Goal: Transaction & Acquisition: Purchase product/service

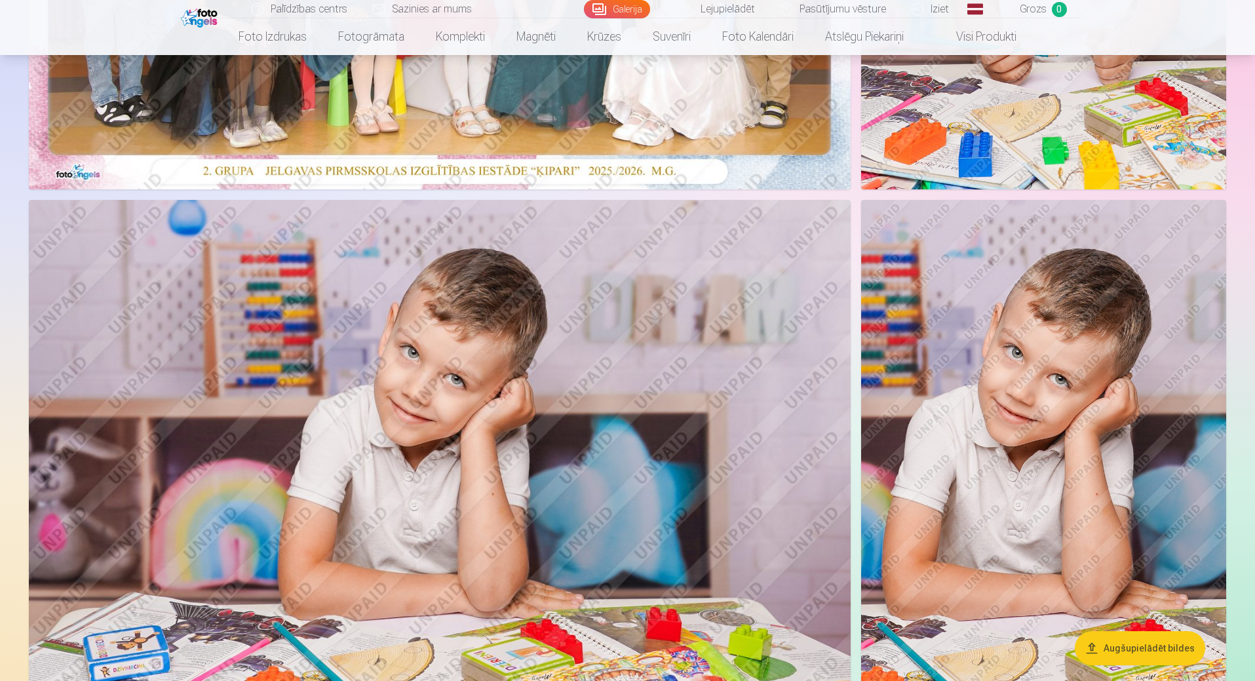
scroll to position [524, 0]
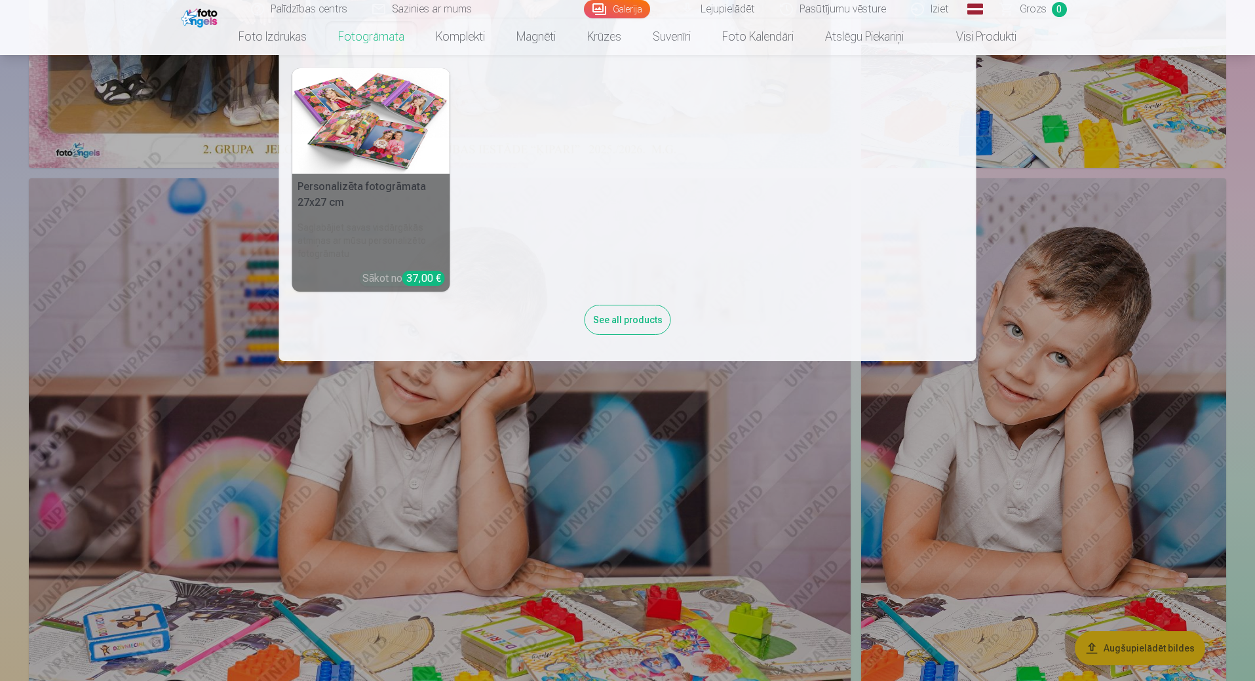
click at [353, 41] on link "Fotogrāmata" at bounding box center [372, 36] width 98 height 37
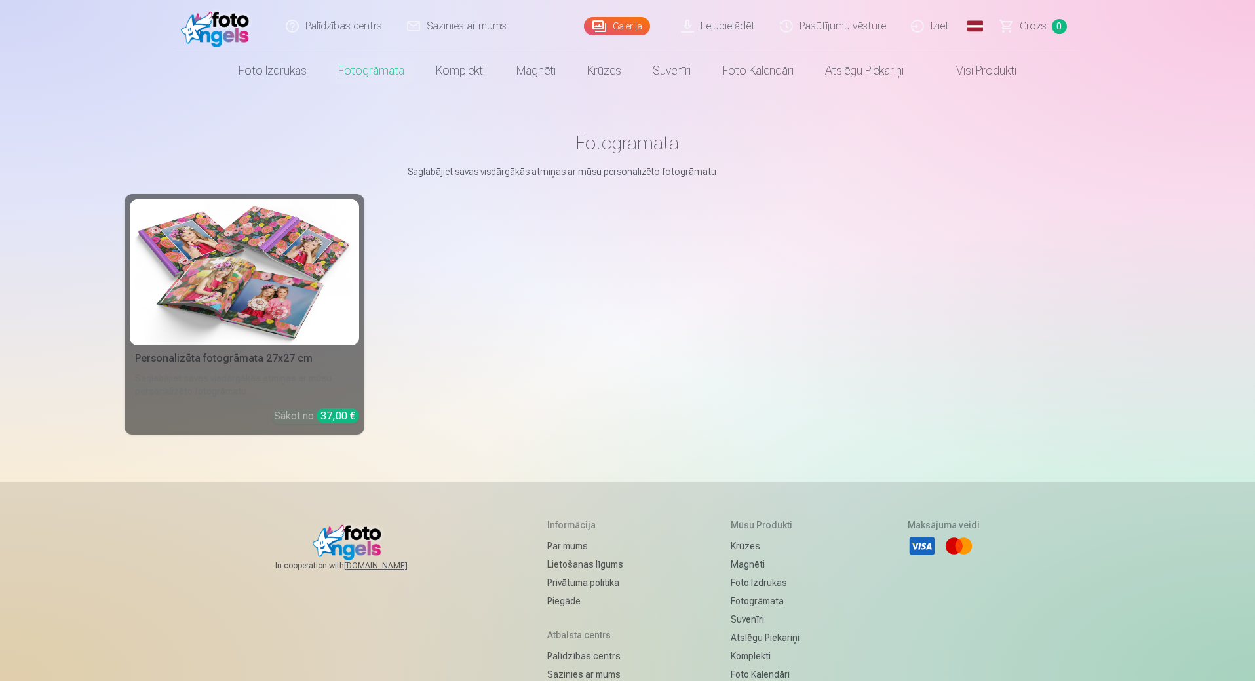
click at [339, 422] on div "37,00 €" at bounding box center [338, 415] width 43 height 15
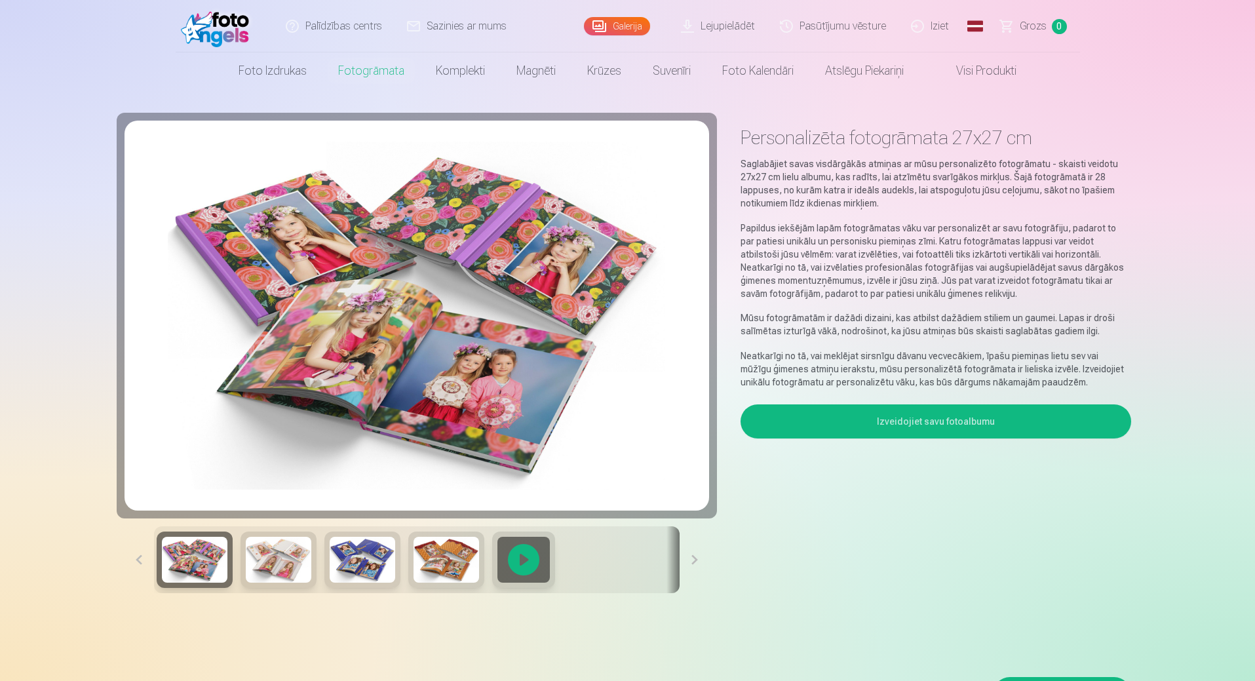
click at [927, 435] on button "Izveidojiet savu fotoalbumu" at bounding box center [936, 421] width 390 height 34
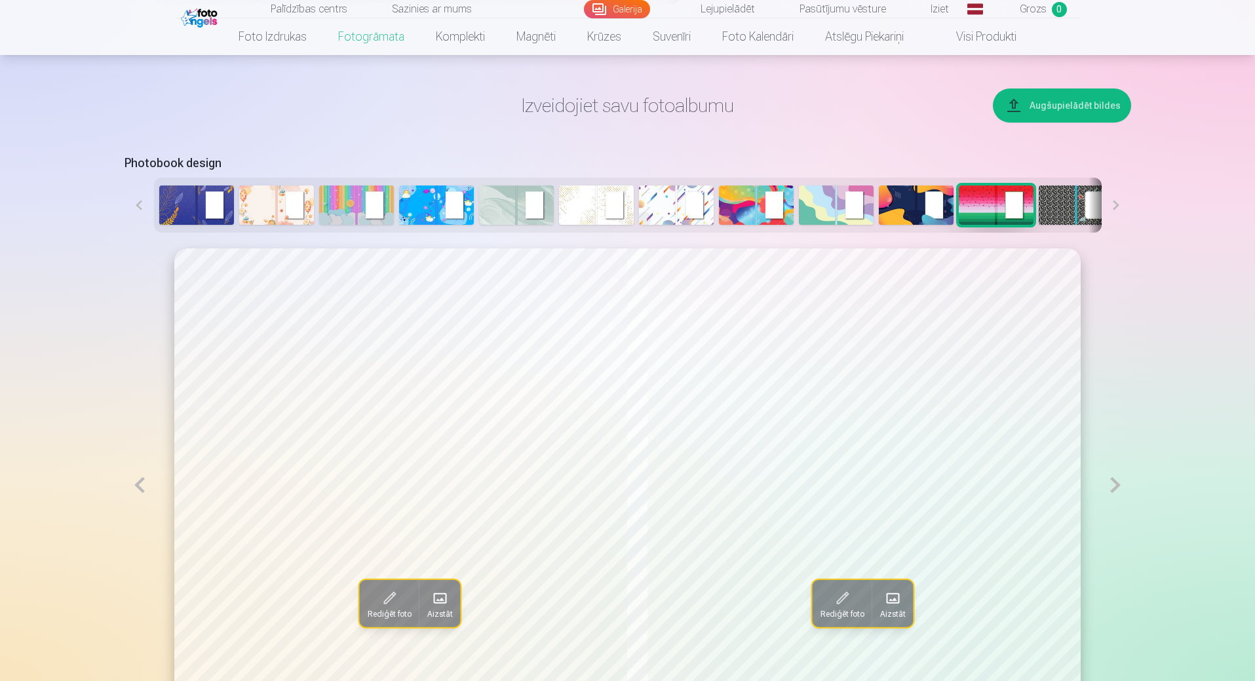
scroll to position [591, 0]
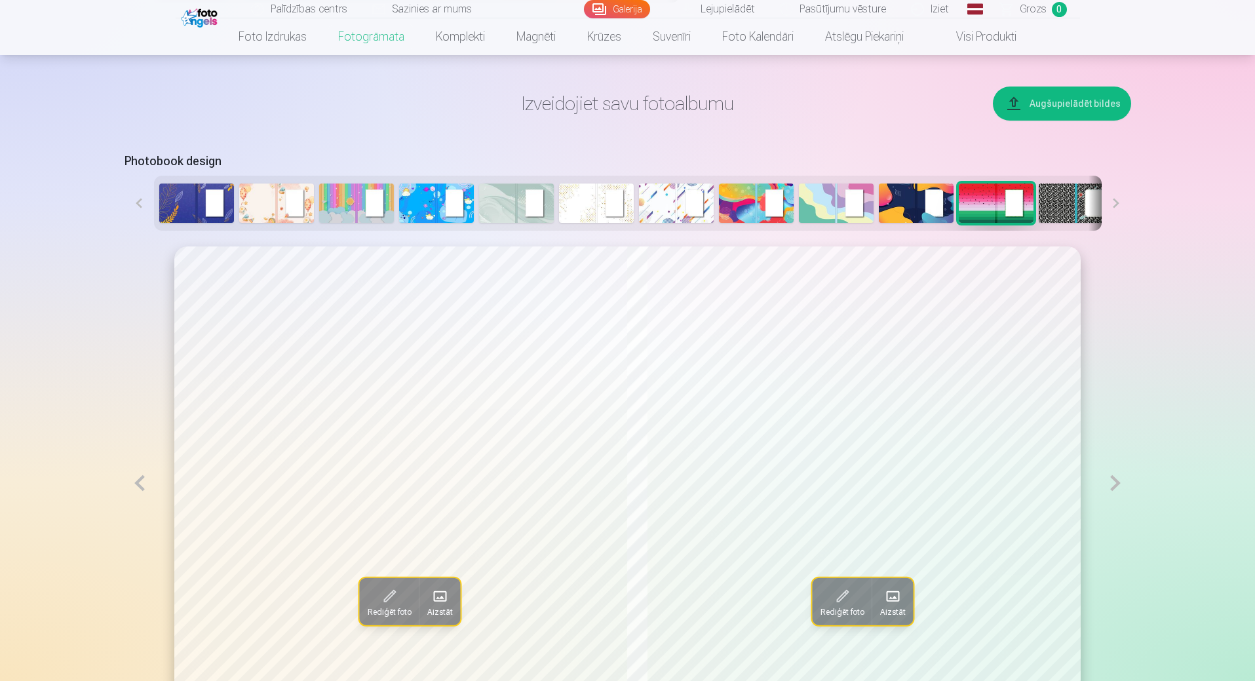
click at [435, 206] on img at bounding box center [436, 203] width 75 height 39
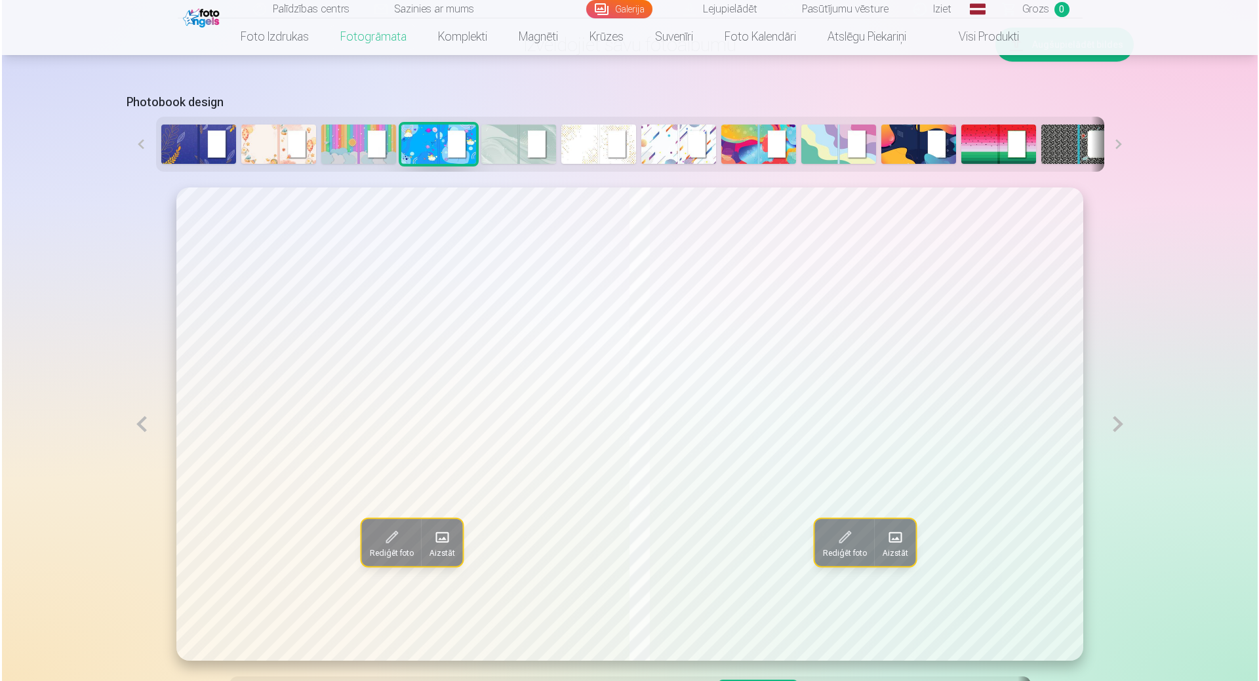
scroll to position [722, 0]
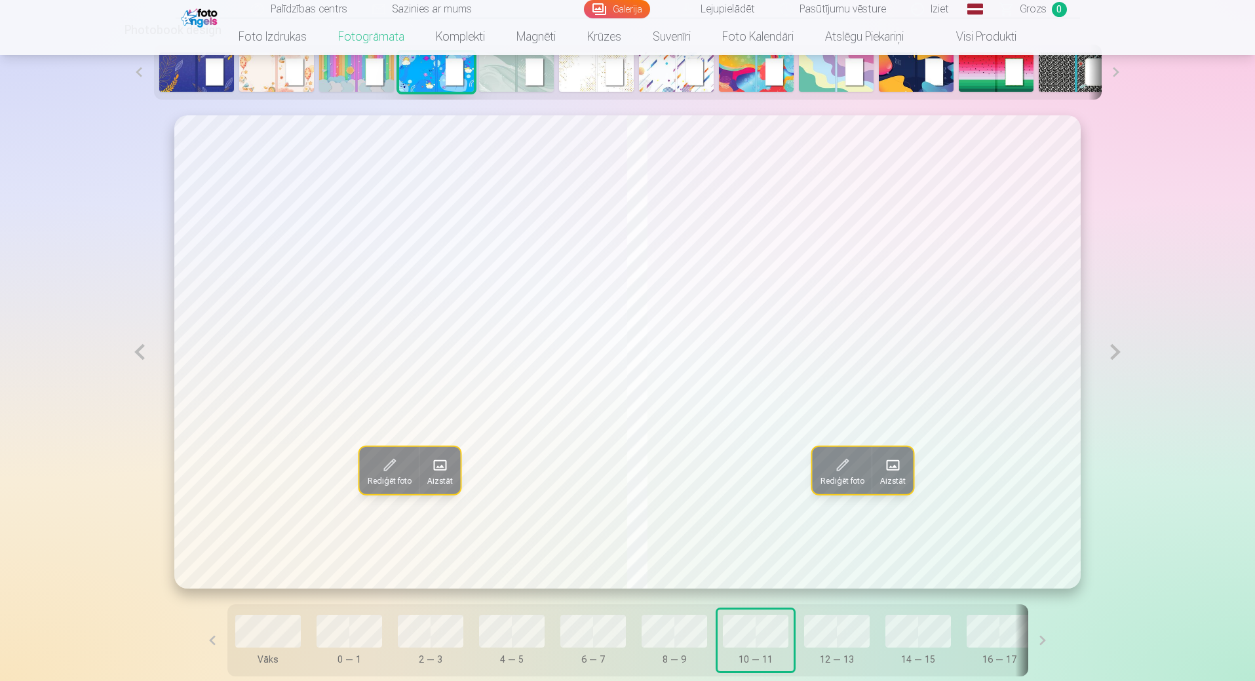
click at [141, 361] on button at bounding box center [140, 351] width 30 height 473
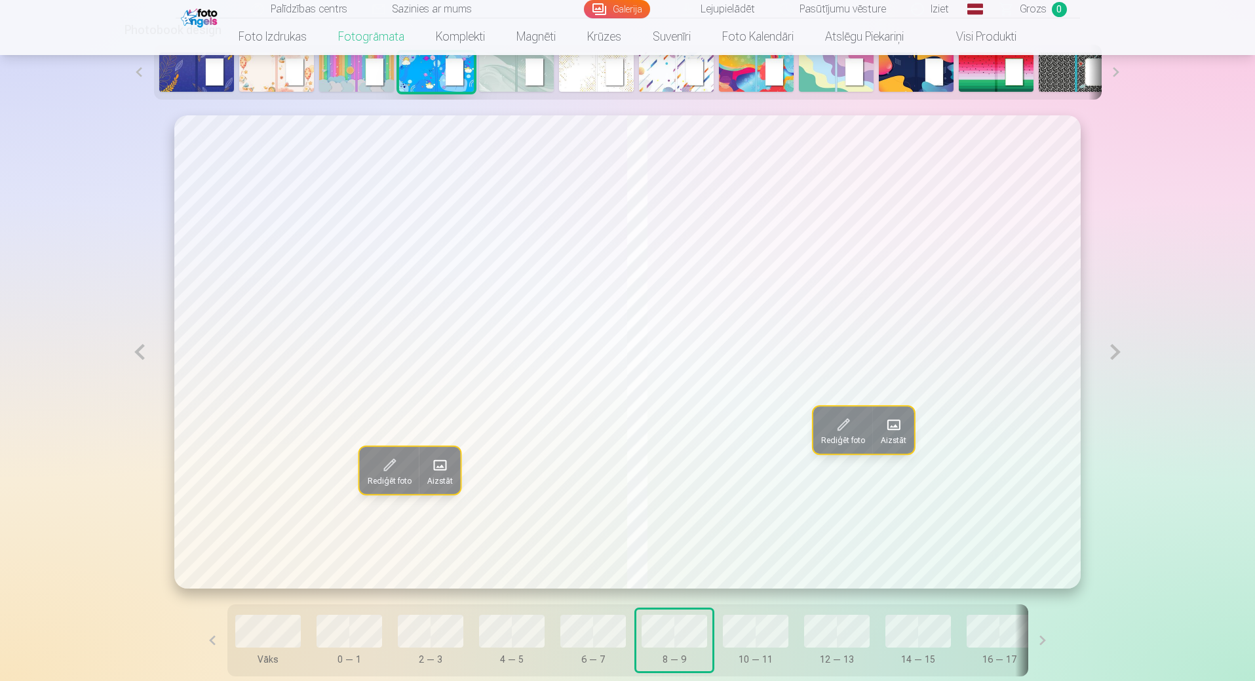
click at [141, 361] on button at bounding box center [140, 351] width 30 height 473
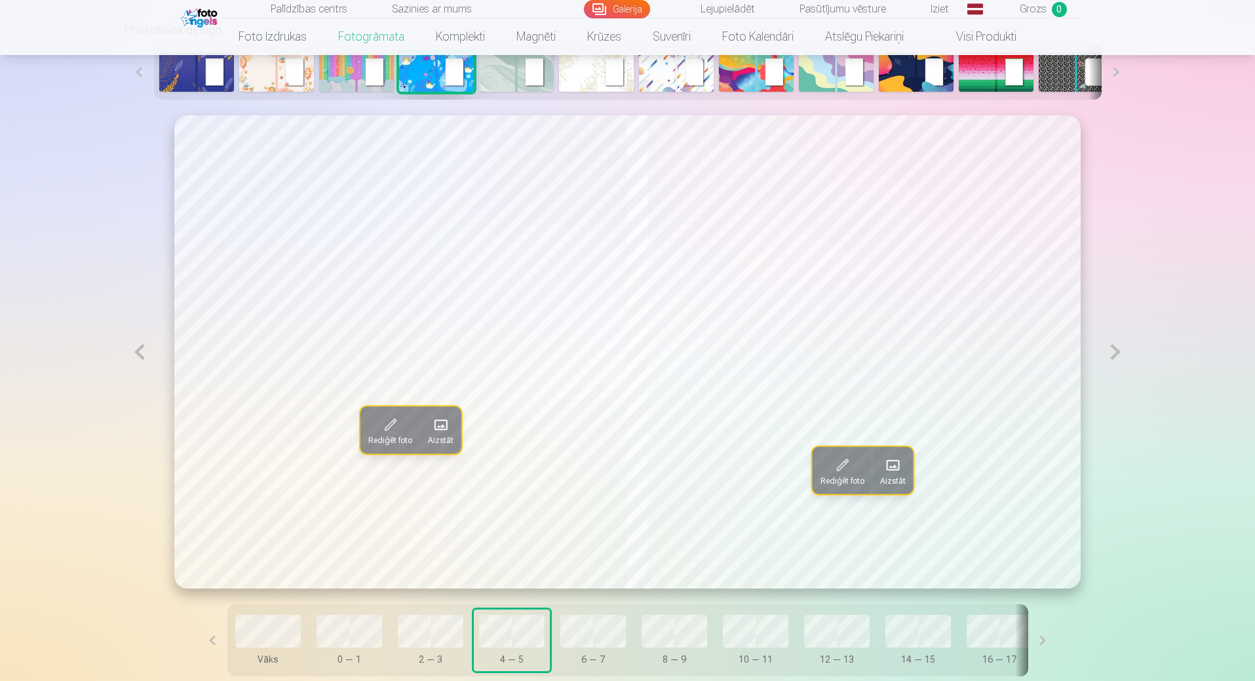
click at [141, 361] on button at bounding box center [140, 351] width 30 height 473
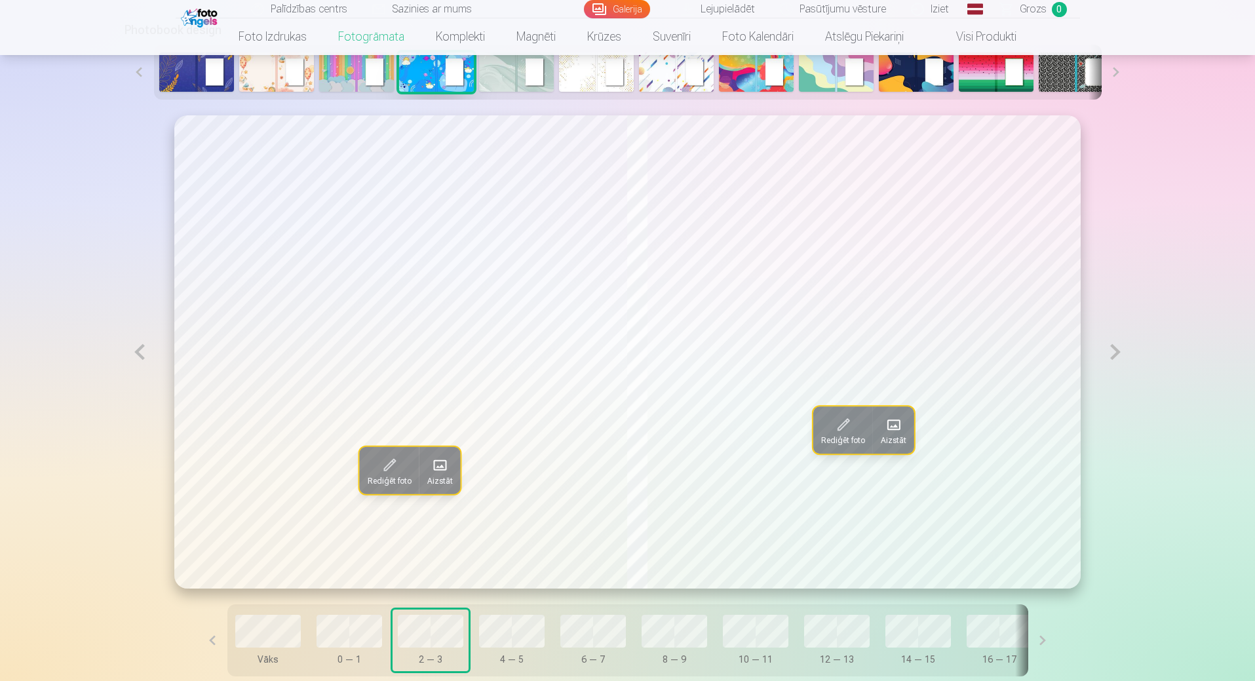
click at [141, 361] on button at bounding box center [140, 351] width 30 height 473
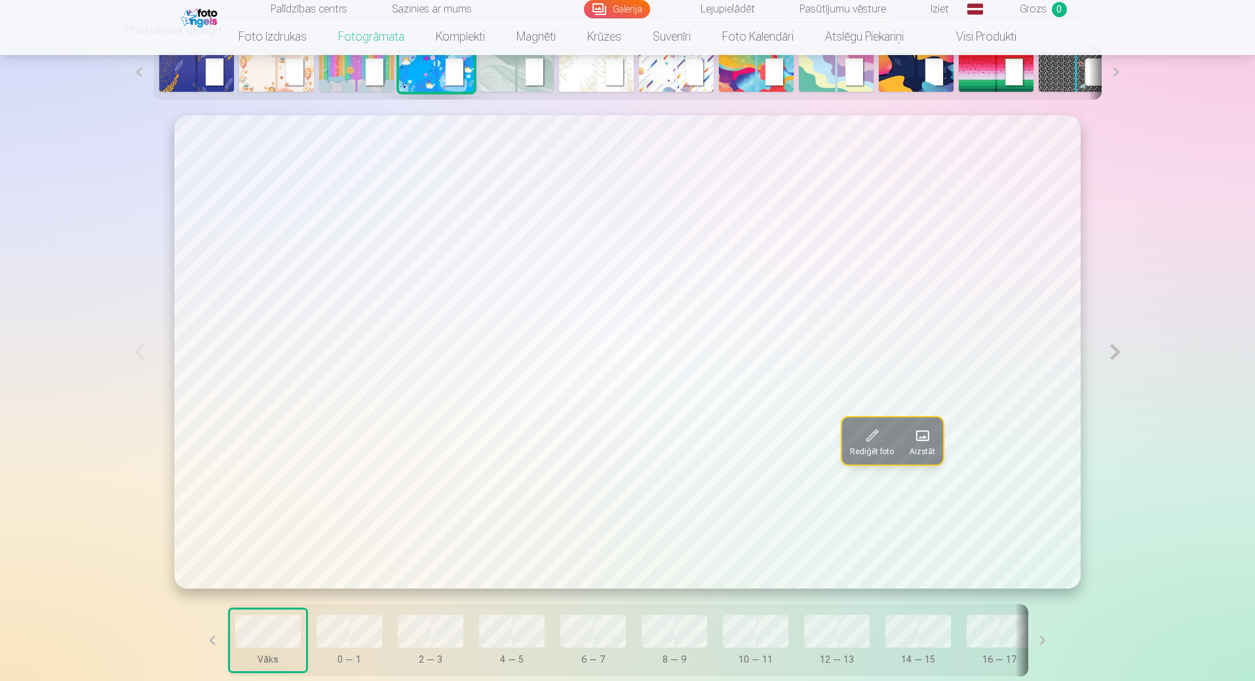
click at [912, 441] on span at bounding box center [922, 435] width 21 height 21
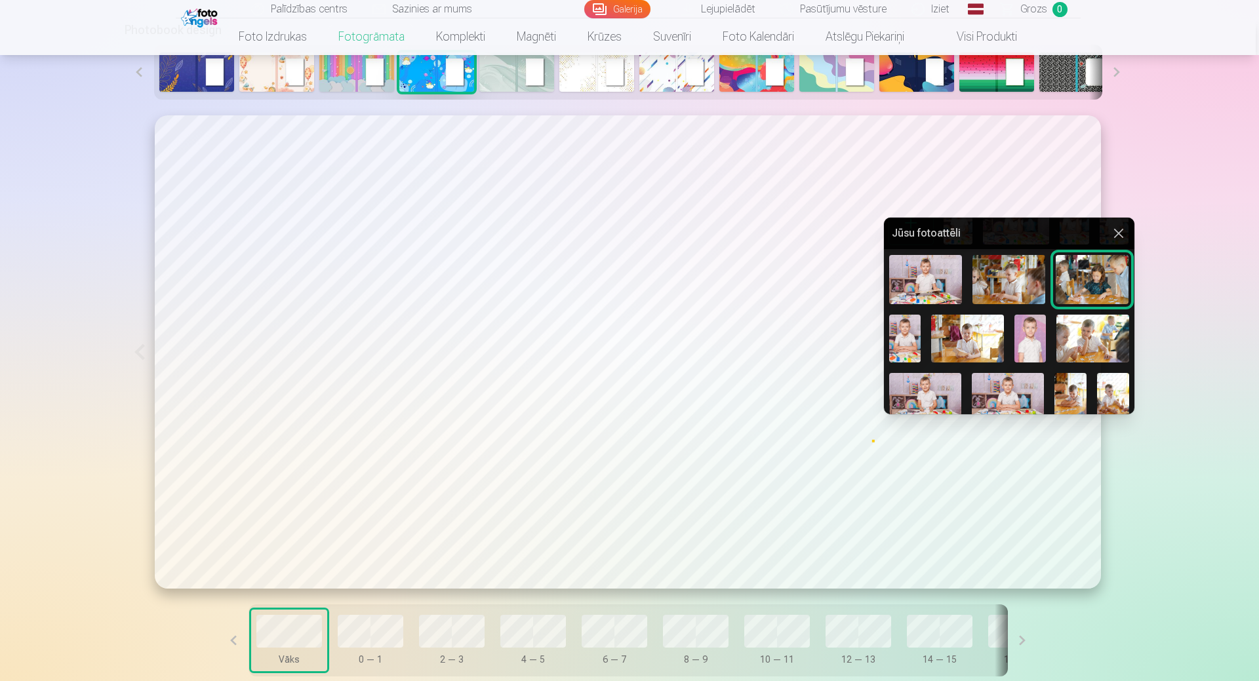
scroll to position [131, 0]
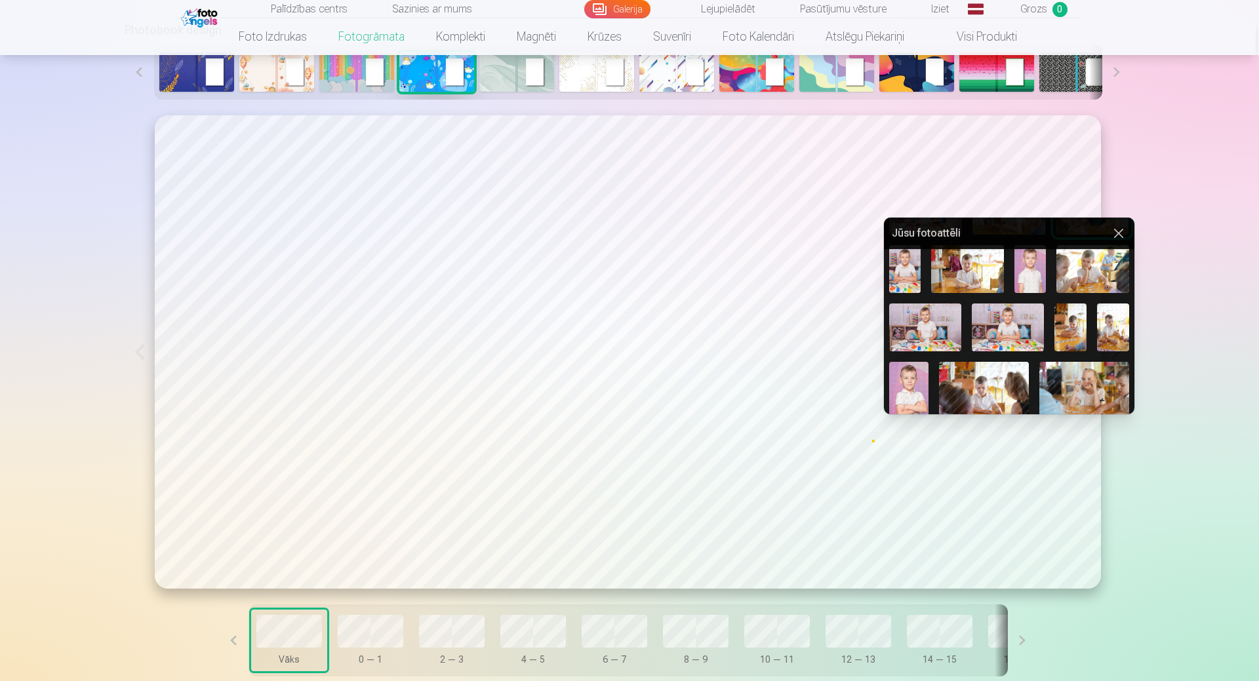
click at [1031, 279] on img at bounding box center [1030, 269] width 32 height 48
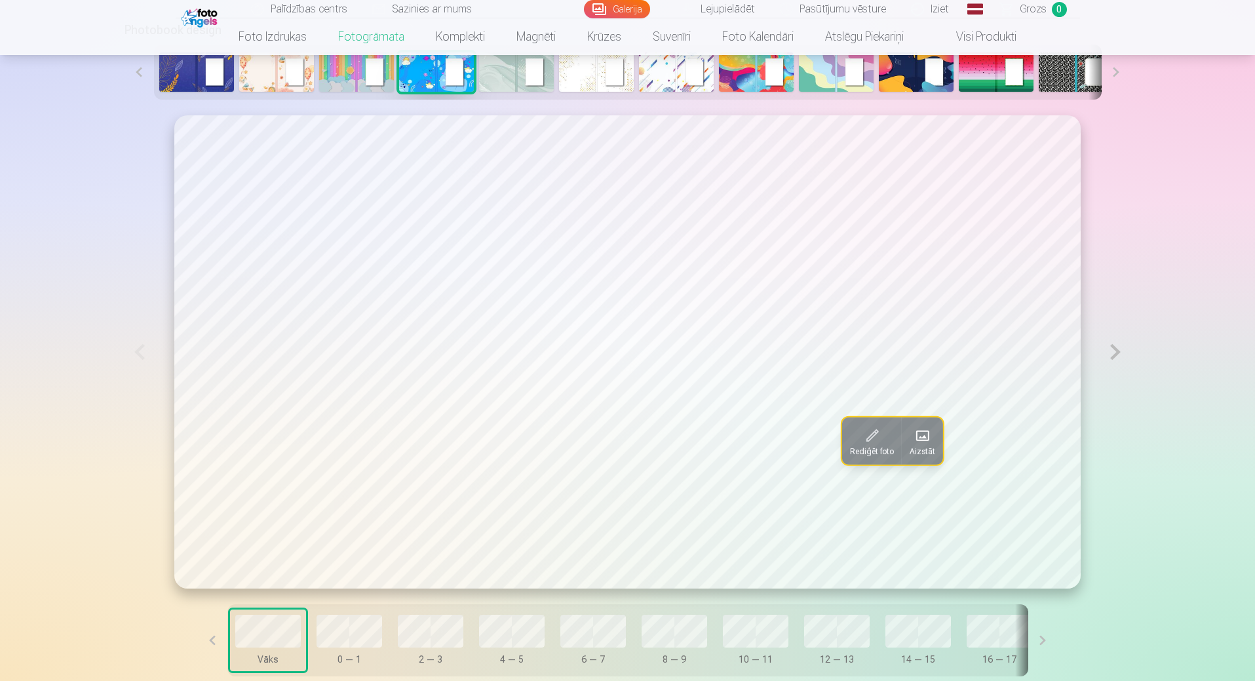
click at [1116, 351] on button at bounding box center [1116, 351] width 30 height 473
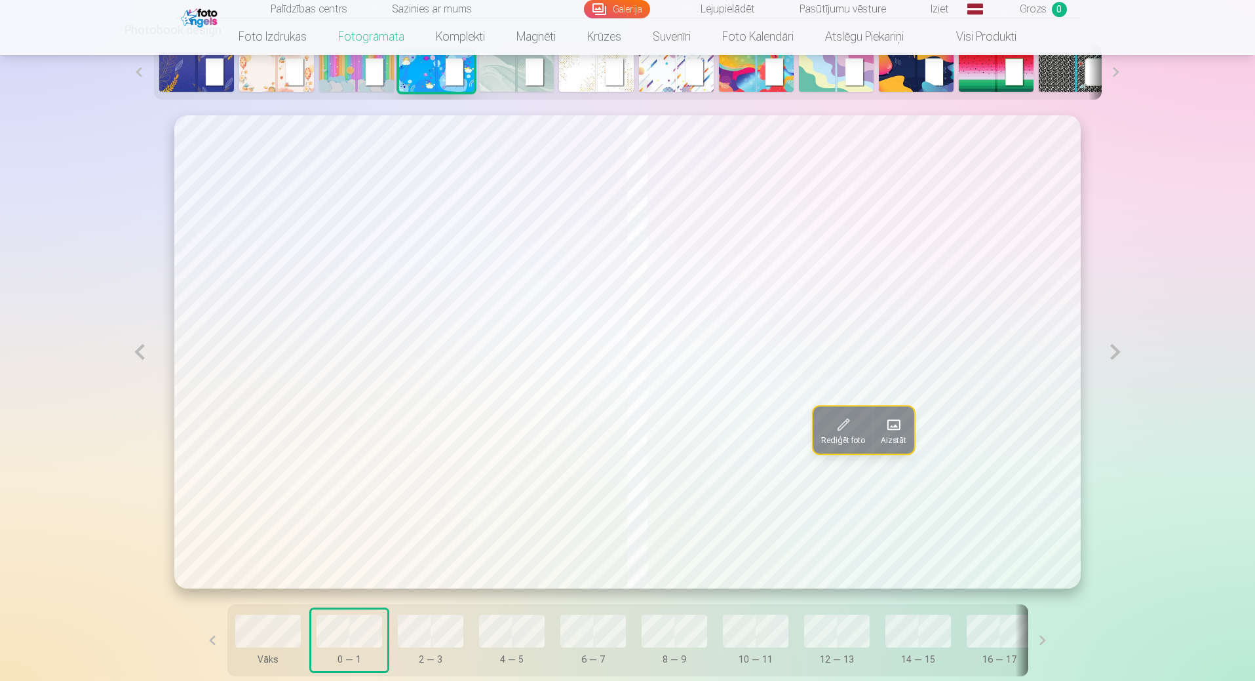
click at [1116, 351] on button at bounding box center [1116, 351] width 30 height 473
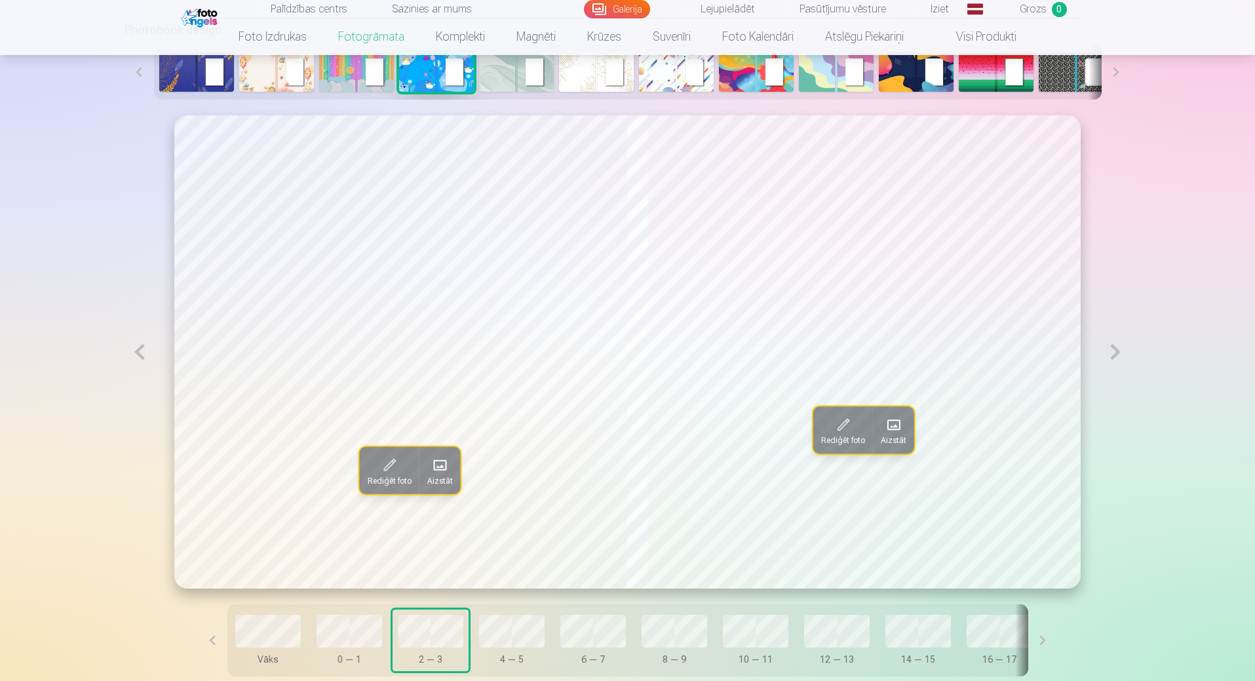
click at [142, 353] on button at bounding box center [140, 351] width 30 height 473
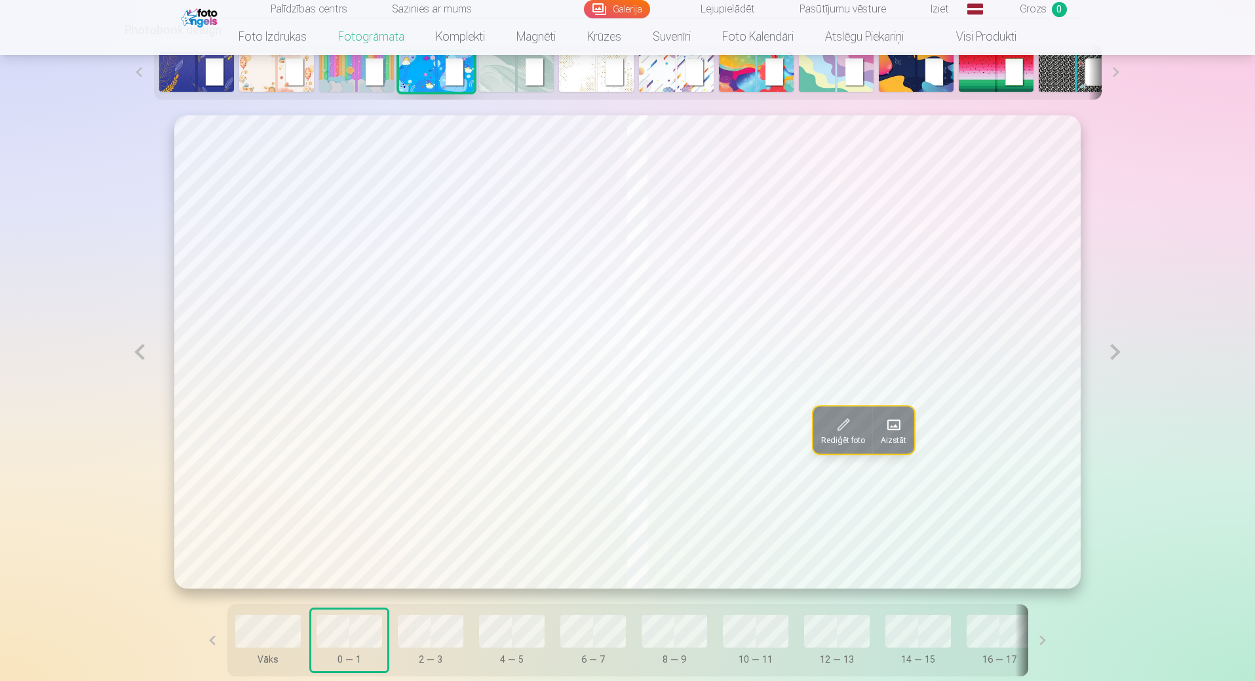
click at [1117, 355] on button at bounding box center [1116, 351] width 30 height 473
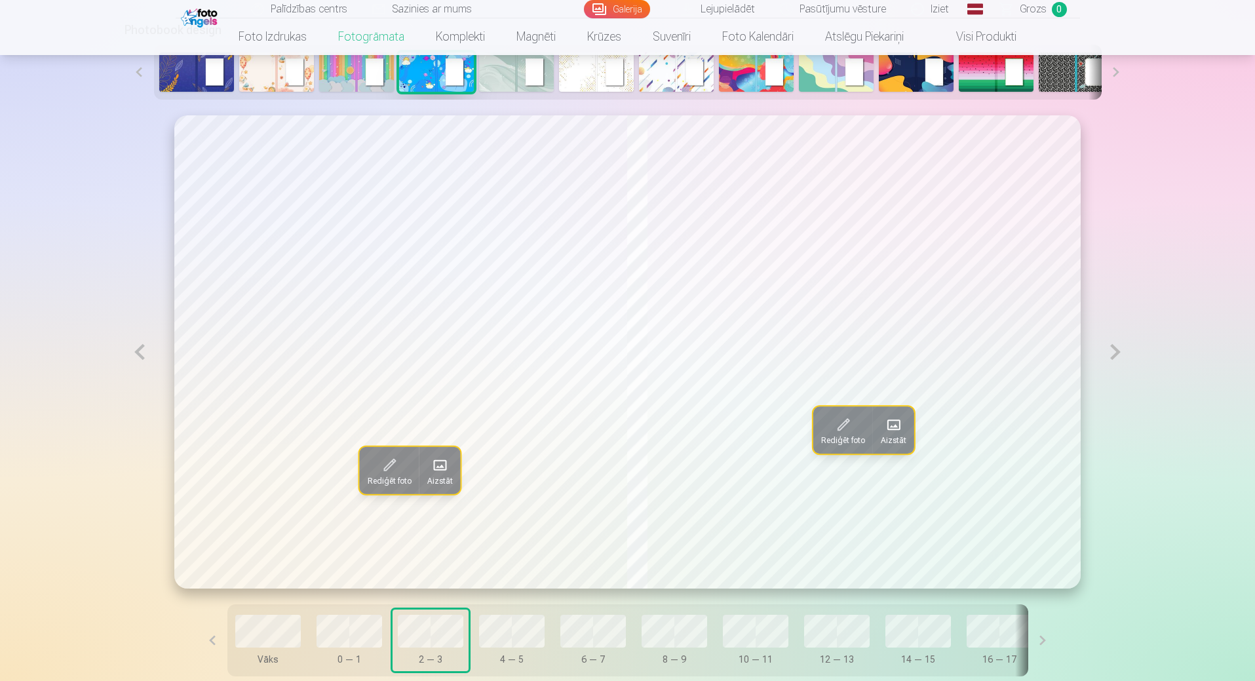
click at [1117, 355] on button at bounding box center [1116, 351] width 30 height 473
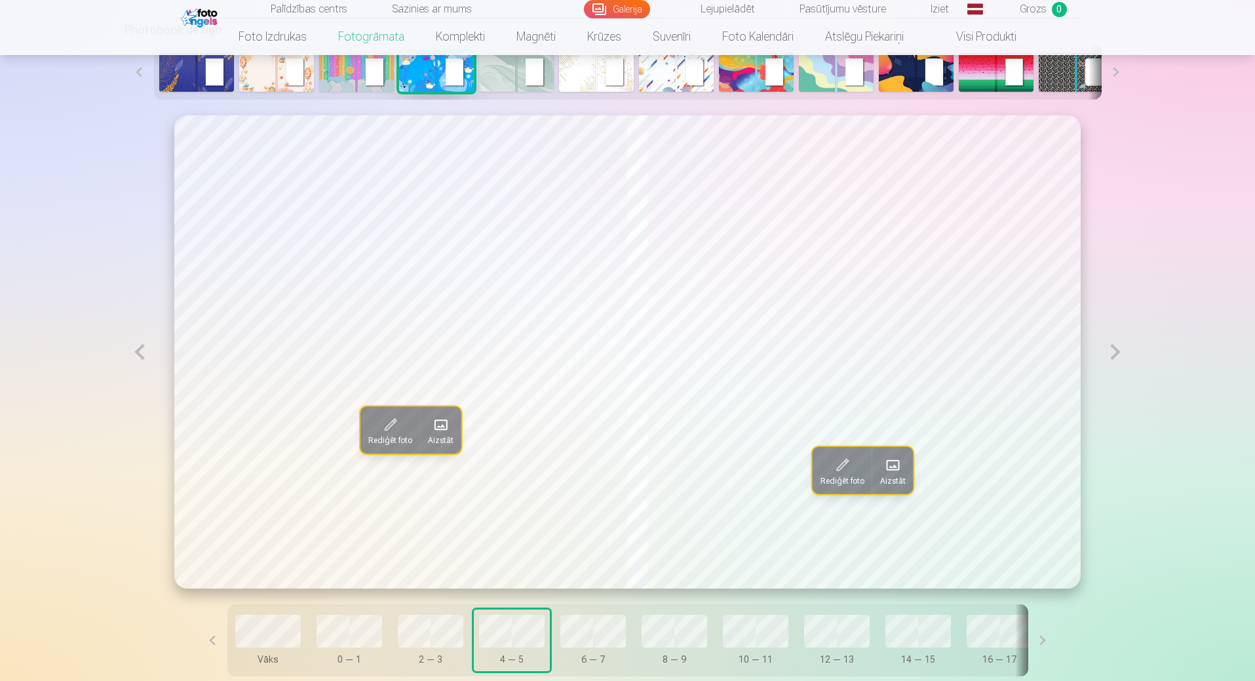
click at [431, 429] on span at bounding box center [441, 424] width 21 height 21
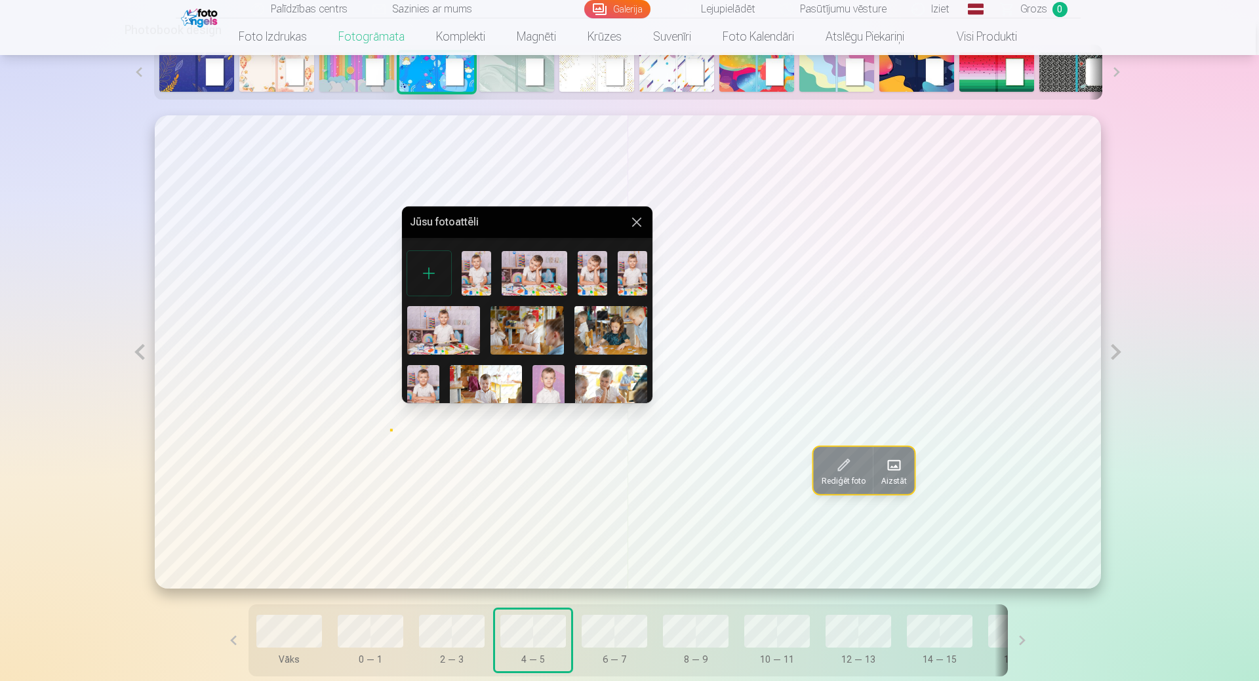
click at [541, 285] on img at bounding box center [534, 273] width 66 height 44
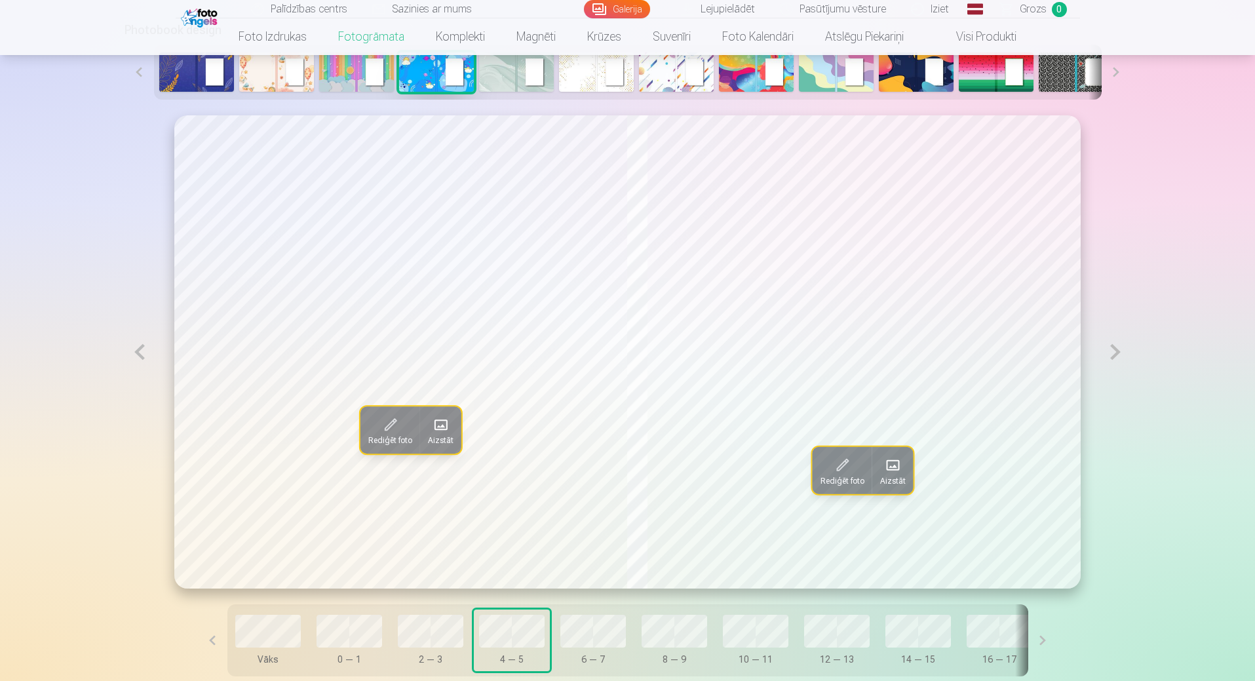
click at [136, 353] on button at bounding box center [140, 351] width 30 height 473
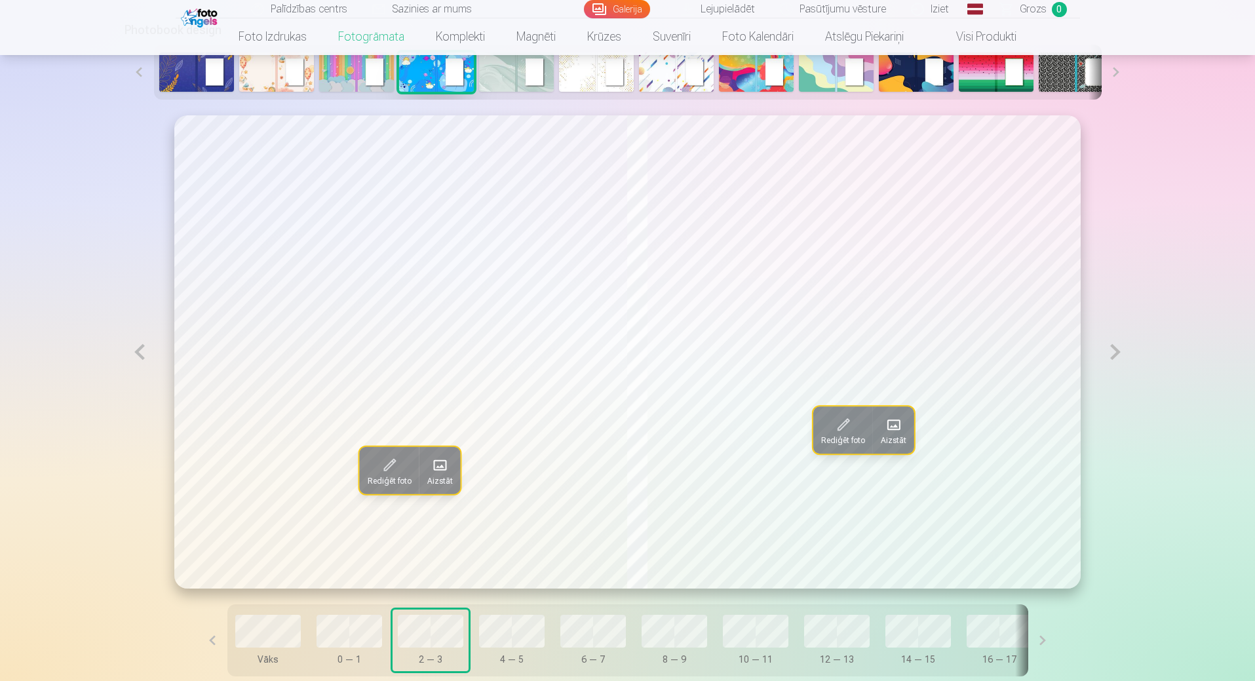
click at [140, 356] on button at bounding box center [140, 351] width 30 height 473
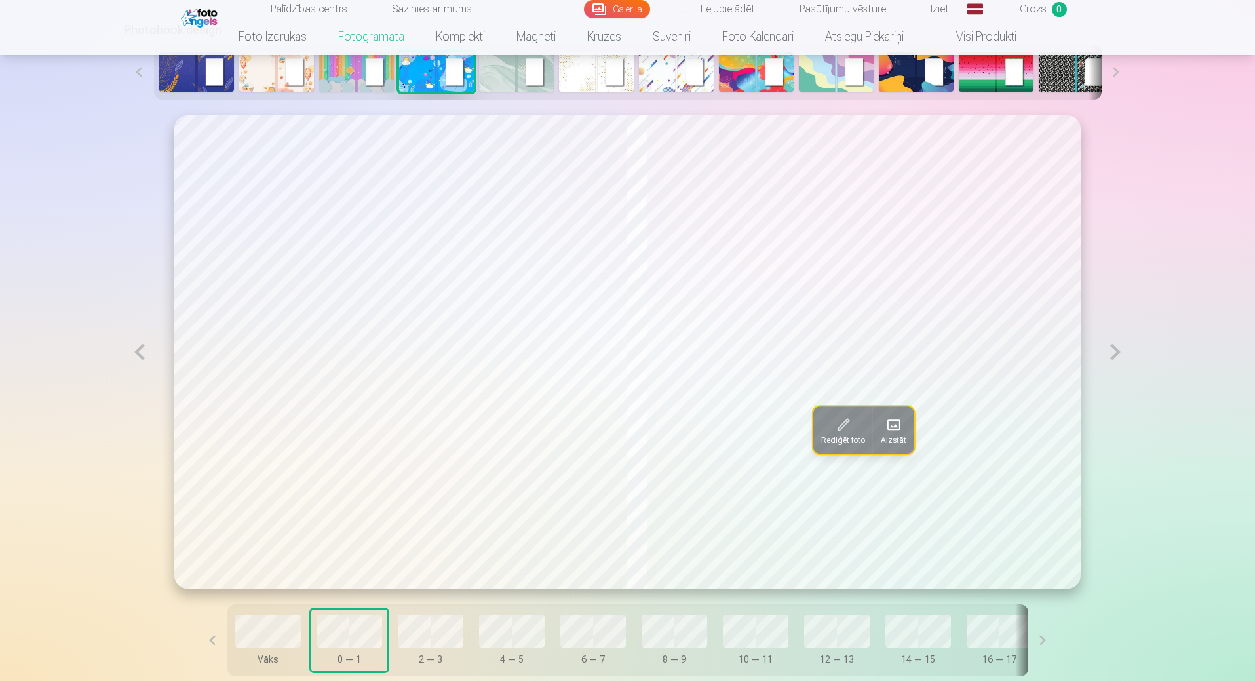
click at [1112, 352] on button at bounding box center [1116, 351] width 30 height 473
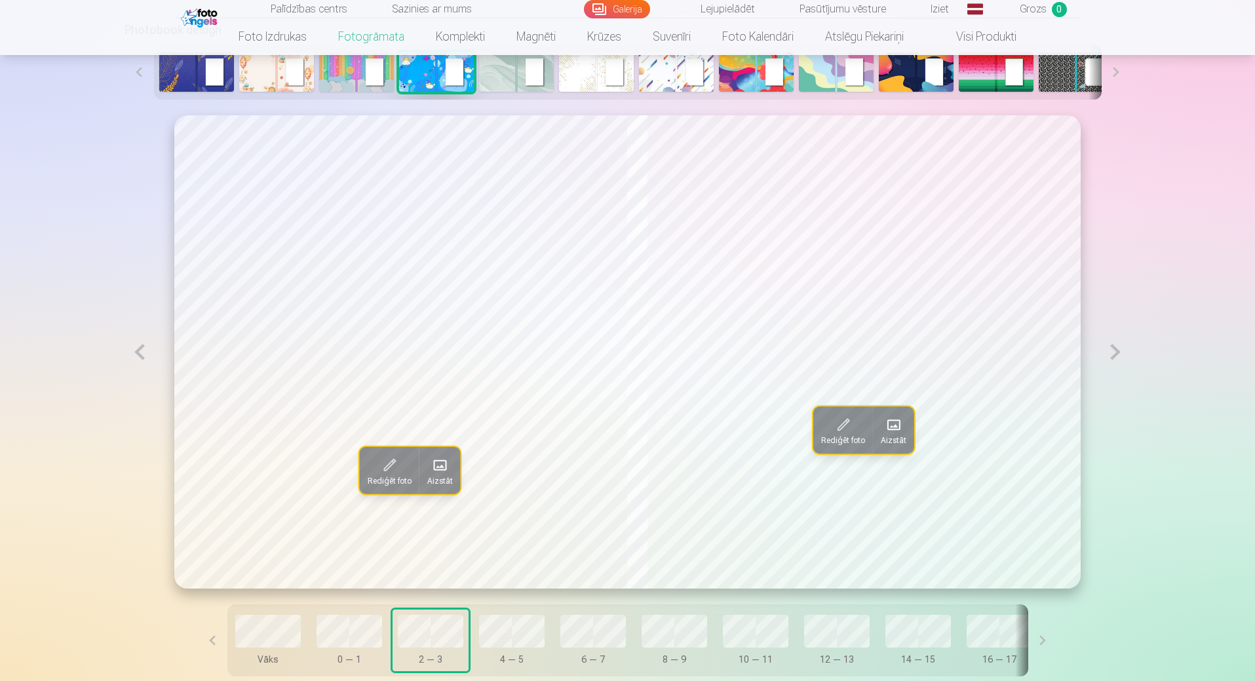
click at [1112, 352] on button at bounding box center [1116, 351] width 30 height 473
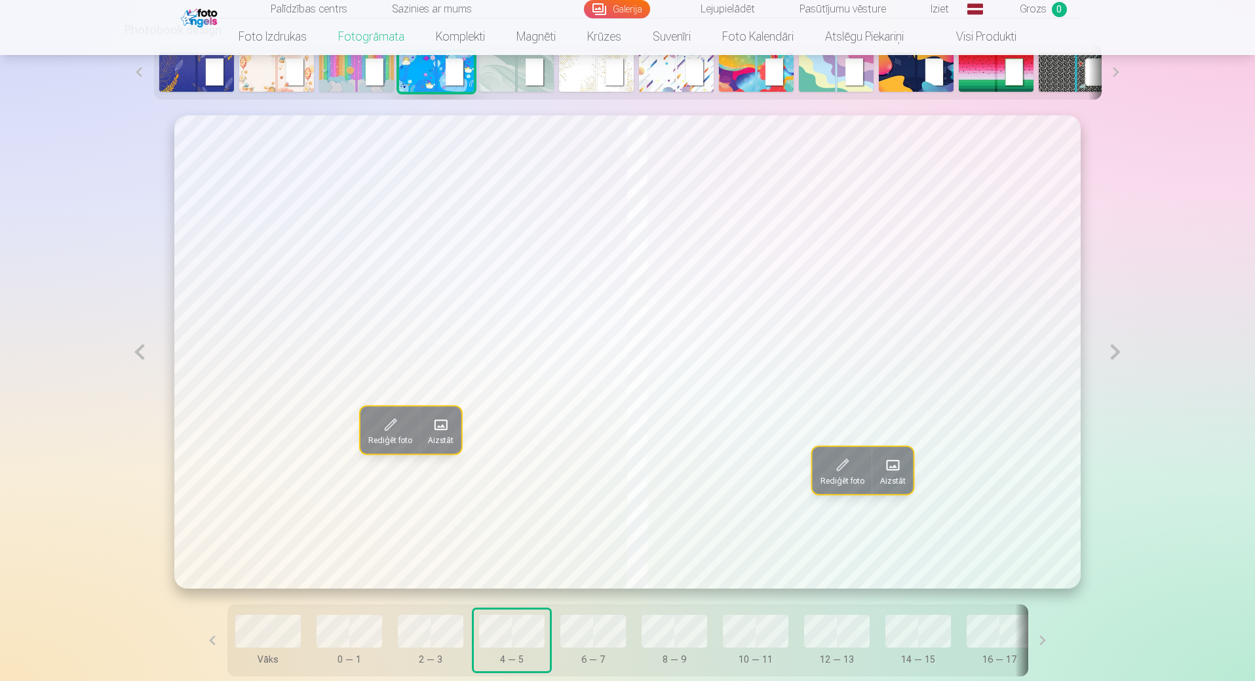
click at [1112, 352] on button at bounding box center [1116, 351] width 30 height 473
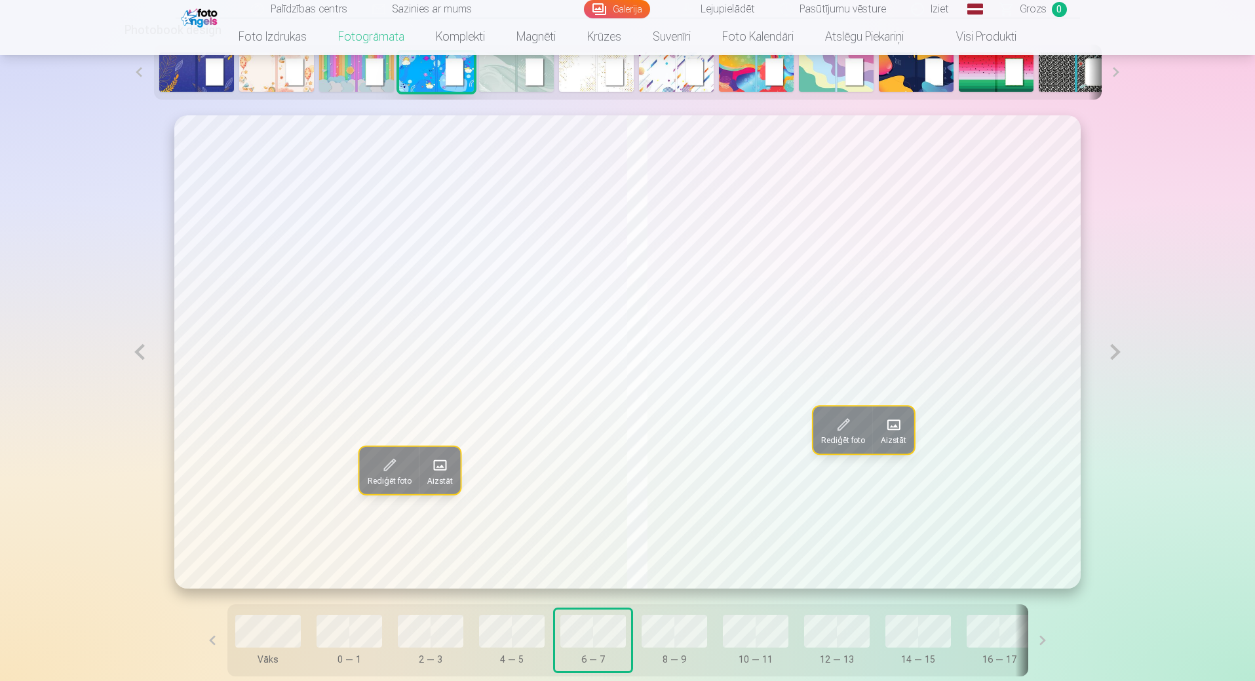
click at [1112, 352] on button at bounding box center [1116, 351] width 30 height 473
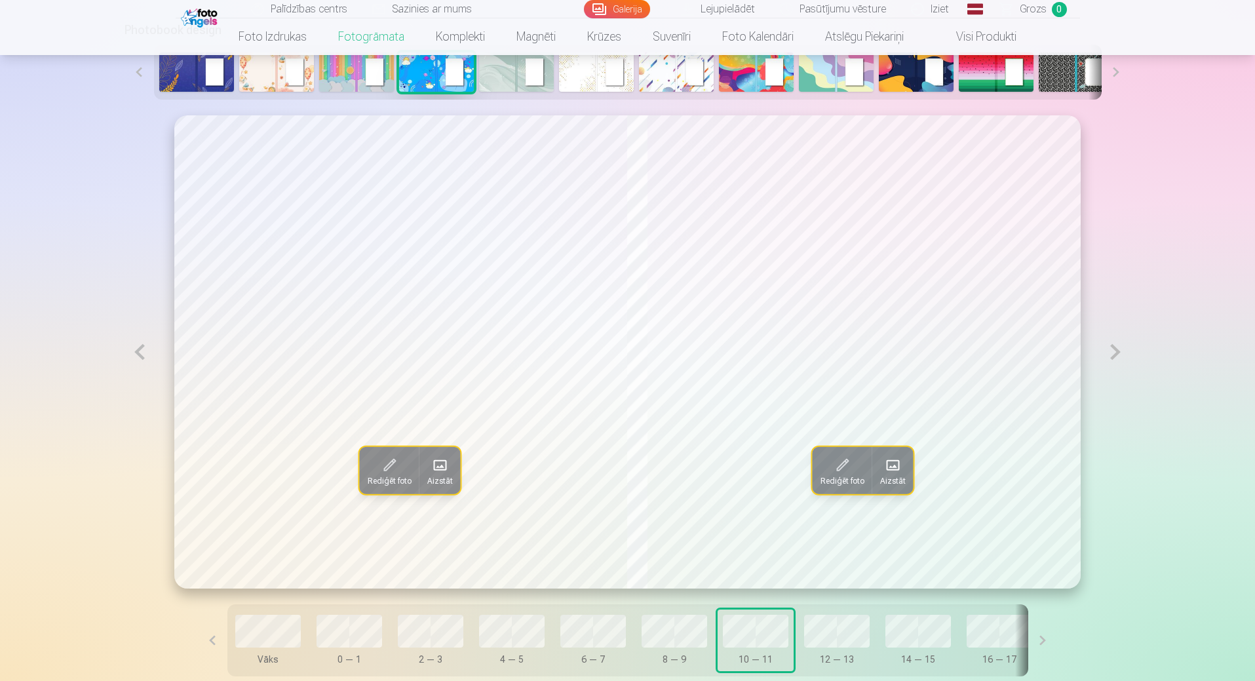
click at [1112, 352] on button at bounding box center [1116, 351] width 30 height 473
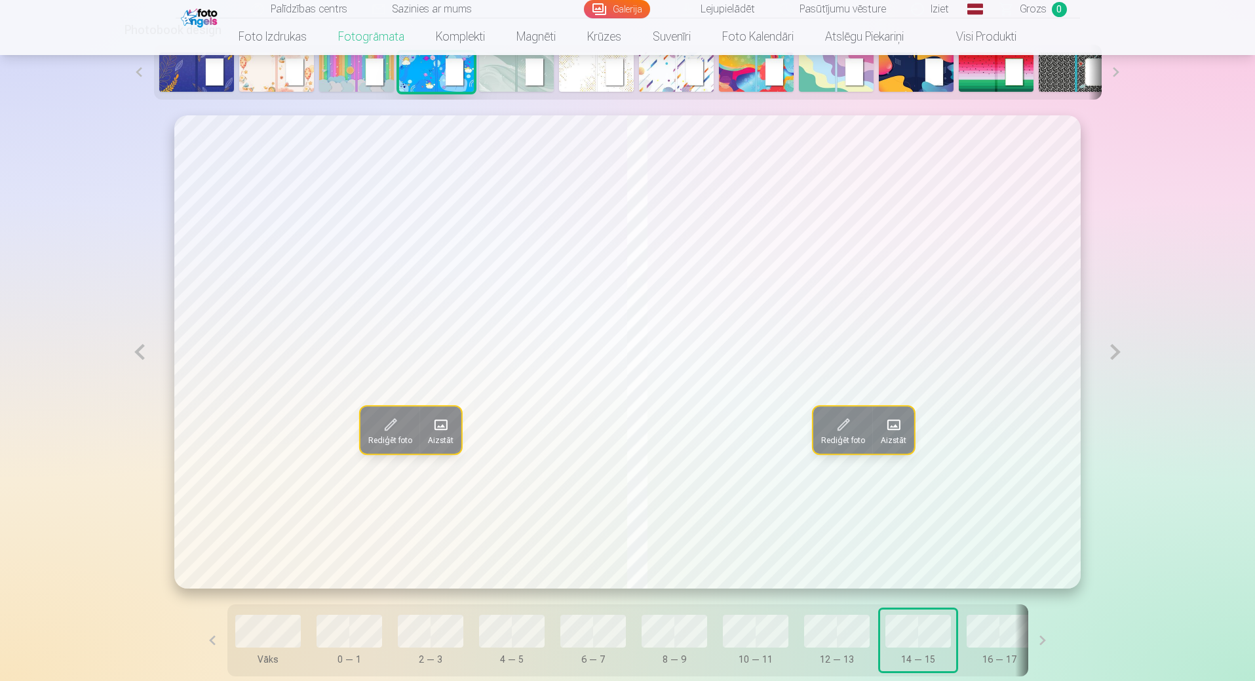
click at [144, 355] on button at bounding box center [140, 351] width 30 height 473
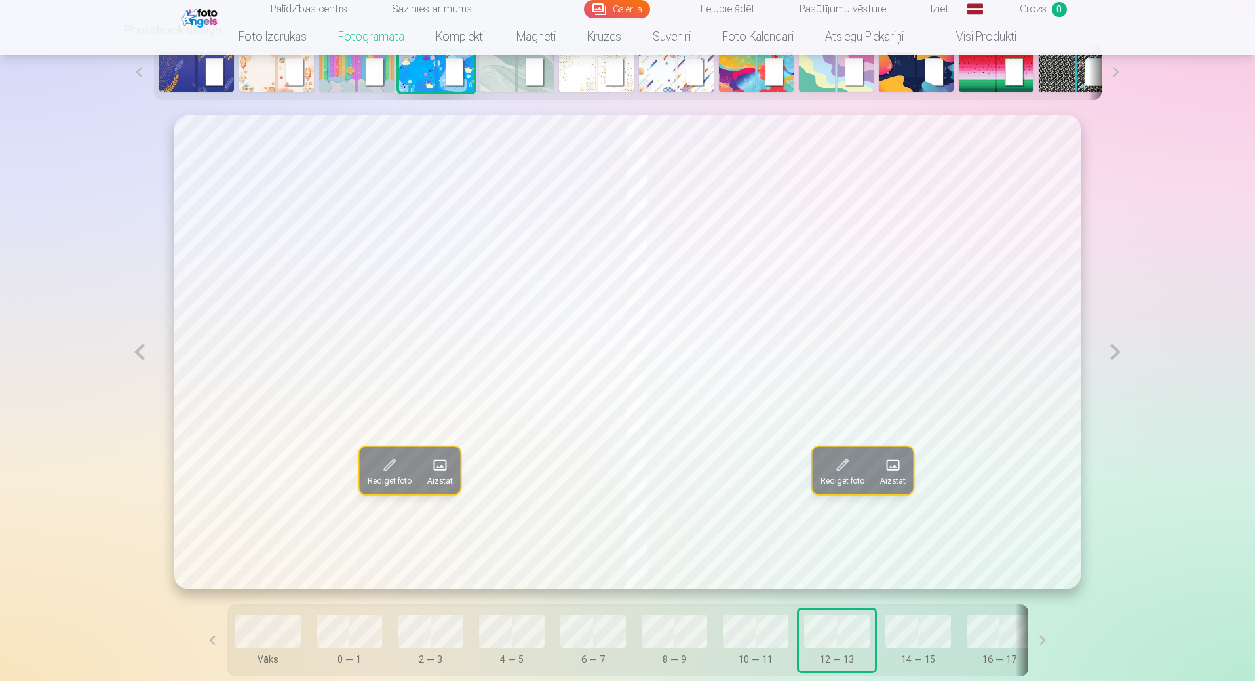
click at [144, 355] on button at bounding box center [140, 351] width 30 height 473
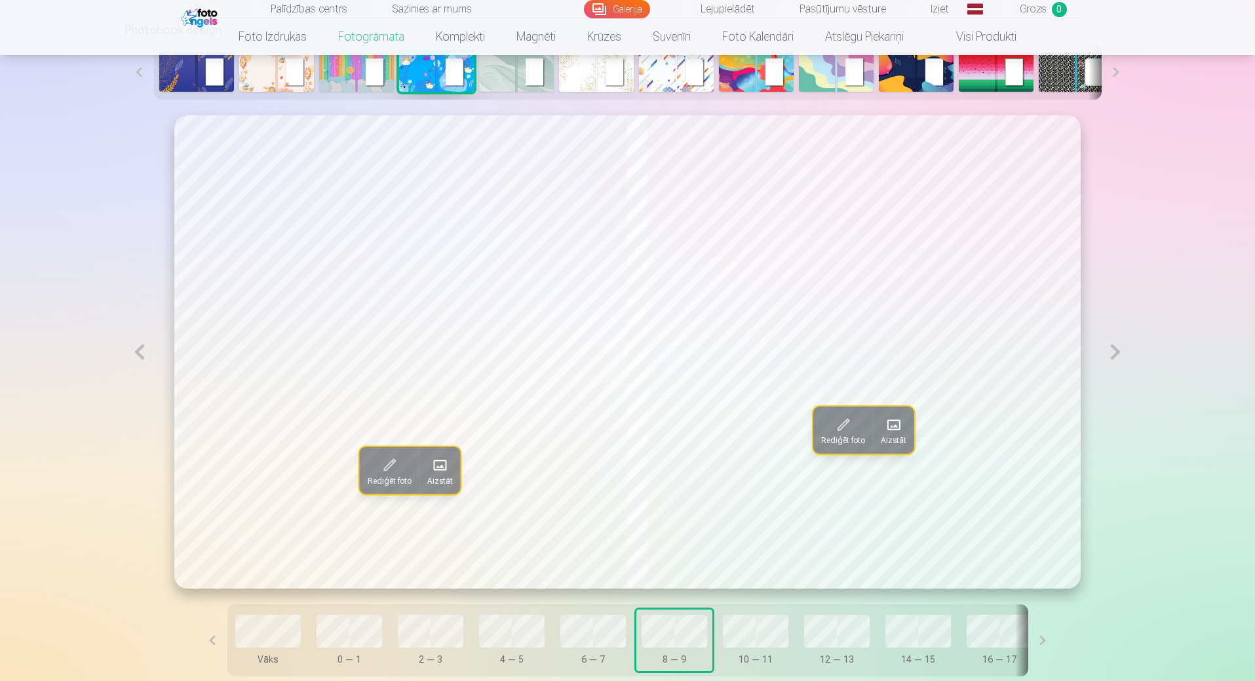
click at [144, 355] on button at bounding box center [140, 351] width 30 height 473
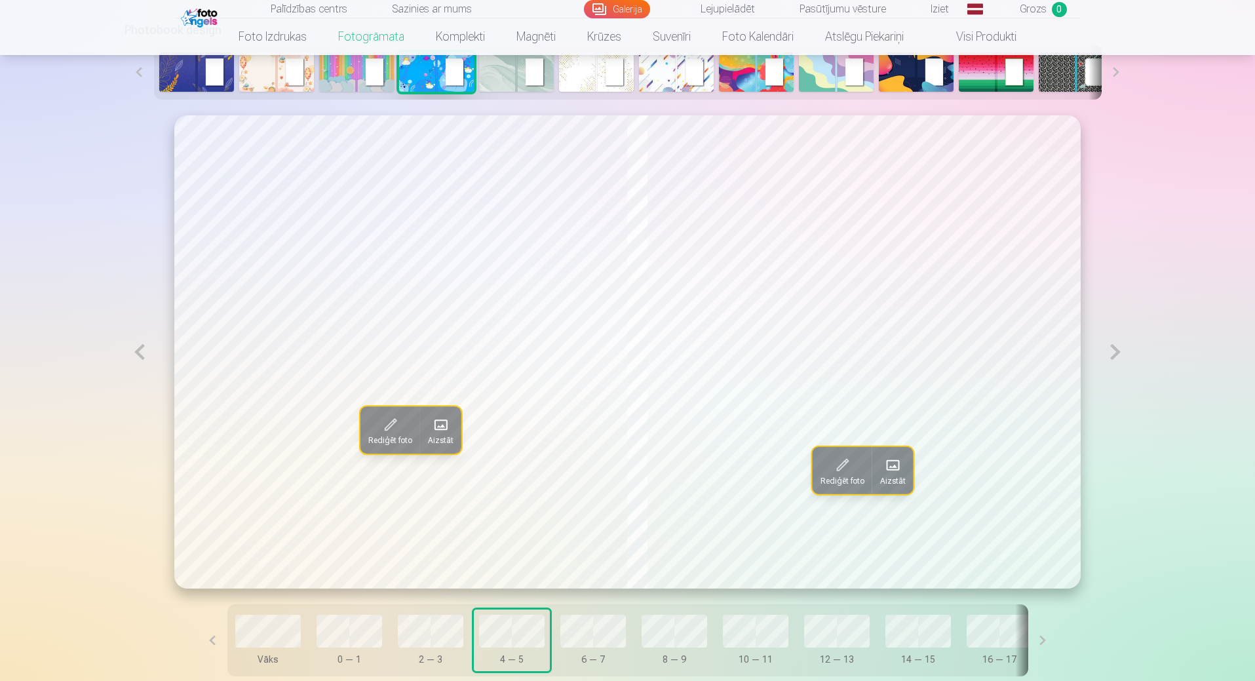
click at [144, 355] on button at bounding box center [140, 351] width 30 height 473
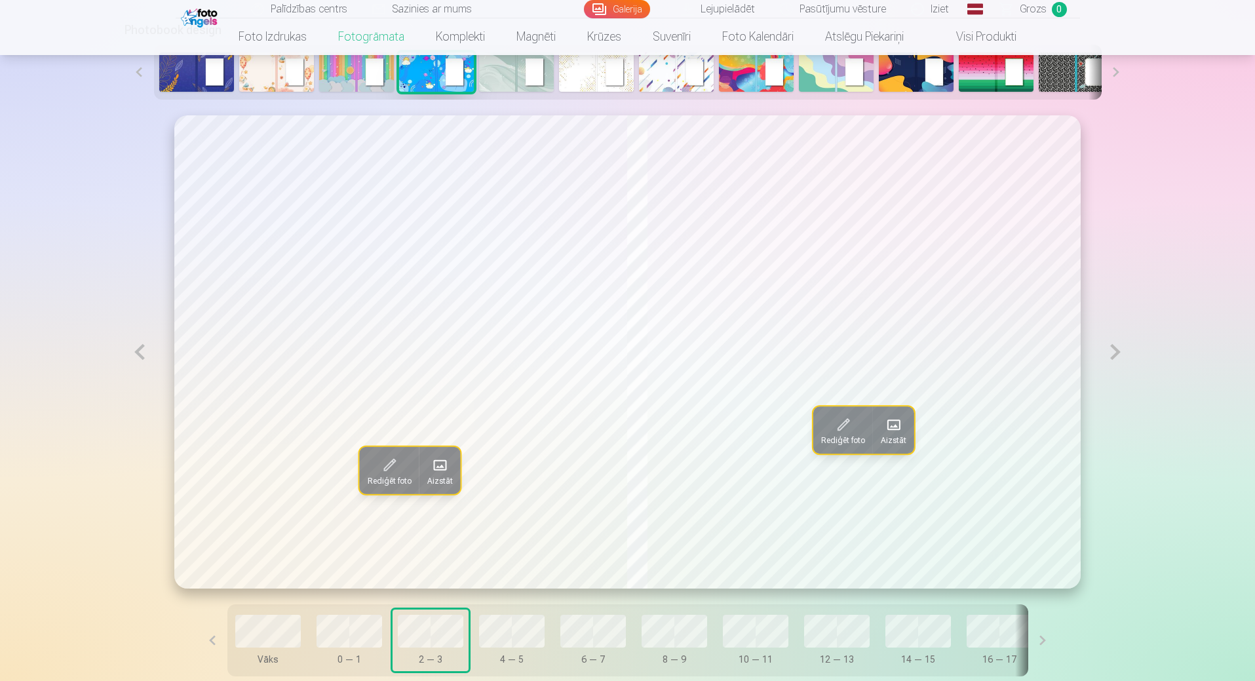
click at [144, 355] on button at bounding box center [140, 351] width 30 height 473
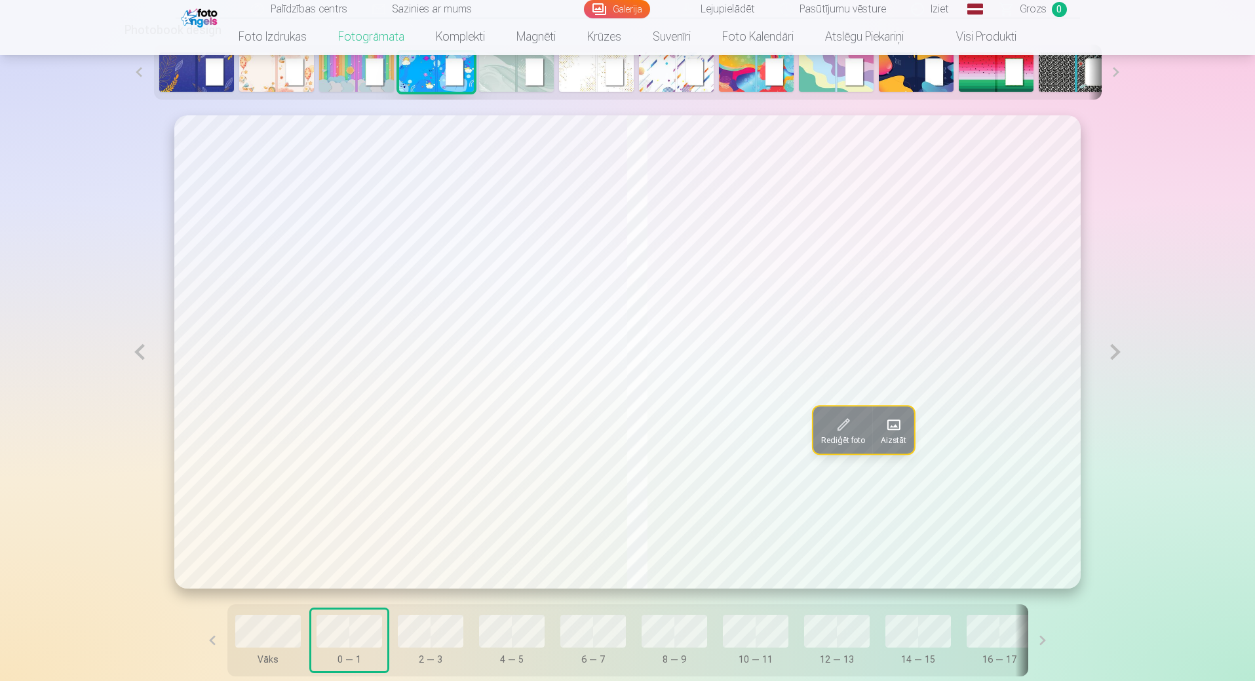
click at [1114, 356] on button at bounding box center [1116, 351] width 30 height 473
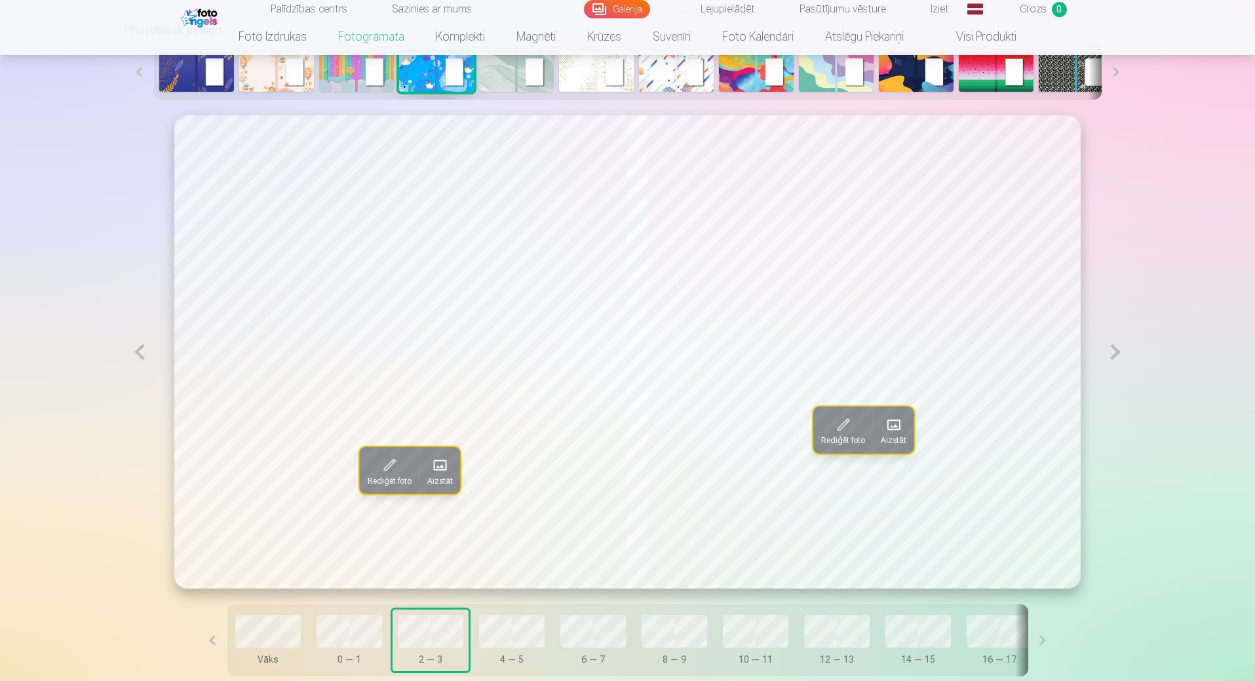
click at [1114, 356] on button at bounding box center [1116, 351] width 30 height 473
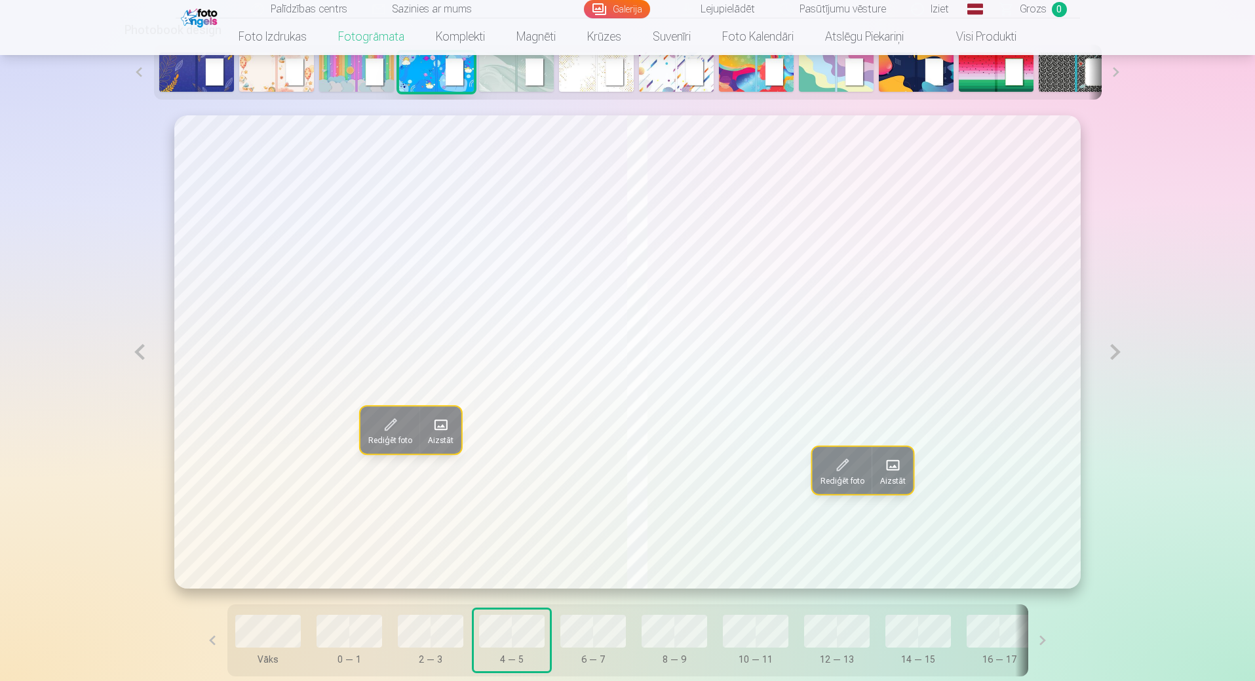
click at [1114, 356] on button at bounding box center [1116, 351] width 30 height 473
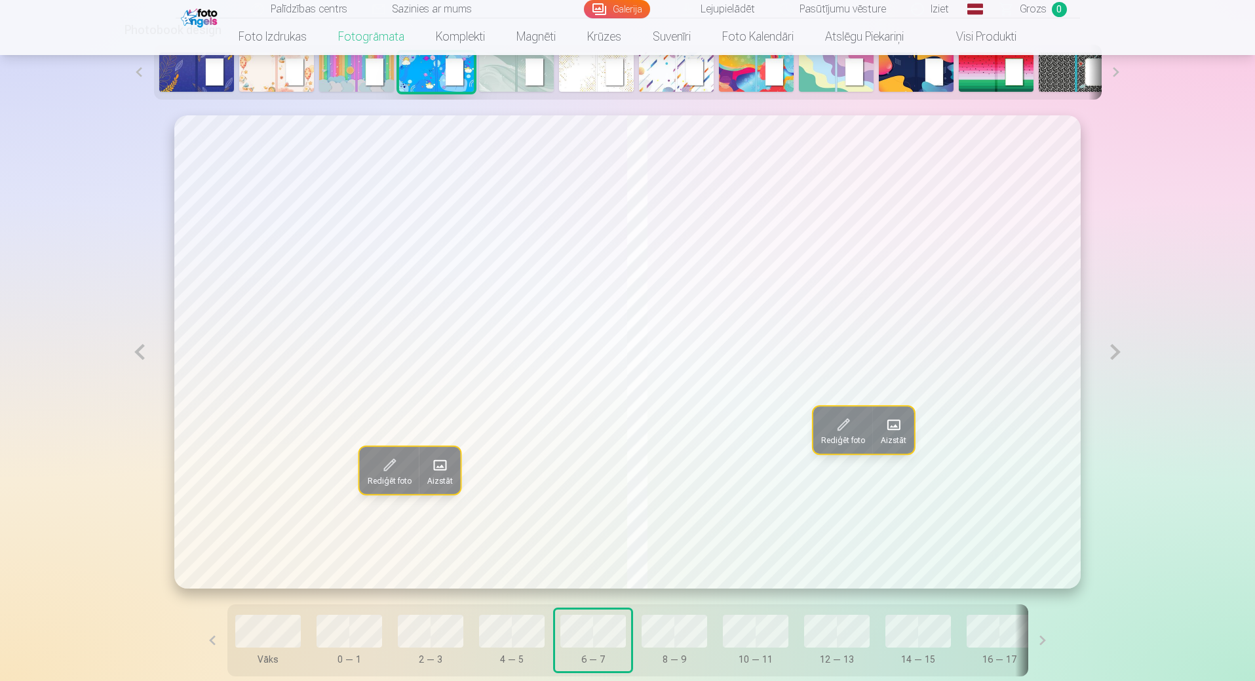
click at [1115, 355] on button at bounding box center [1116, 351] width 30 height 473
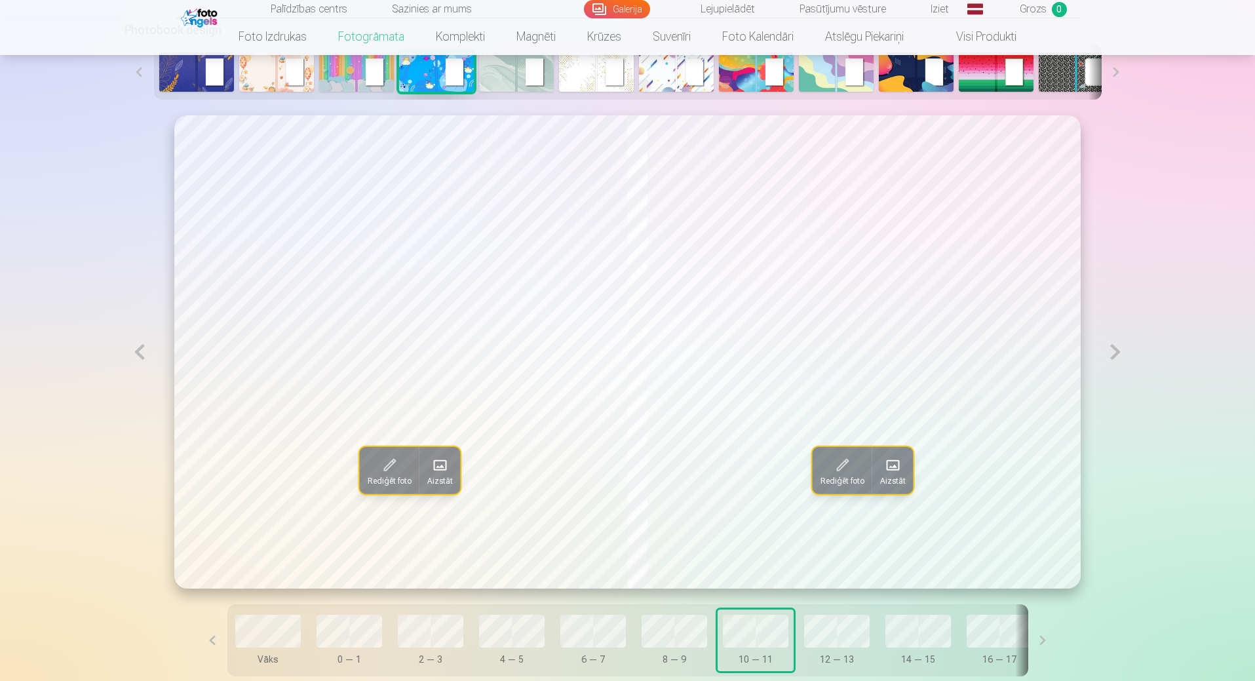
click at [1115, 355] on button at bounding box center [1116, 351] width 30 height 473
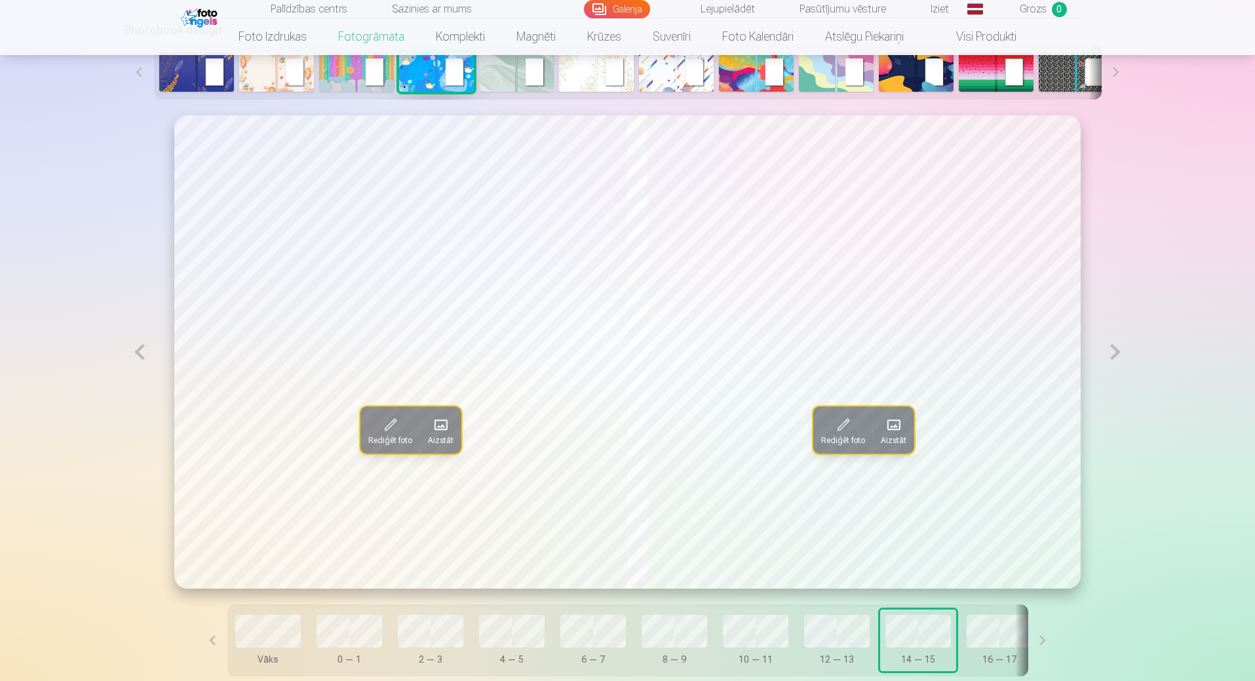
click at [138, 349] on button at bounding box center [140, 351] width 30 height 473
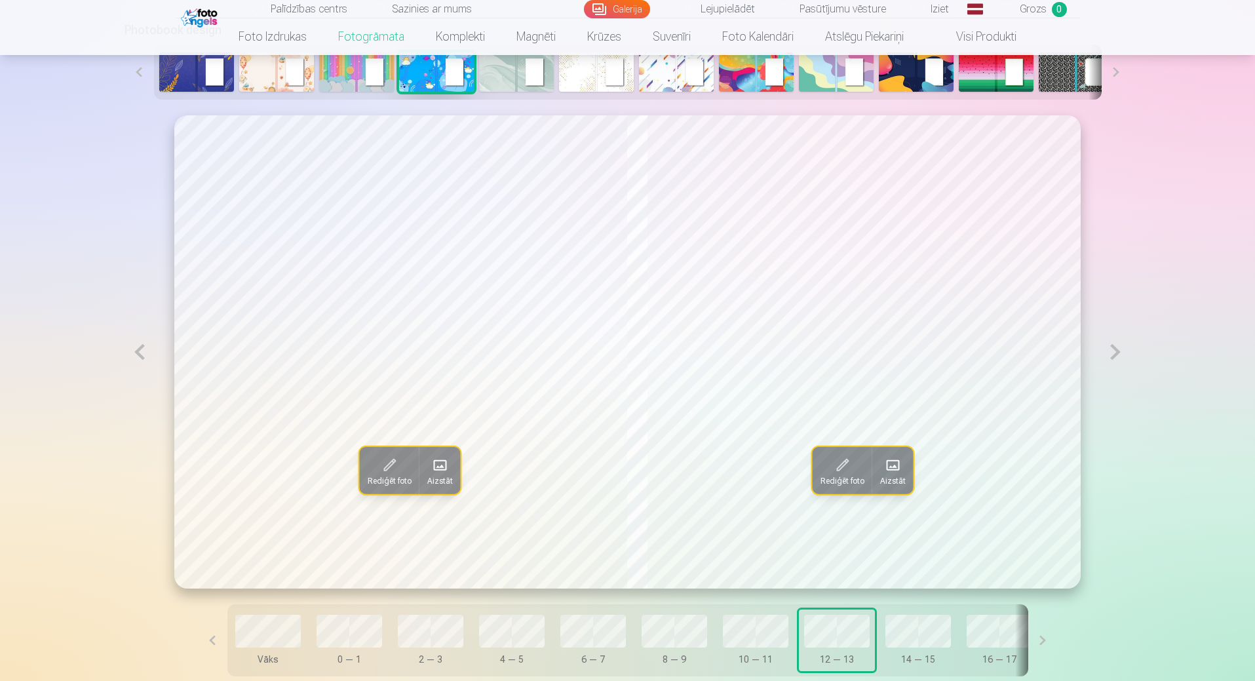
click at [138, 348] on button at bounding box center [140, 351] width 30 height 473
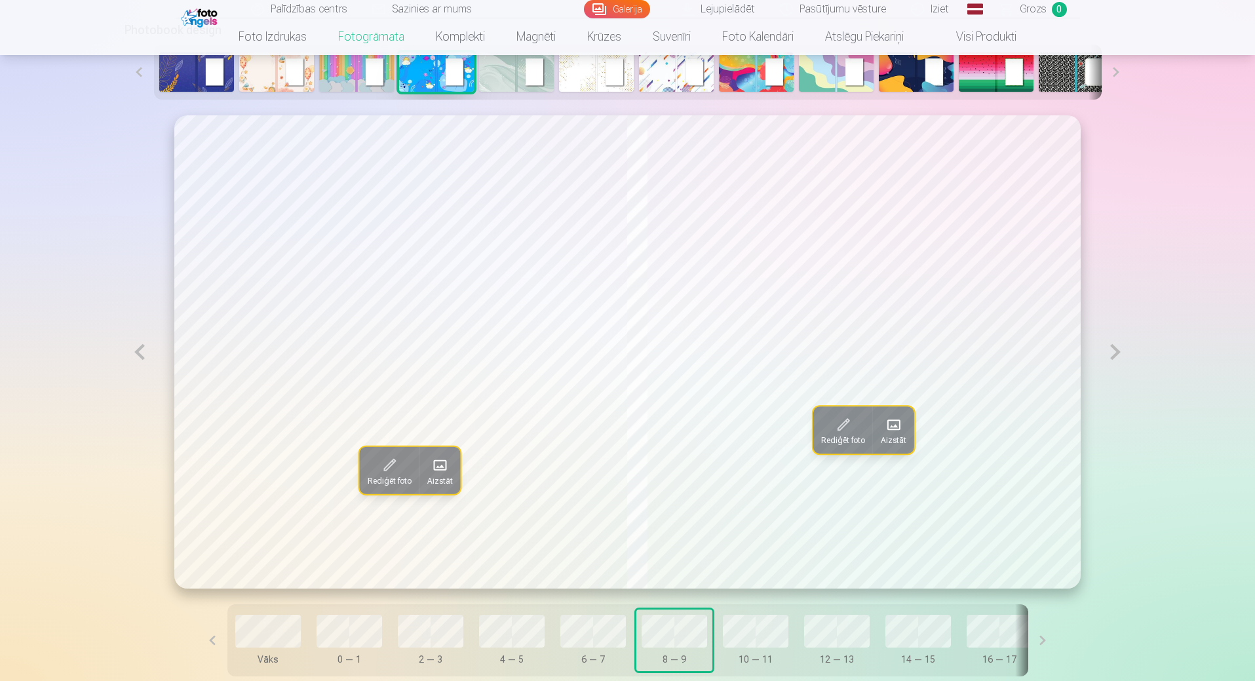
click at [138, 348] on button at bounding box center [140, 351] width 30 height 473
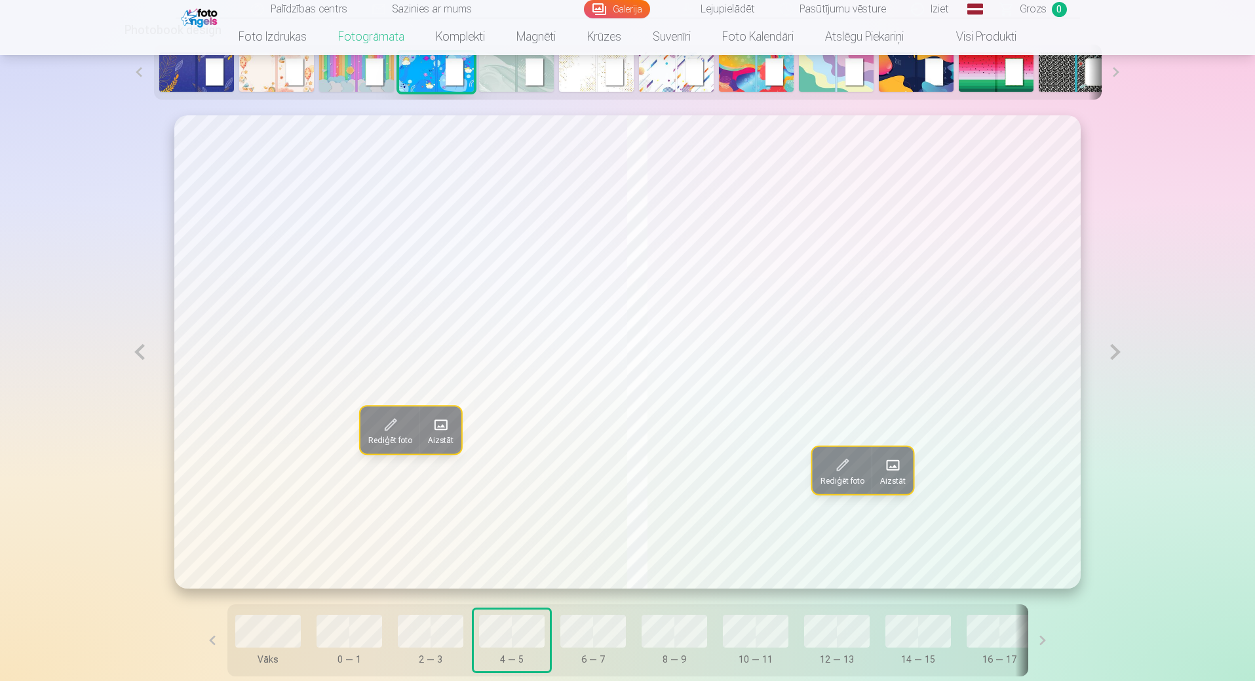
click at [138, 348] on button at bounding box center [140, 351] width 30 height 473
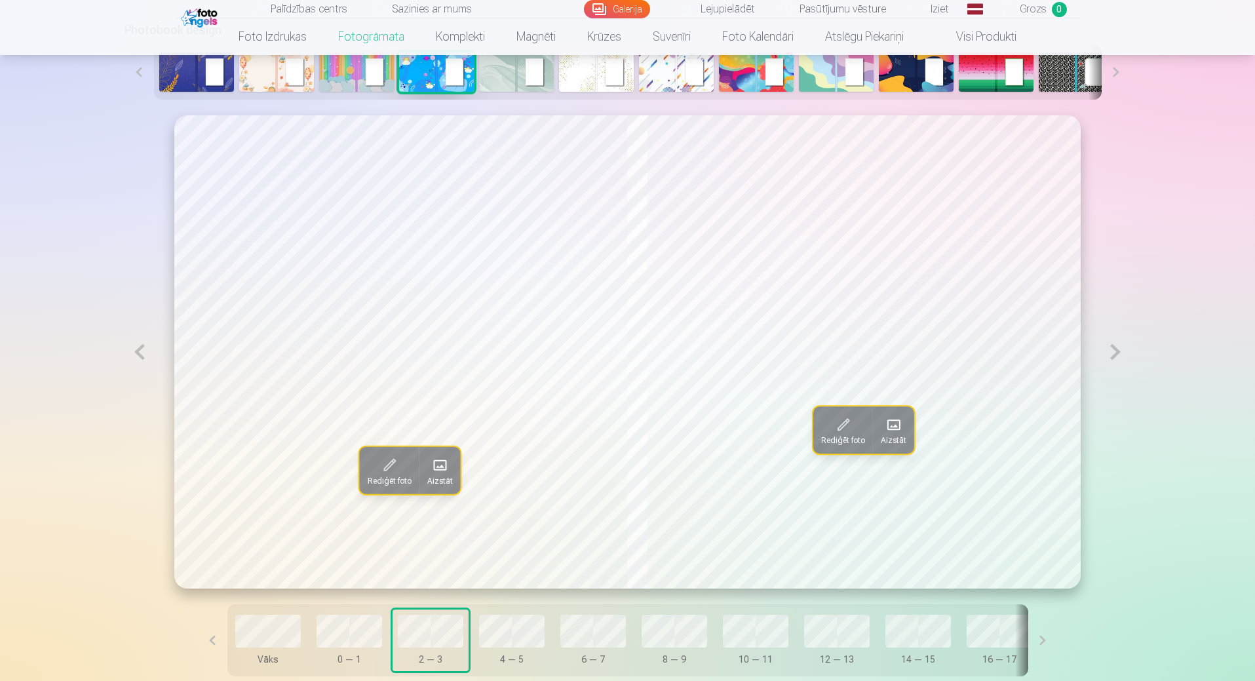
click at [138, 348] on button at bounding box center [140, 351] width 30 height 473
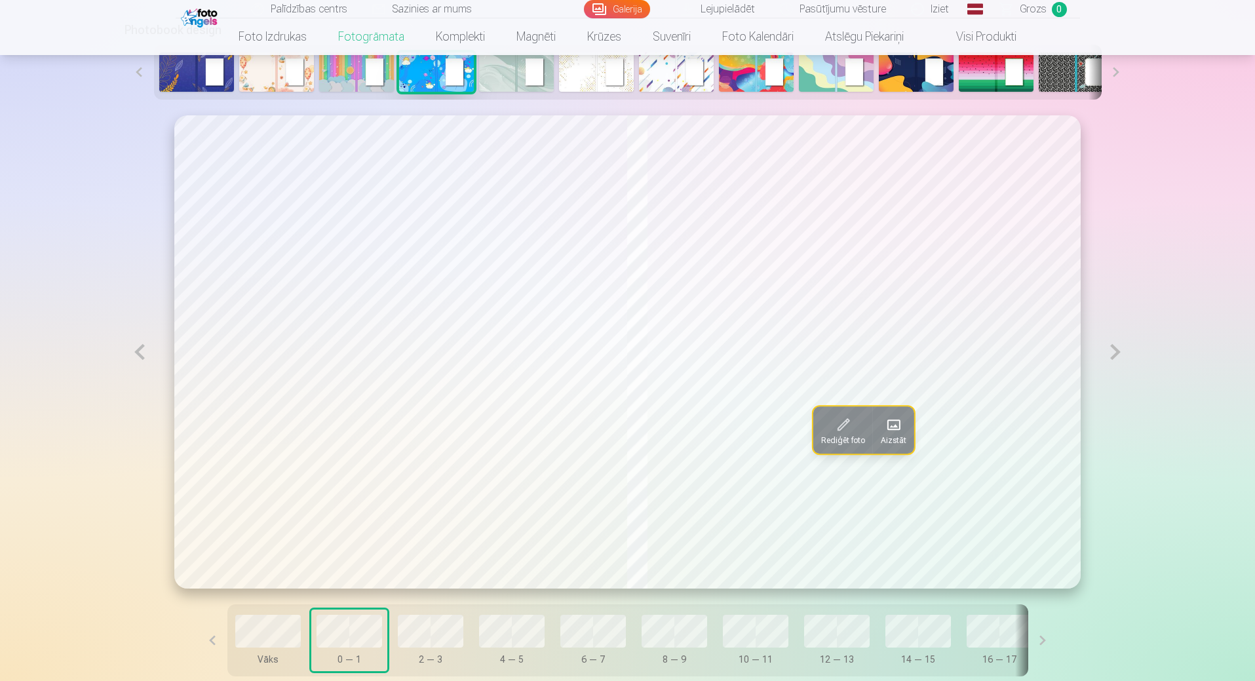
click at [1116, 361] on button at bounding box center [1116, 351] width 30 height 473
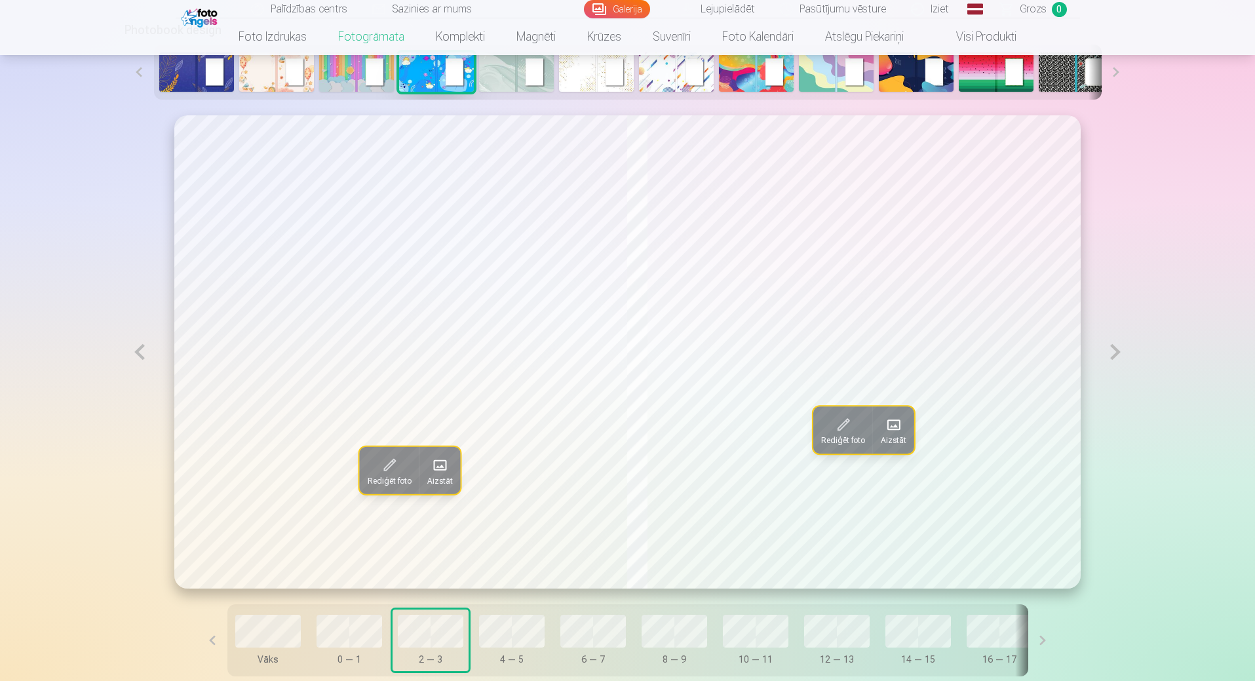
click at [1116, 361] on button at bounding box center [1116, 351] width 30 height 473
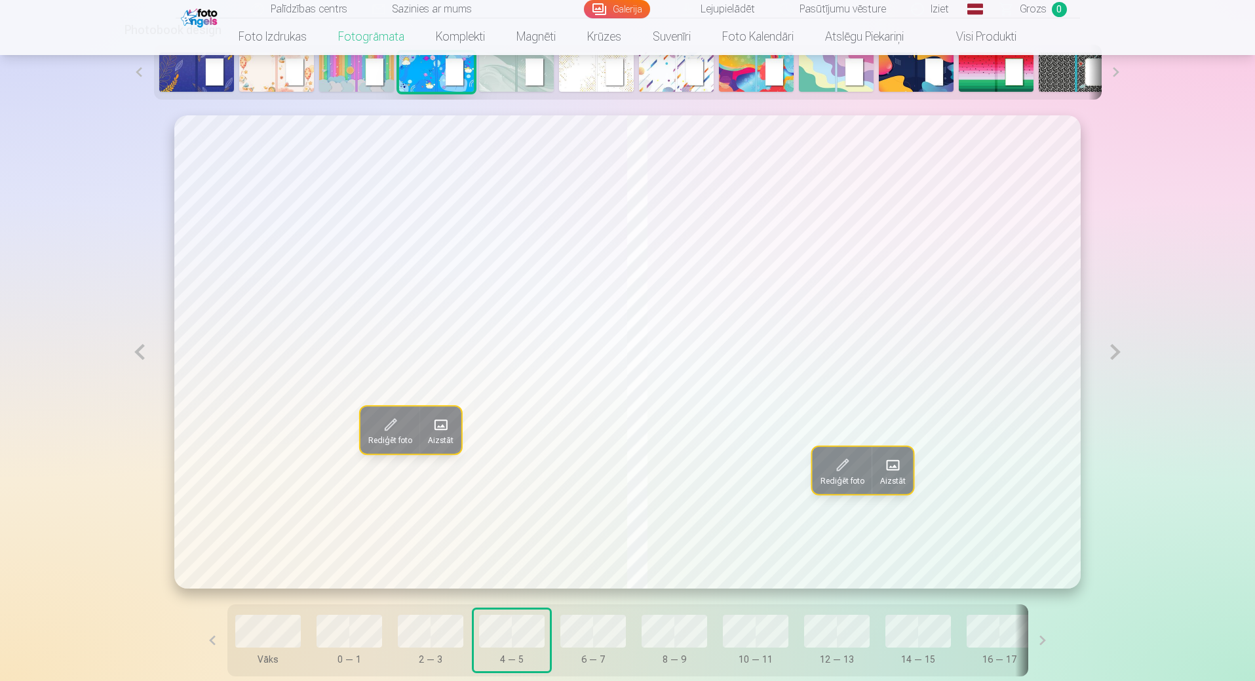
click at [1116, 361] on button at bounding box center [1116, 351] width 30 height 473
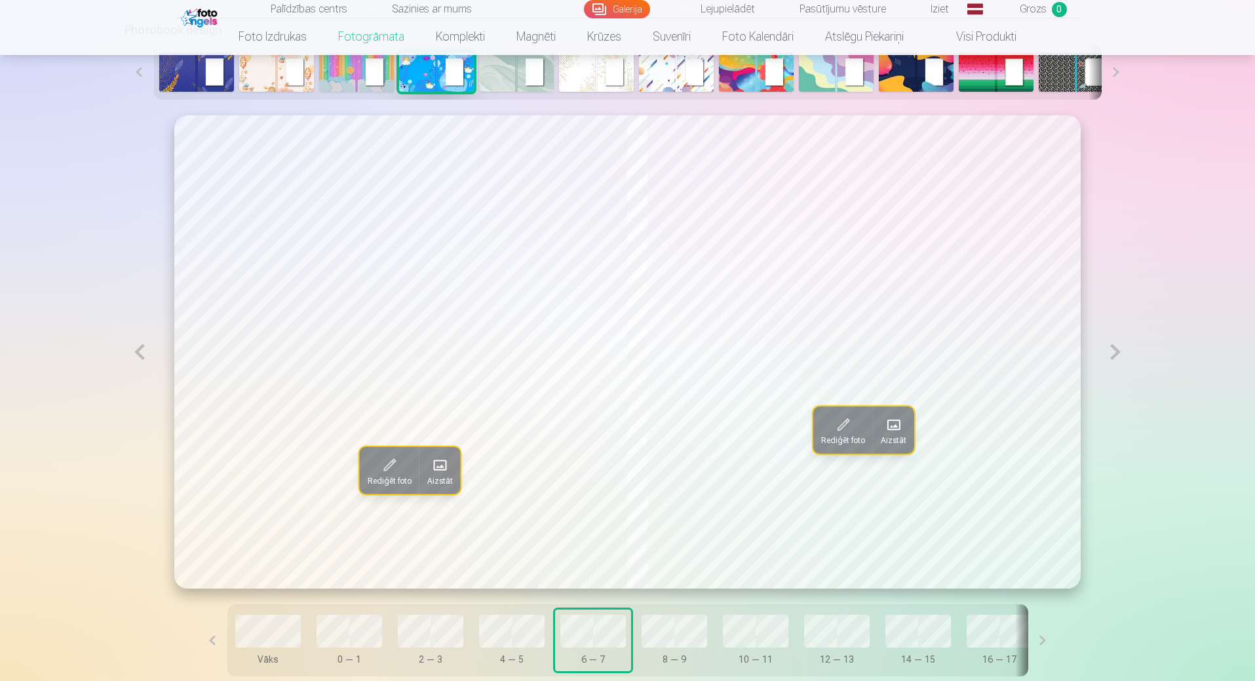
click at [1116, 361] on button at bounding box center [1116, 351] width 30 height 473
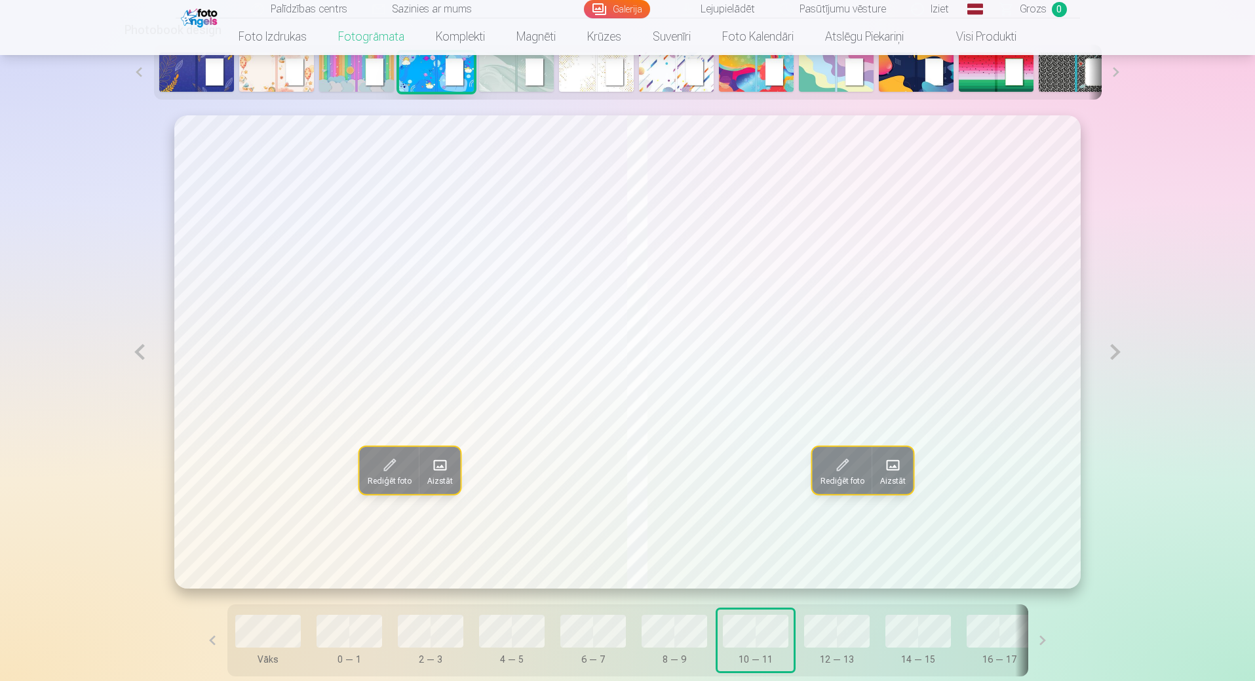
click at [1116, 361] on button at bounding box center [1116, 351] width 30 height 473
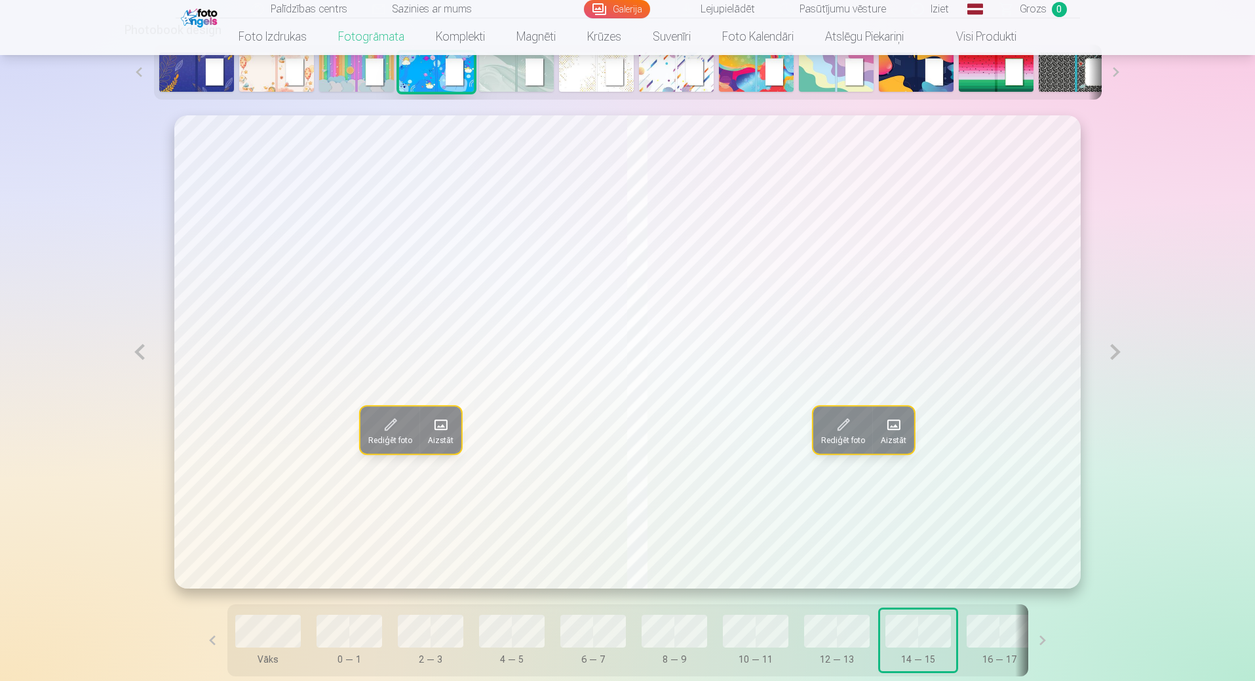
click at [136, 353] on button at bounding box center [140, 351] width 30 height 473
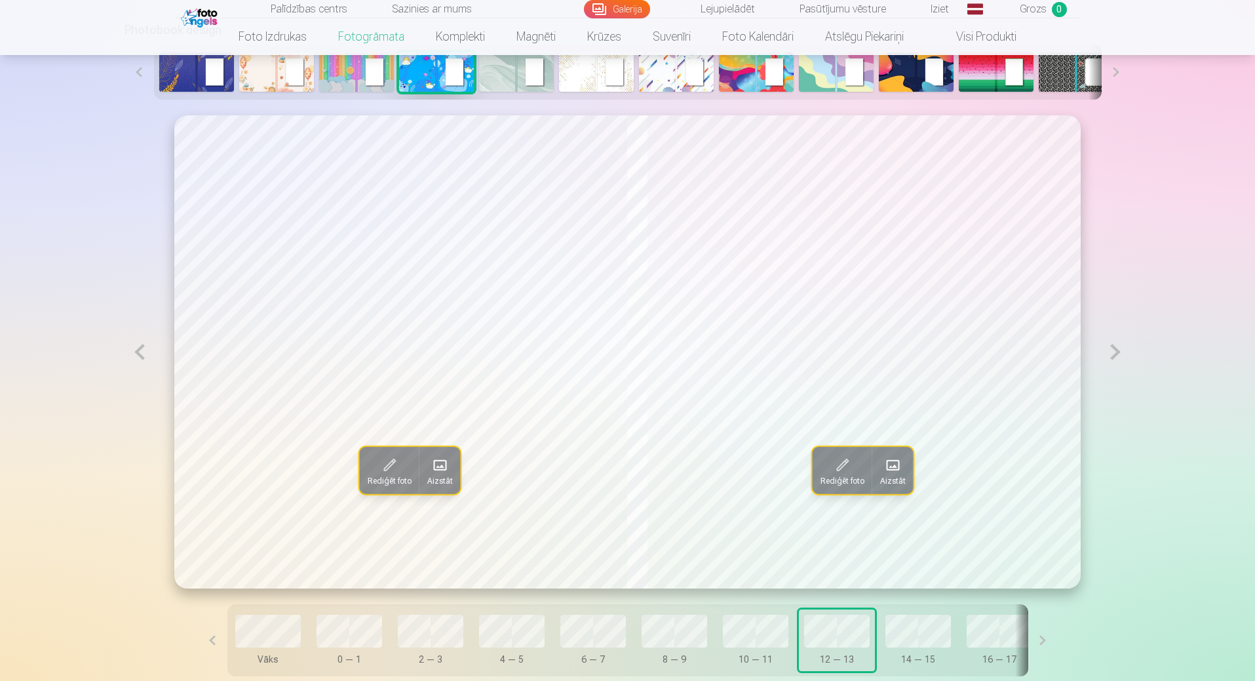
click at [136, 353] on button at bounding box center [140, 351] width 30 height 473
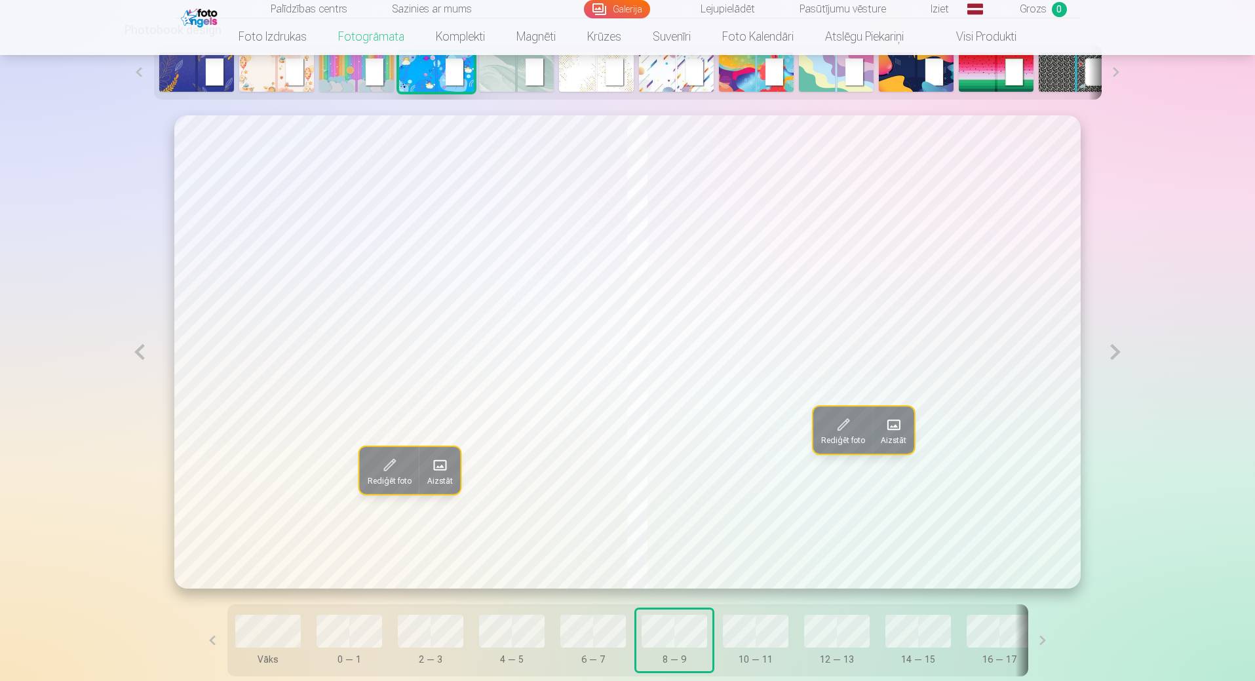
click at [136, 353] on button at bounding box center [140, 351] width 30 height 473
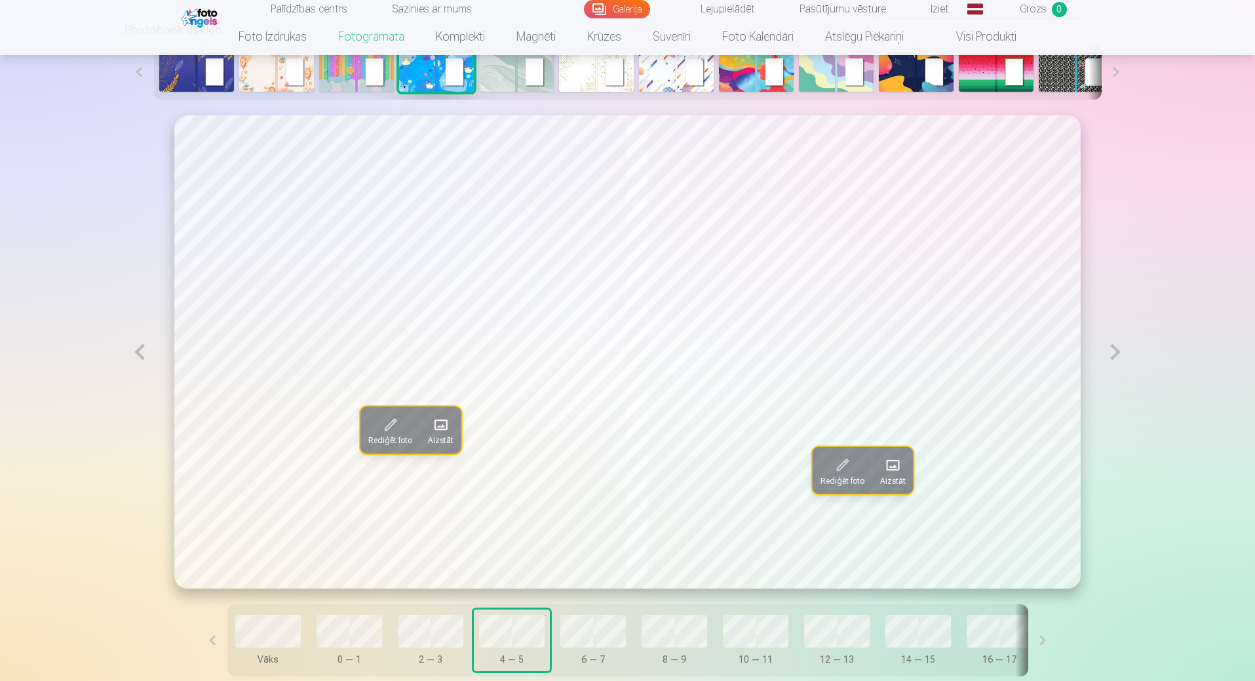
click at [136, 353] on button at bounding box center [140, 351] width 30 height 473
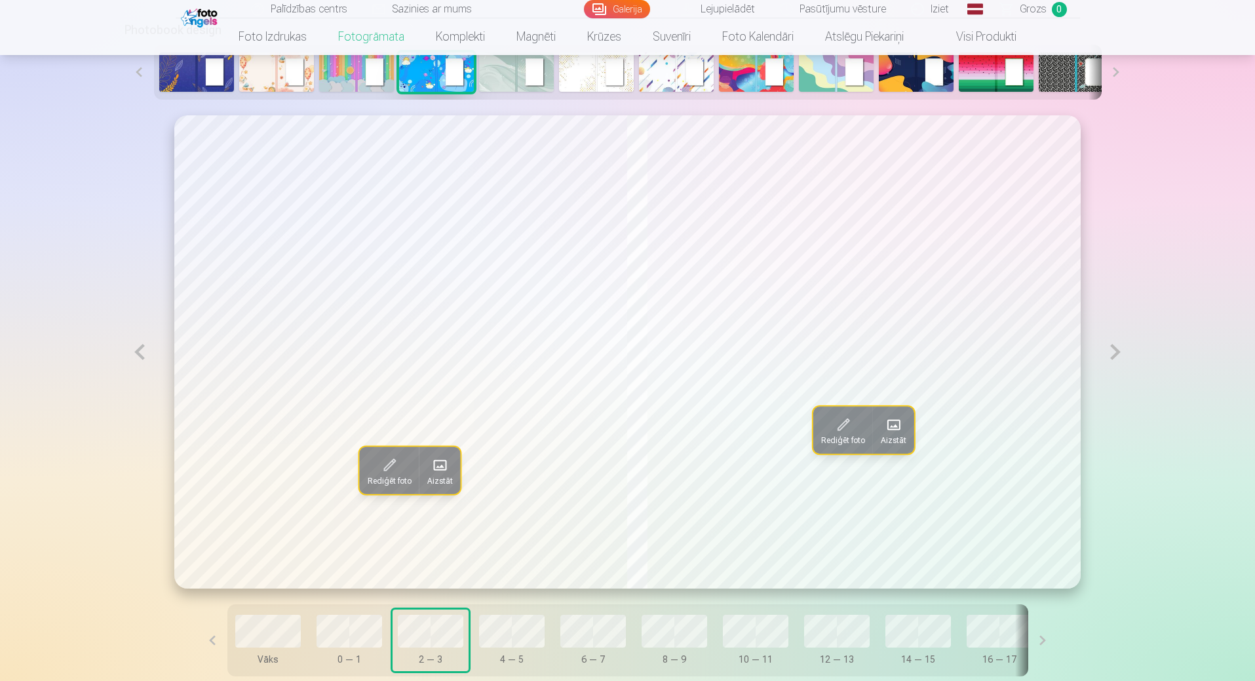
click at [136, 353] on button at bounding box center [140, 351] width 30 height 473
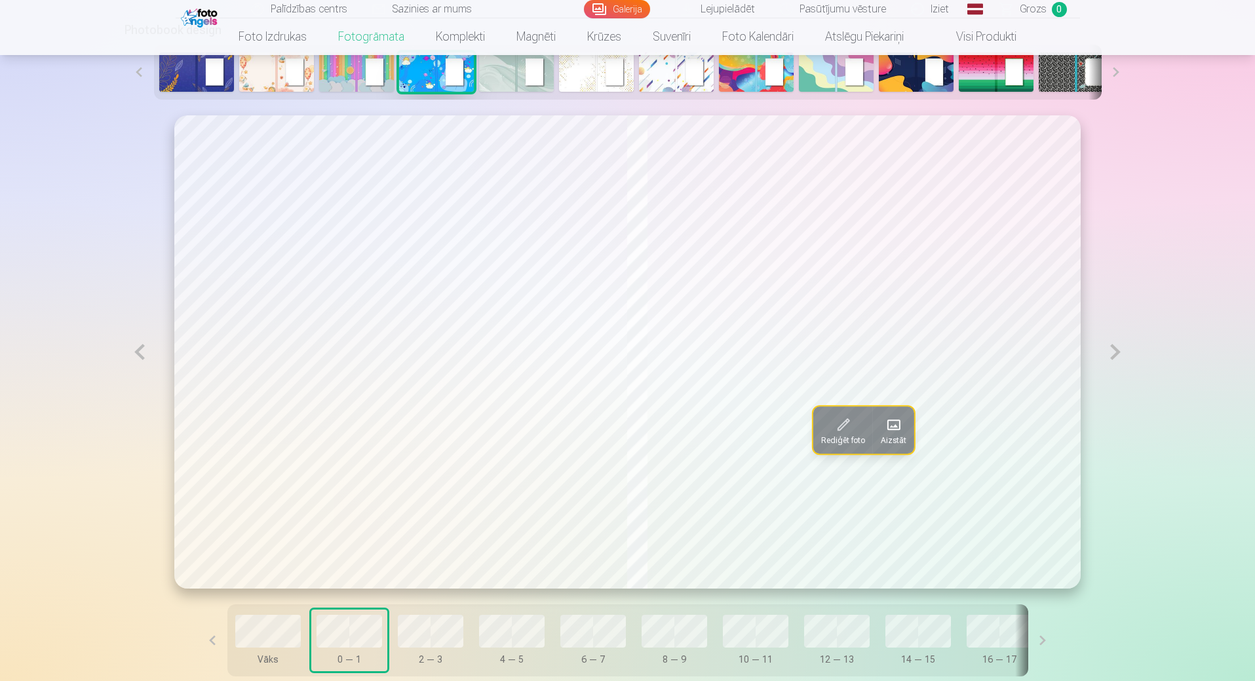
click at [1114, 349] on button at bounding box center [1116, 351] width 30 height 473
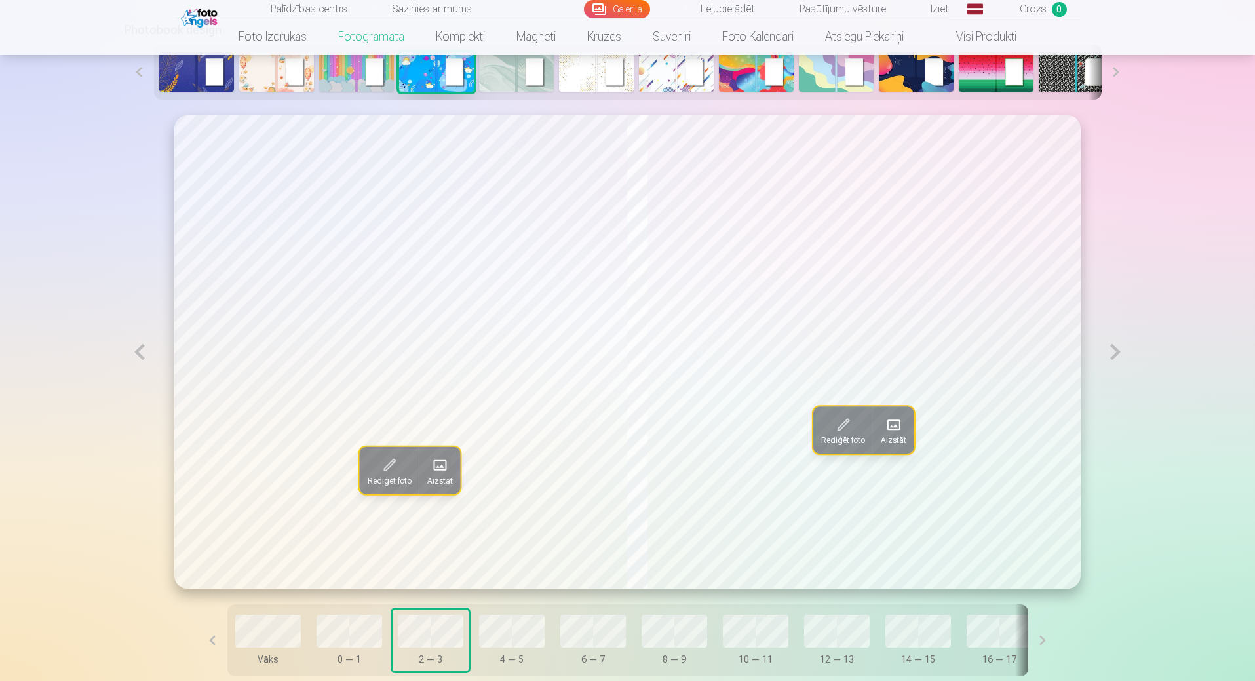
click at [1114, 349] on button at bounding box center [1116, 351] width 30 height 473
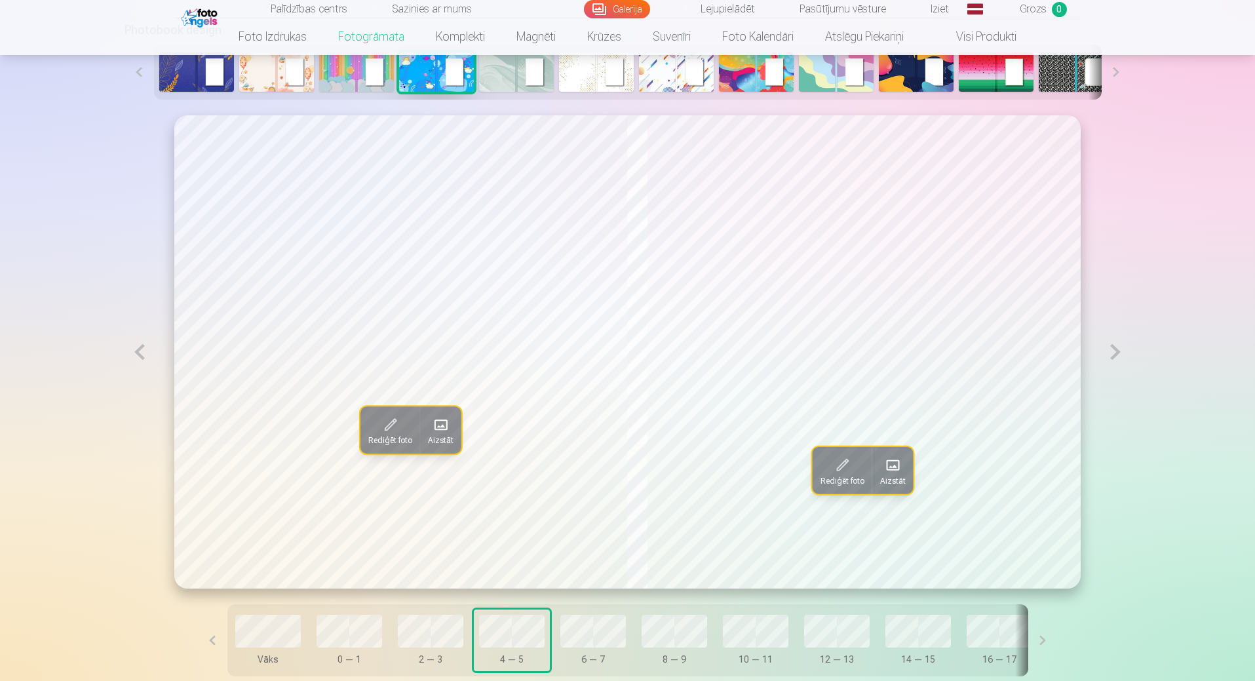
click at [1114, 349] on button at bounding box center [1116, 351] width 30 height 473
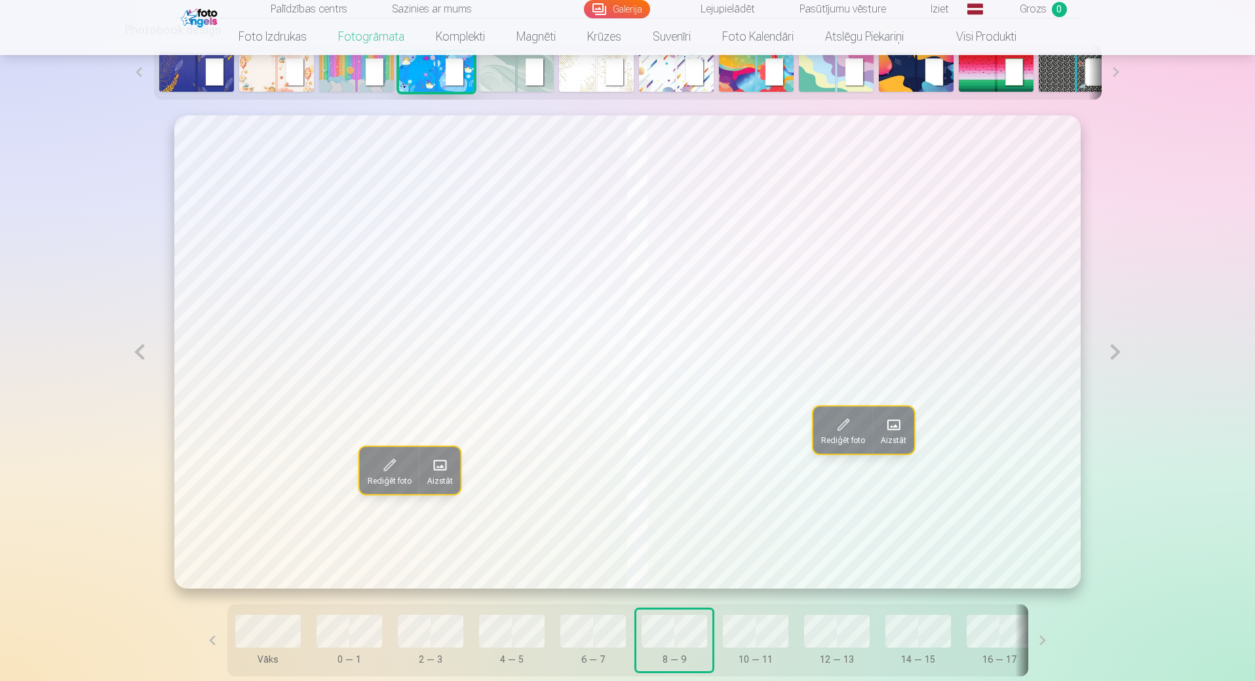
click at [1114, 349] on button at bounding box center [1116, 351] width 30 height 473
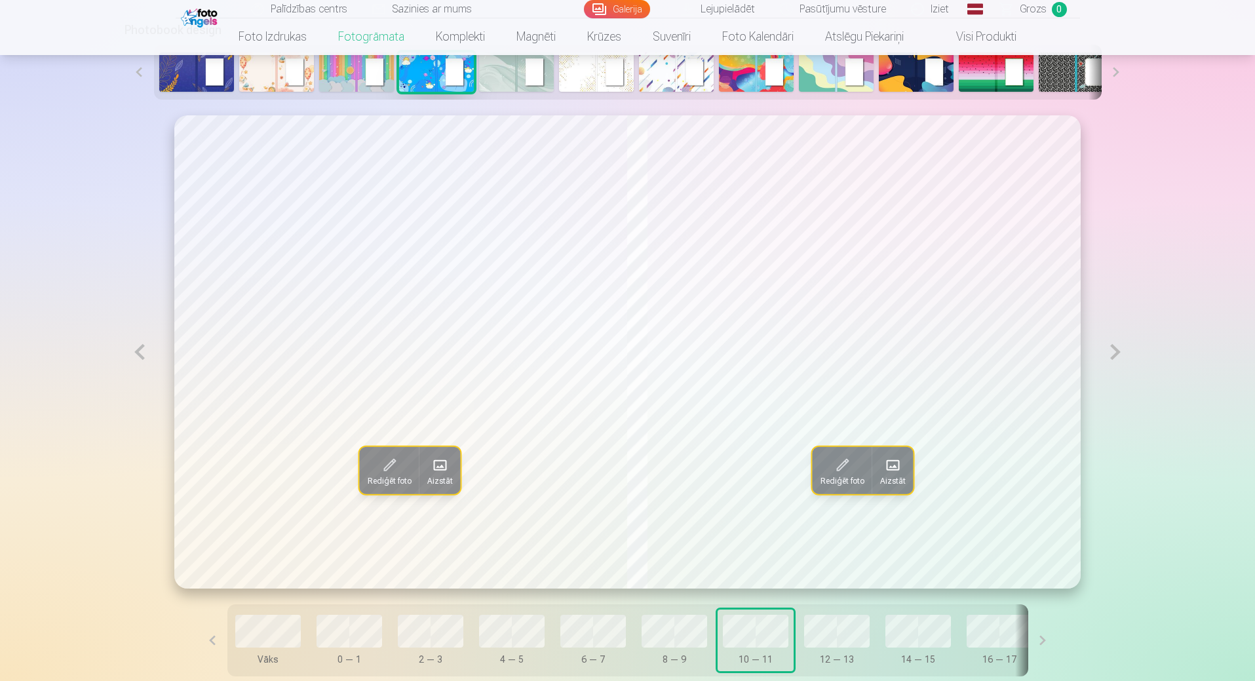
click at [1114, 349] on button at bounding box center [1116, 351] width 30 height 473
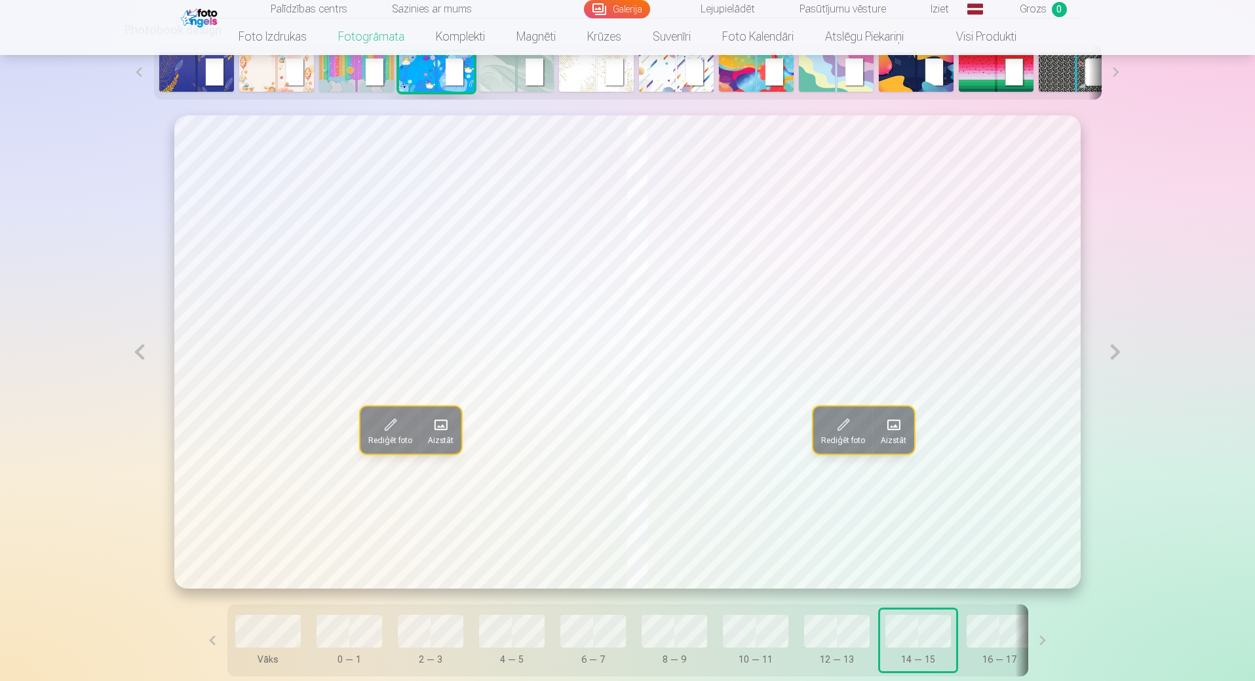
click at [1114, 349] on button at bounding box center [1116, 351] width 30 height 473
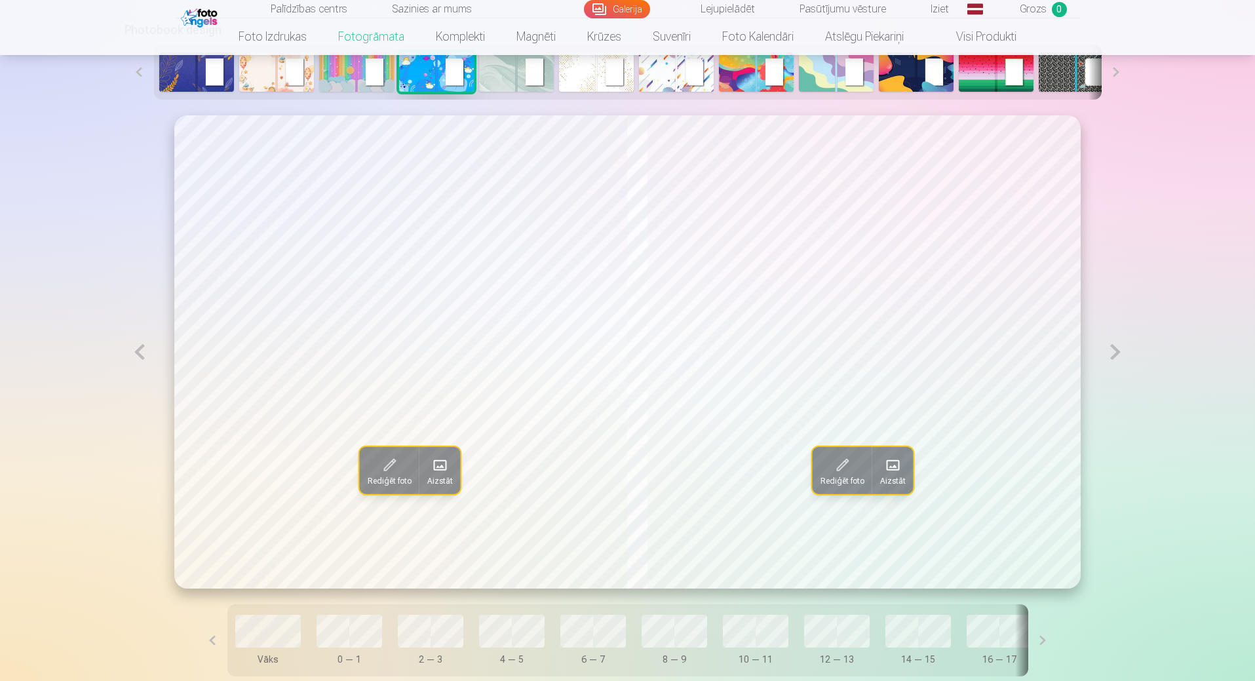
click at [1114, 349] on button at bounding box center [1116, 351] width 30 height 473
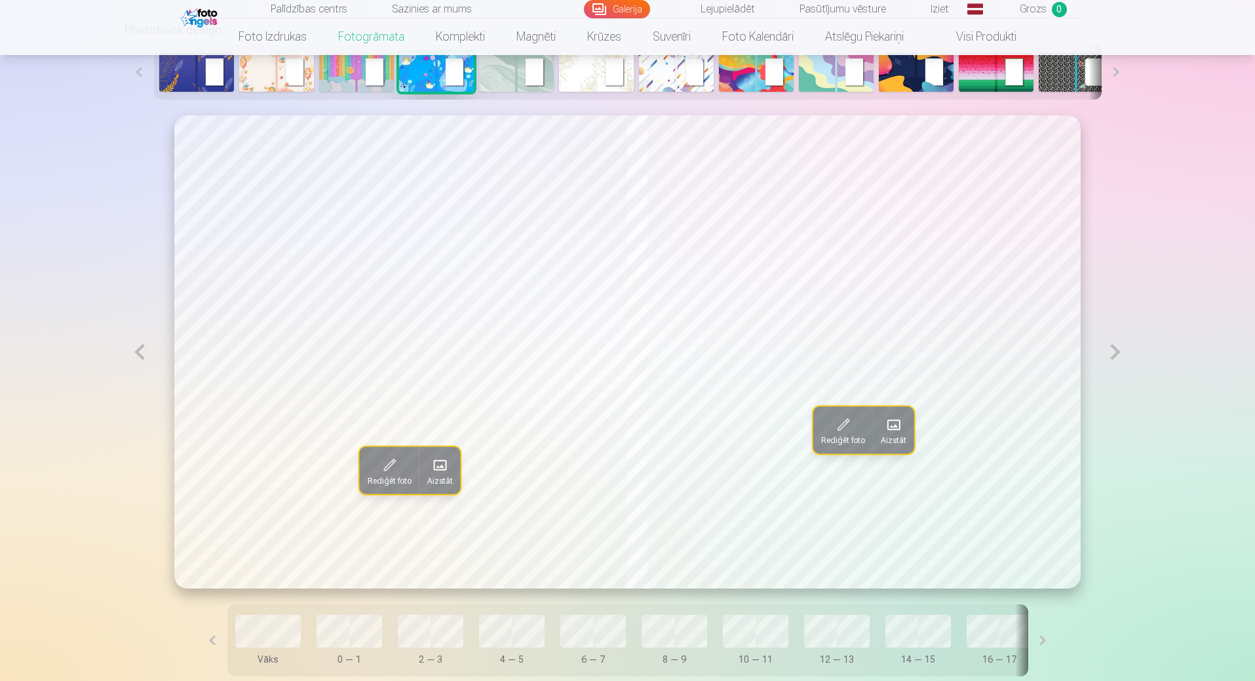
click at [140, 357] on button at bounding box center [140, 351] width 30 height 473
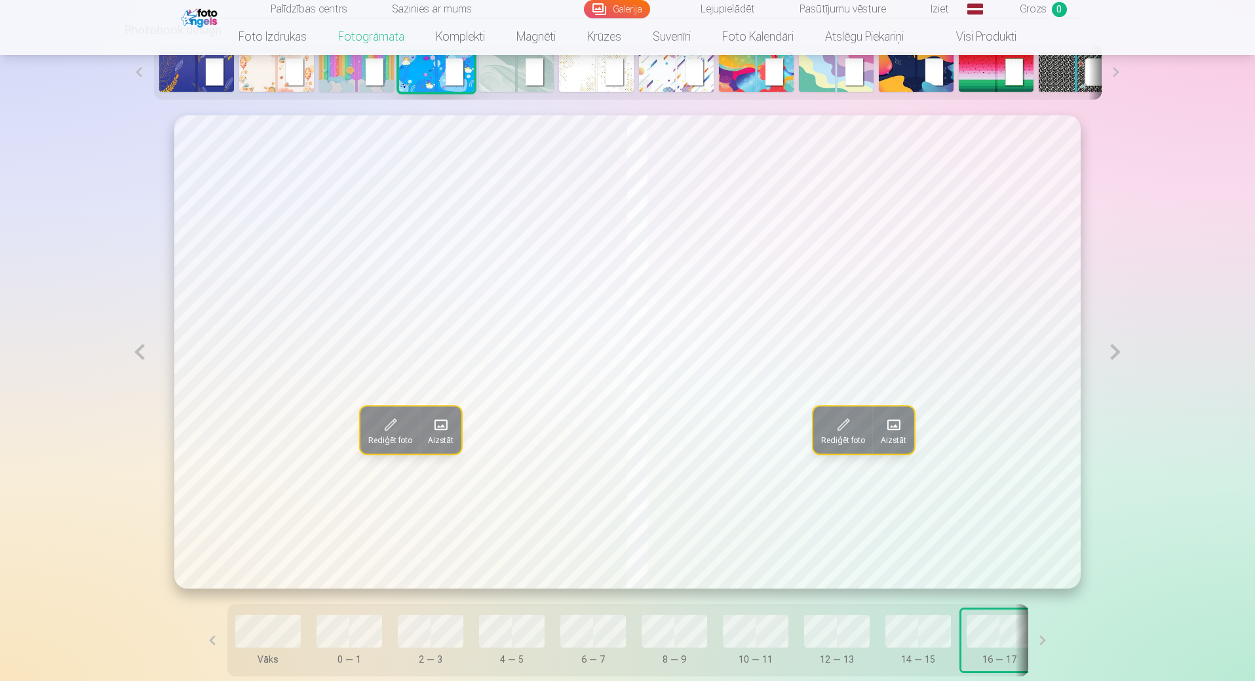
click at [140, 357] on button at bounding box center [140, 351] width 30 height 473
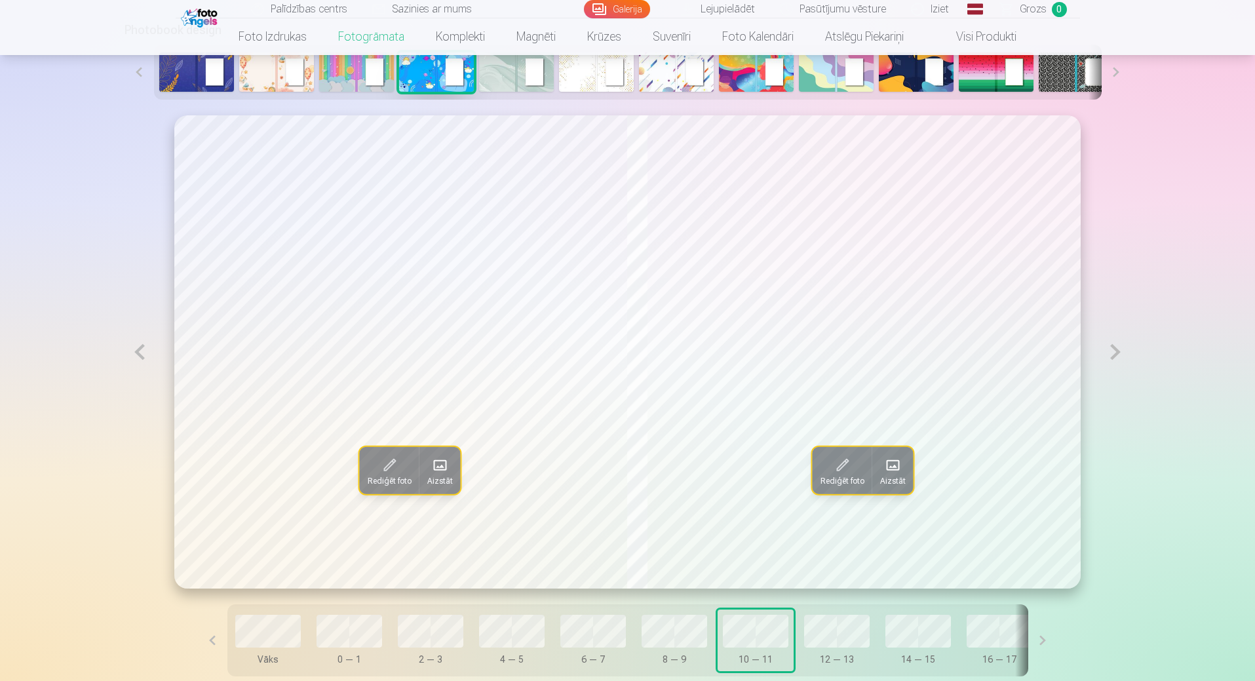
click at [140, 357] on button at bounding box center [140, 351] width 30 height 473
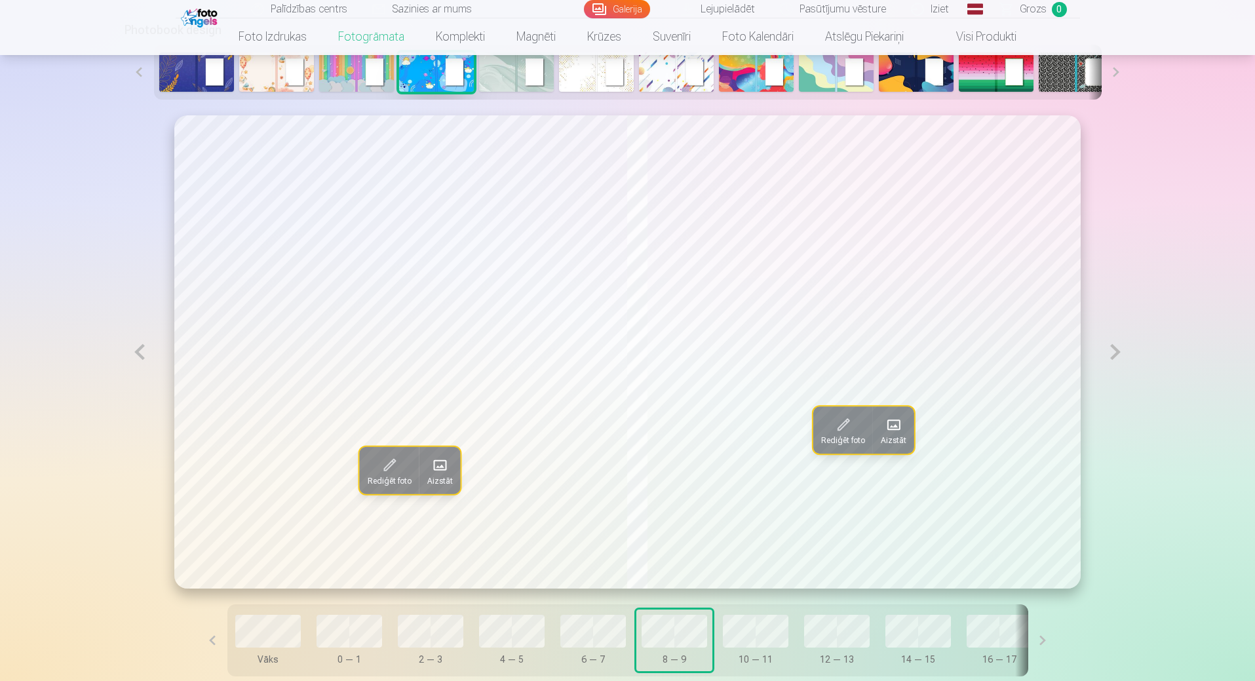
click at [144, 357] on button at bounding box center [140, 351] width 30 height 473
click at [145, 356] on button at bounding box center [140, 351] width 30 height 473
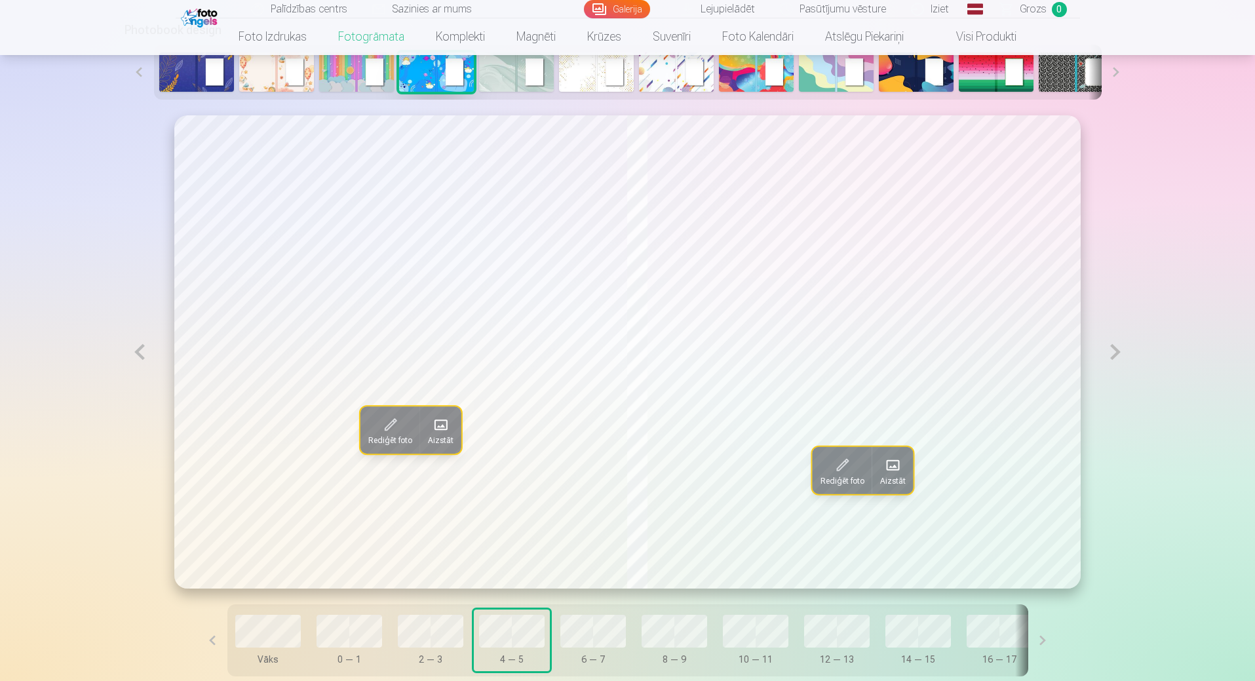
click at [145, 356] on button at bounding box center [140, 351] width 30 height 473
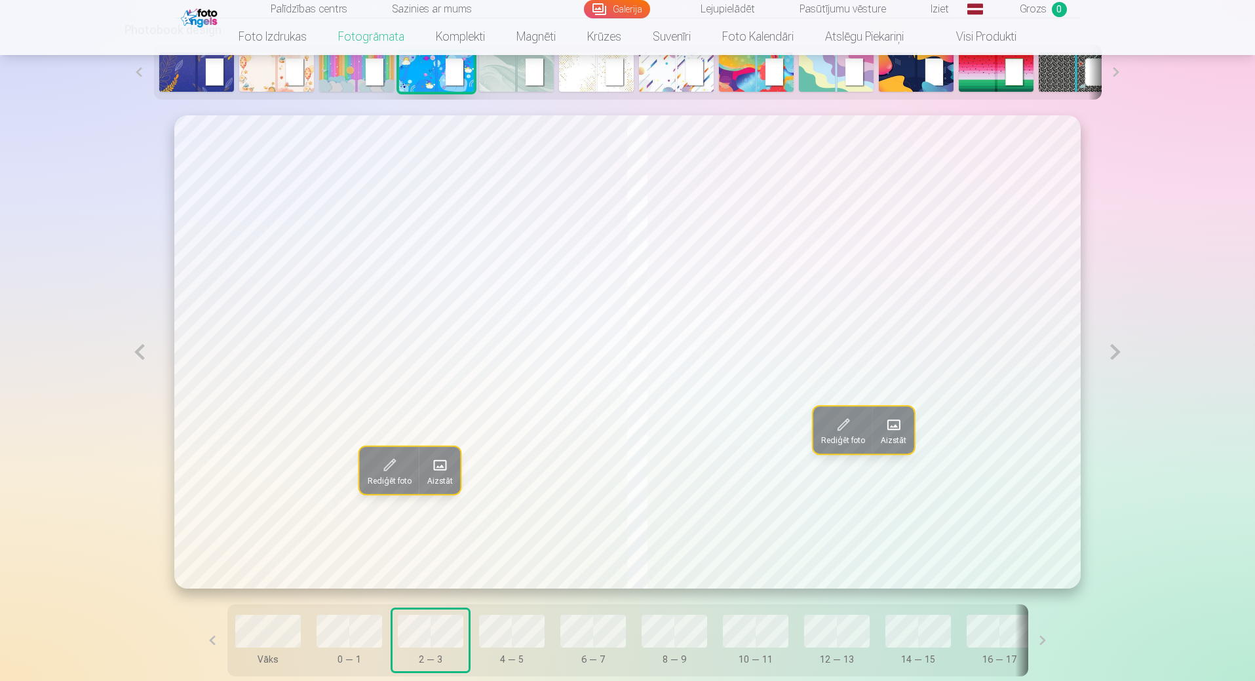
click at [144, 358] on button at bounding box center [140, 351] width 30 height 473
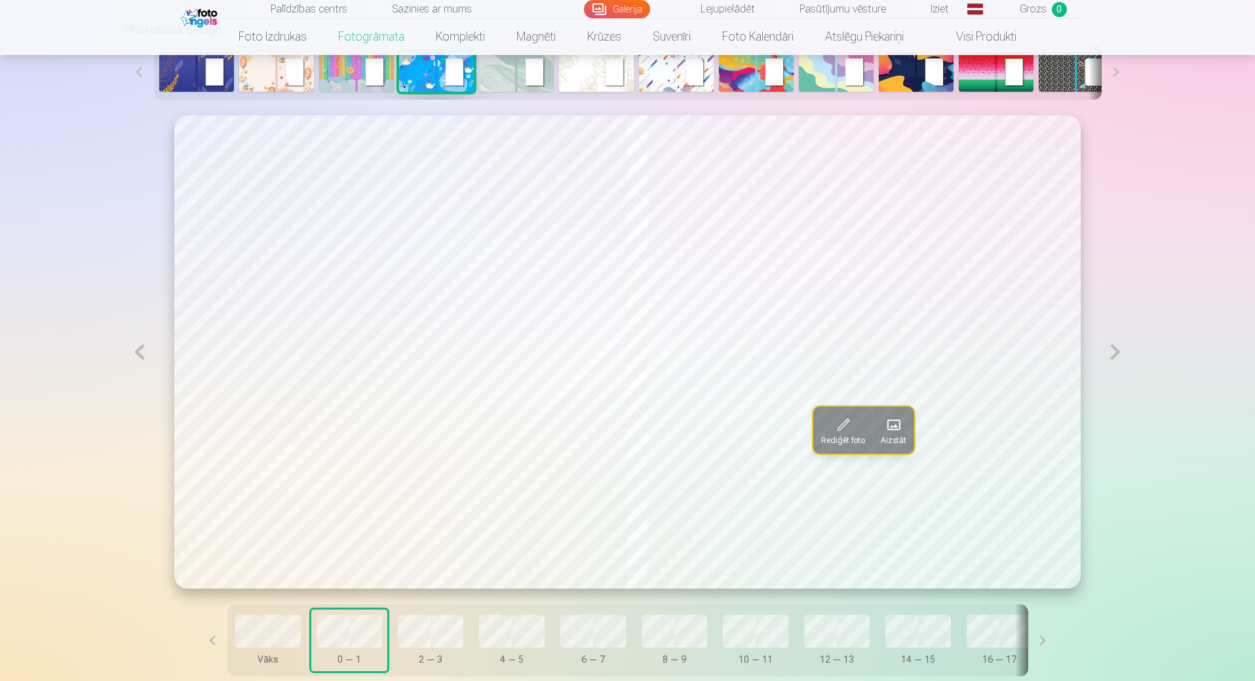
click at [1117, 355] on button at bounding box center [1116, 351] width 30 height 473
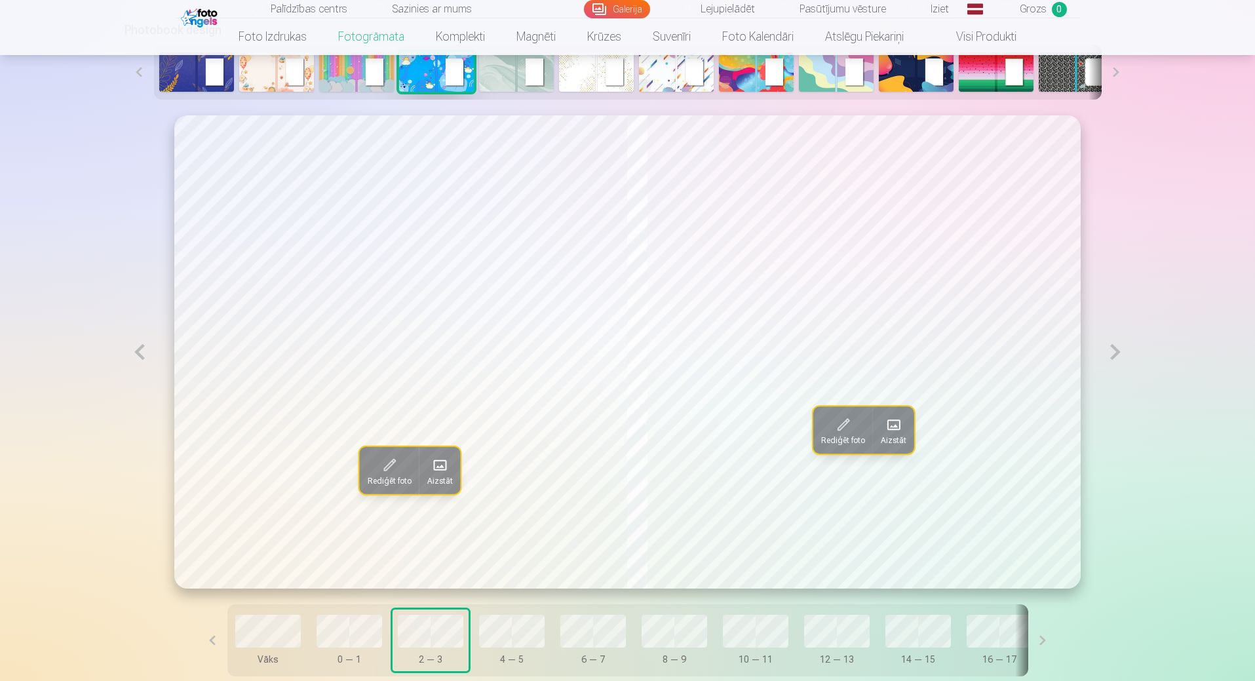
click at [142, 356] on button at bounding box center [140, 351] width 30 height 473
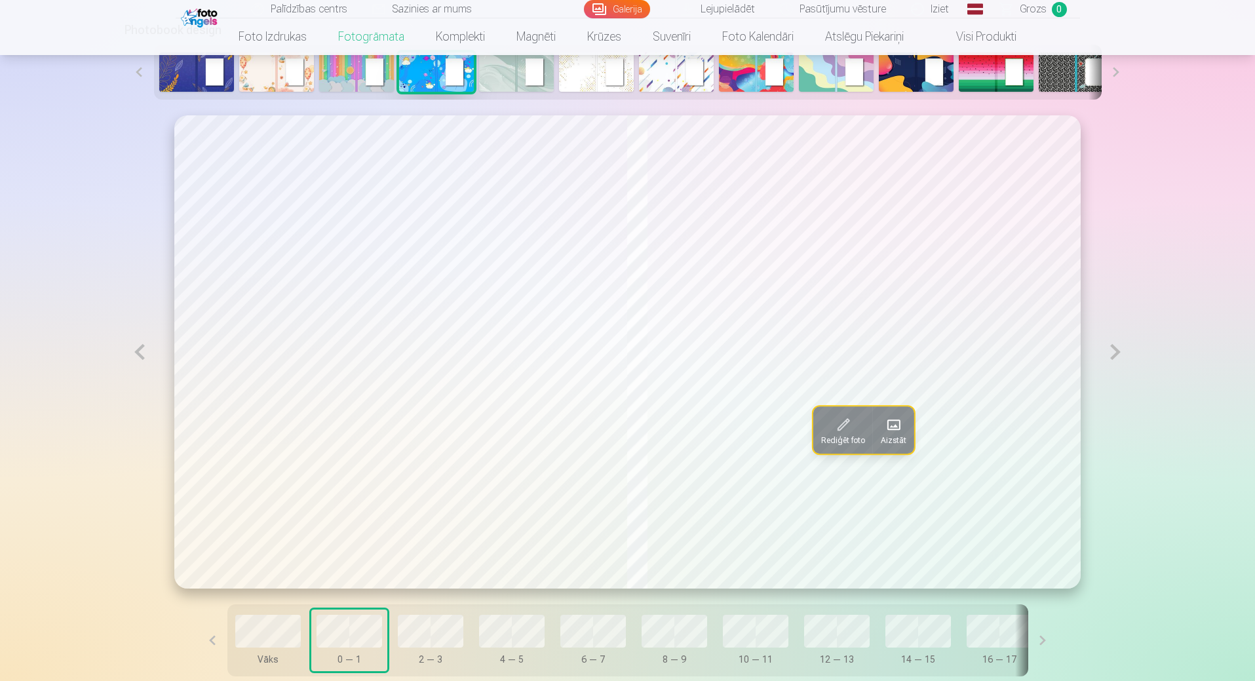
click at [890, 431] on span at bounding box center [894, 424] width 21 height 21
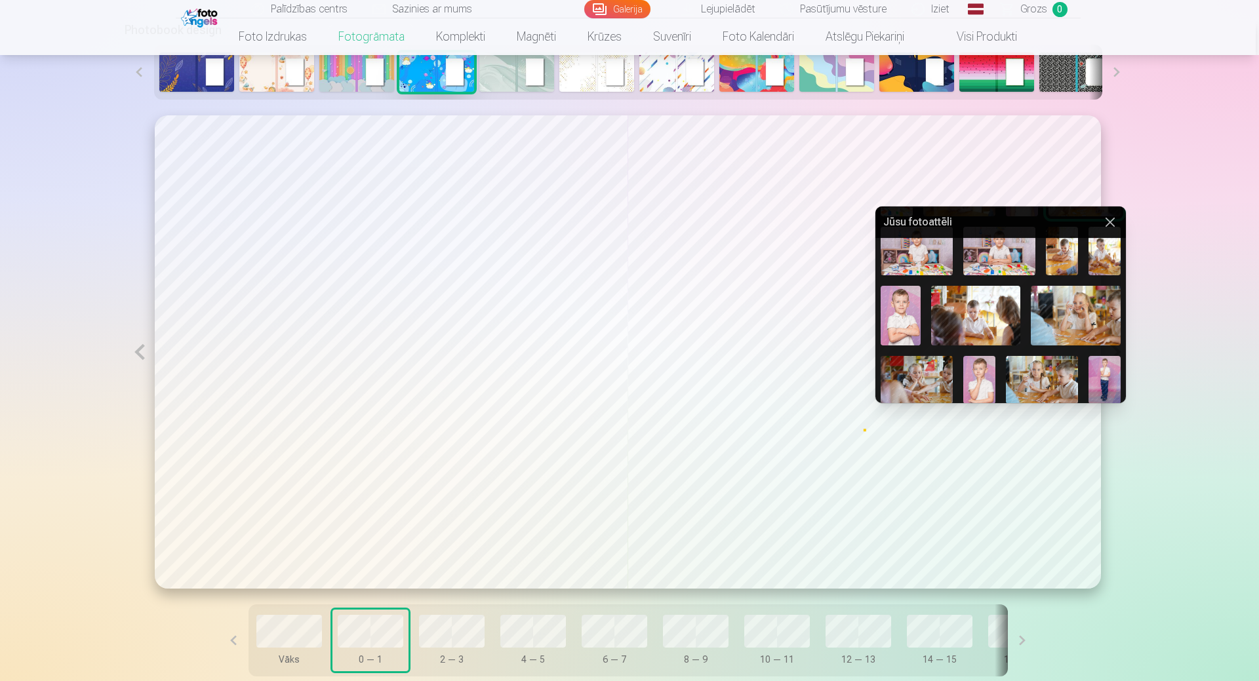
scroll to position [262, 0]
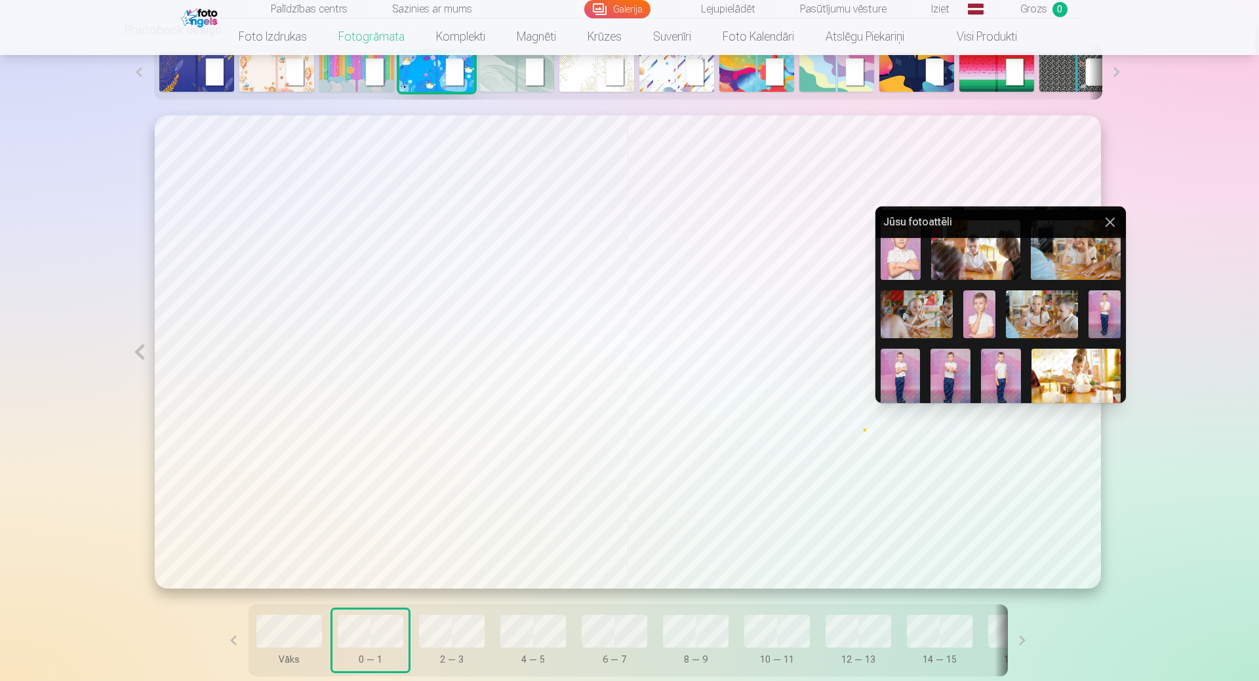
click at [1109, 300] on img at bounding box center [1104, 314] width 32 height 48
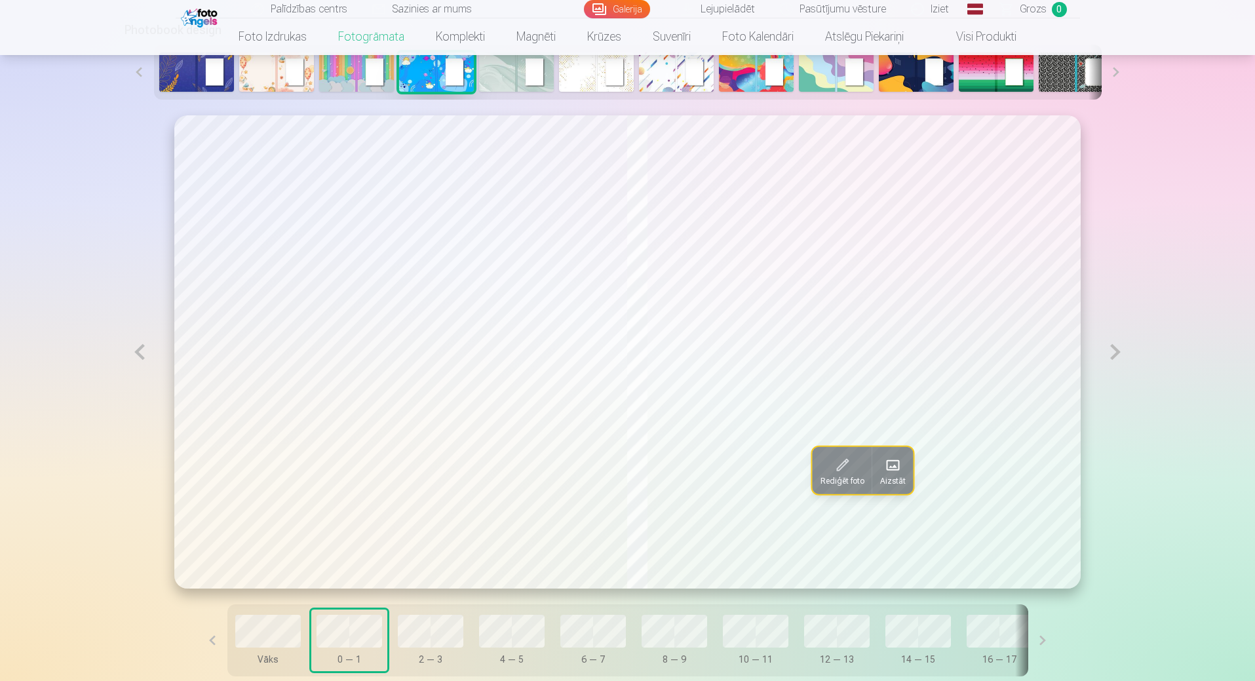
click at [1116, 352] on button at bounding box center [1116, 351] width 30 height 473
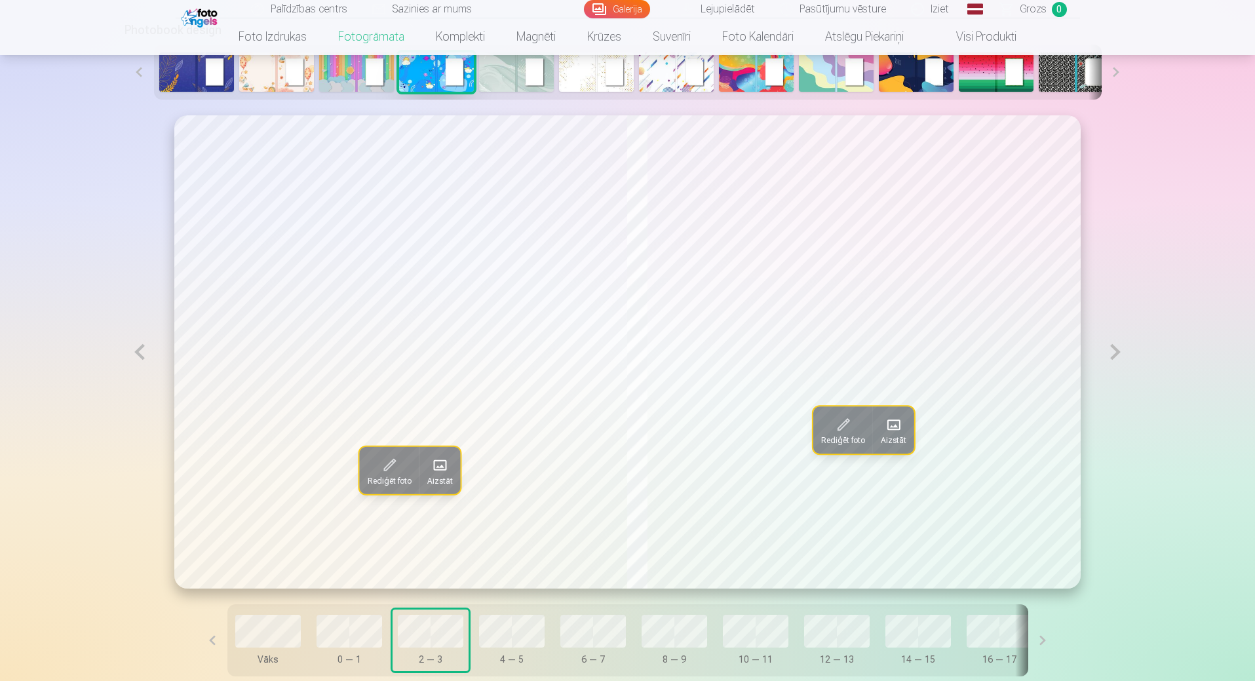
click at [132, 353] on button at bounding box center [140, 351] width 30 height 473
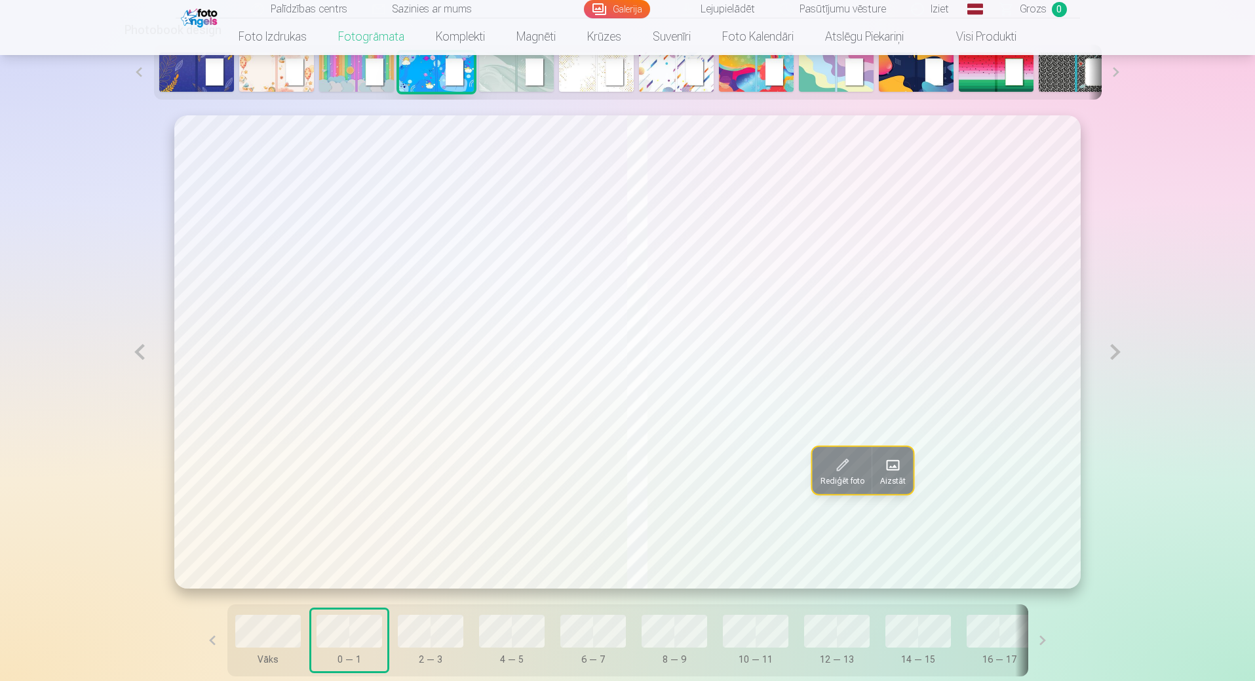
click at [1120, 355] on button at bounding box center [1116, 351] width 30 height 473
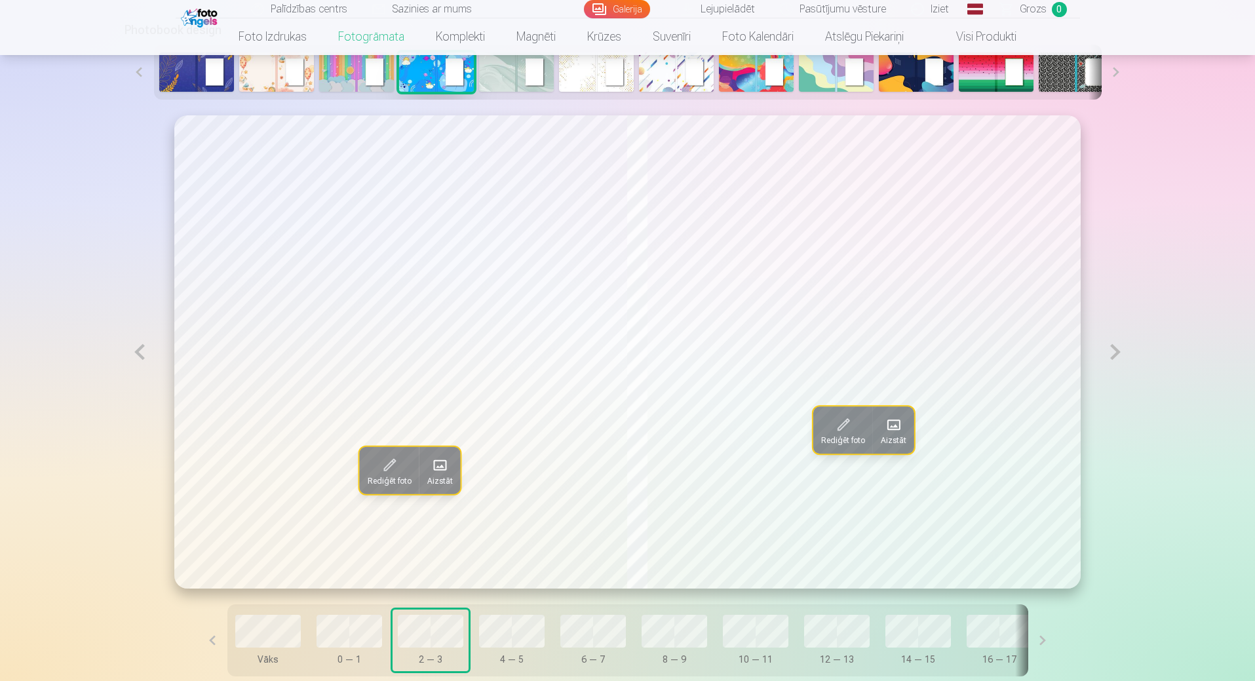
click at [903, 431] on span at bounding box center [894, 424] width 21 height 21
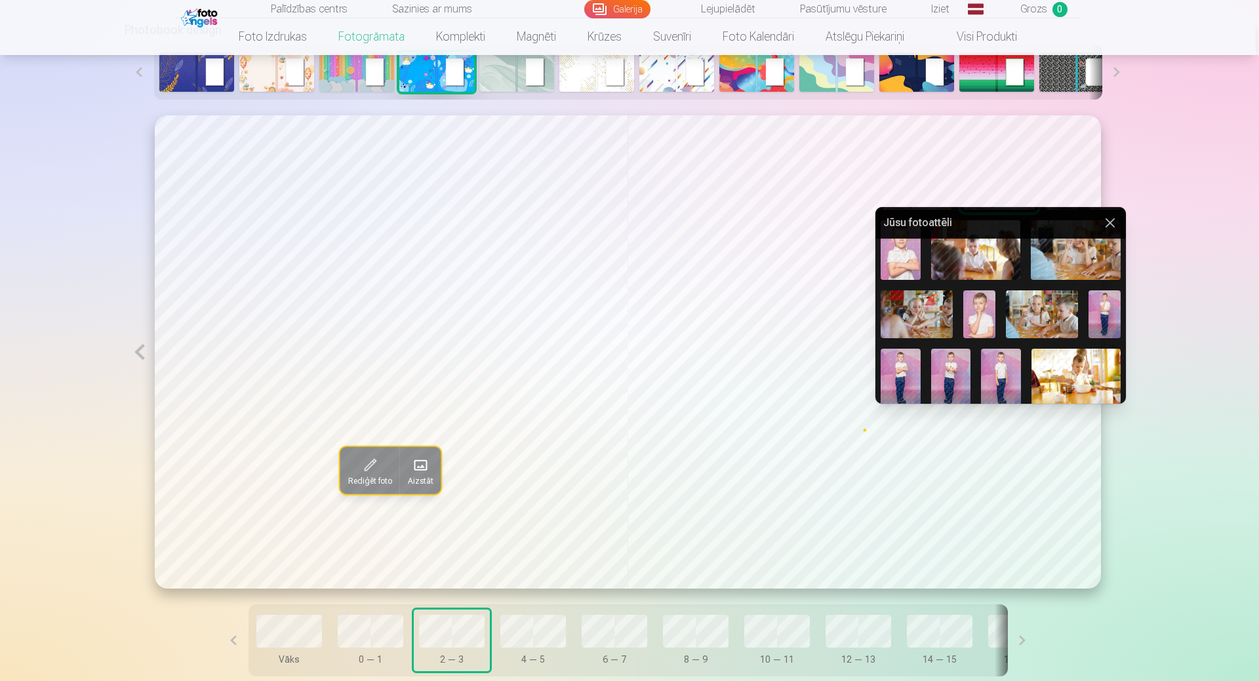
click at [890, 371] on img at bounding box center [900, 379] width 40 height 60
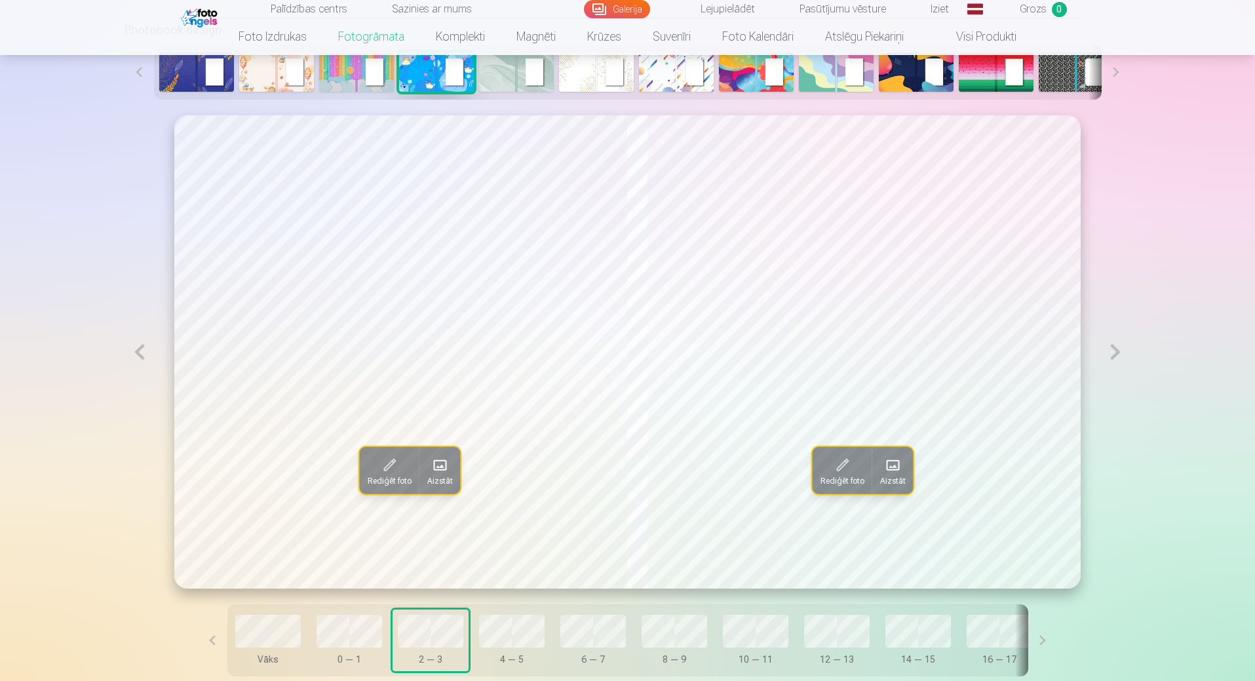
click at [140, 353] on button at bounding box center [140, 351] width 30 height 473
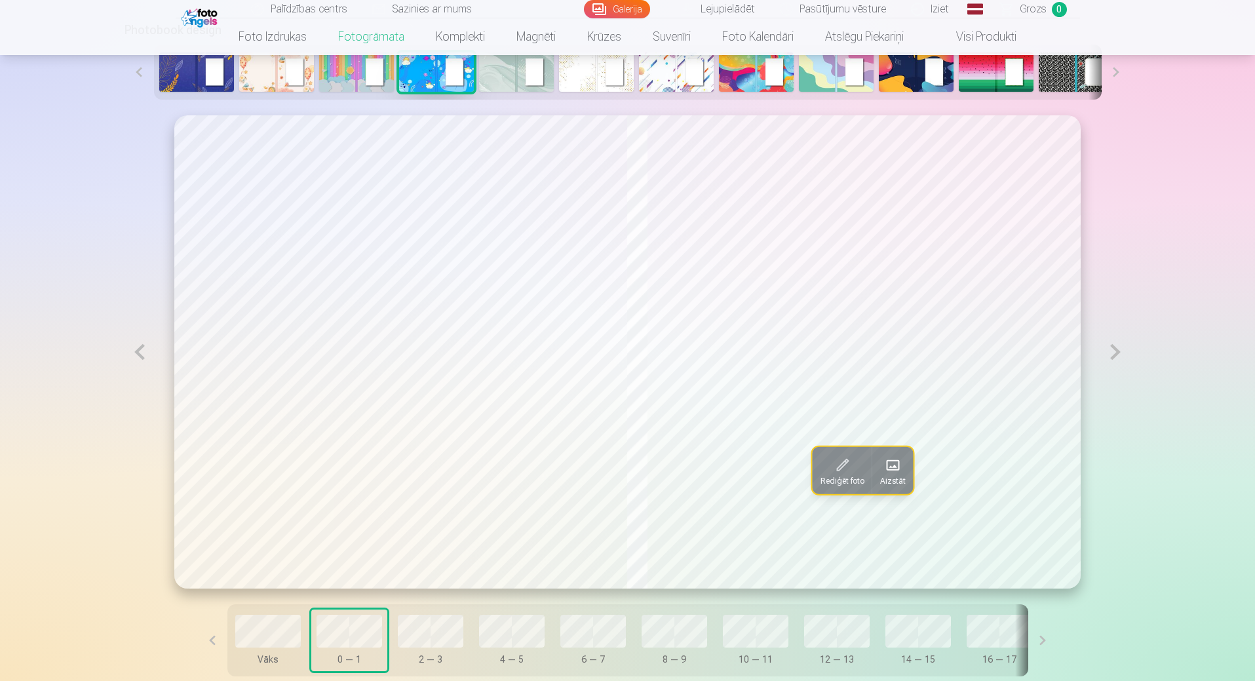
click at [1125, 359] on button at bounding box center [1116, 351] width 30 height 473
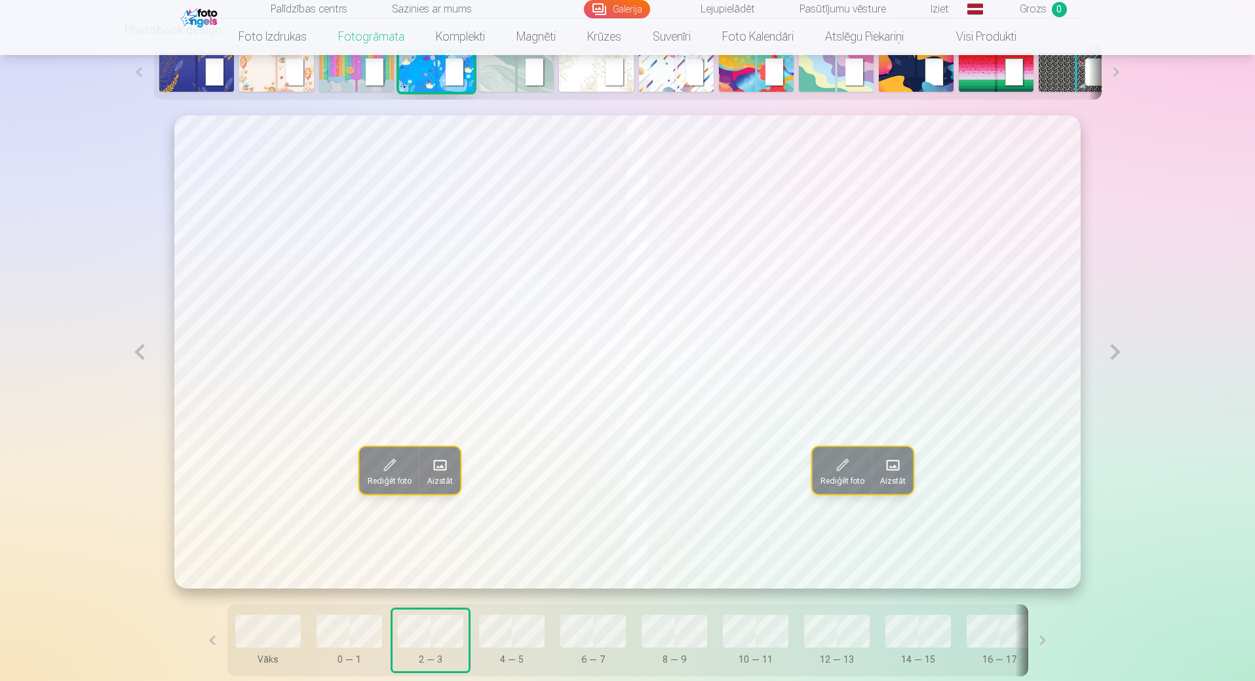
click at [1125, 359] on button at bounding box center [1116, 351] width 30 height 473
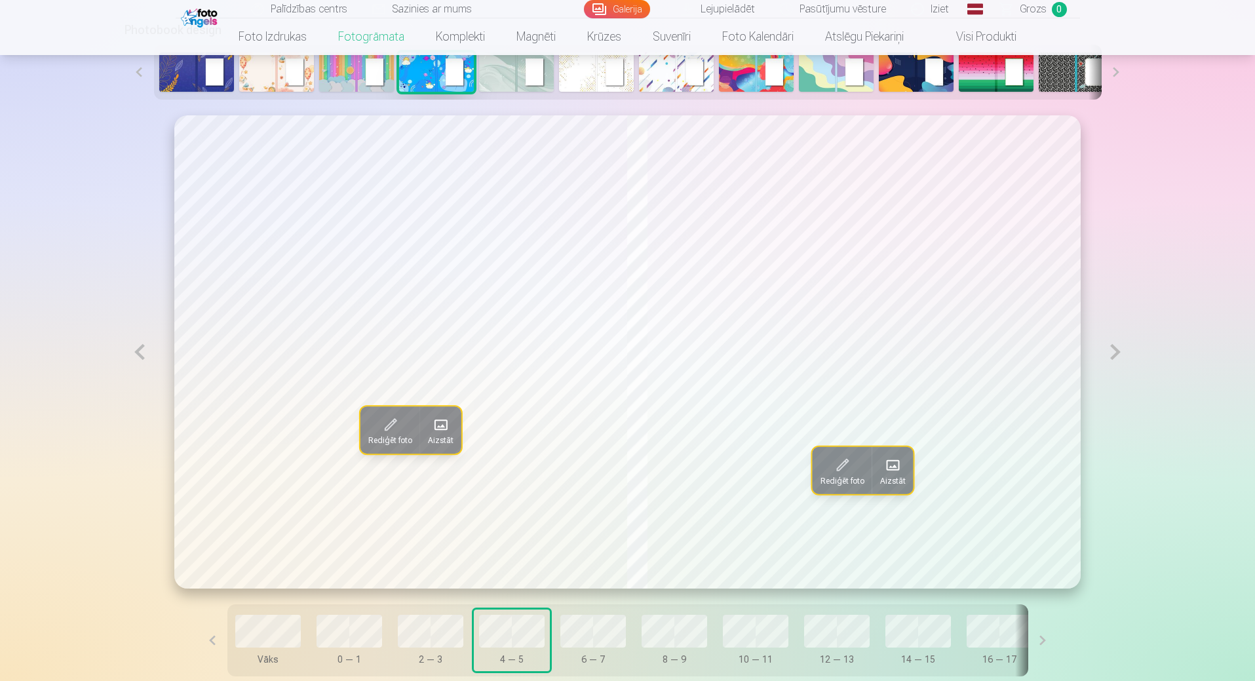
click at [431, 433] on span at bounding box center [441, 424] width 21 height 21
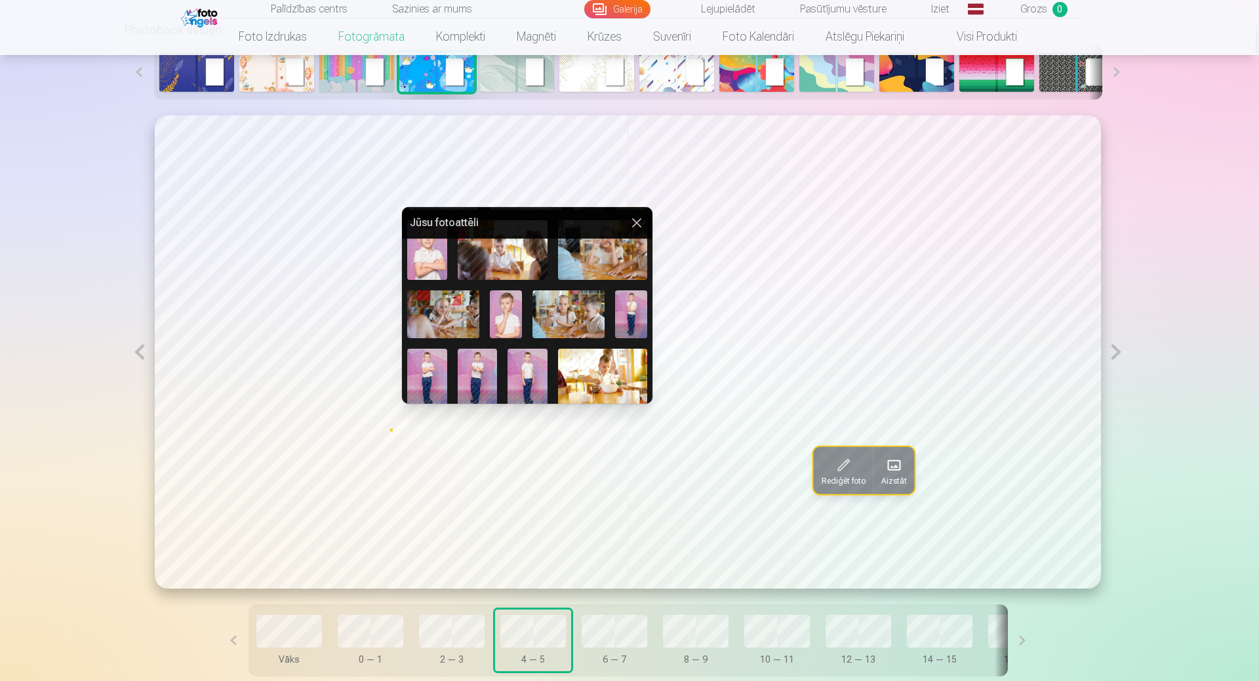
scroll to position [328, 0]
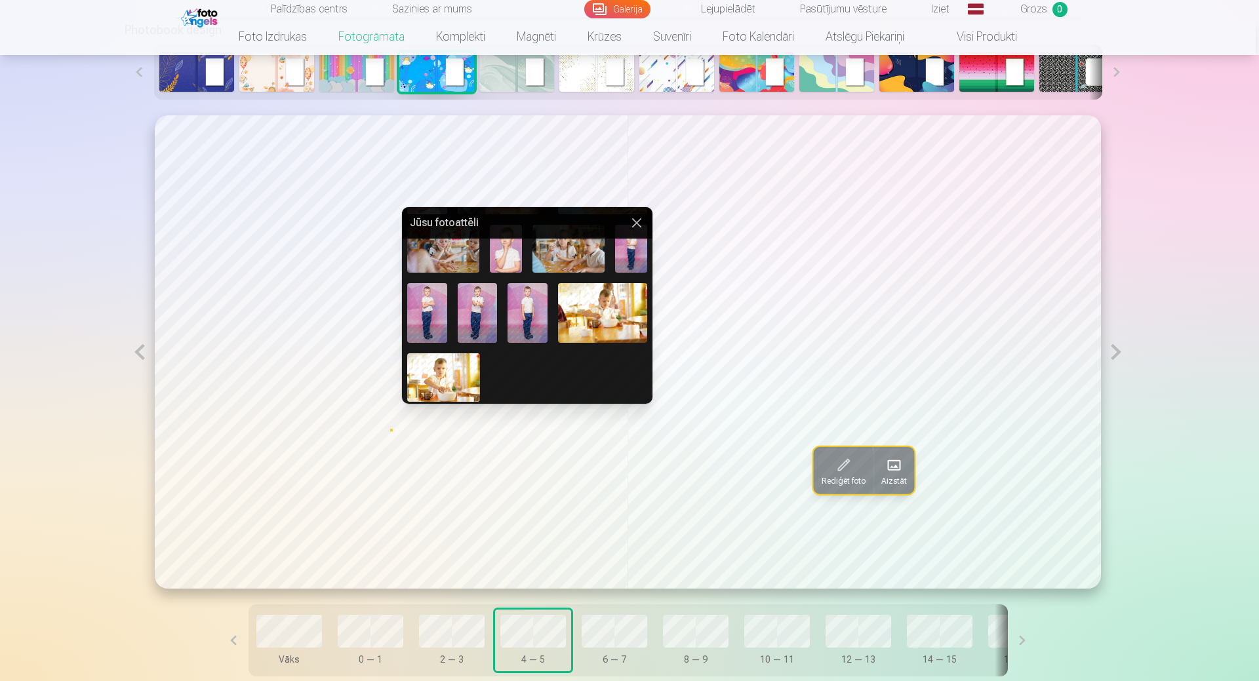
click at [529, 309] on img at bounding box center [527, 313] width 40 height 60
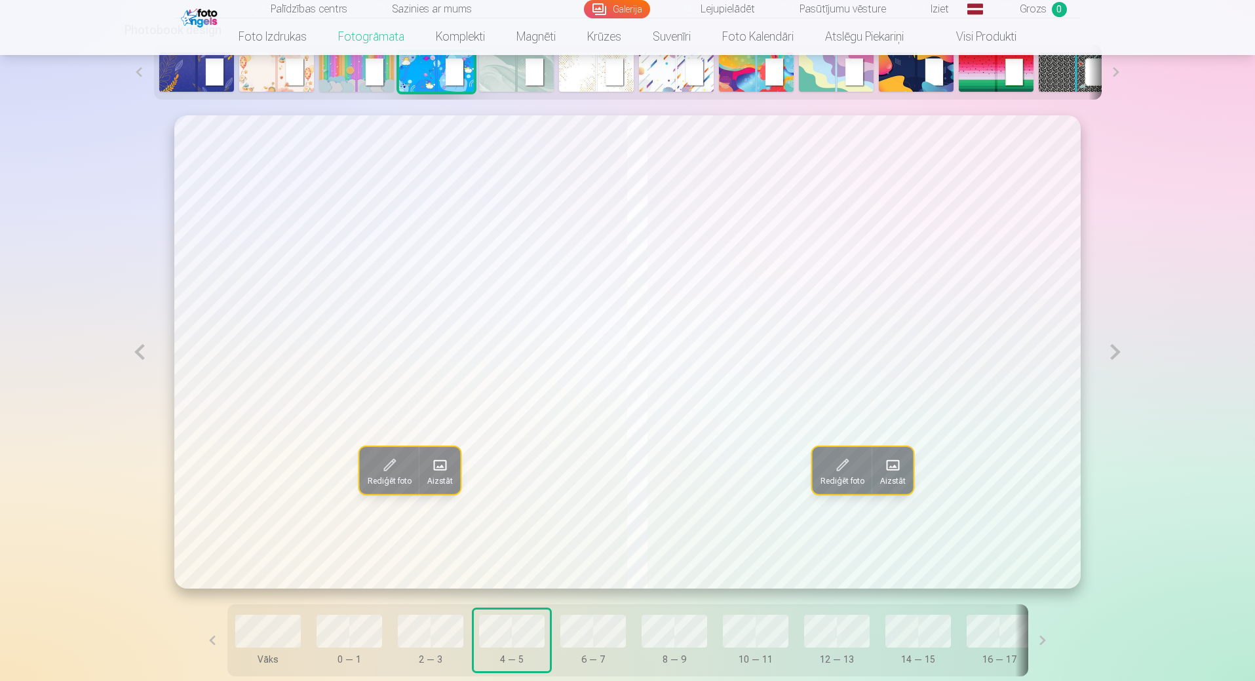
click at [132, 352] on button at bounding box center [140, 351] width 30 height 473
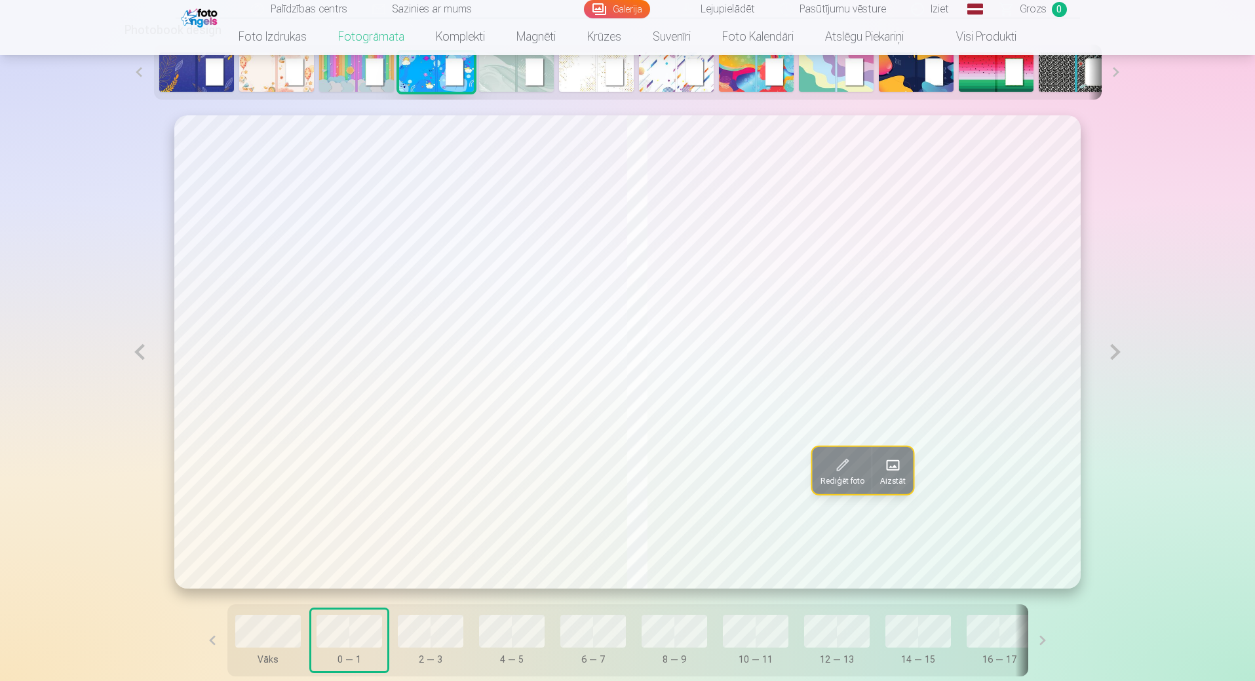
click at [1110, 353] on button at bounding box center [1116, 351] width 30 height 473
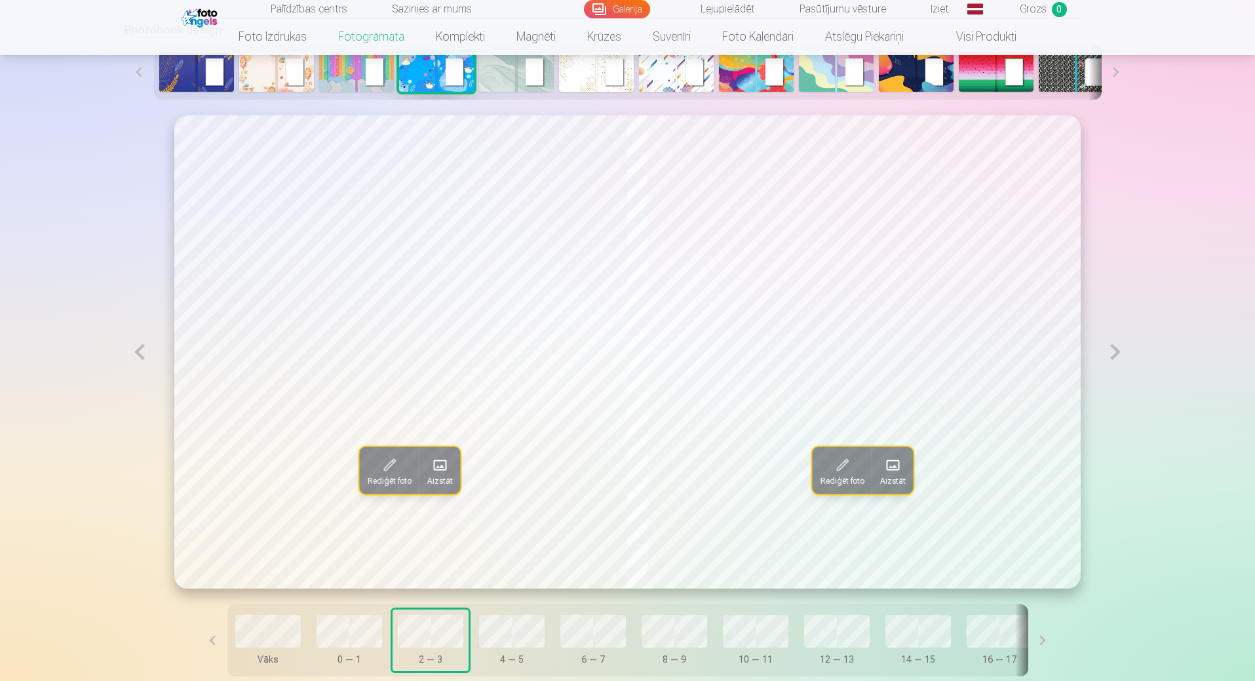
click at [1110, 353] on button at bounding box center [1116, 351] width 30 height 473
click at [1122, 352] on button at bounding box center [1116, 351] width 30 height 473
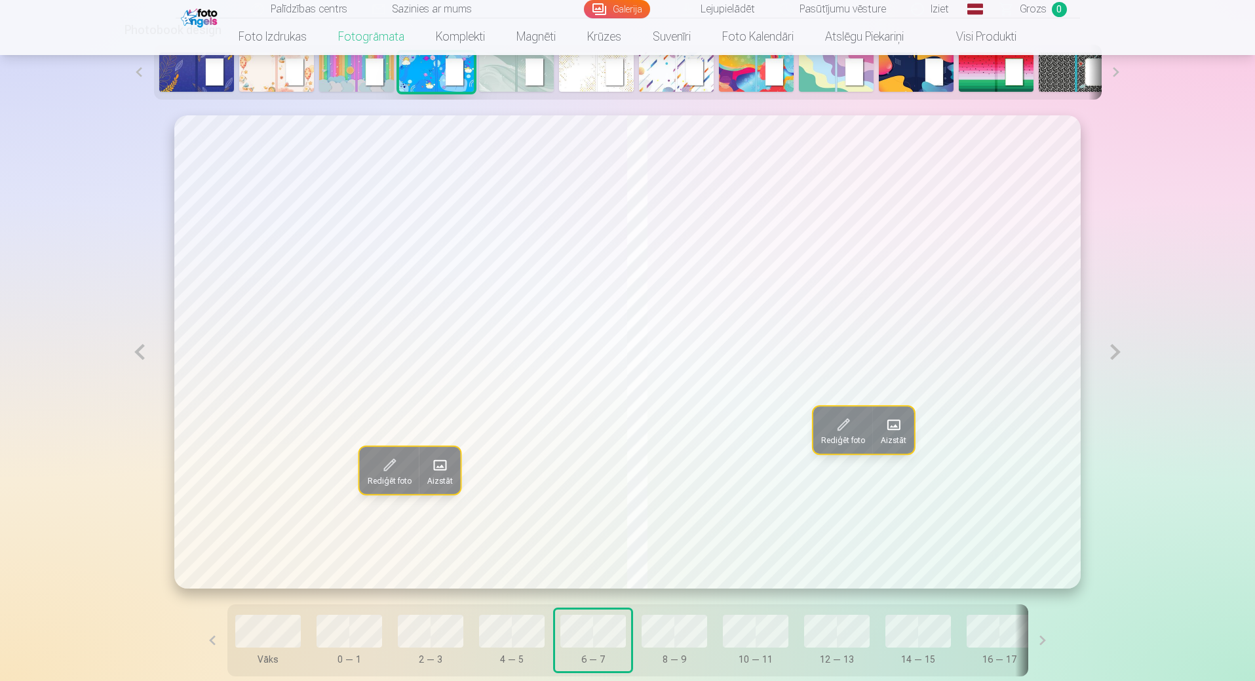
click at [429, 467] on span at bounding box center [439, 465] width 21 height 21
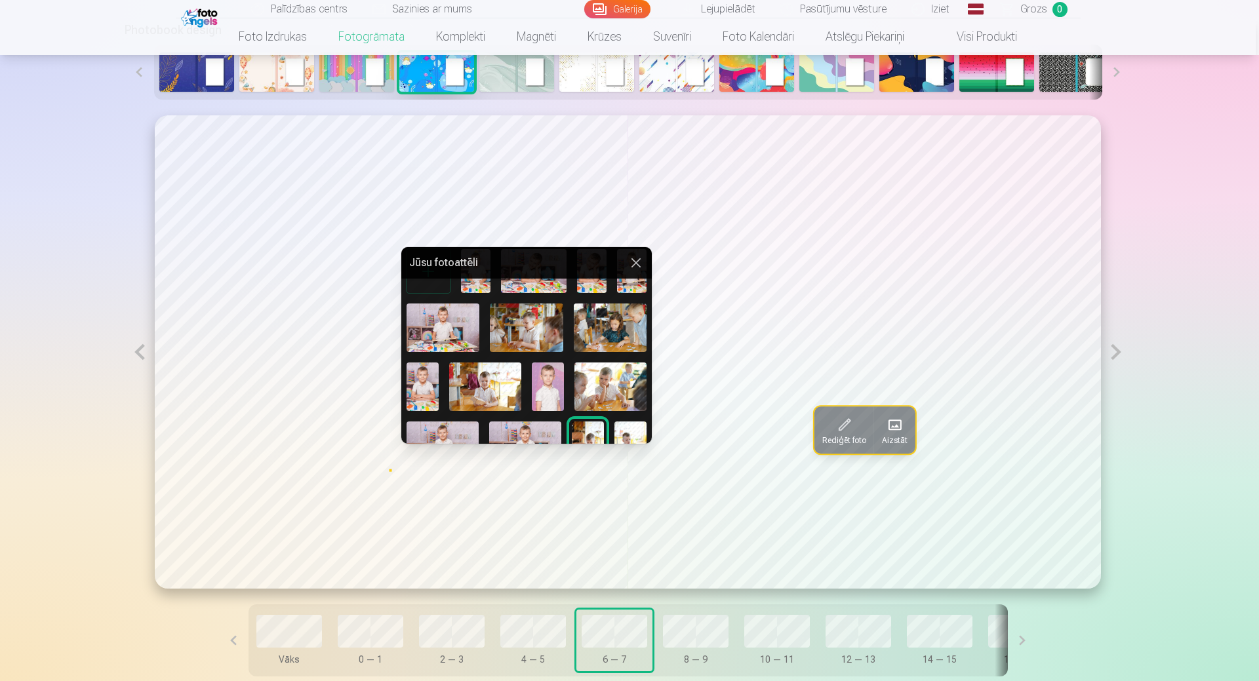
scroll to position [66, 0]
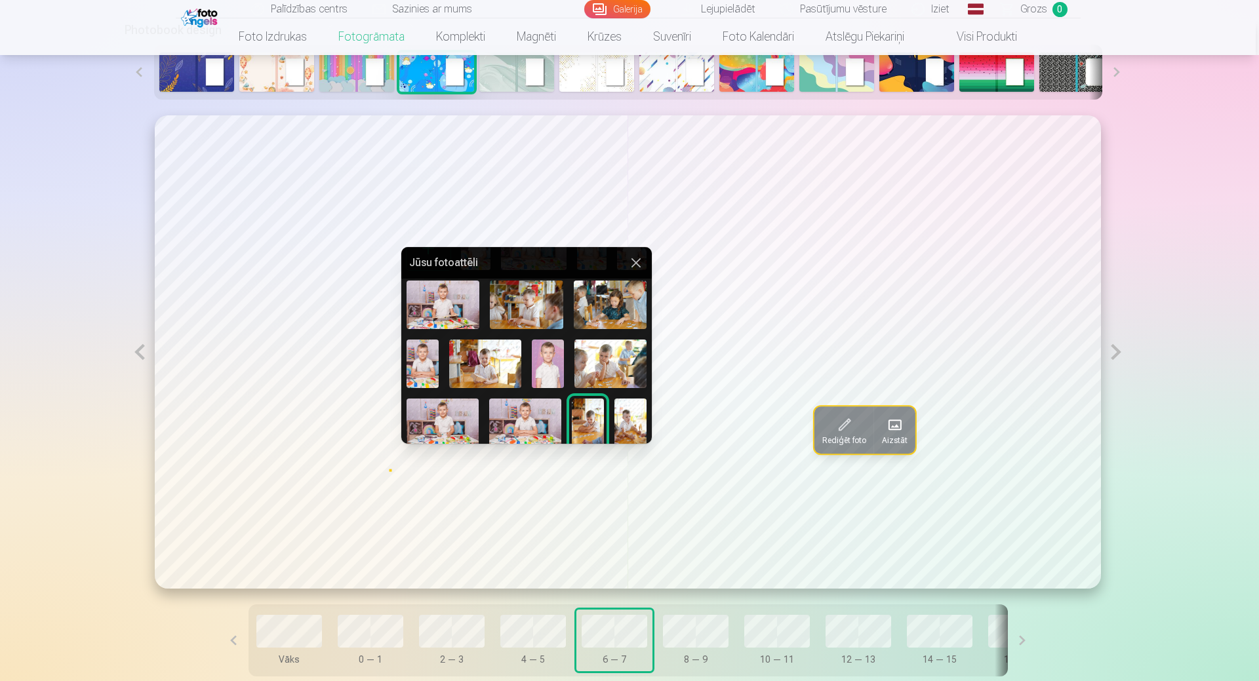
click at [553, 364] on img at bounding box center [548, 364] width 32 height 48
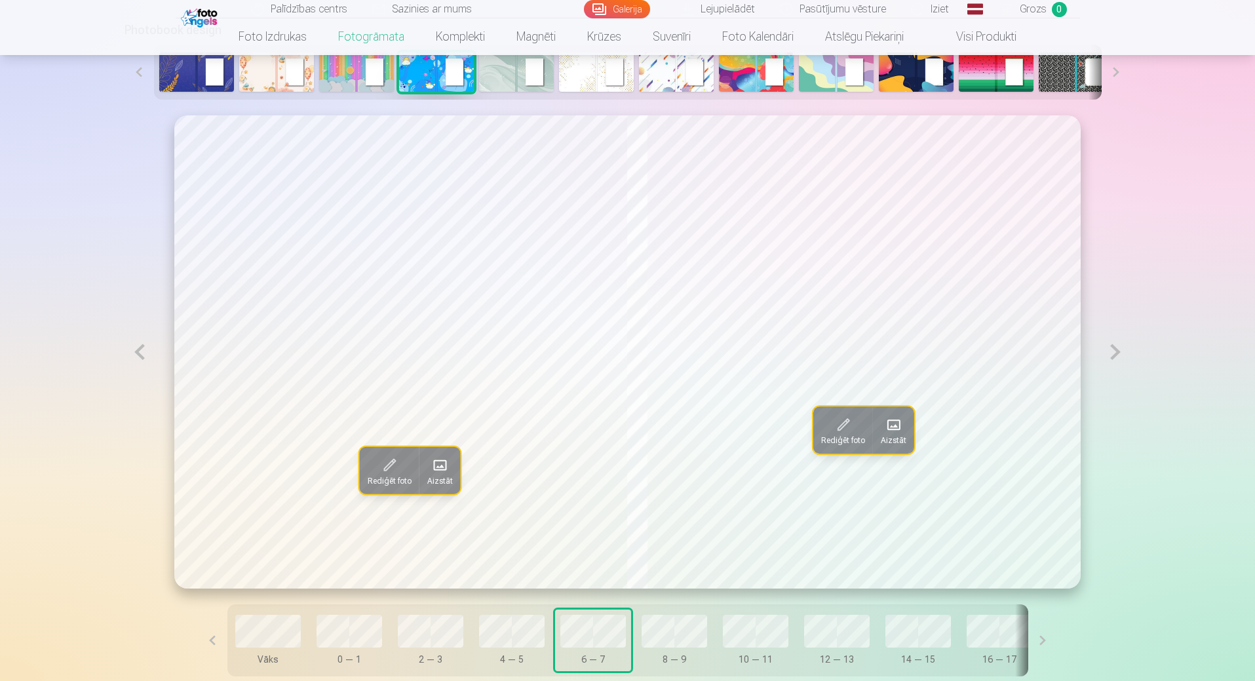
click at [892, 435] on span at bounding box center [894, 424] width 21 height 21
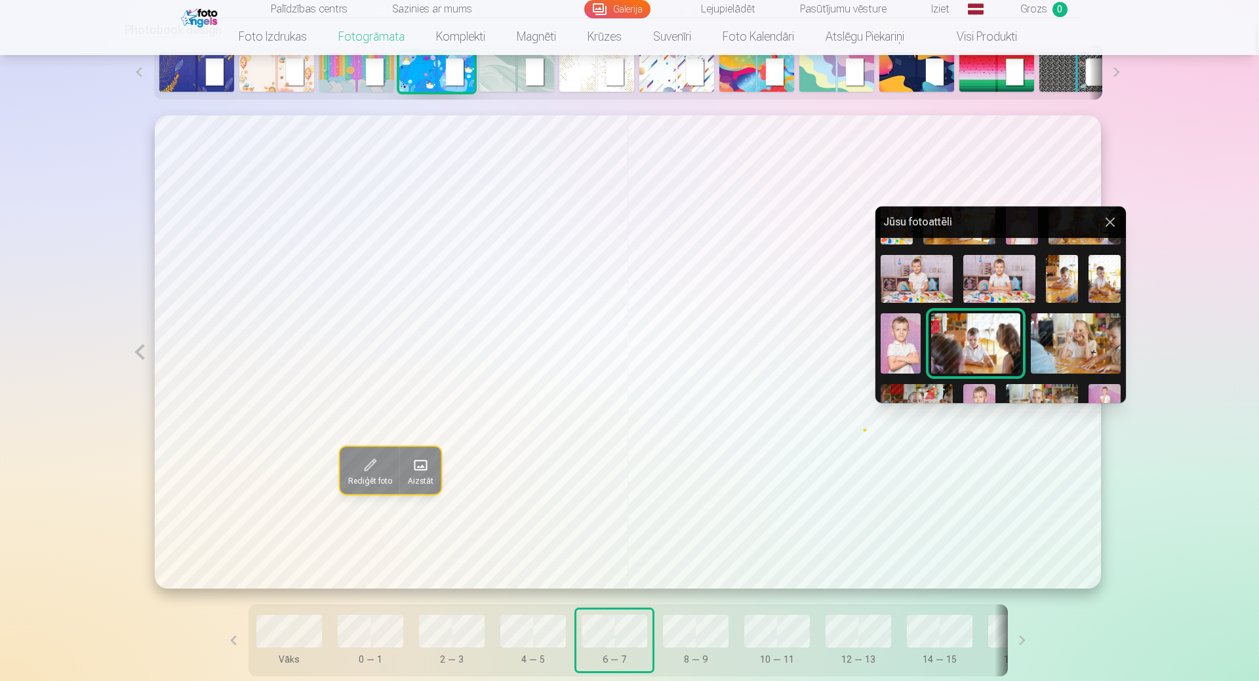
scroll to position [197, 0]
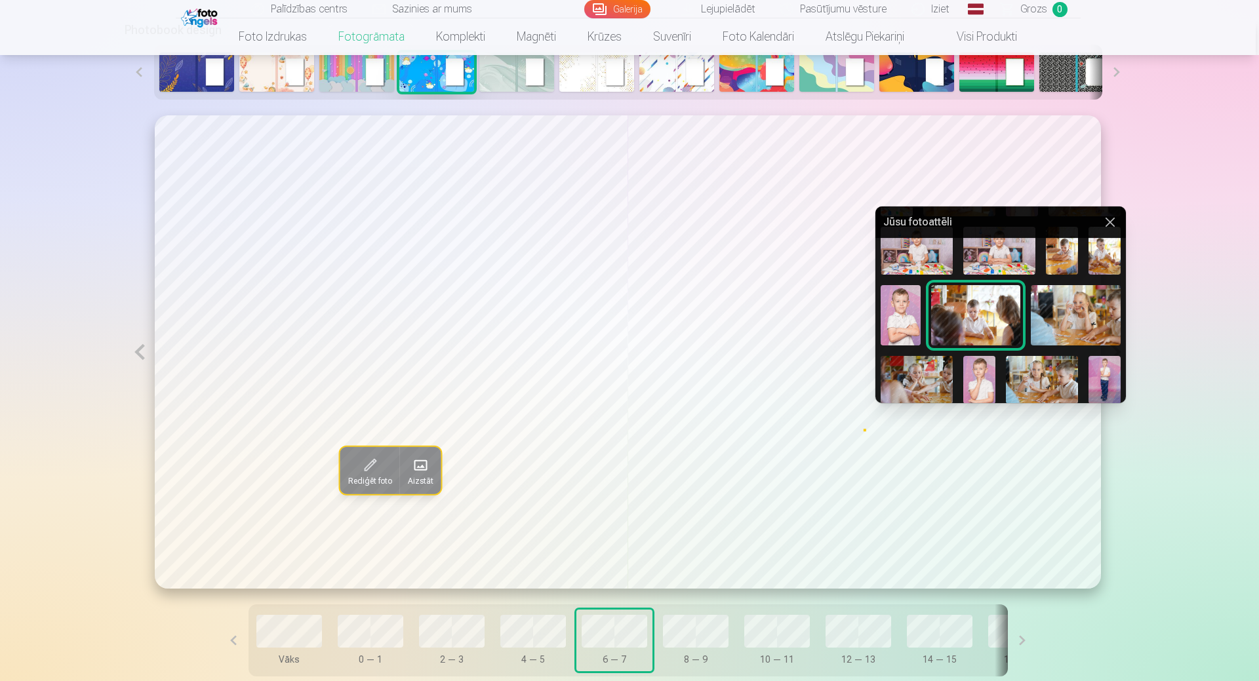
click at [893, 321] on img at bounding box center [900, 315] width 40 height 60
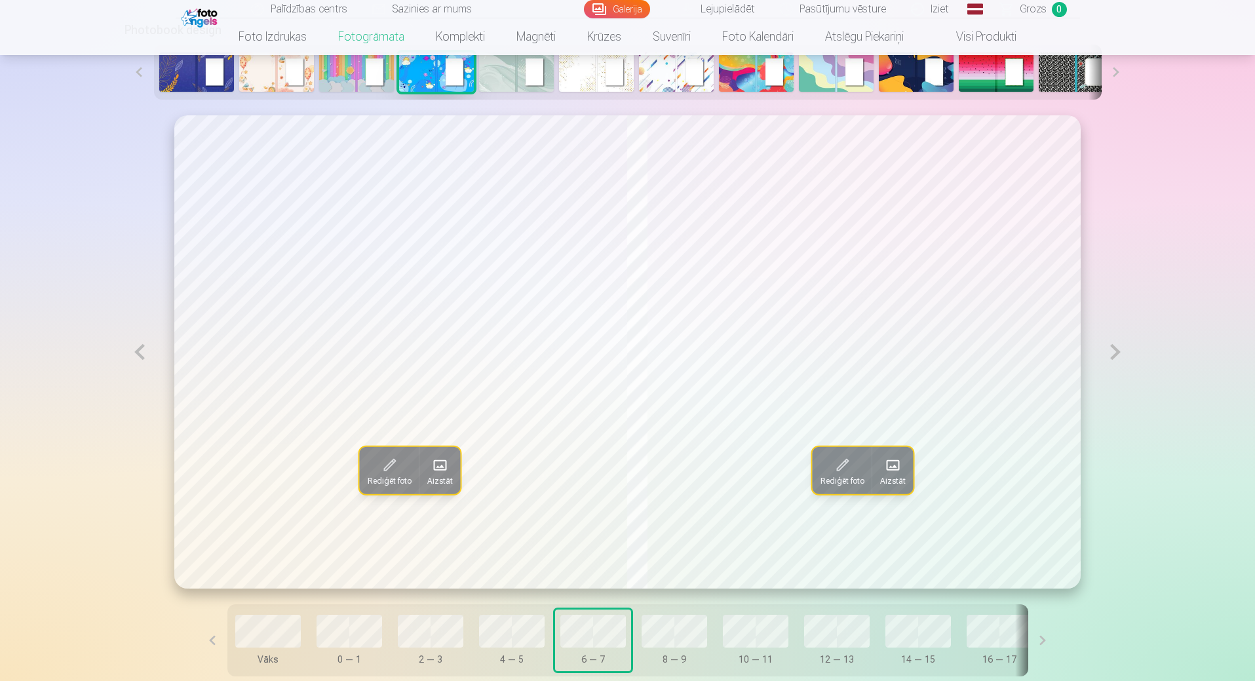
click at [1118, 355] on button at bounding box center [1116, 351] width 30 height 473
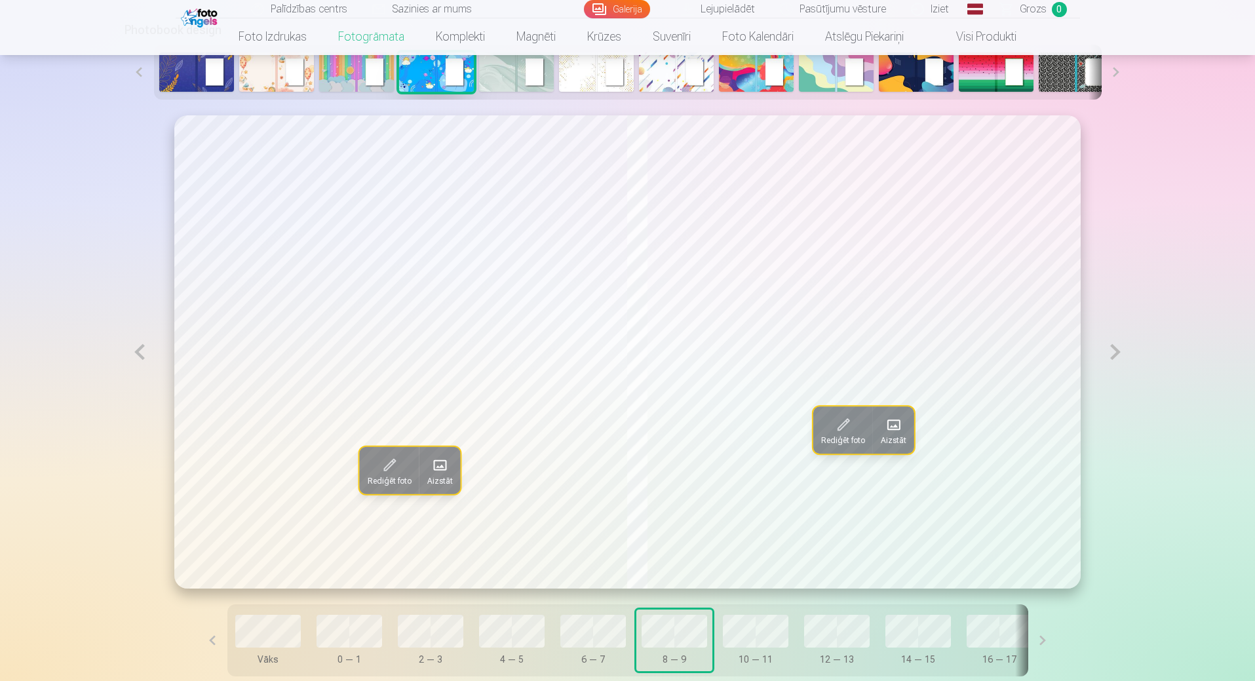
click at [429, 467] on span at bounding box center [439, 465] width 21 height 21
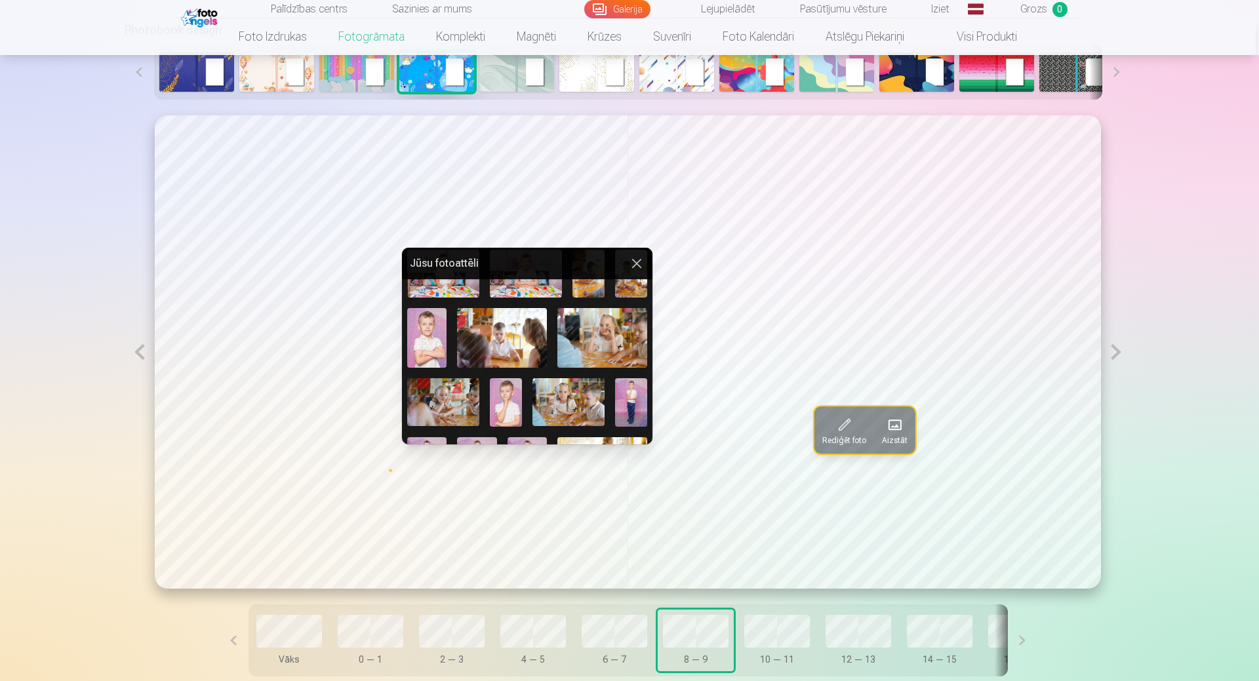
scroll to position [262, 0]
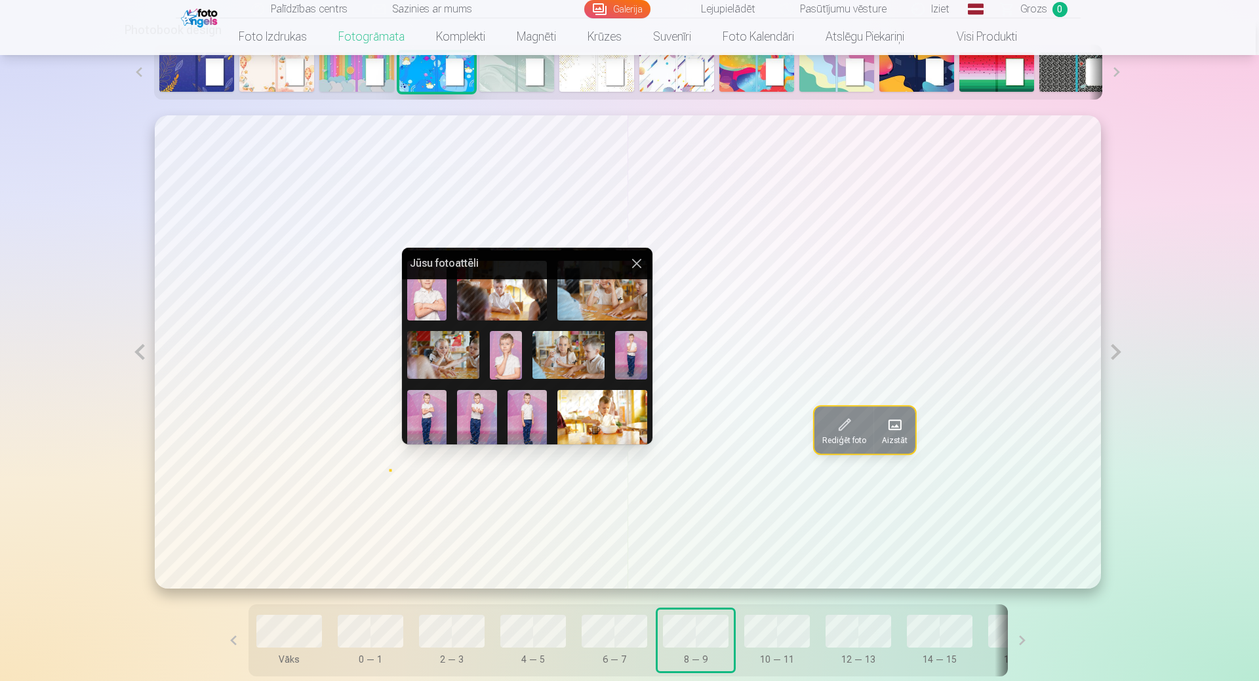
click at [498, 351] on img at bounding box center [506, 355] width 32 height 48
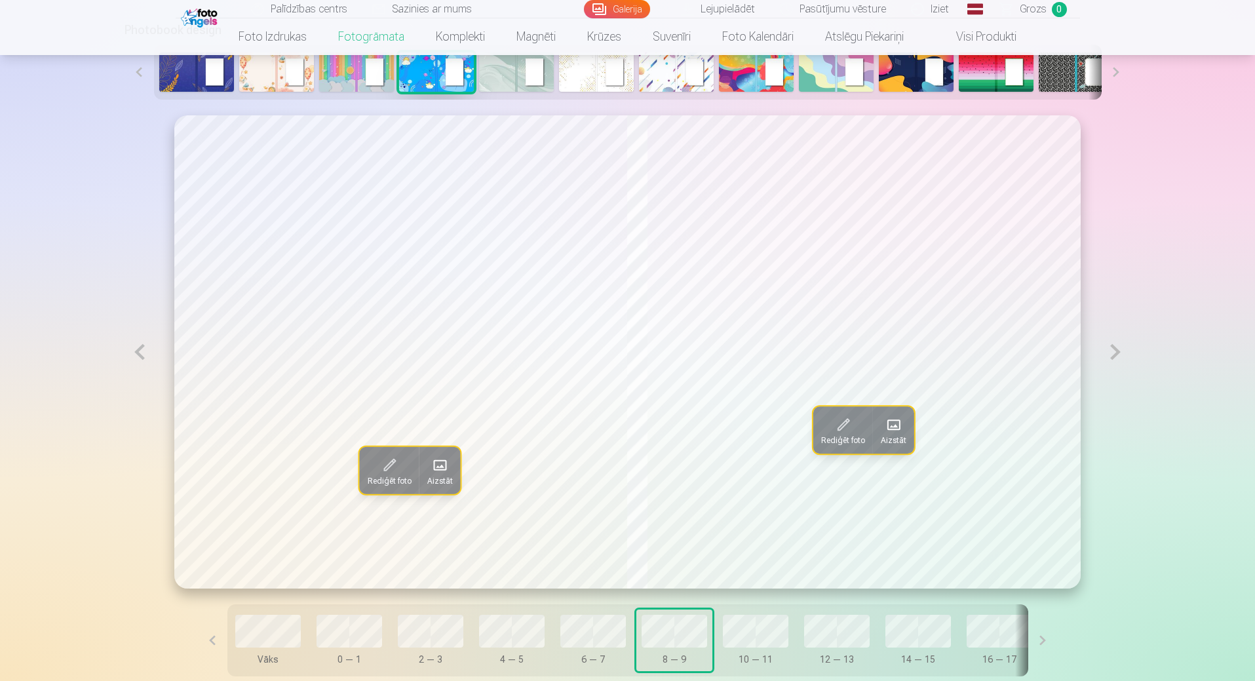
click at [901, 427] on span at bounding box center [894, 424] width 21 height 21
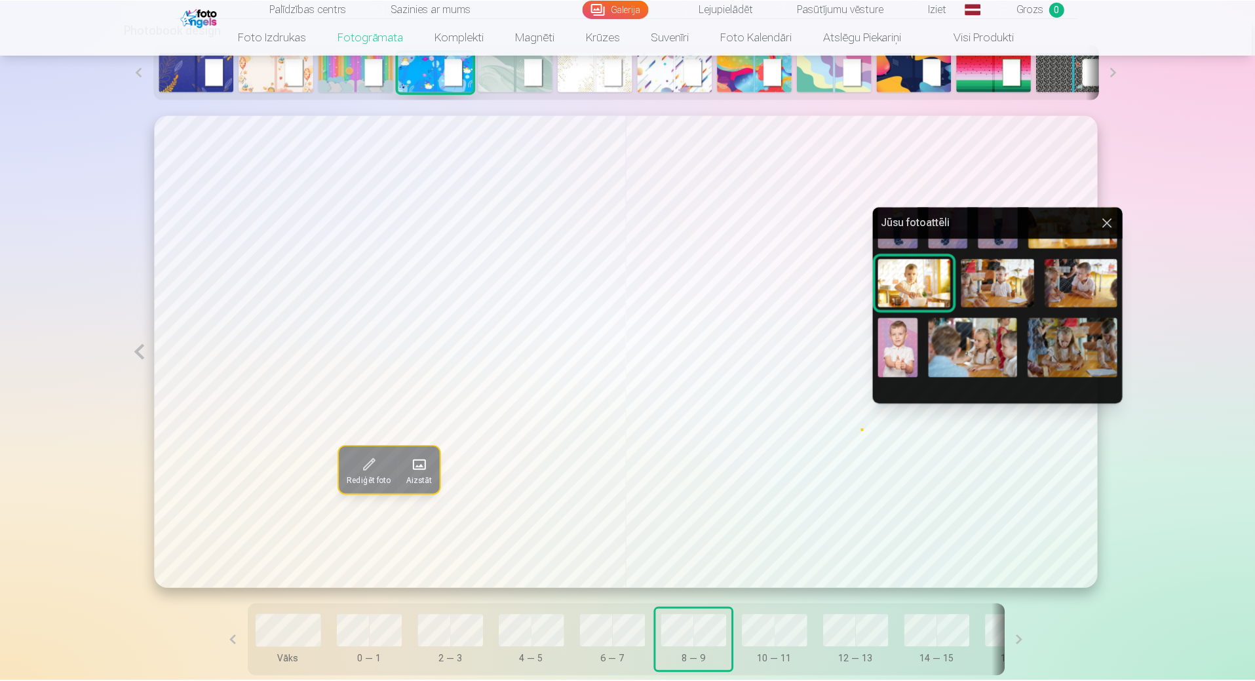
scroll to position [446, 0]
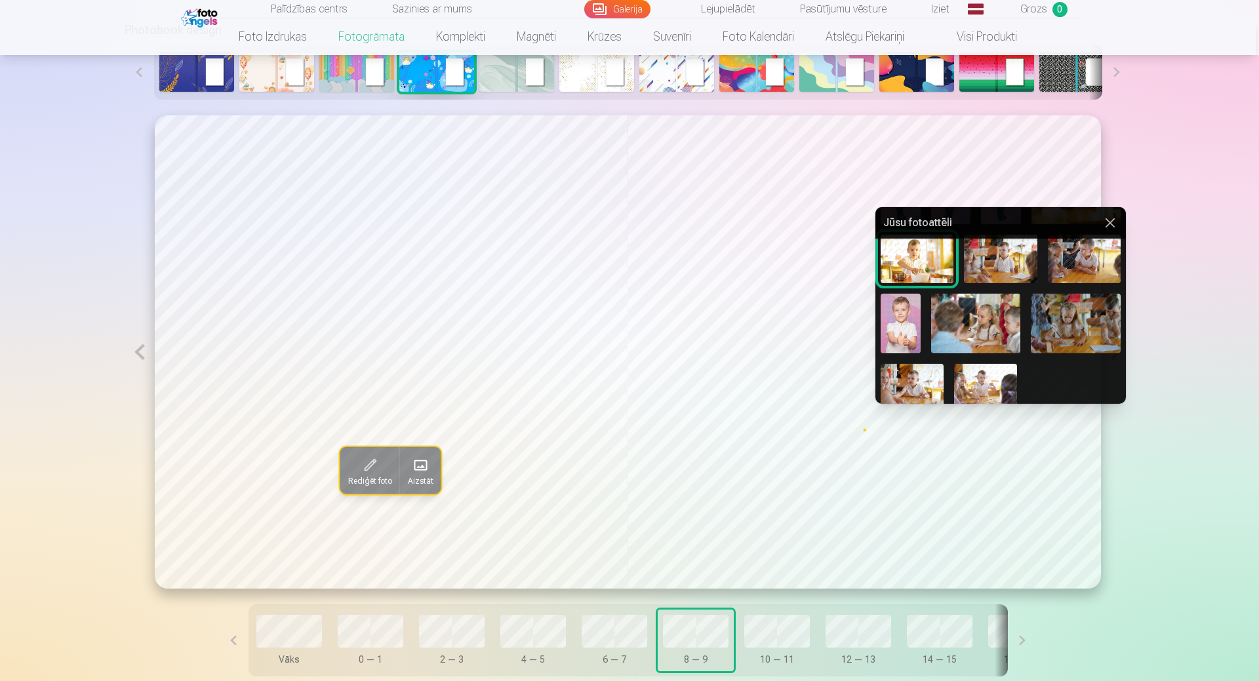
click at [903, 313] on img at bounding box center [900, 324] width 40 height 60
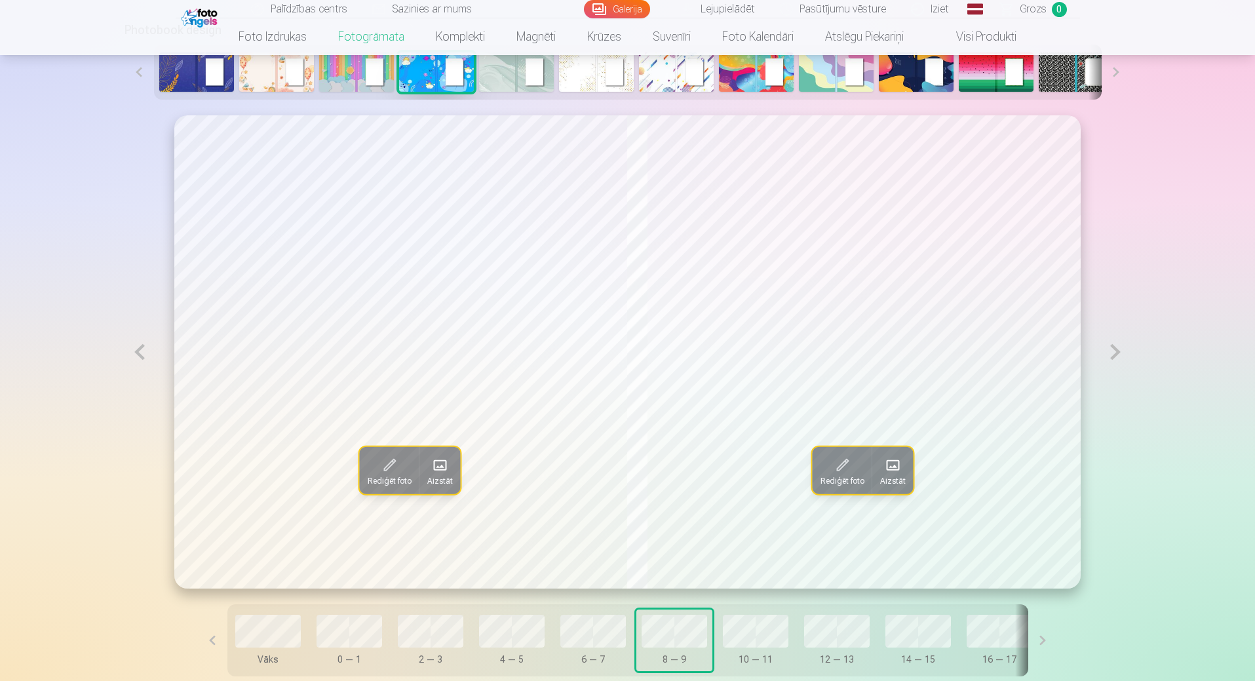
click at [1117, 351] on button at bounding box center [1116, 351] width 30 height 473
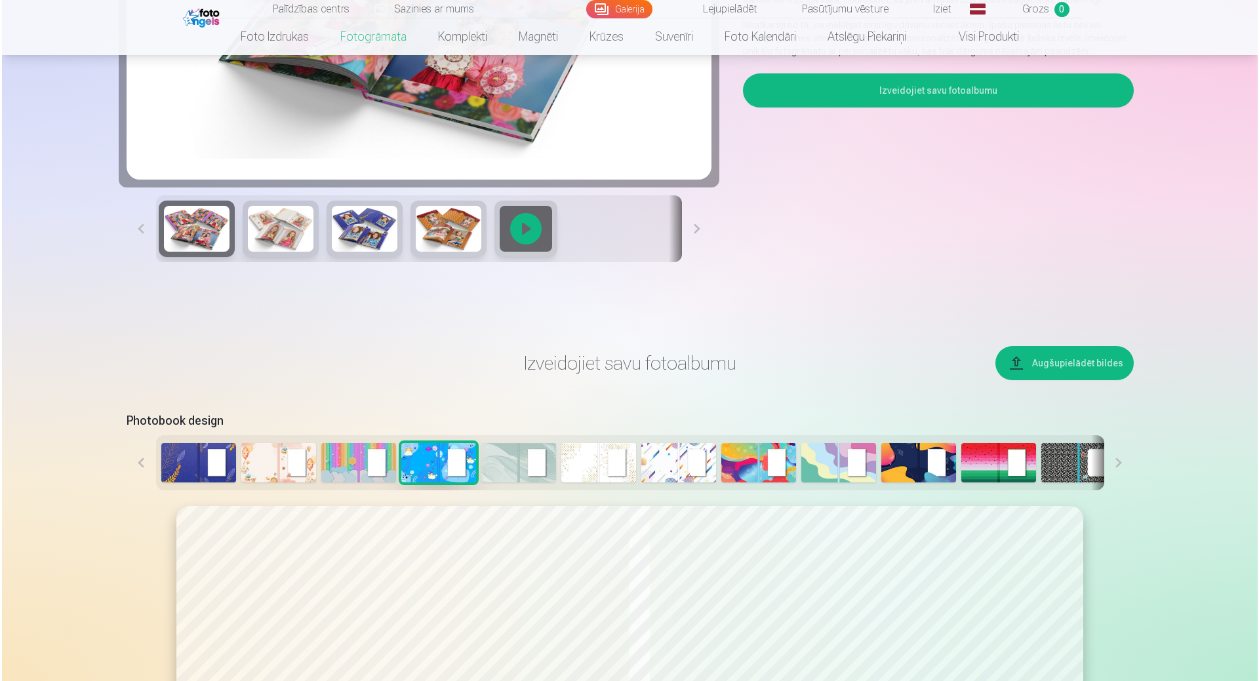
scroll to position [328, 0]
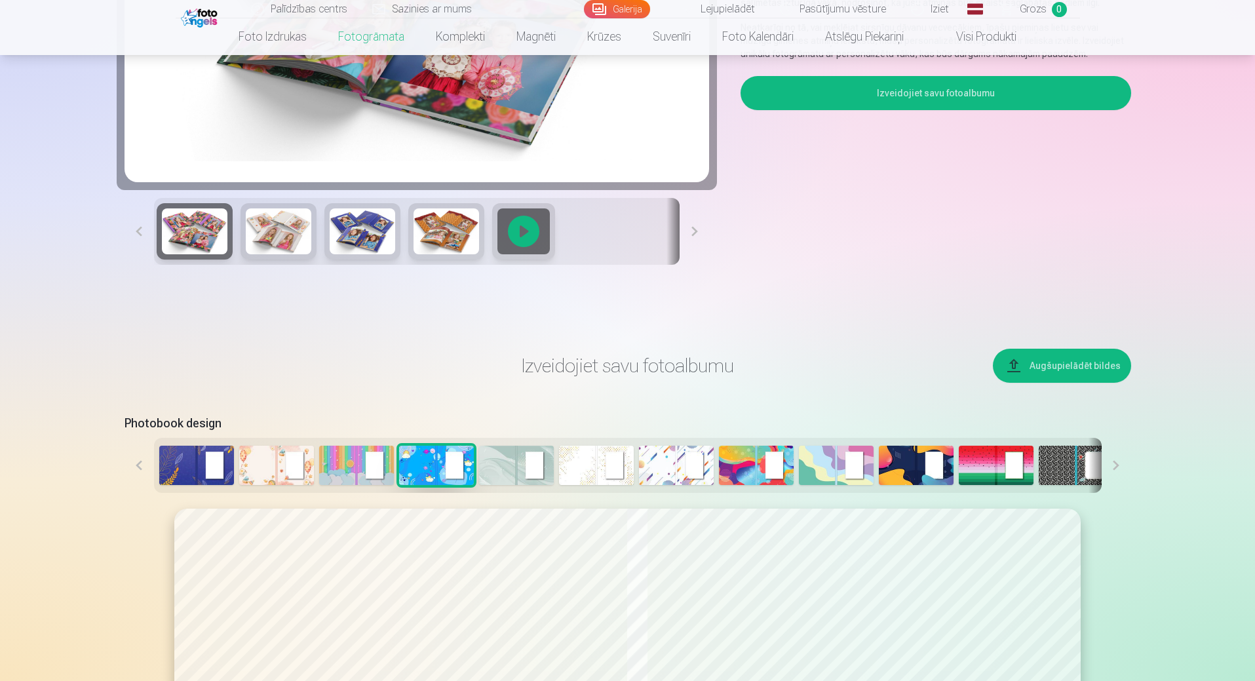
click at [1036, 368] on button "Augšupielādēt bildes" at bounding box center [1062, 366] width 138 height 34
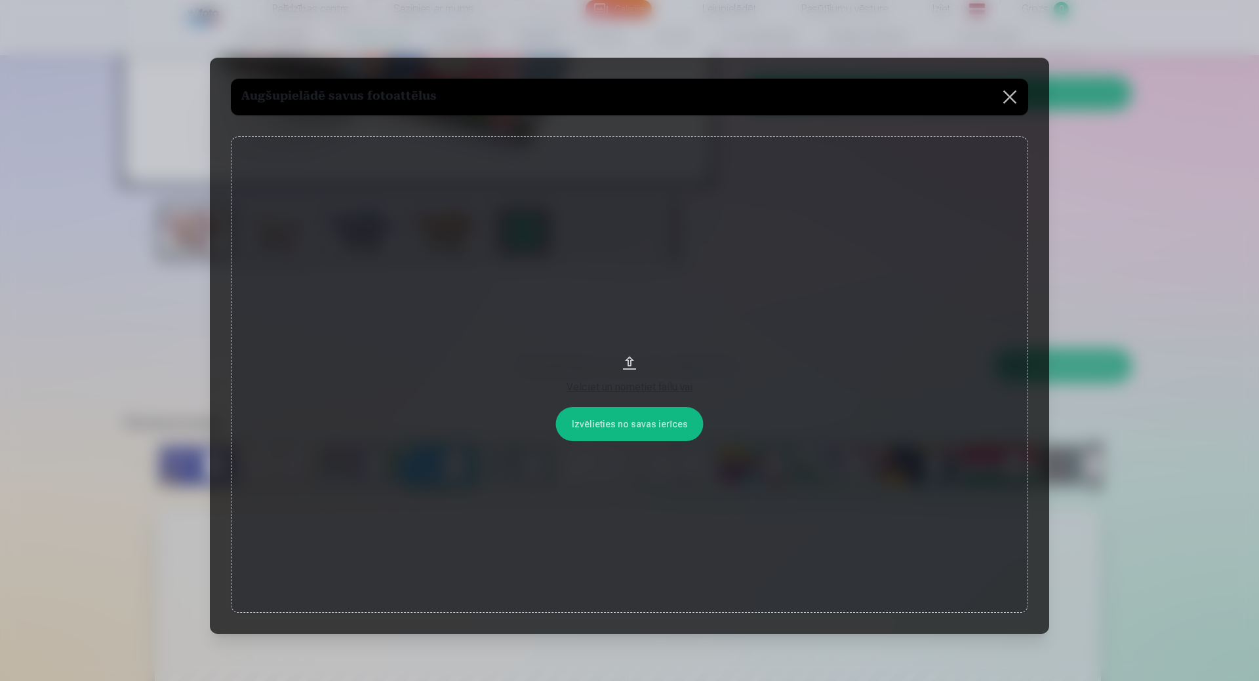
click at [645, 435] on button "Velciet un nometiet failu vai" at bounding box center [629, 374] width 797 height 477
click at [637, 423] on button "Velciet un nometiet failu vai" at bounding box center [629, 374] width 797 height 477
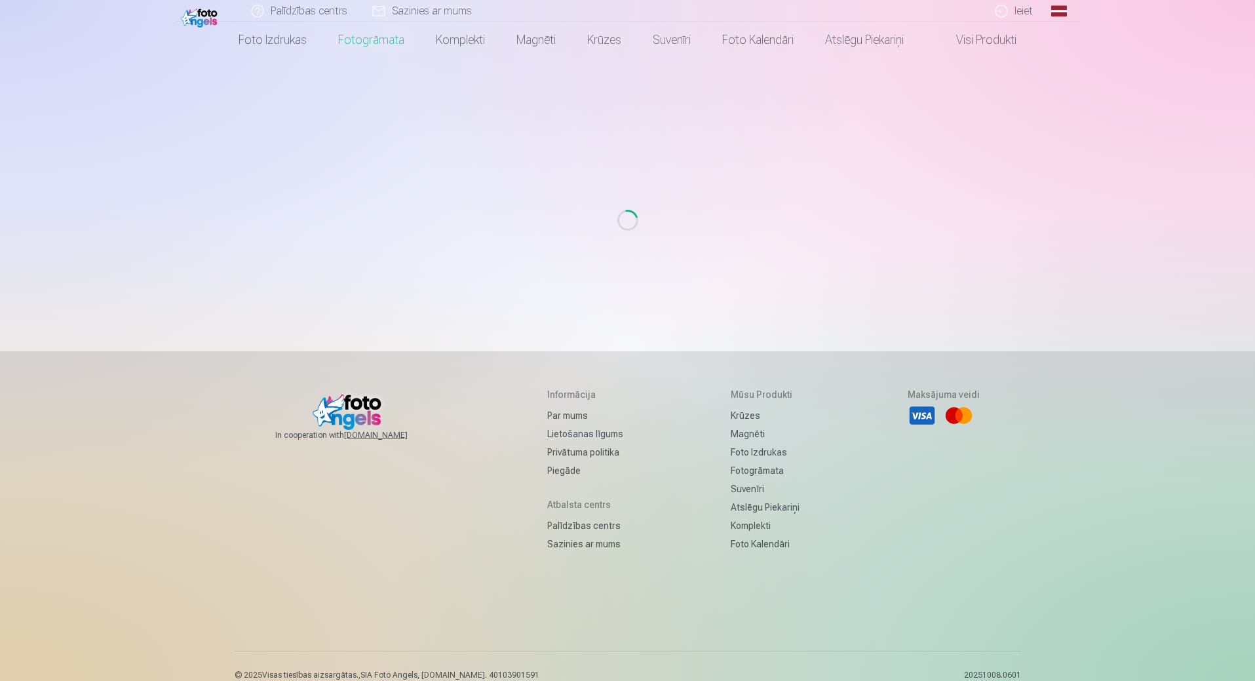
scroll to position [31, 0]
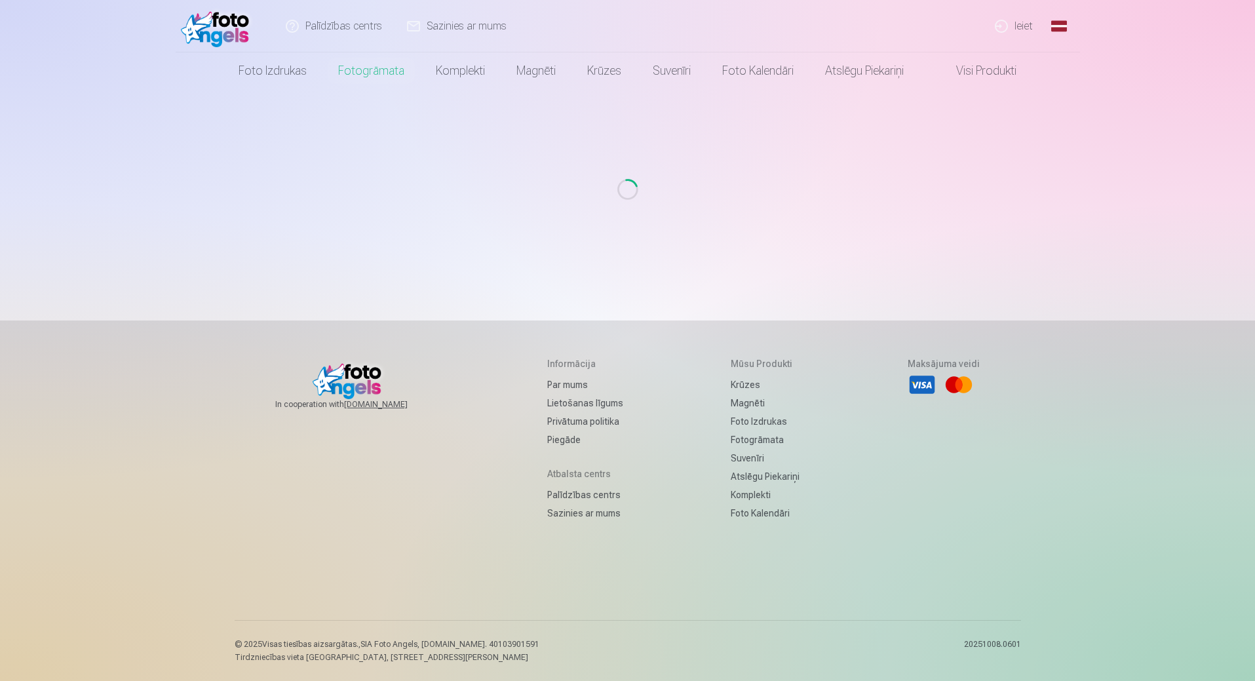
scroll to position [31, 0]
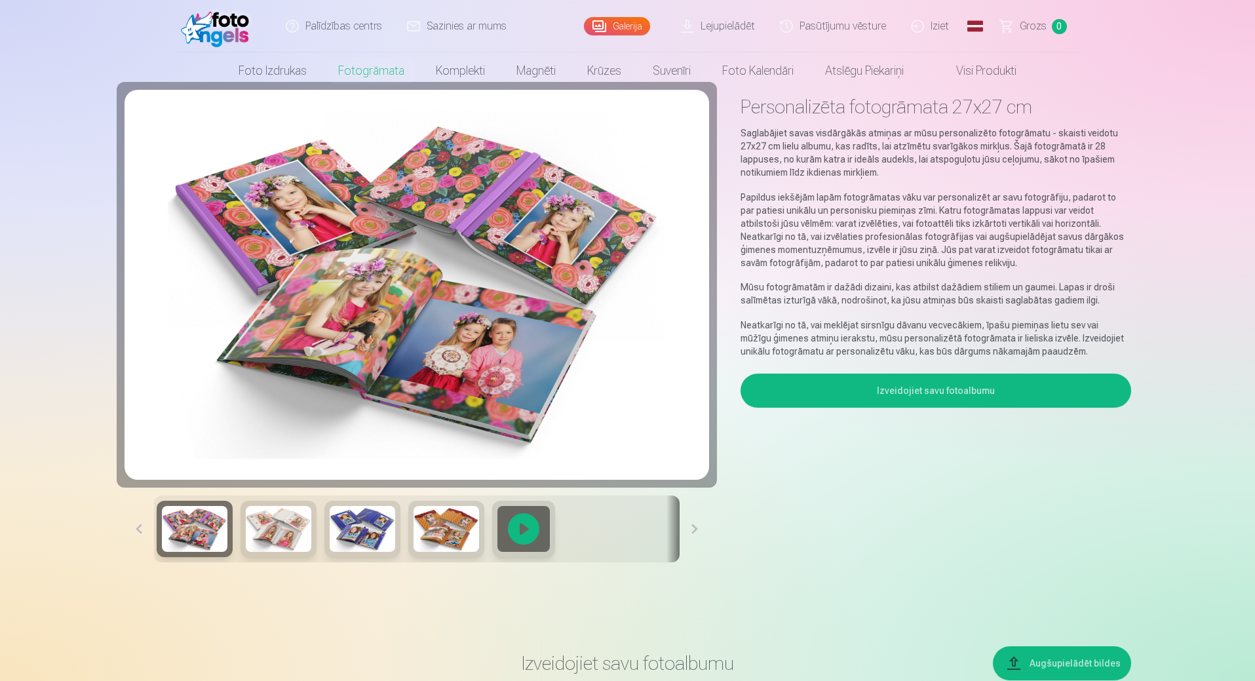
click at [812, 386] on button "Izveidojiet savu fotoalbumu" at bounding box center [936, 391] width 390 height 34
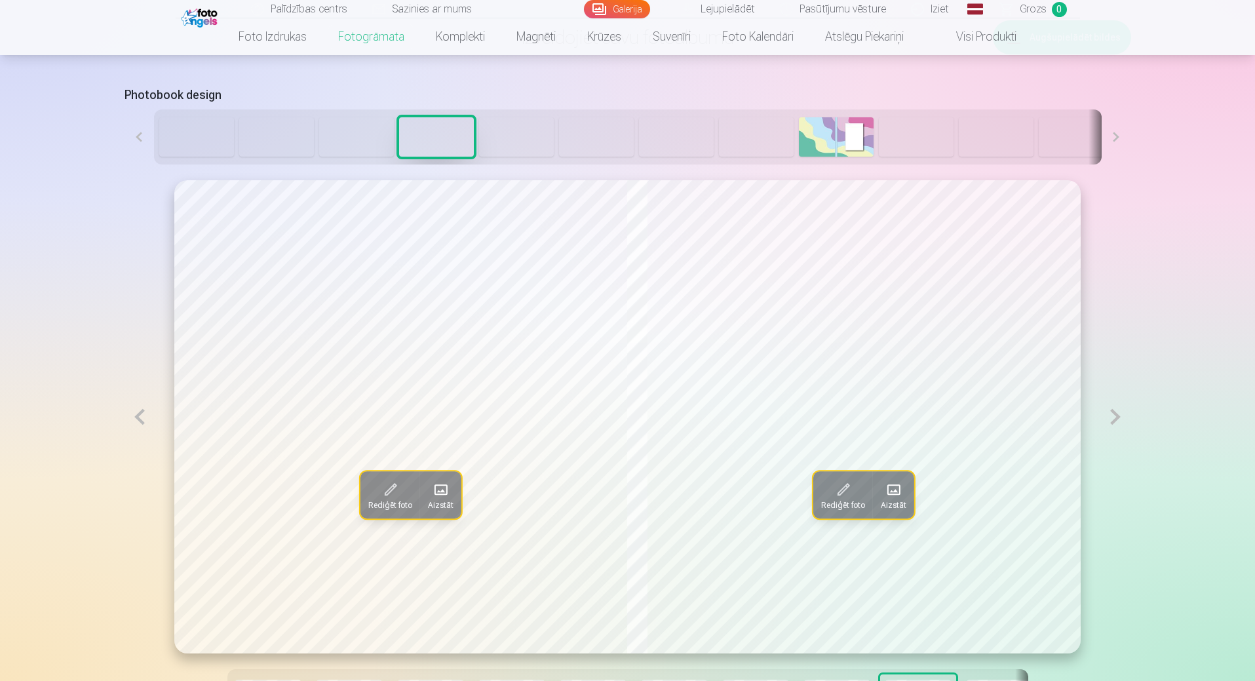
scroll to position [722, 0]
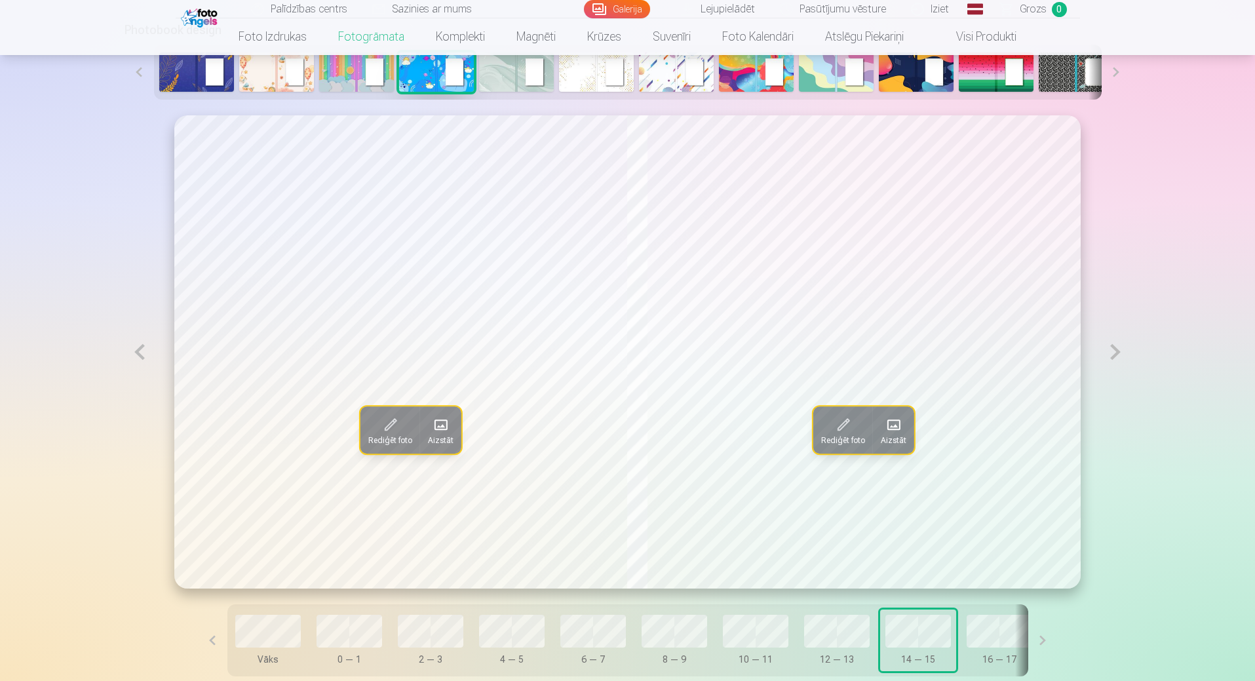
click at [130, 360] on button at bounding box center [140, 351] width 30 height 473
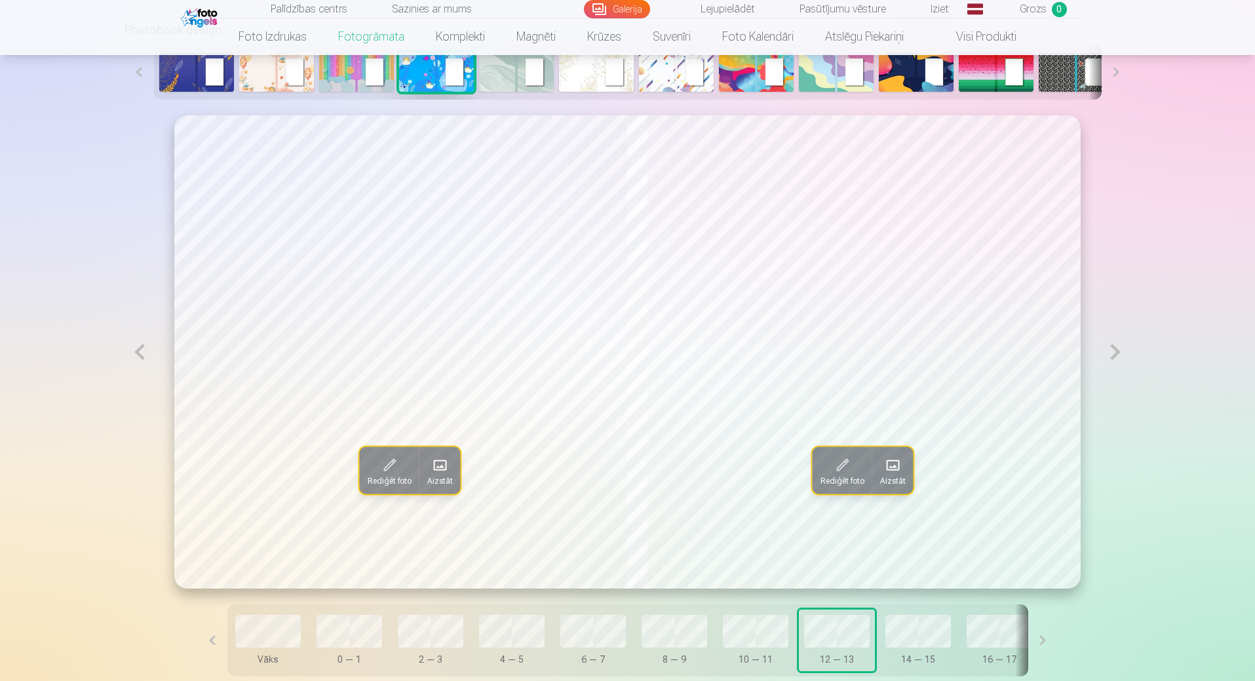
click at [130, 360] on button at bounding box center [140, 351] width 30 height 473
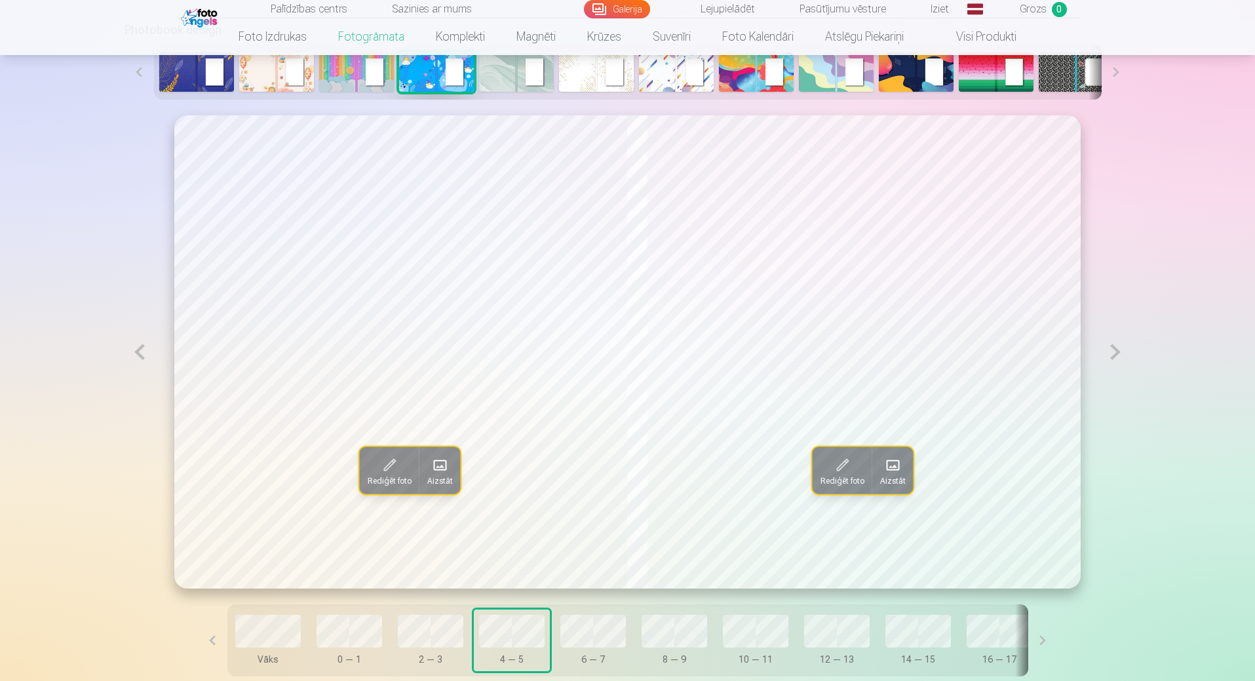
click at [130, 360] on button at bounding box center [140, 351] width 30 height 473
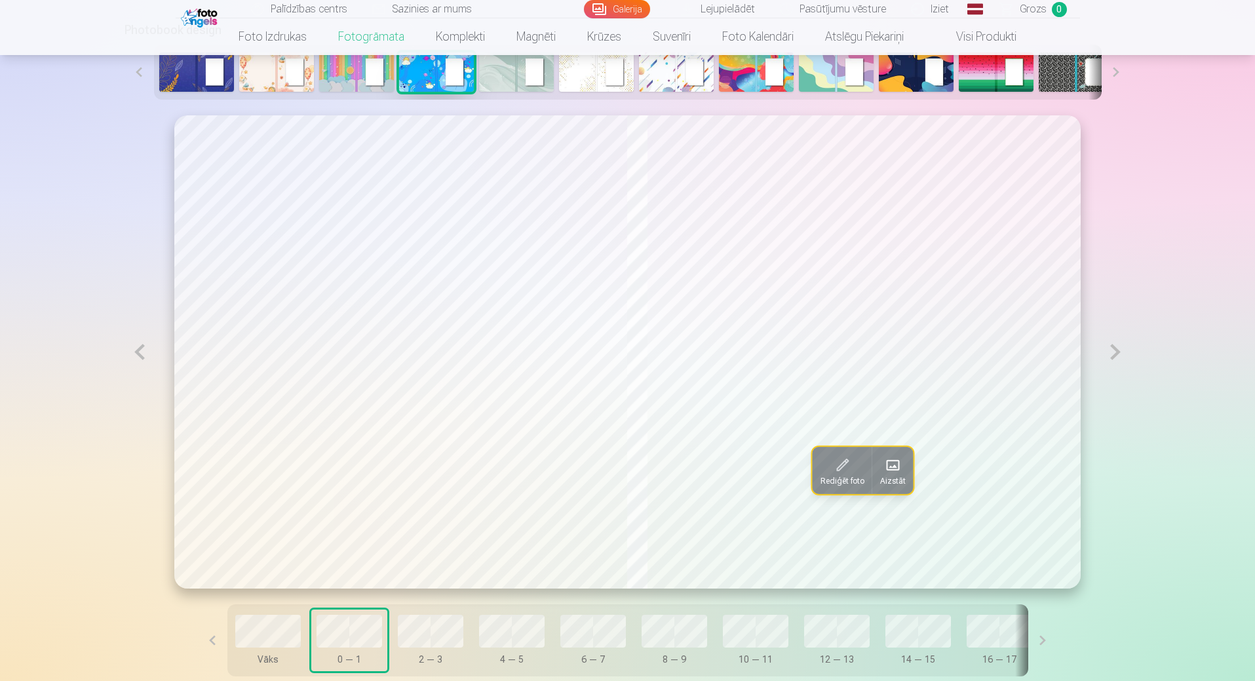
click at [130, 360] on button at bounding box center [140, 351] width 30 height 473
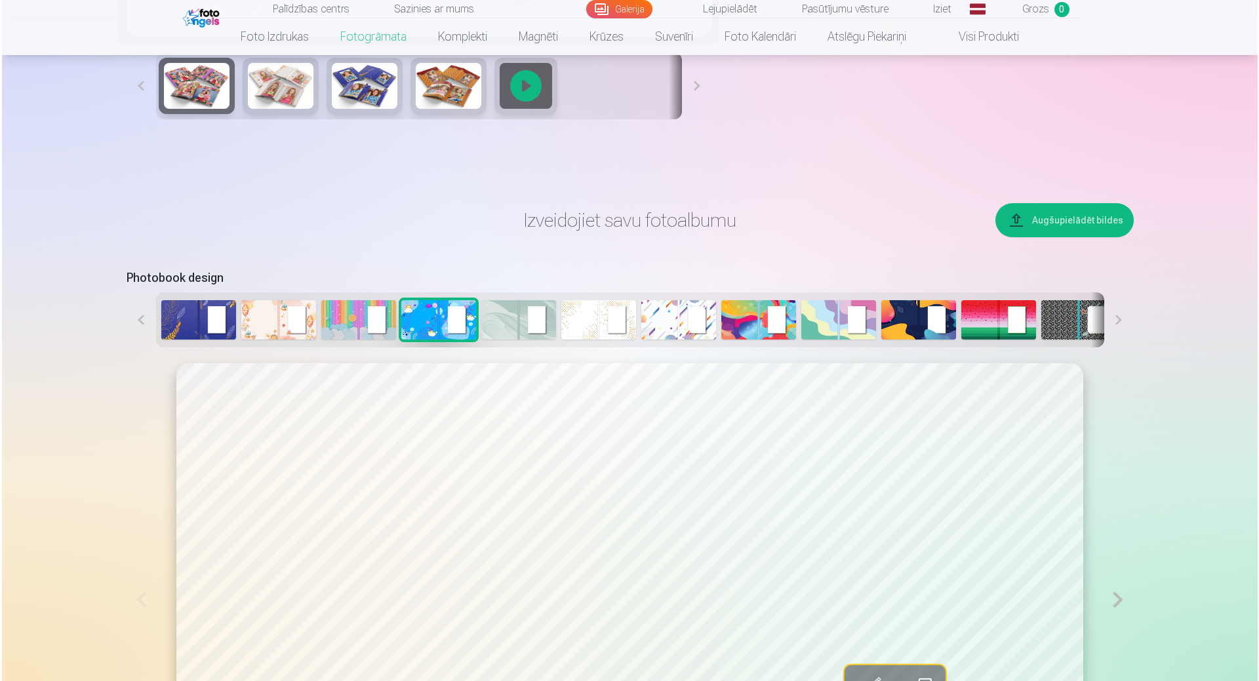
scroll to position [394, 0]
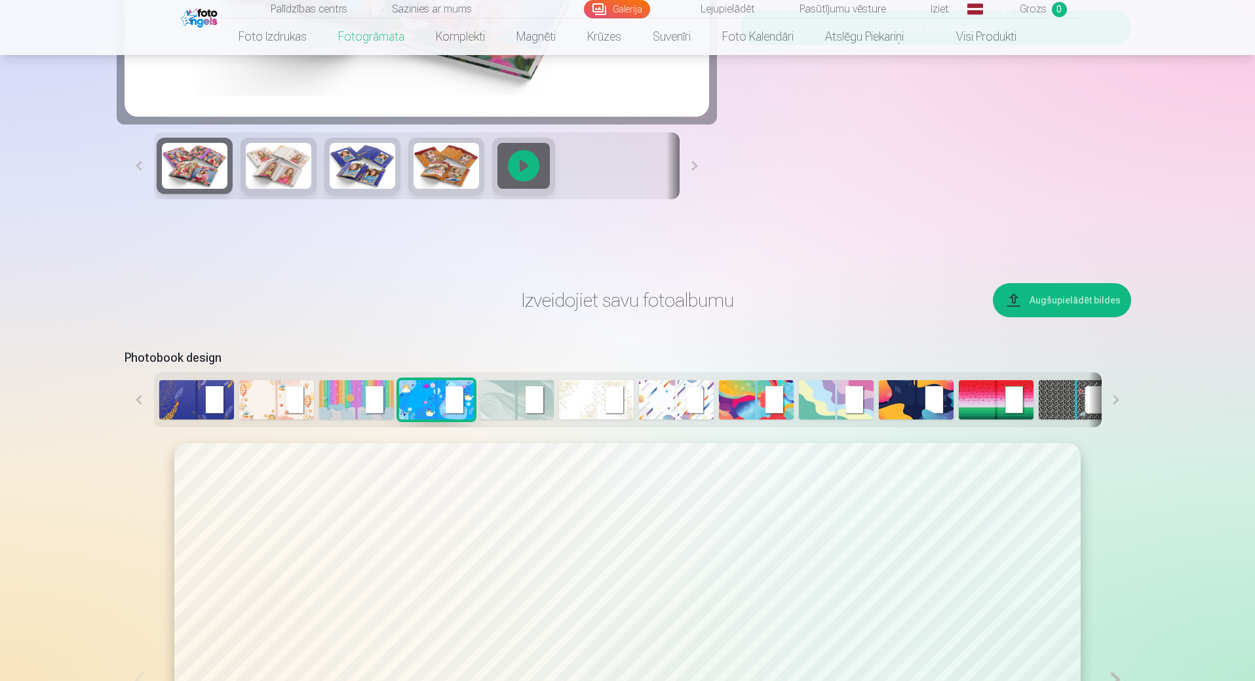
click at [1038, 299] on button "Augšupielādēt bildes" at bounding box center [1062, 300] width 138 height 34
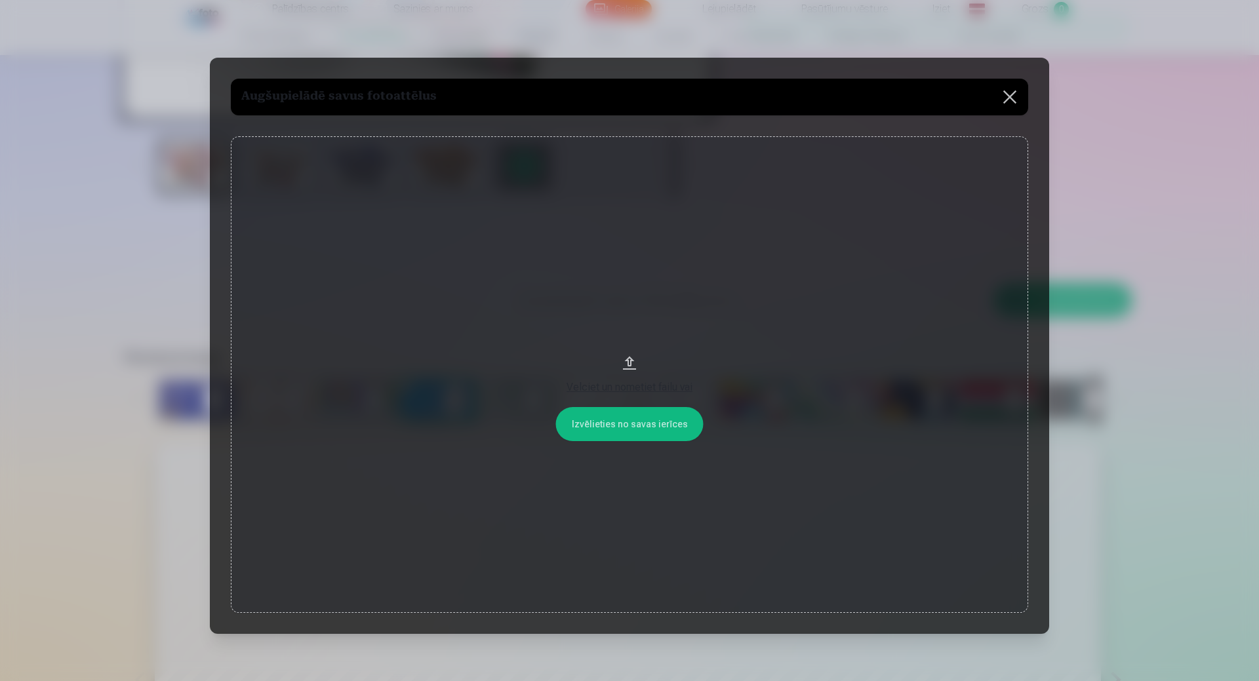
click at [612, 429] on button "Velciet un nometiet failu vai" at bounding box center [629, 374] width 797 height 477
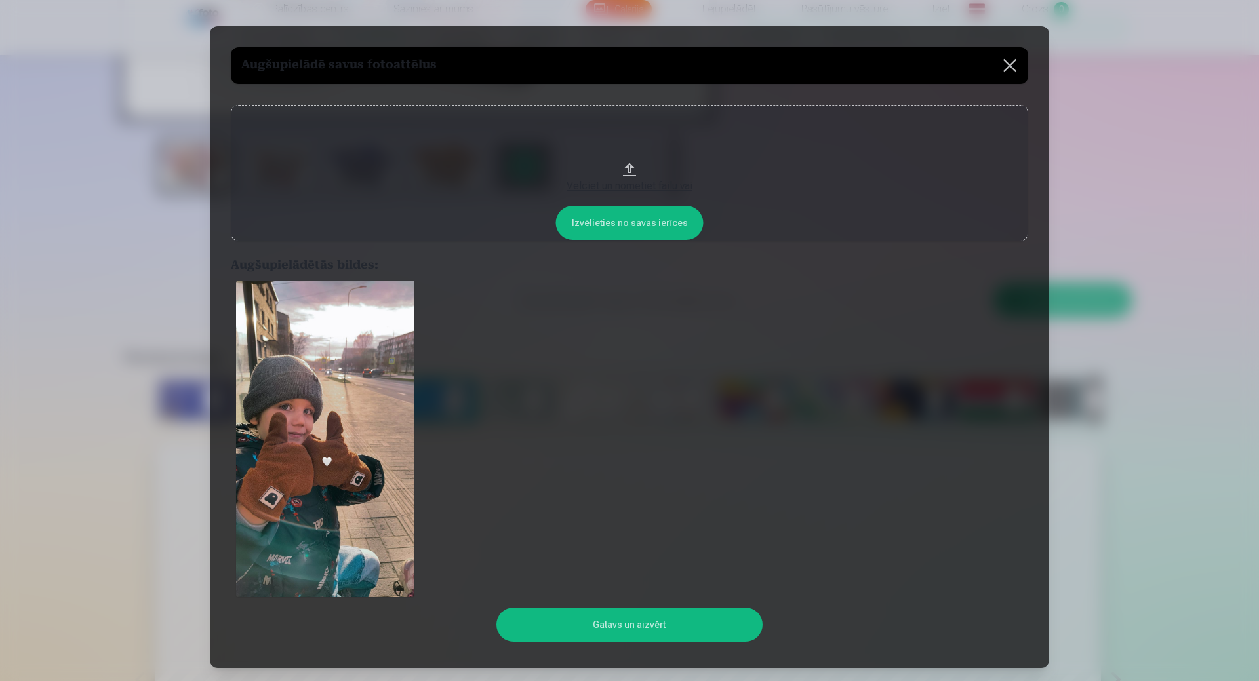
click at [656, 218] on button "Velciet un nometiet failu vai" at bounding box center [629, 173] width 797 height 136
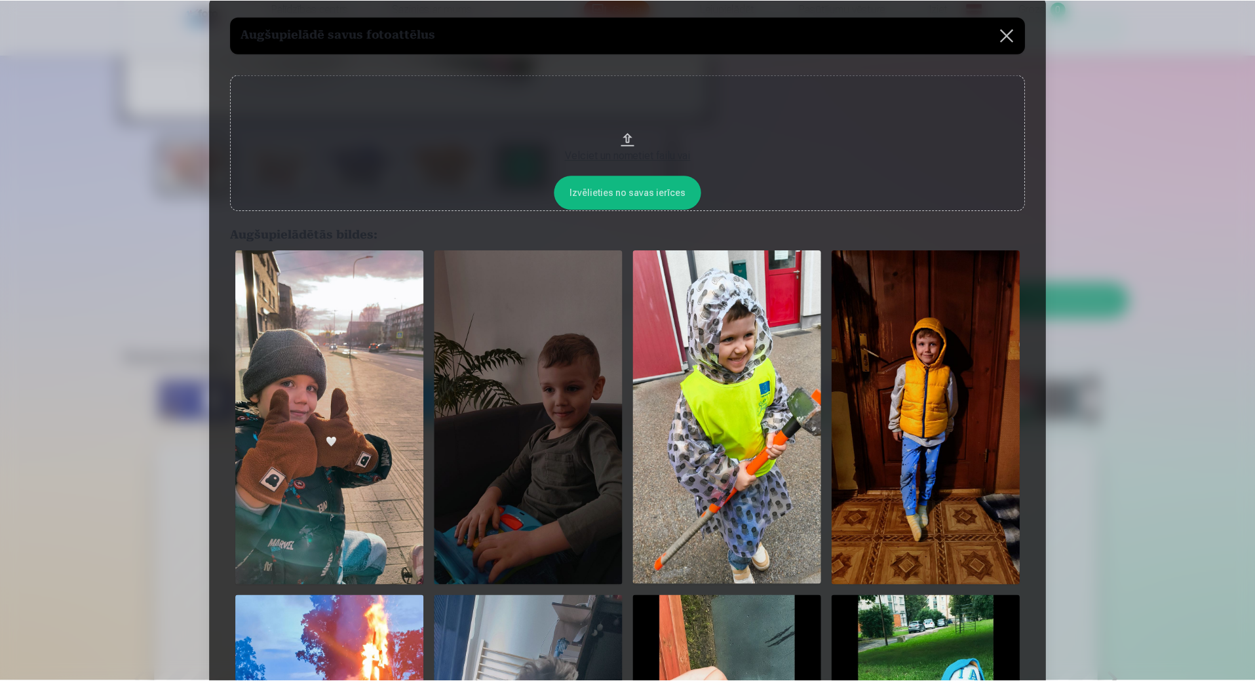
scroll to position [0, 0]
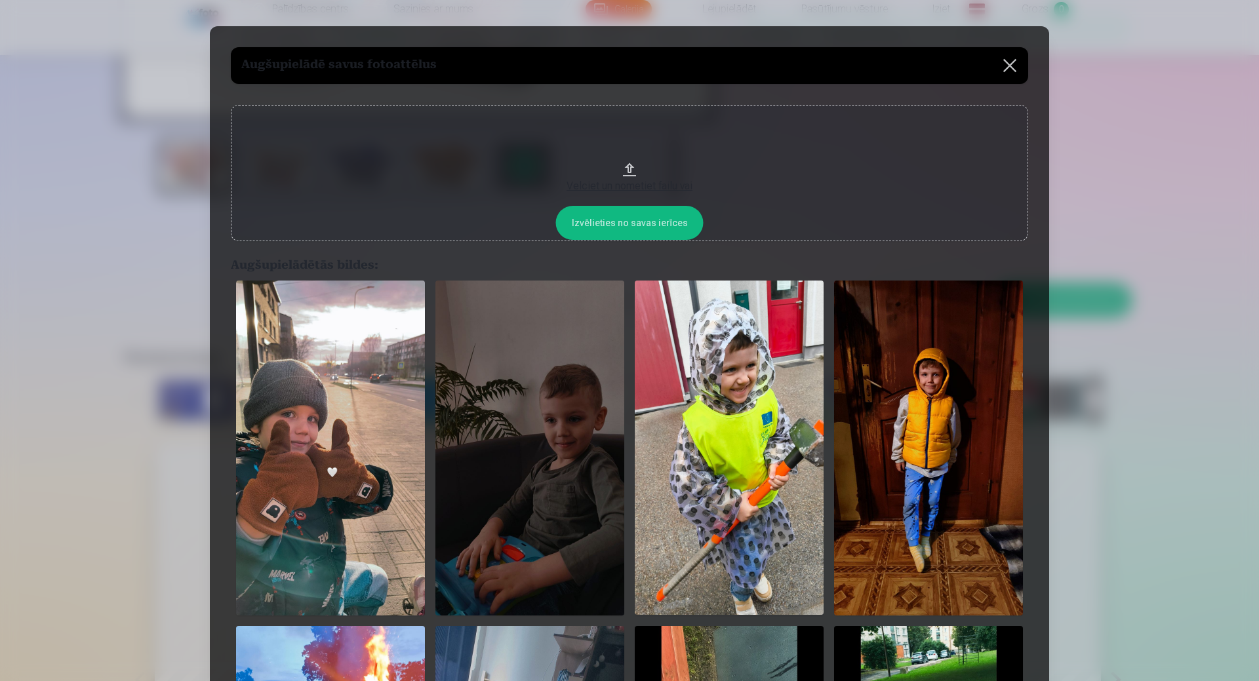
click at [1008, 62] on button at bounding box center [1009, 65] width 37 height 37
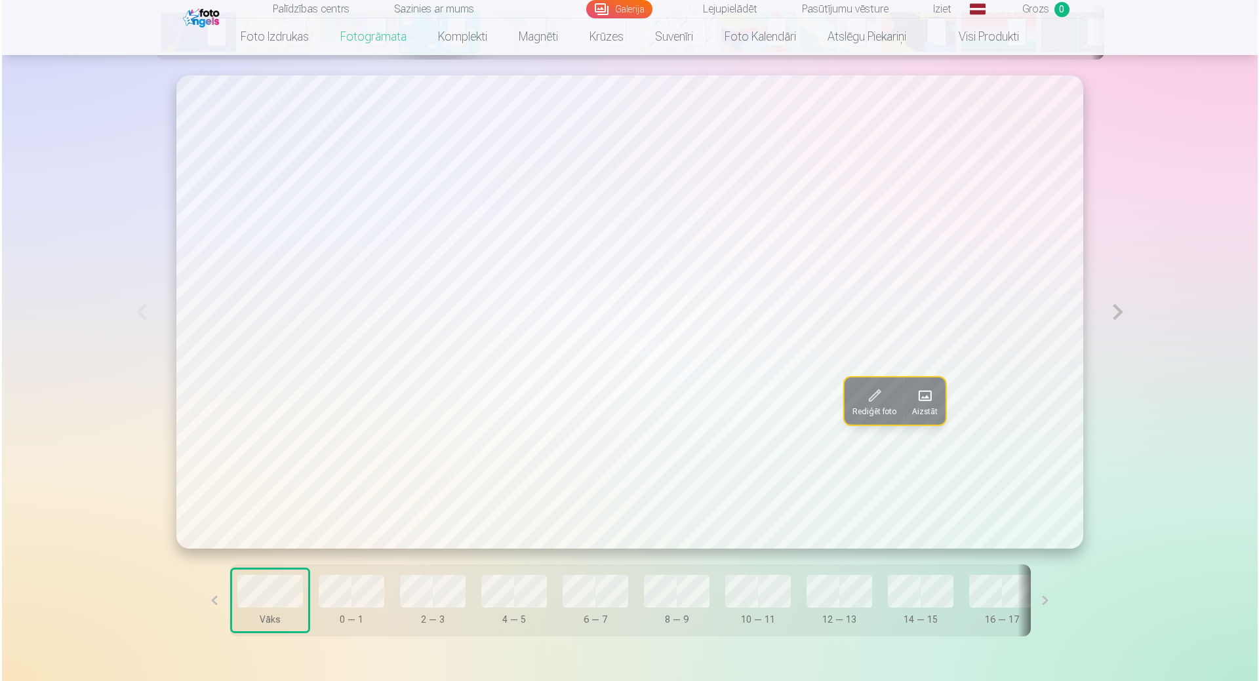
scroll to position [722, 0]
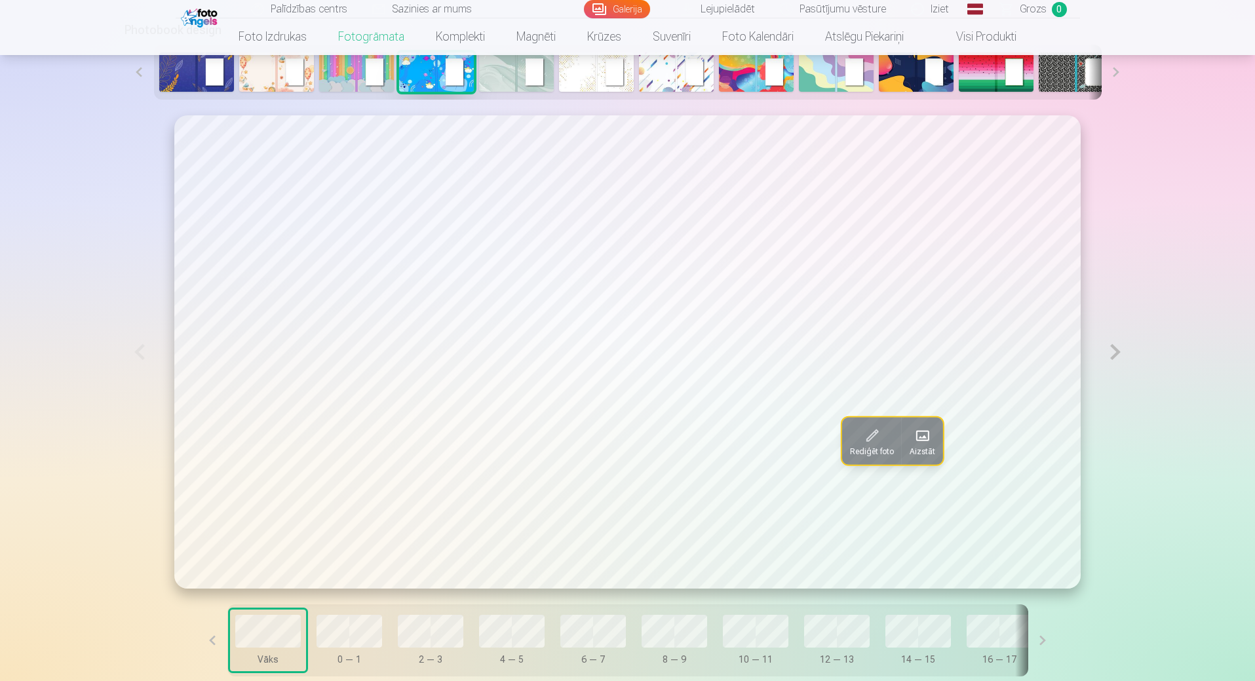
click at [1109, 353] on button at bounding box center [1116, 351] width 30 height 473
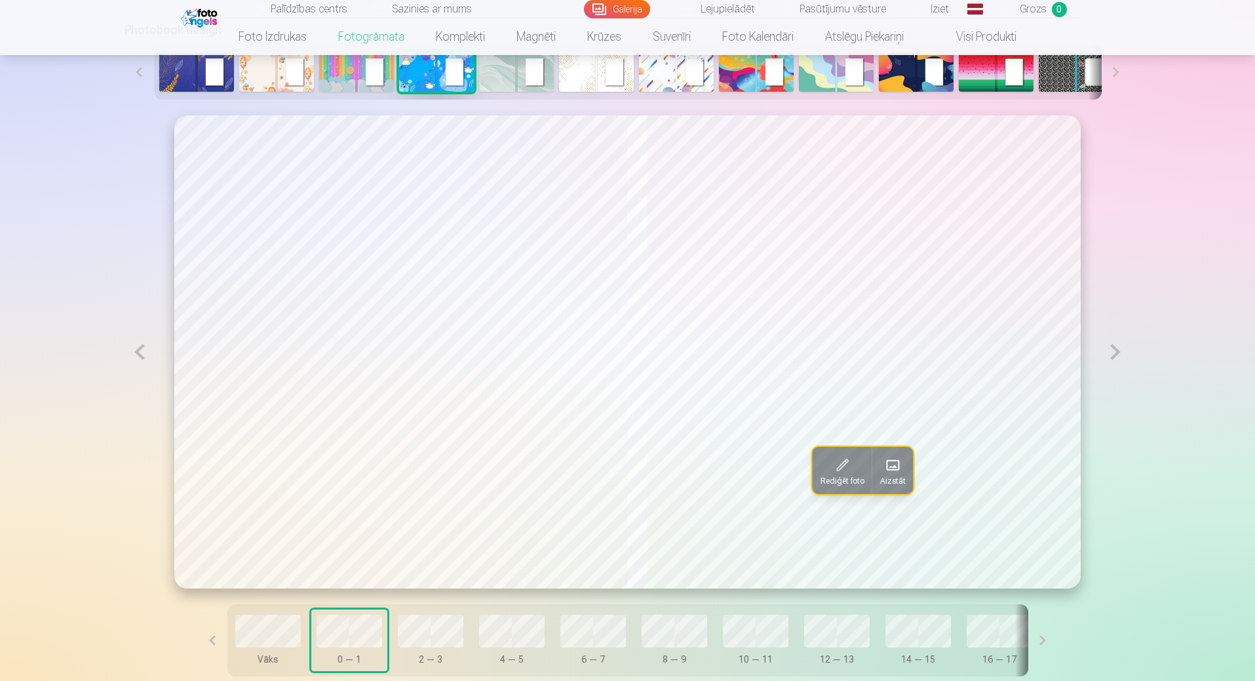
click at [1109, 353] on button at bounding box center [1116, 351] width 30 height 473
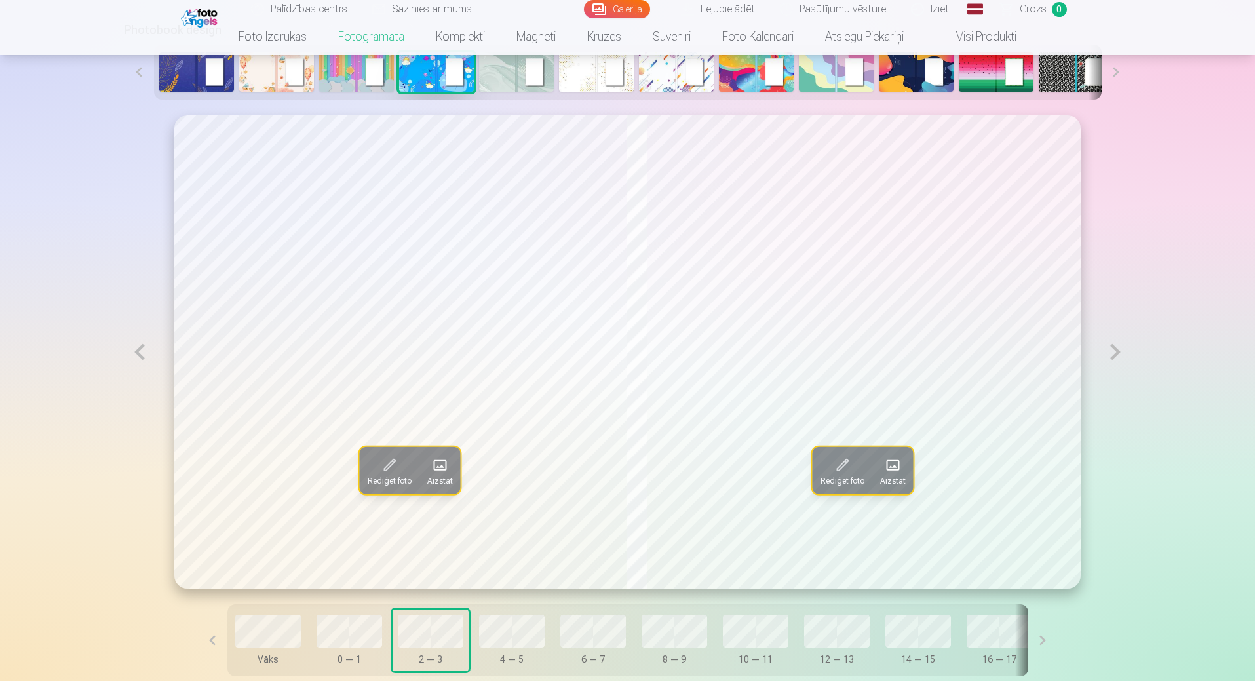
click at [1109, 353] on button at bounding box center [1116, 351] width 30 height 473
click at [134, 358] on button at bounding box center [140, 351] width 30 height 473
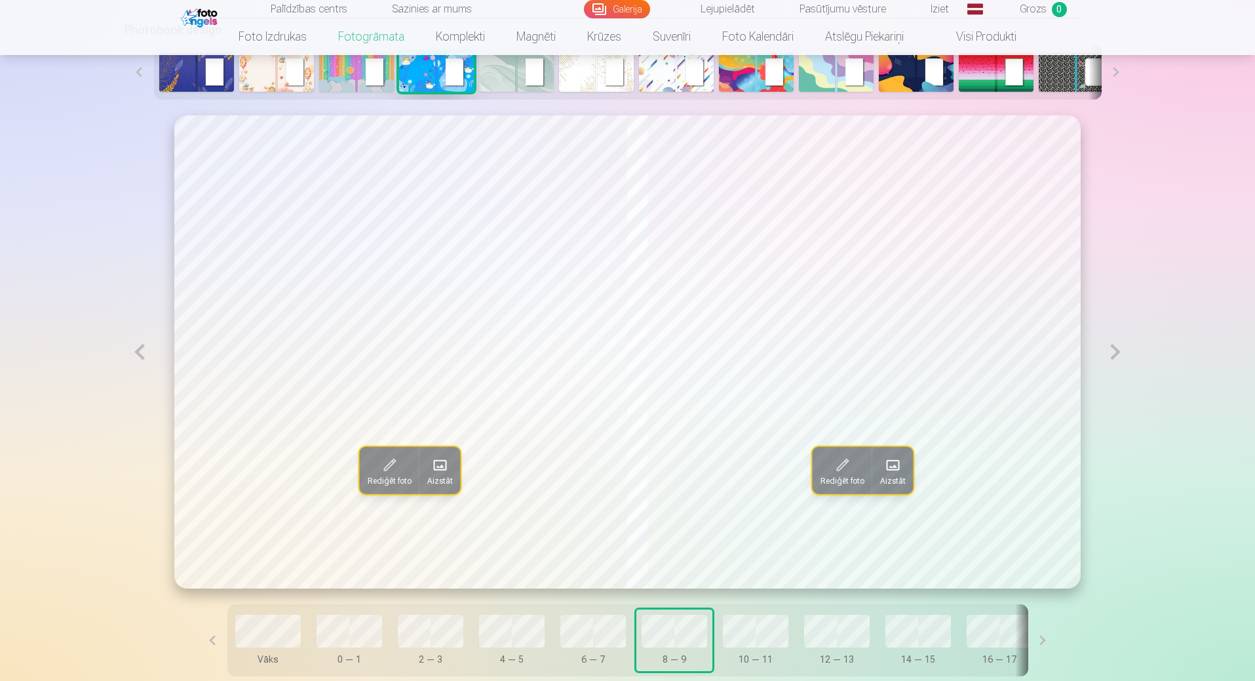
click at [134, 358] on button at bounding box center [140, 351] width 30 height 473
drag, startPoint x: 139, startPoint y: 355, endPoint x: 153, endPoint y: 354, distance: 14.5
click at [142, 355] on button at bounding box center [140, 351] width 30 height 473
click at [1118, 361] on button at bounding box center [1116, 351] width 30 height 473
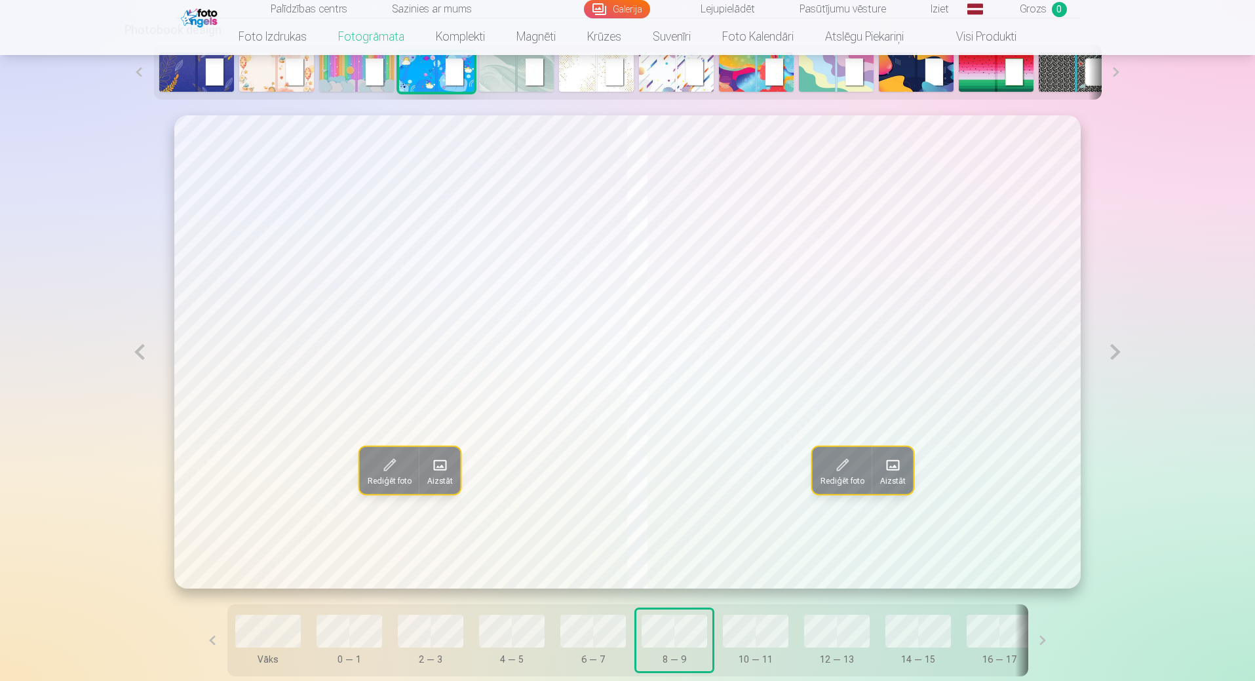
click at [429, 475] on span at bounding box center [439, 465] width 21 height 21
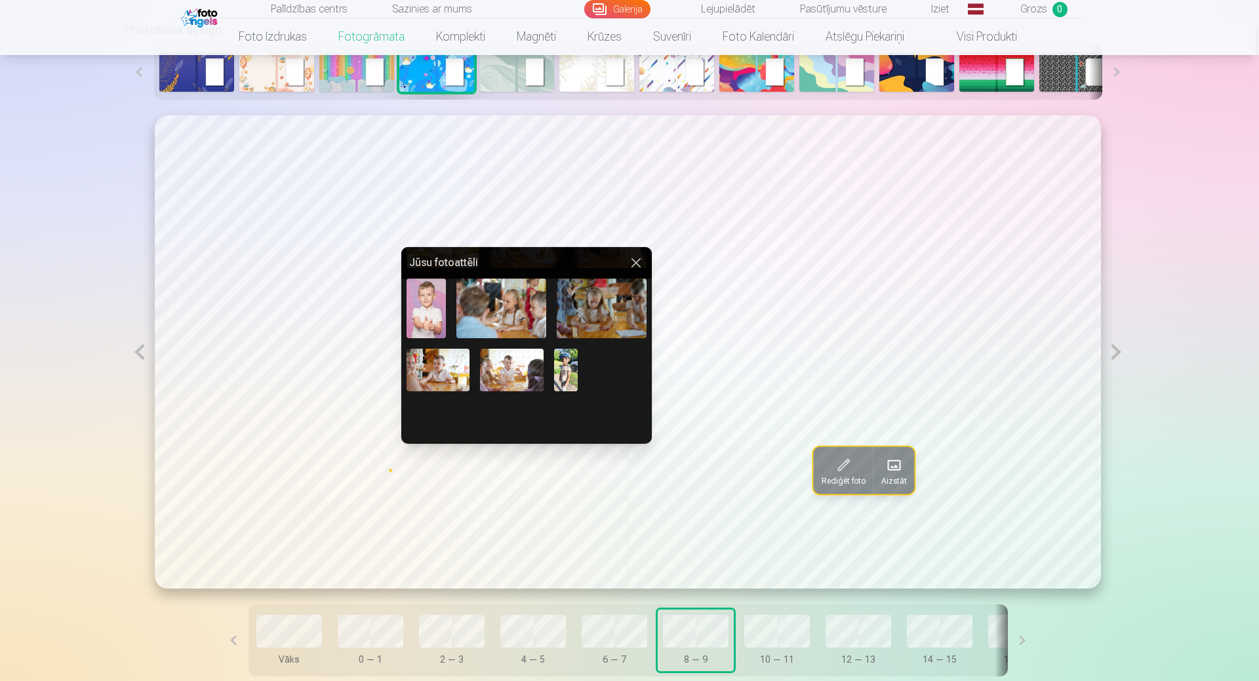
scroll to position [507, 0]
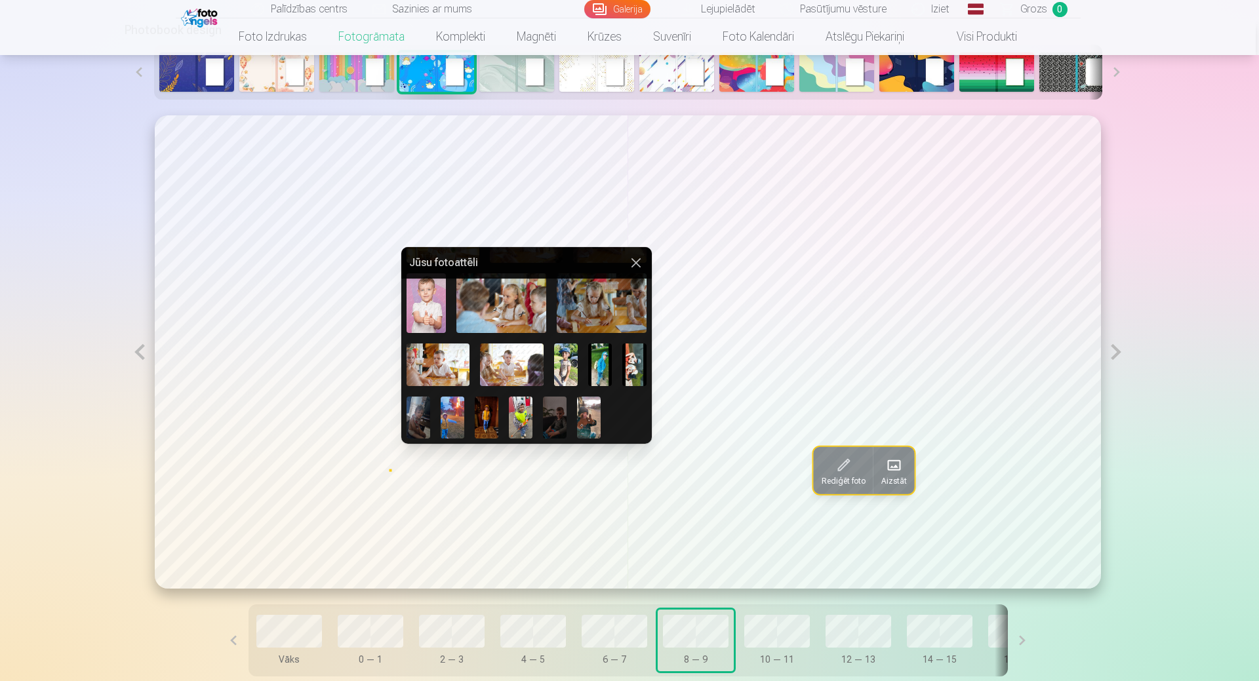
click at [422, 306] on img at bounding box center [426, 303] width 40 height 60
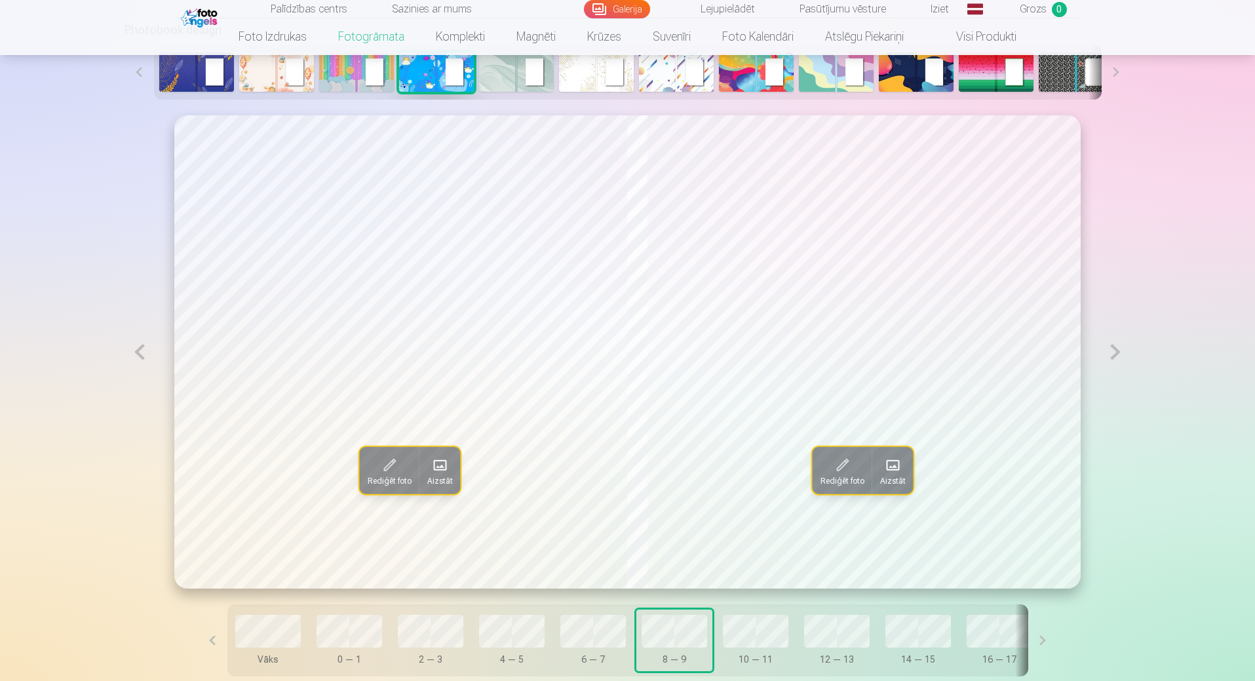
click at [898, 484] on span "Aizstāt" at bounding box center [893, 481] width 26 height 10
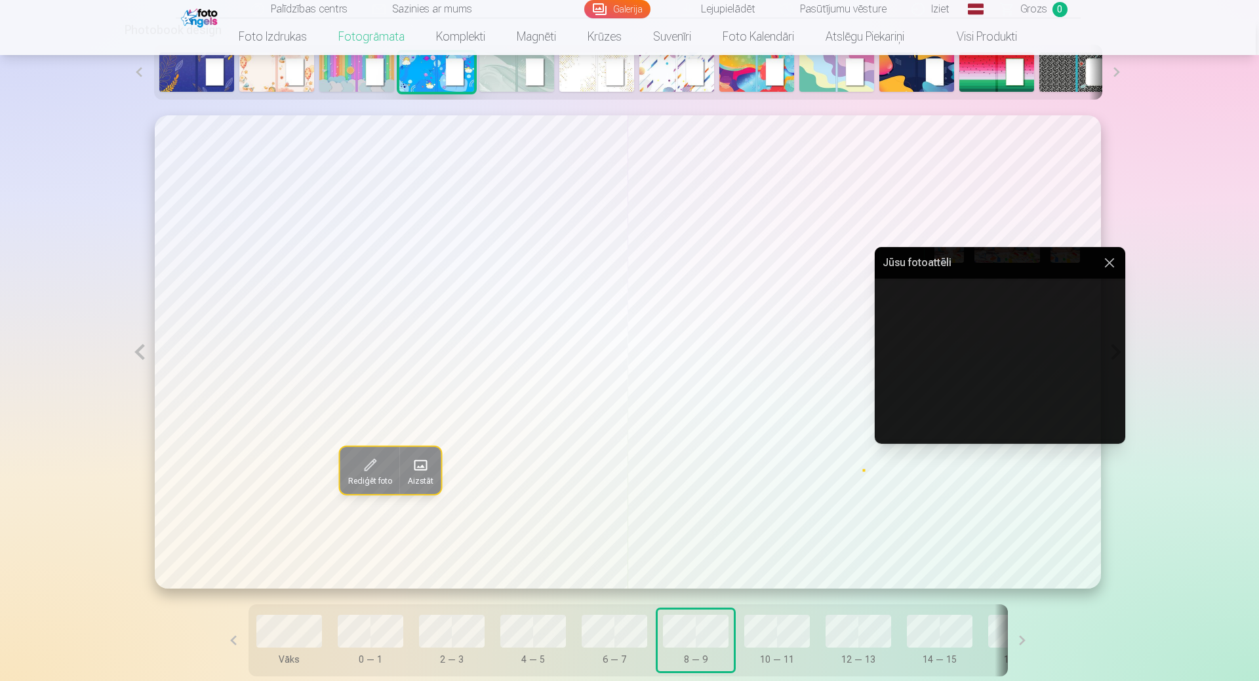
scroll to position [66, 0]
click at [1179, 448] on div at bounding box center [629, 340] width 1259 height 681
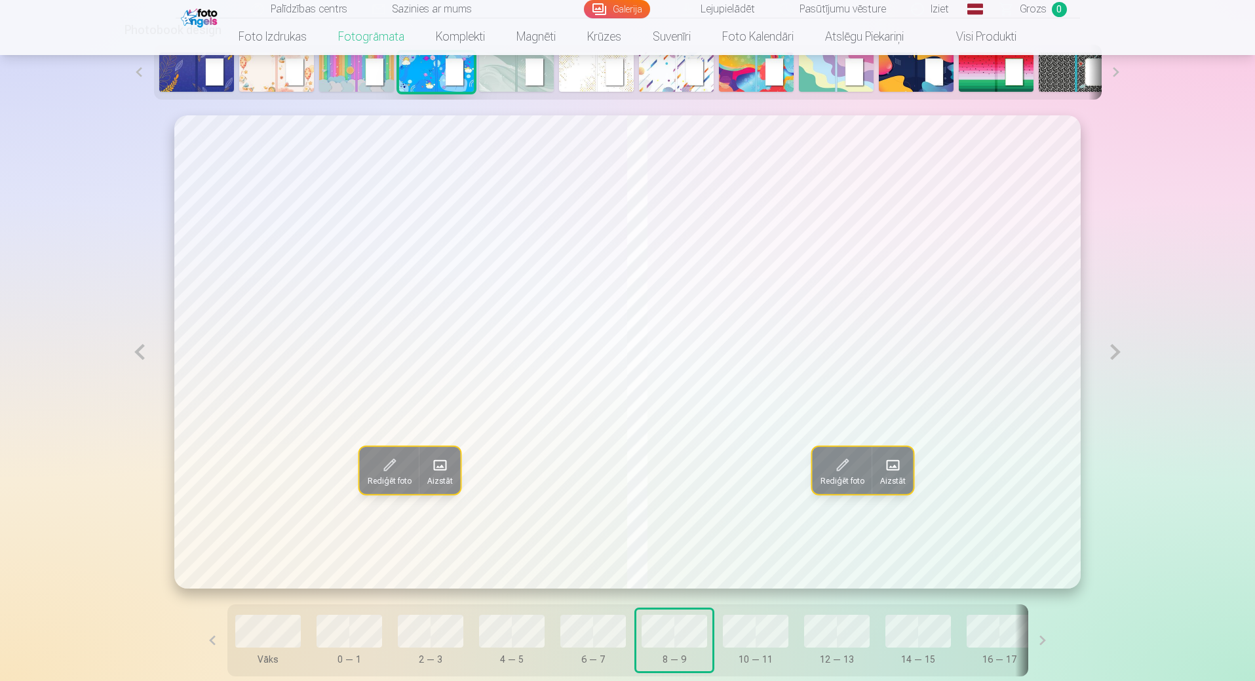
click at [1112, 351] on button at bounding box center [1116, 351] width 30 height 473
click at [134, 354] on button at bounding box center [140, 351] width 30 height 473
click at [900, 475] on span at bounding box center [893, 465] width 21 height 21
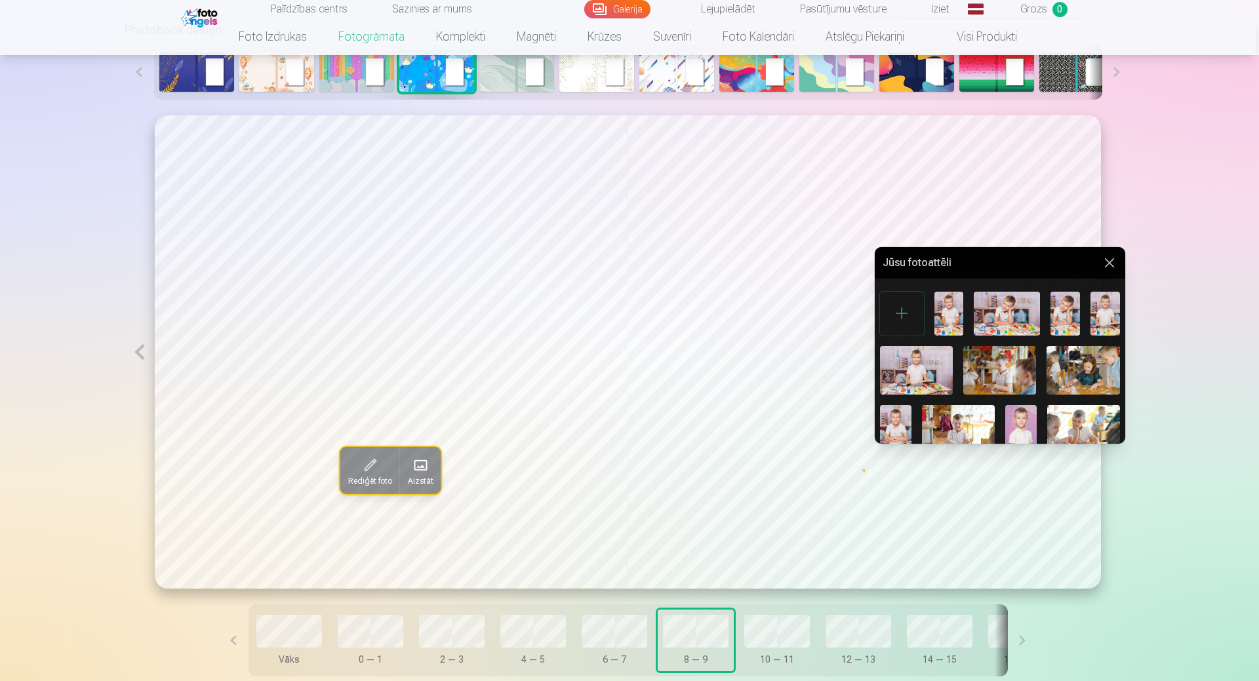
click at [956, 313] on img at bounding box center [948, 314] width 29 height 44
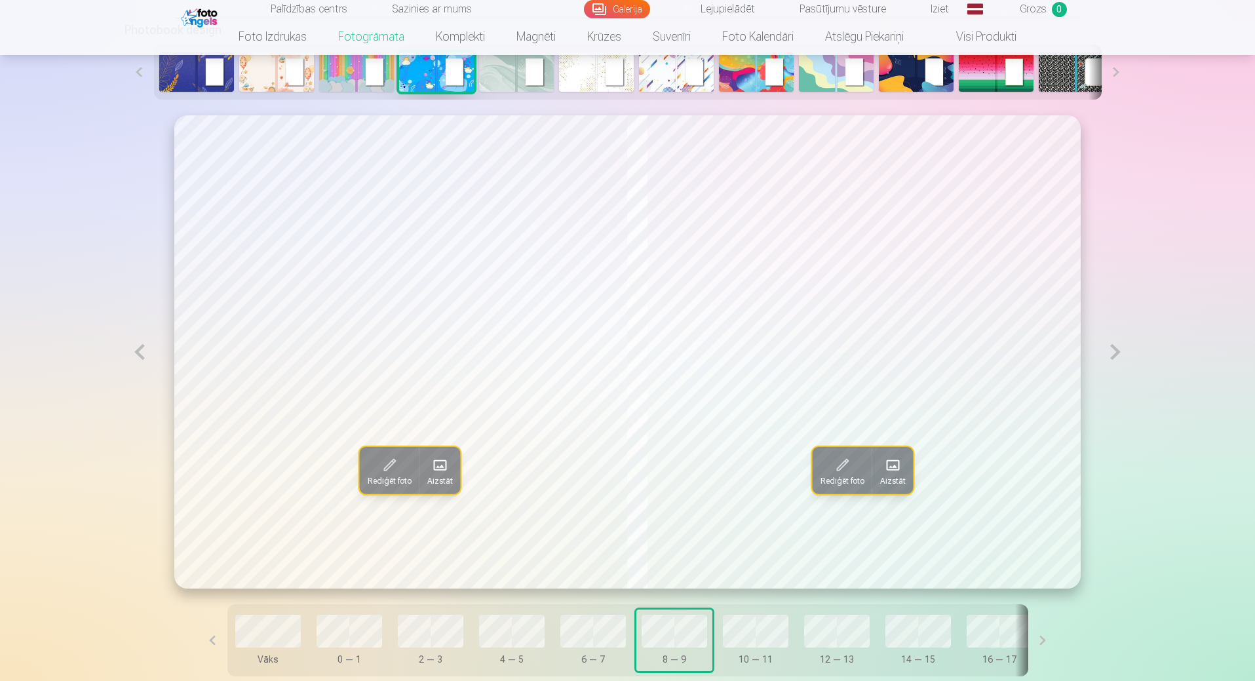
click at [1118, 351] on button at bounding box center [1116, 351] width 30 height 473
click at [429, 476] on span at bounding box center [439, 465] width 21 height 21
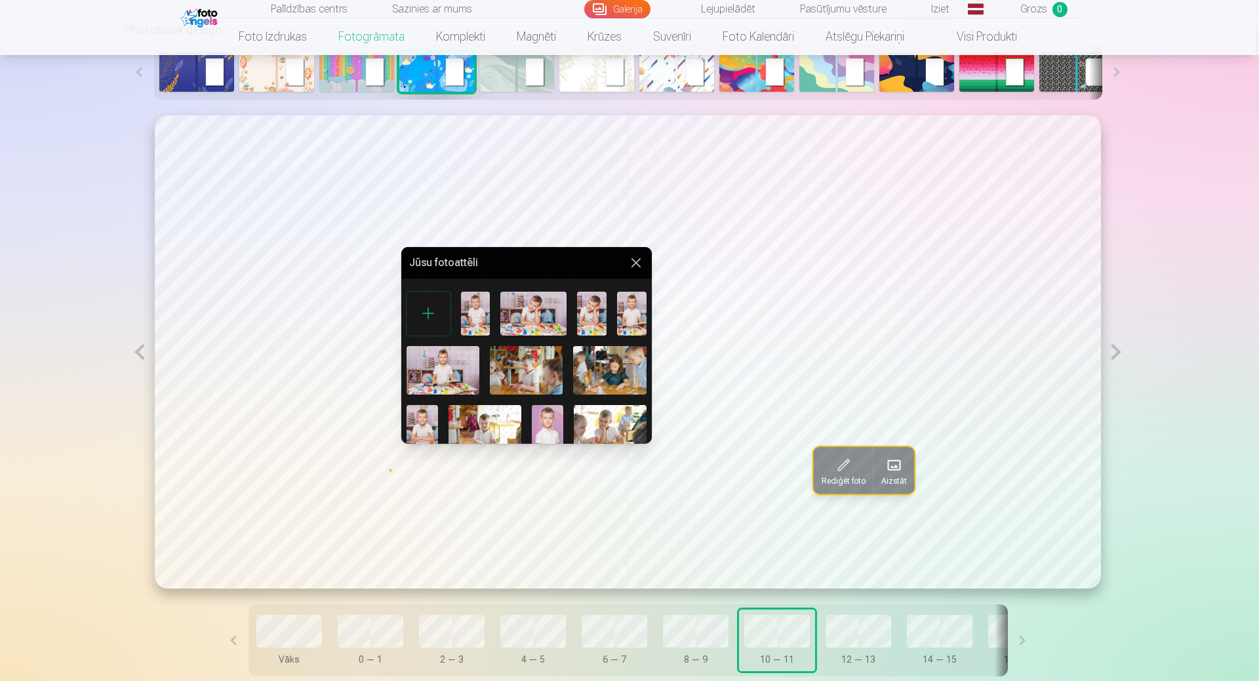
click at [542, 321] on img at bounding box center [533, 314] width 66 height 44
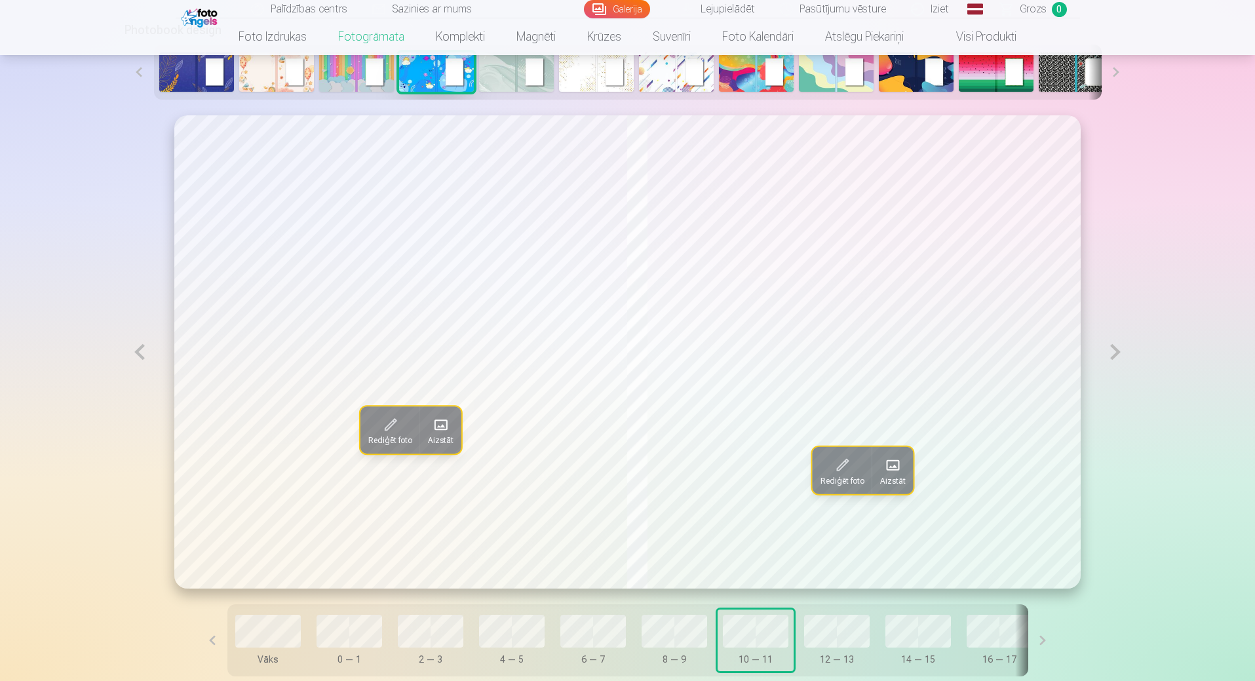
click at [431, 428] on span at bounding box center [441, 424] width 21 height 21
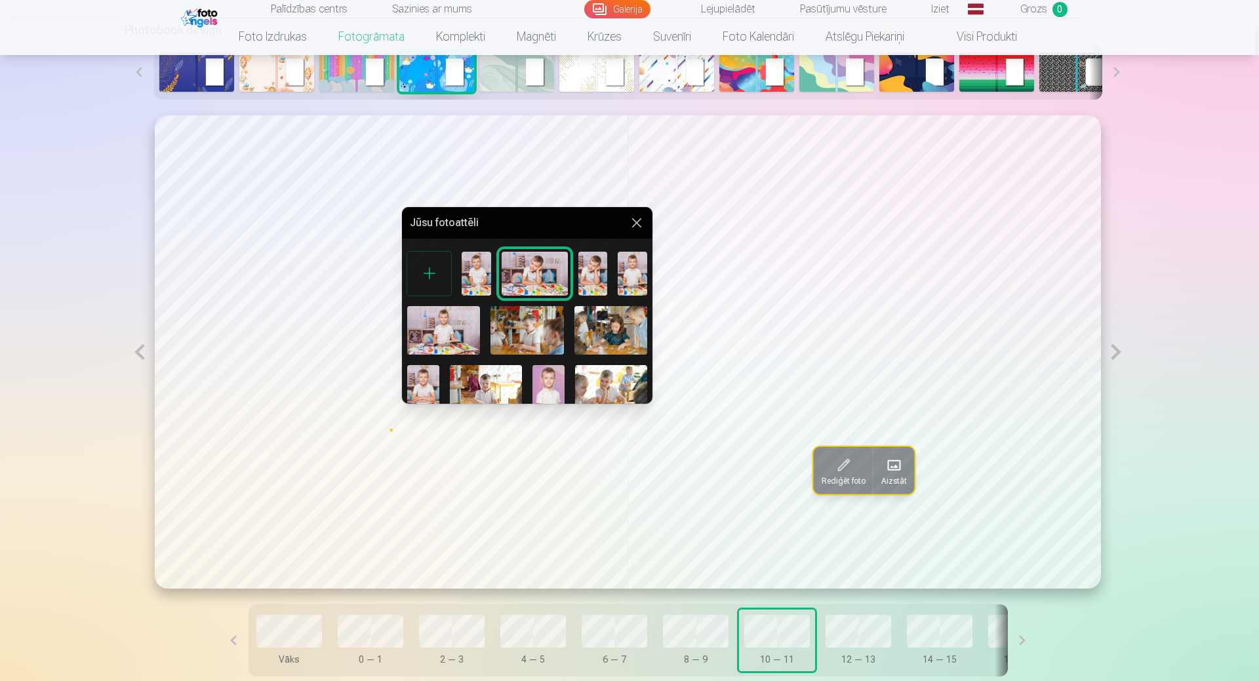
click at [585, 271] on img at bounding box center [592, 274] width 29 height 44
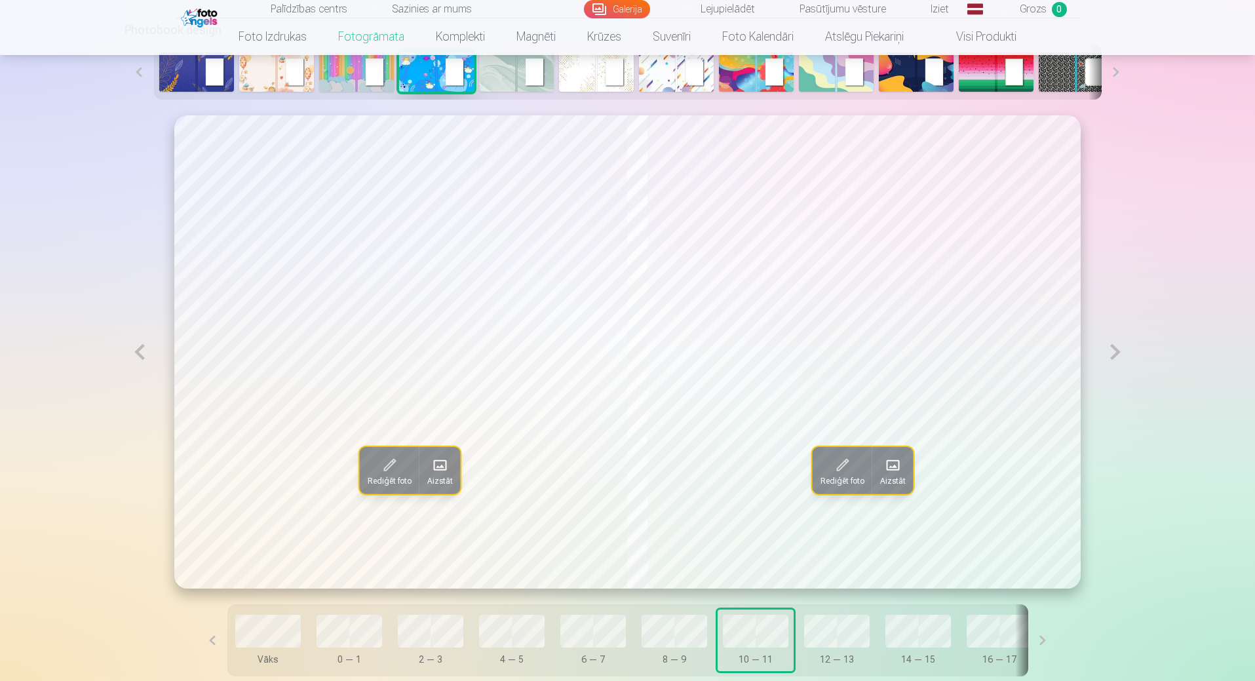
click at [899, 474] on span at bounding box center [893, 465] width 21 height 21
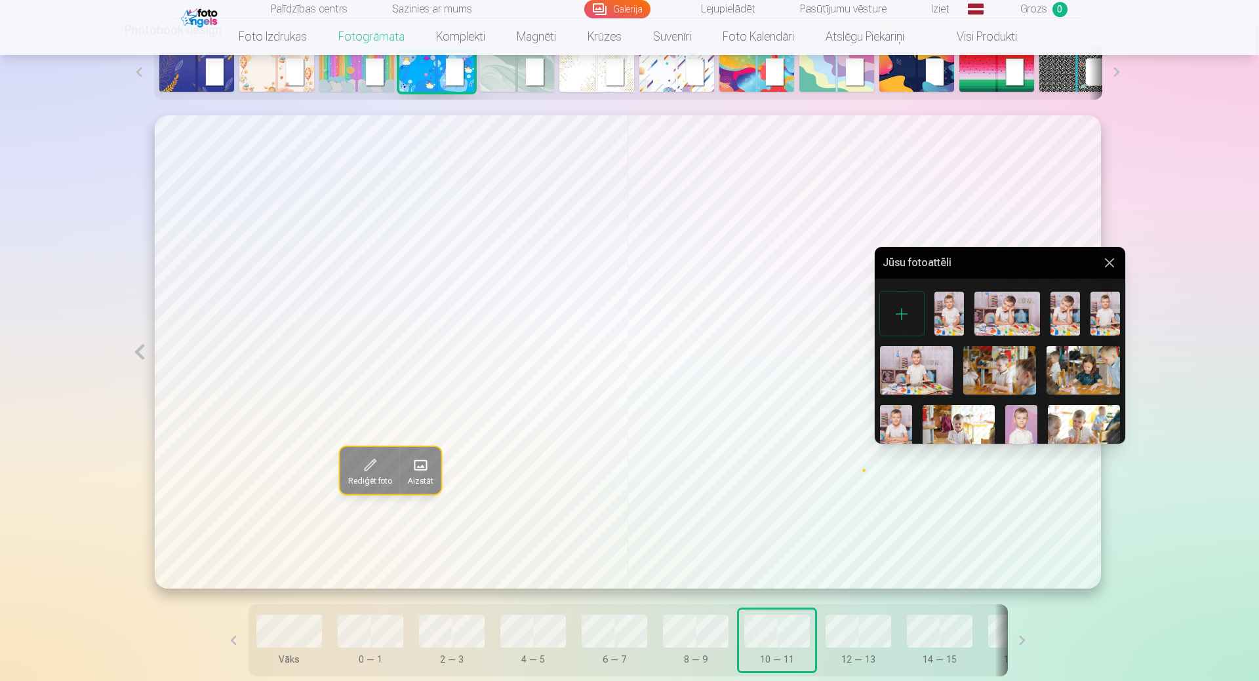
click at [1103, 315] on img at bounding box center [1104, 314] width 29 height 44
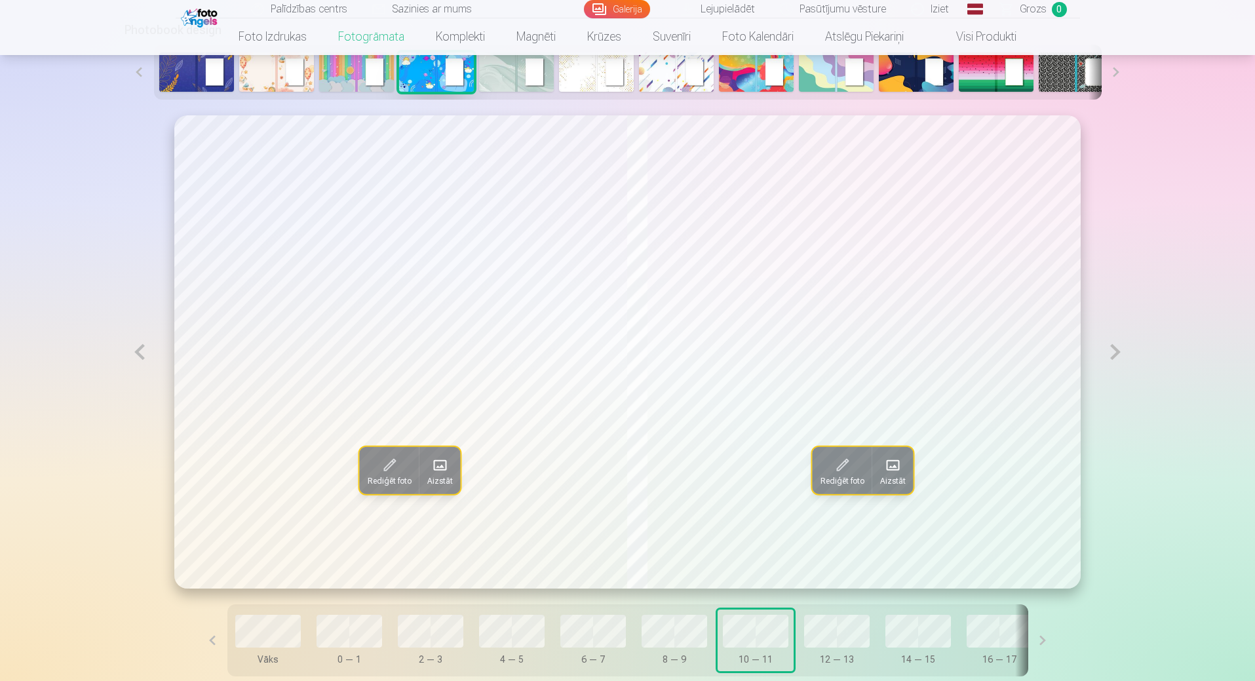
click at [146, 351] on button at bounding box center [140, 351] width 30 height 473
click at [1118, 349] on button at bounding box center [1116, 351] width 30 height 473
click at [427, 482] on span "Aizstāt" at bounding box center [440, 481] width 26 height 10
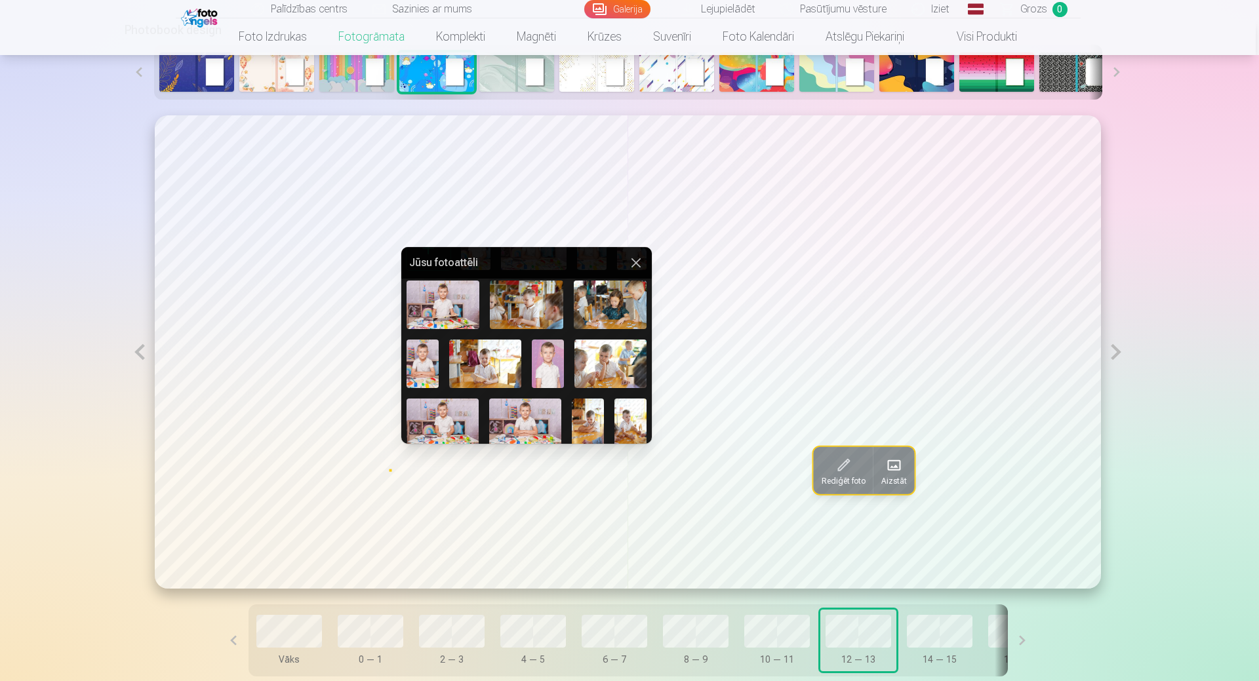
click at [427, 366] on img at bounding box center [422, 364] width 32 height 48
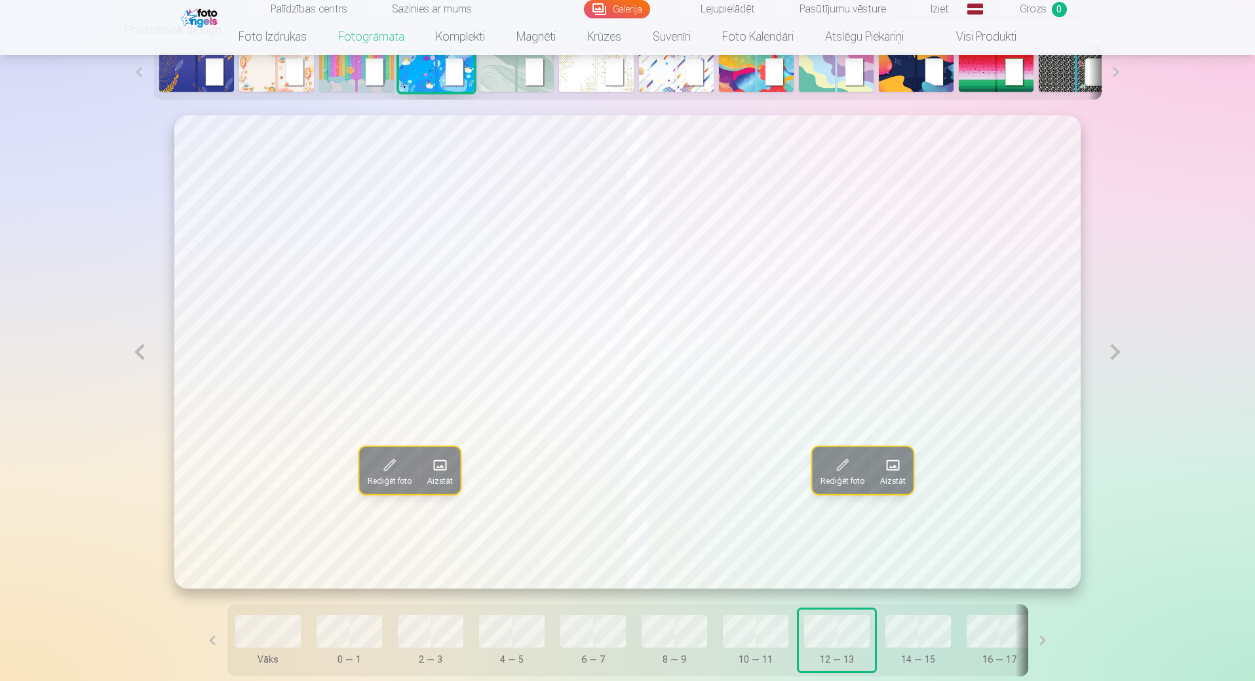
click at [904, 474] on span at bounding box center [893, 465] width 21 height 21
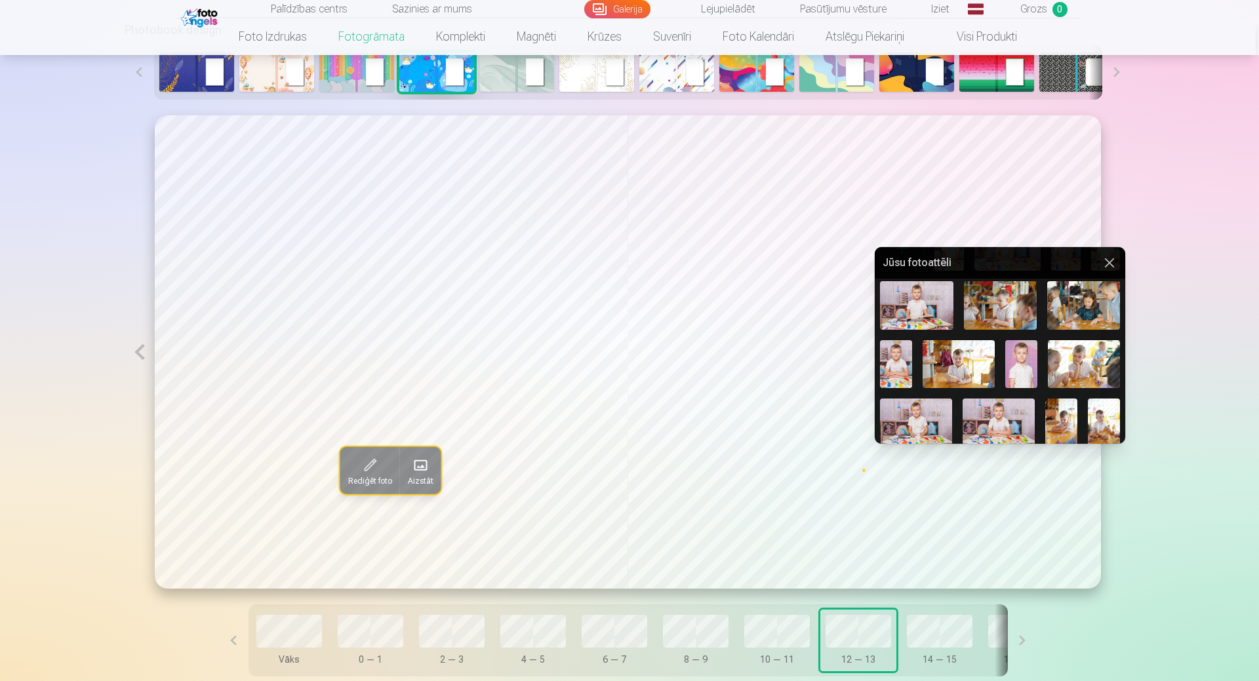
scroll to position [0, 0]
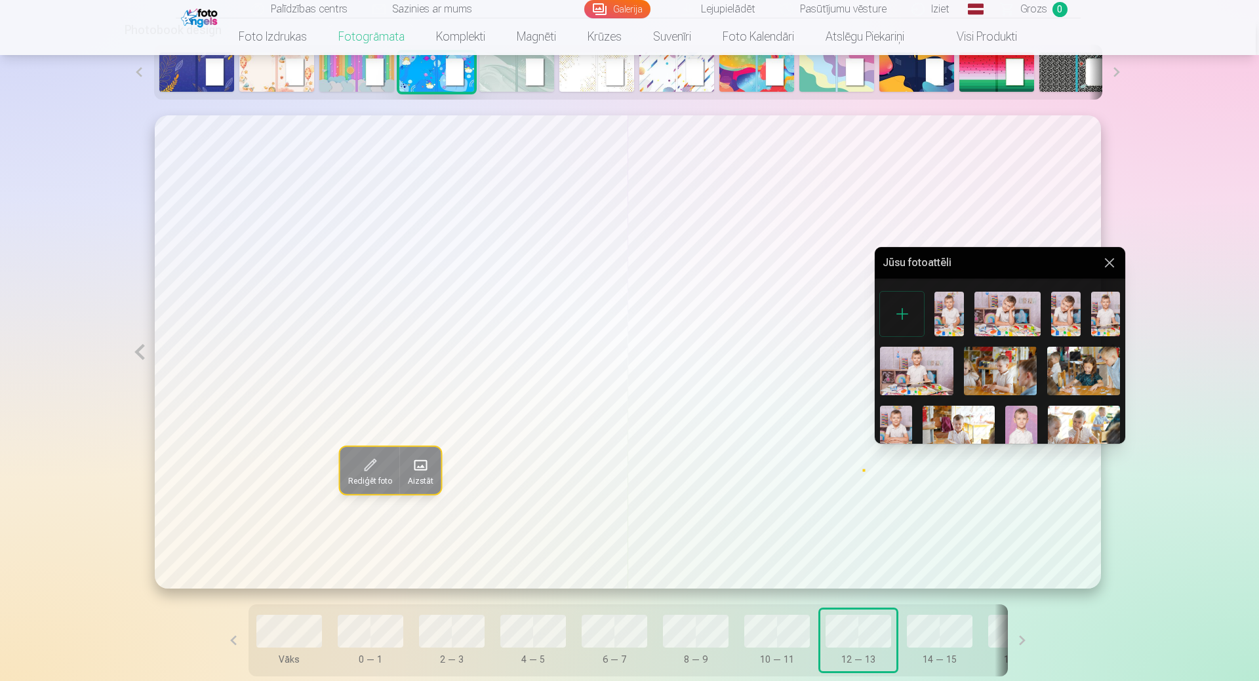
click at [1003, 378] on img at bounding box center [1000, 371] width 73 height 49
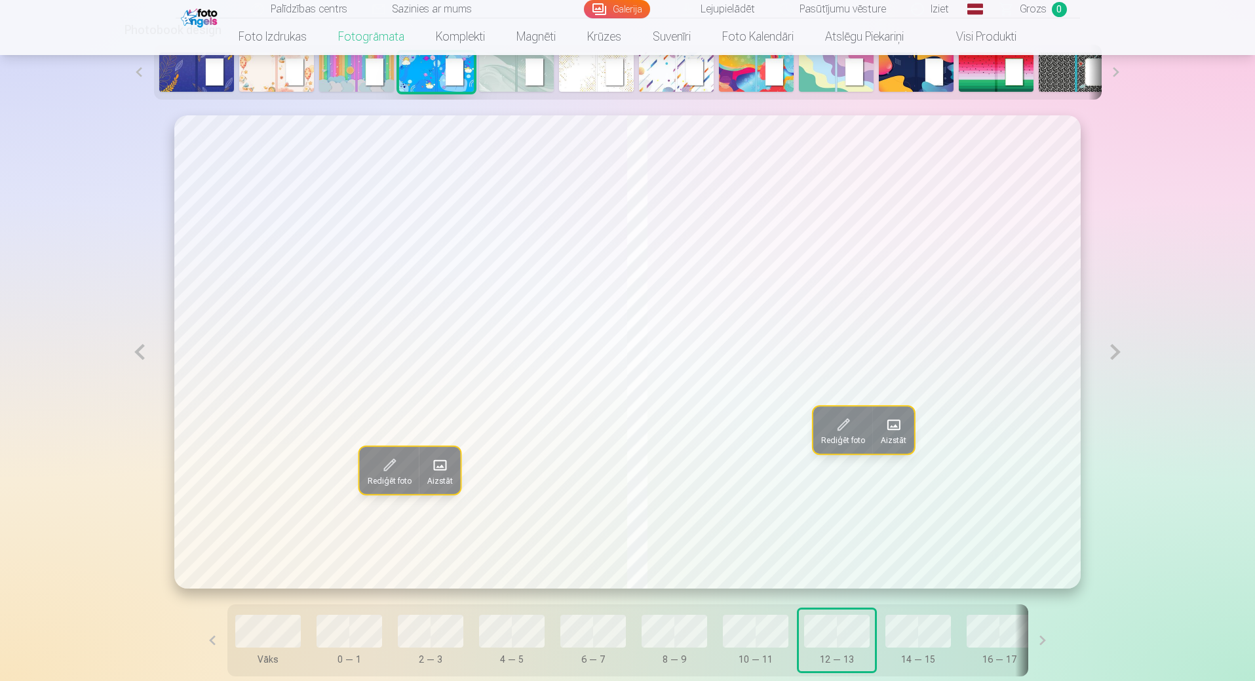
click at [1117, 359] on button at bounding box center [1116, 351] width 30 height 473
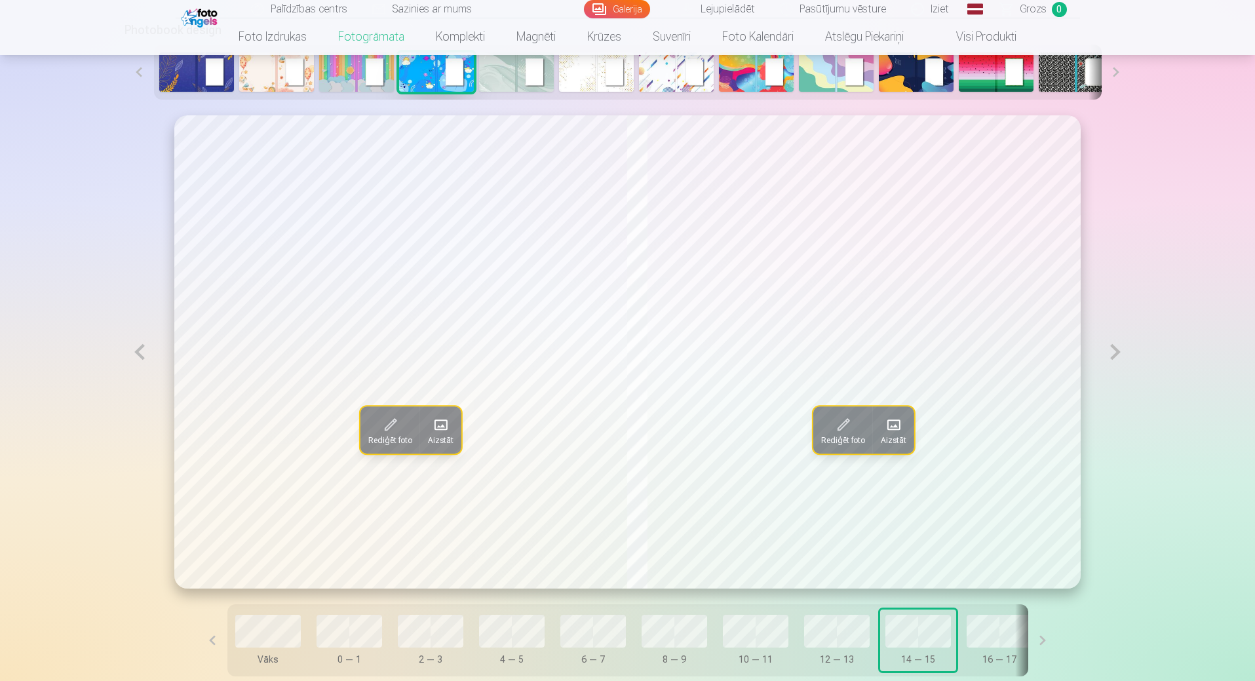
click at [428, 439] on span "Aizstāt" at bounding box center [441, 440] width 26 height 10
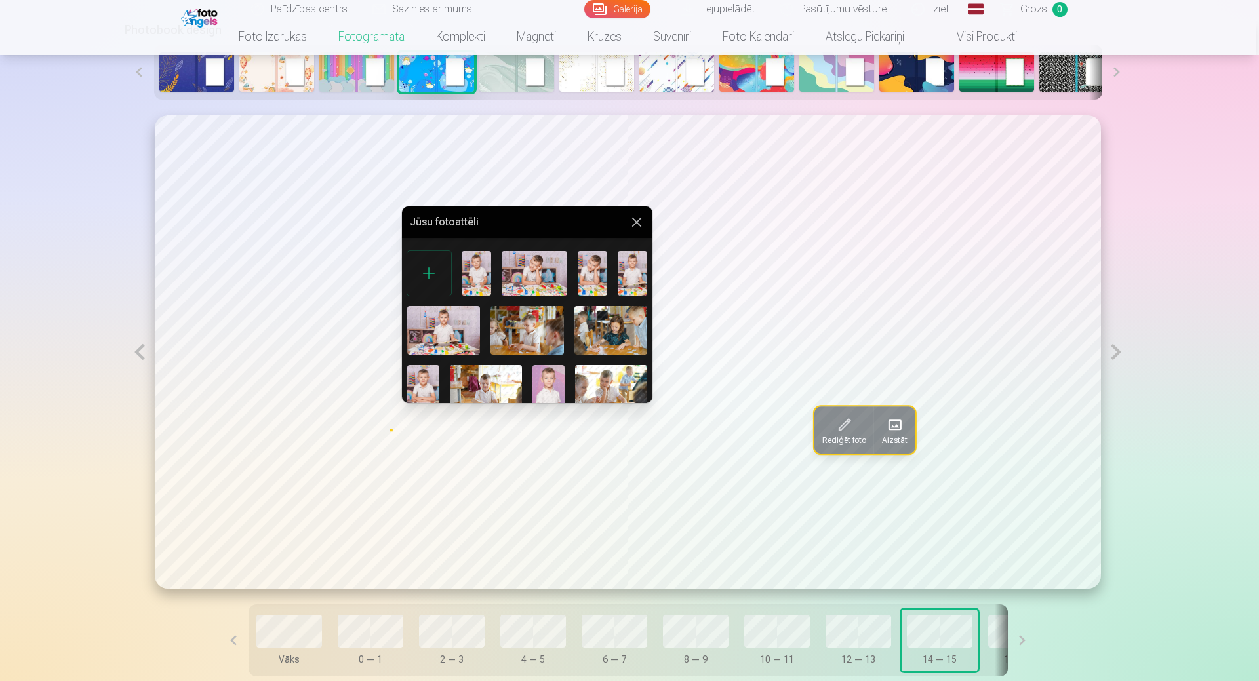
scroll to position [66, 0]
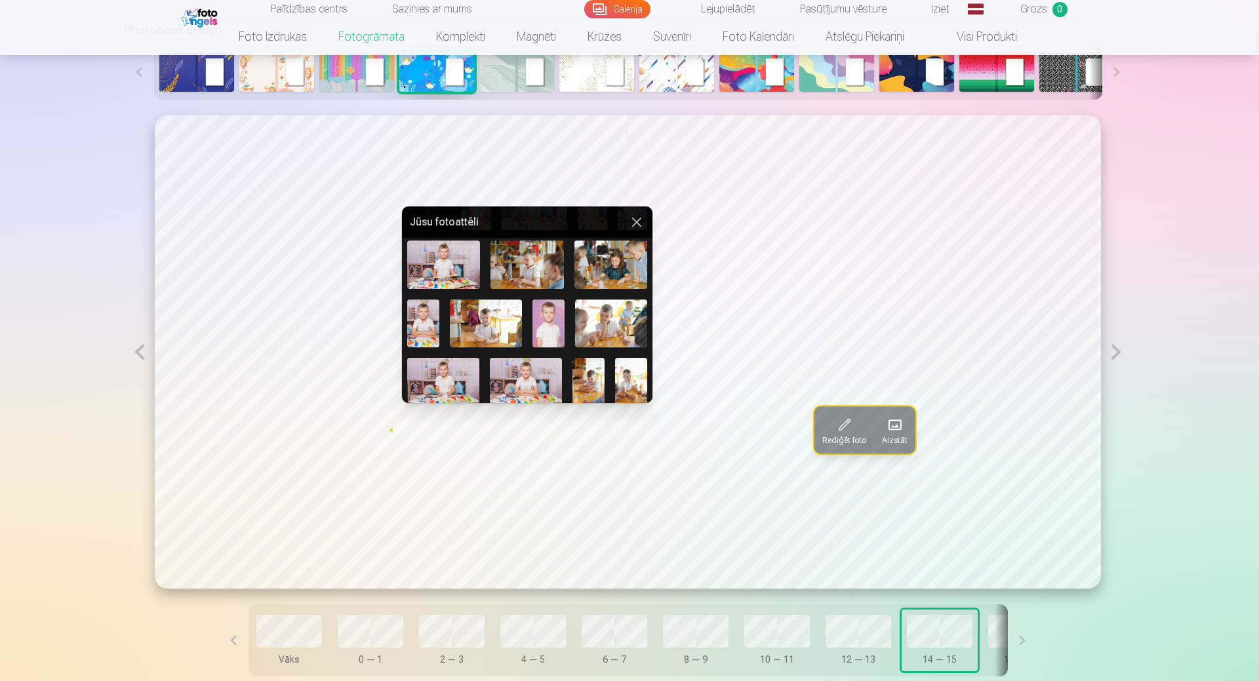
click at [484, 328] on img at bounding box center [486, 324] width 72 height 48
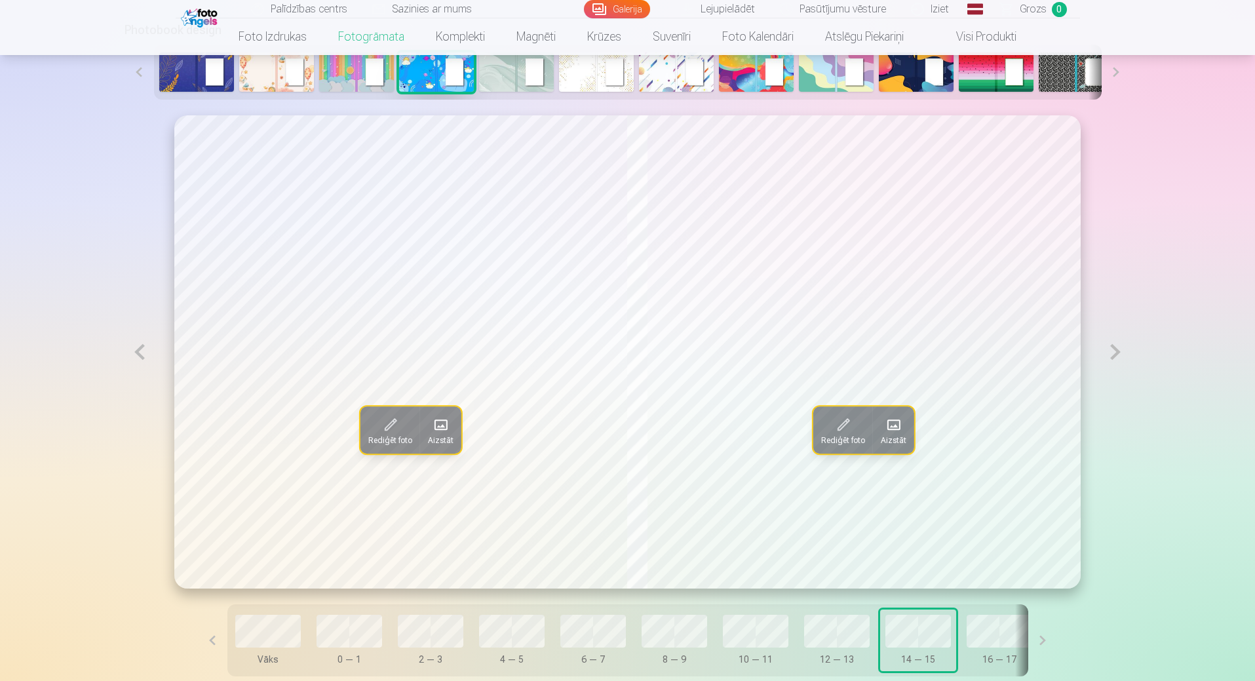
click at [904, 433] on span at bounding box center [894, 424] width 21 height 21
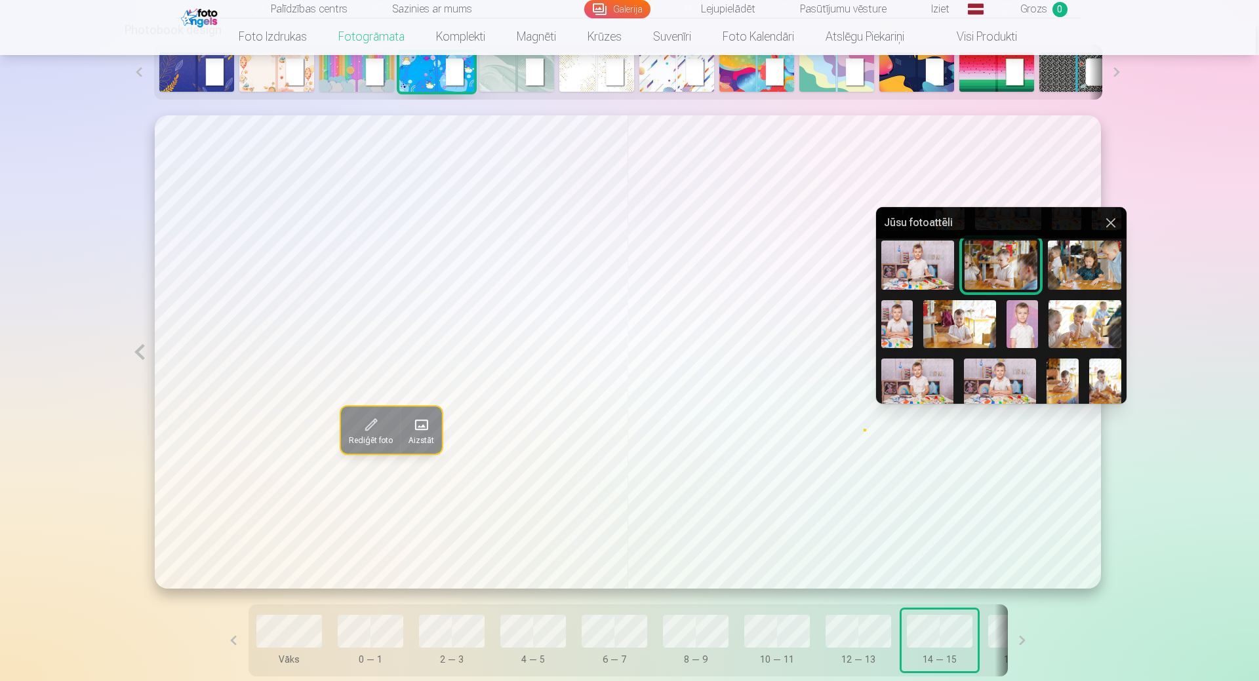
click at [1075, 326] on img at bounding box center [1084, 324] width 72 height 48
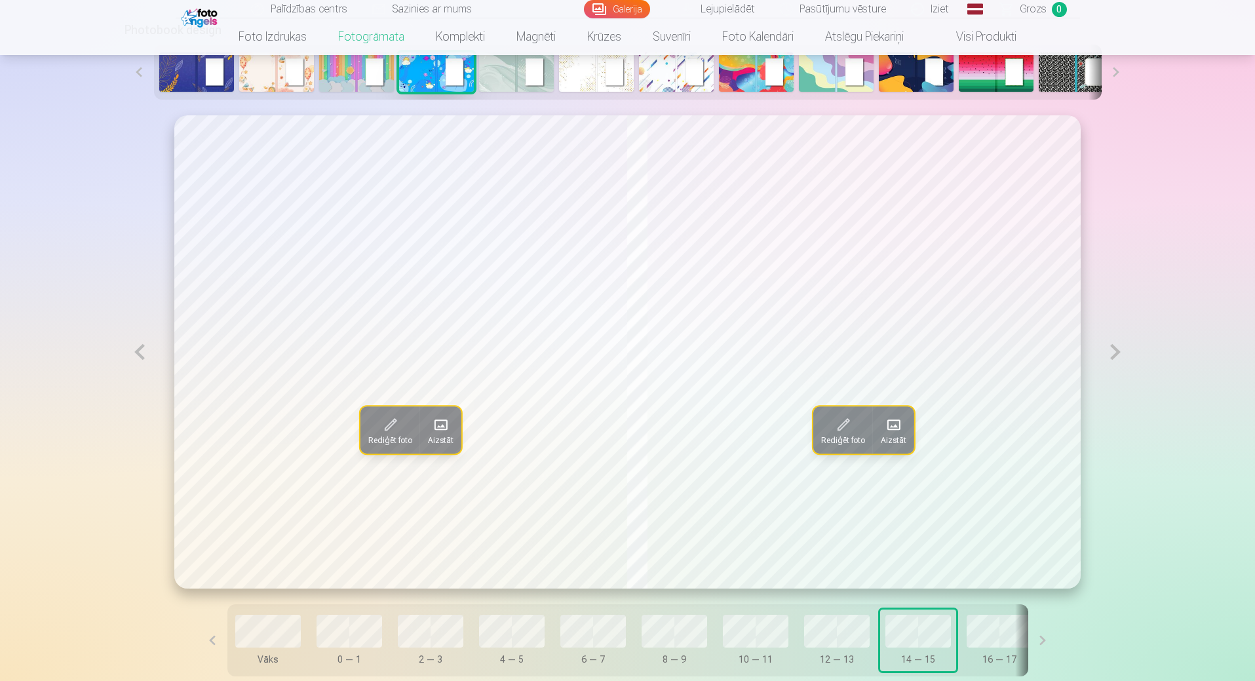
click at [1110, 352] on button at bounding box center [1116, 351] width 30 height 473
click at [431, 433] on span at bounding box center [441, 424] width 21 height 21
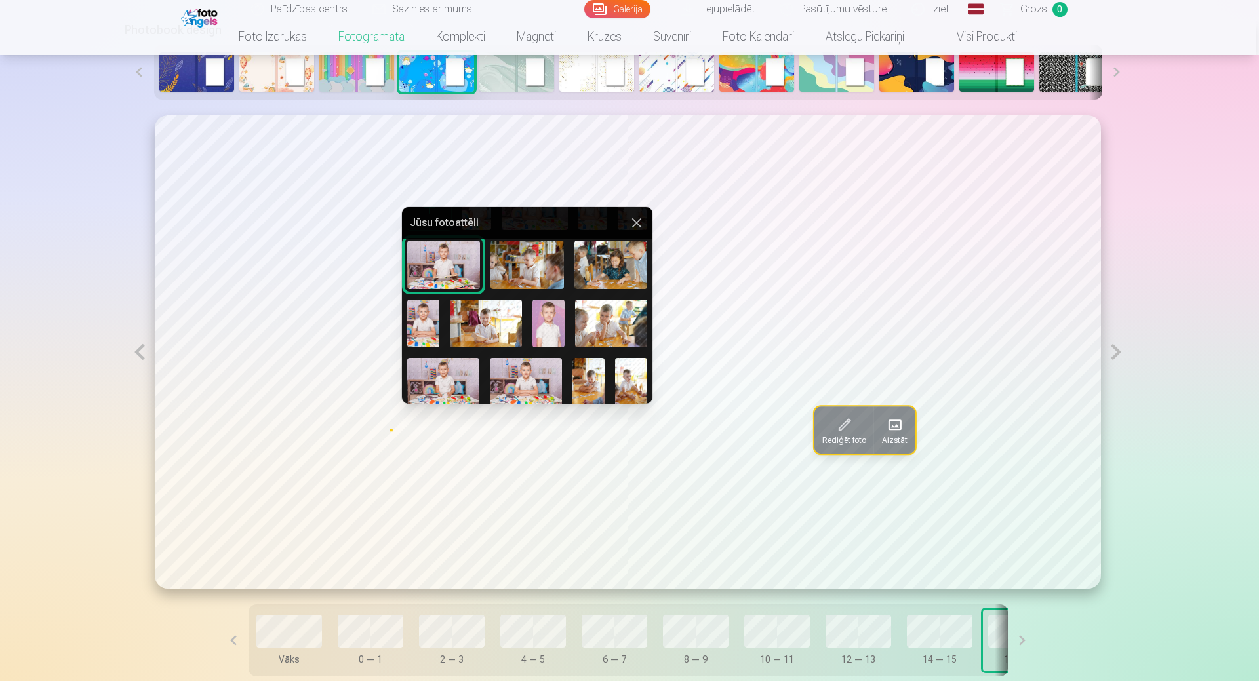
scroll to position [131, 0]
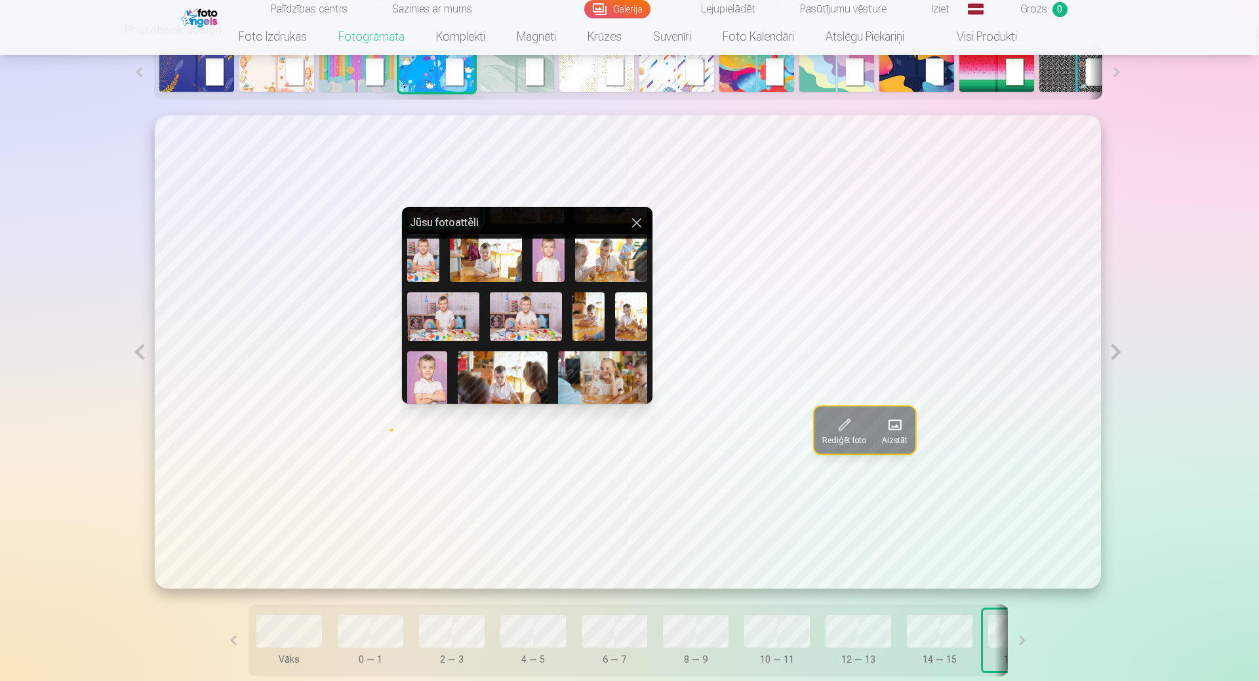
click at [589, 315] on img at bounding box center [588, 316] width 32 height 48
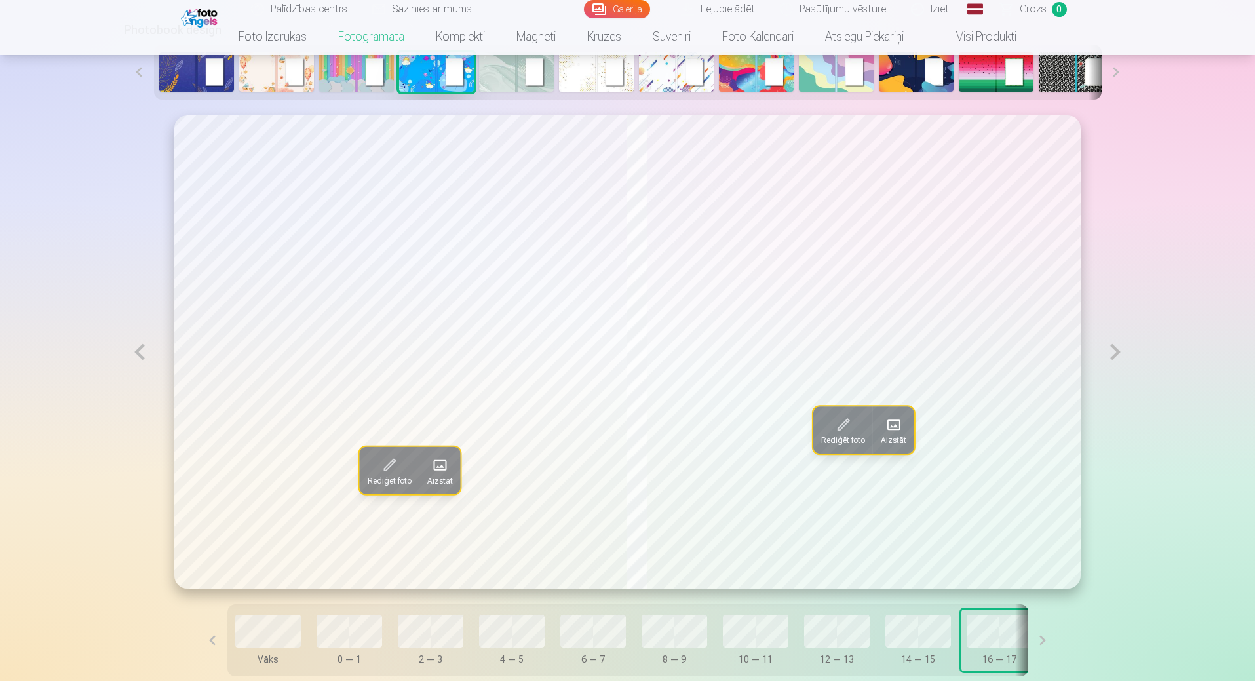
click at [895, 435] on span at bounding box center [894, 424] width 21 height 21
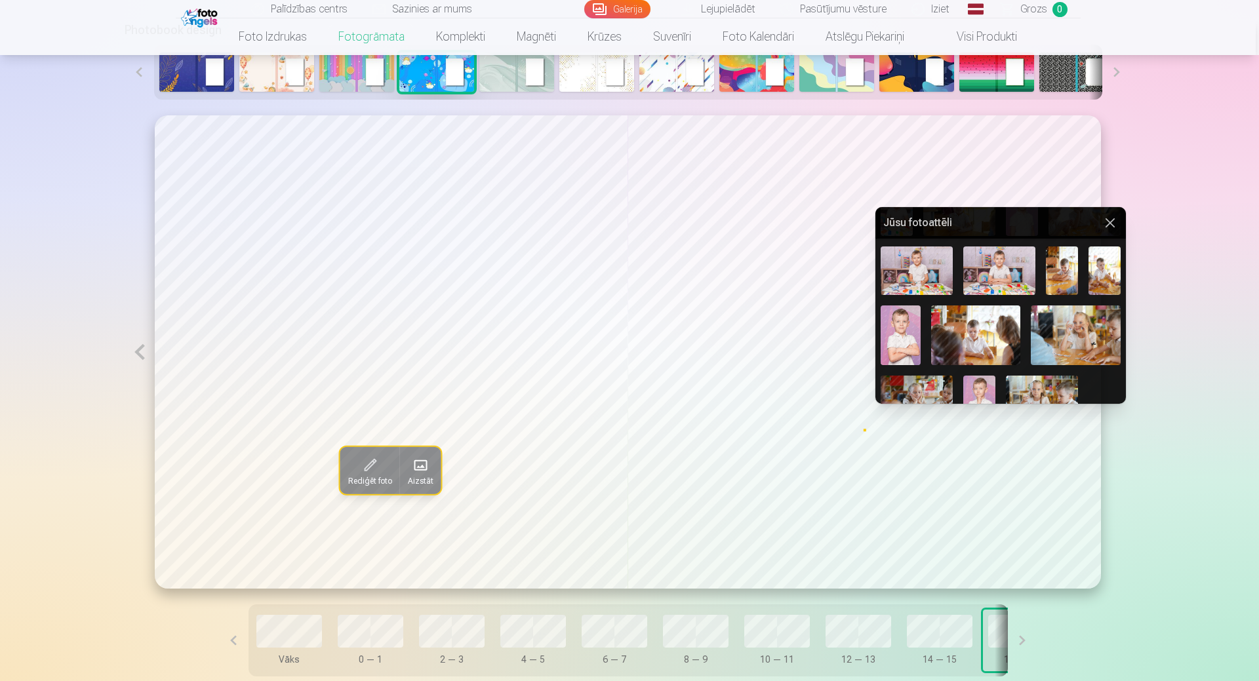
scroll to position [197, 0]
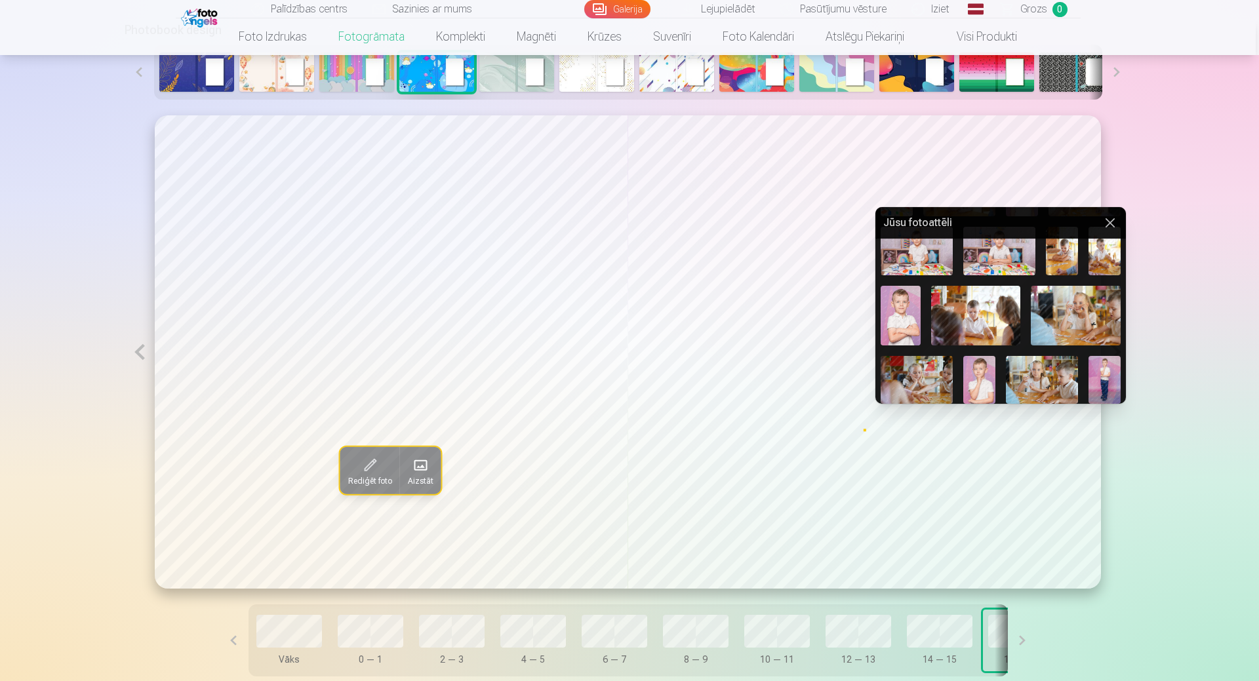
click at [1103, 254] on img at bounding box center [1104, 251] width 32 height 48
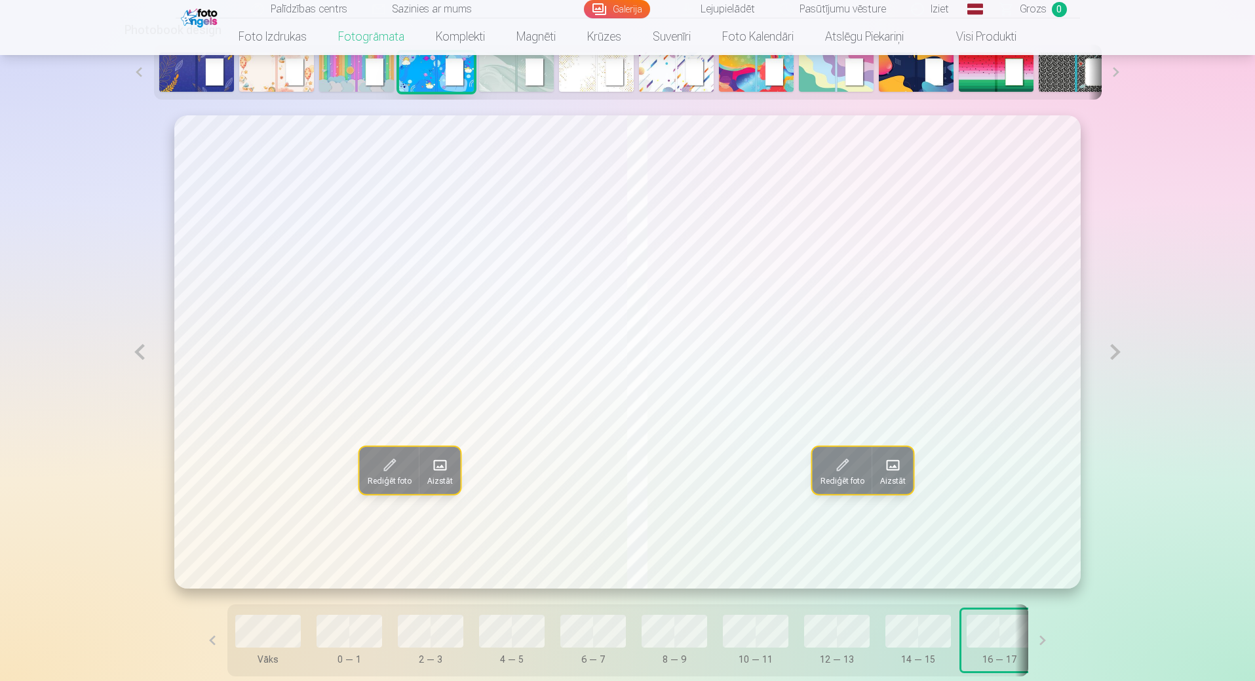
click at [1109, 351] on button at bounding box center [1116, 351] width 30 height 473
click at [429, 469] on span at bounding box center [439, 465] width 21 height 21
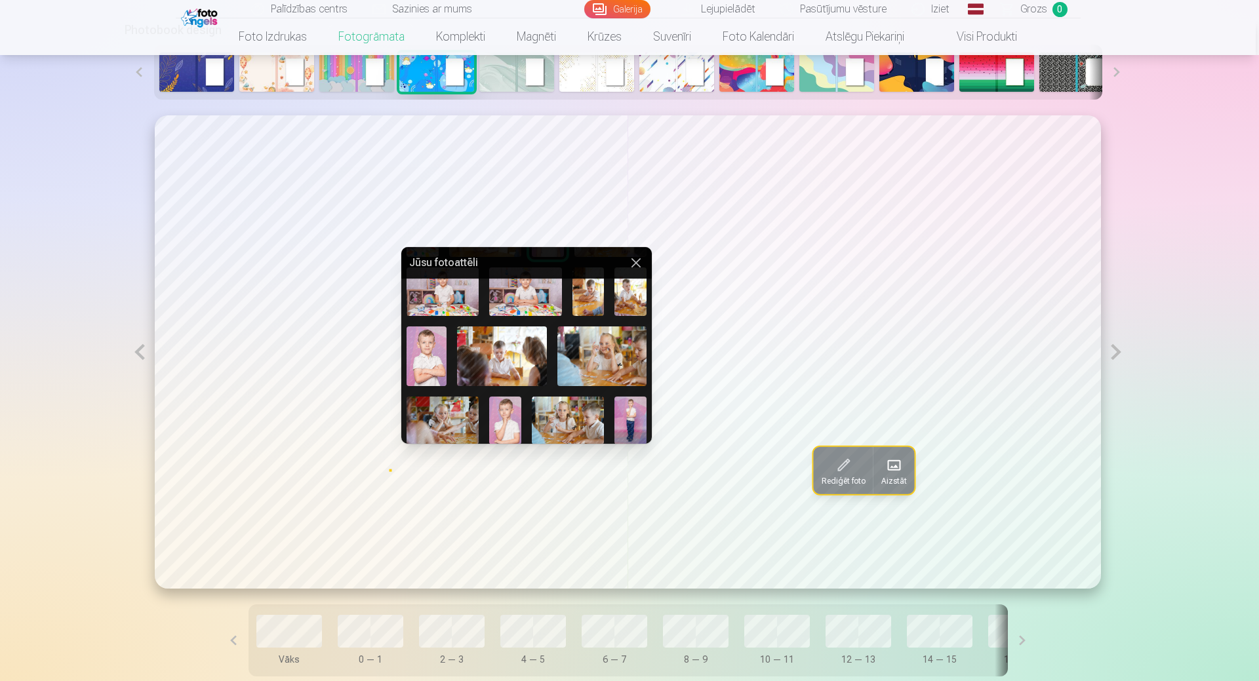
click at [484, 356] on img at bounding box center [502, 356] width 90 height 60
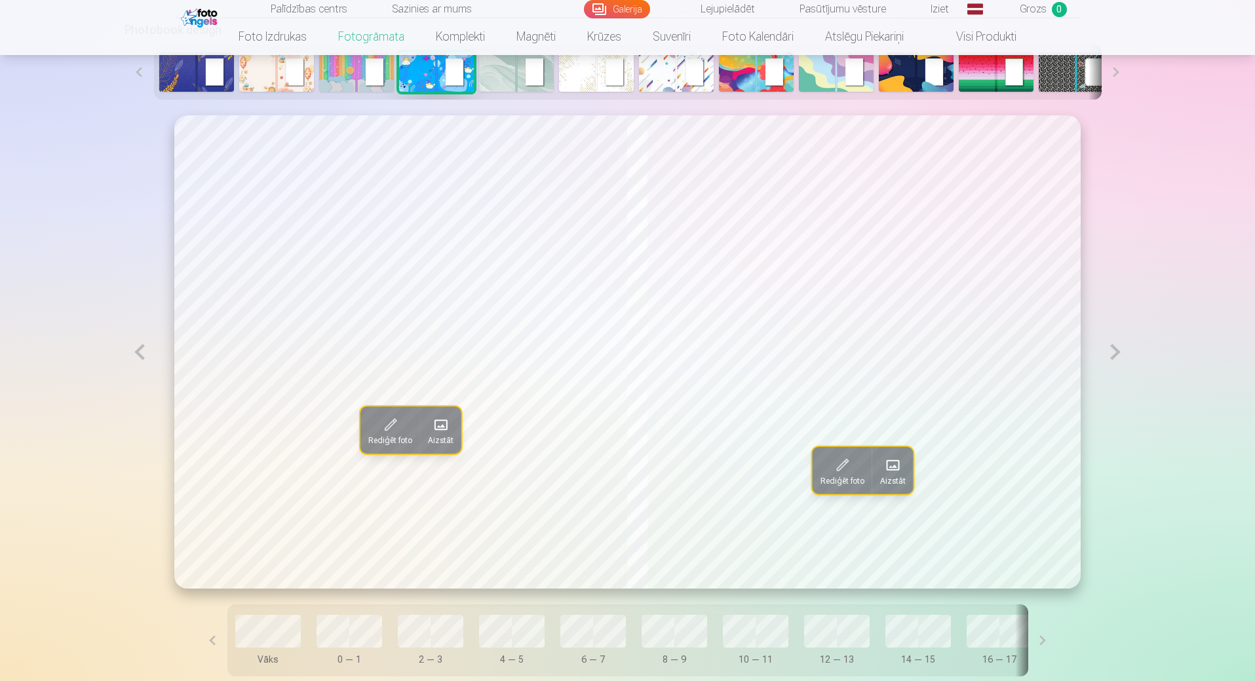
click at [882, 473] on button "Aizstāt" at bounding box center [893, 470] width 41 height 47
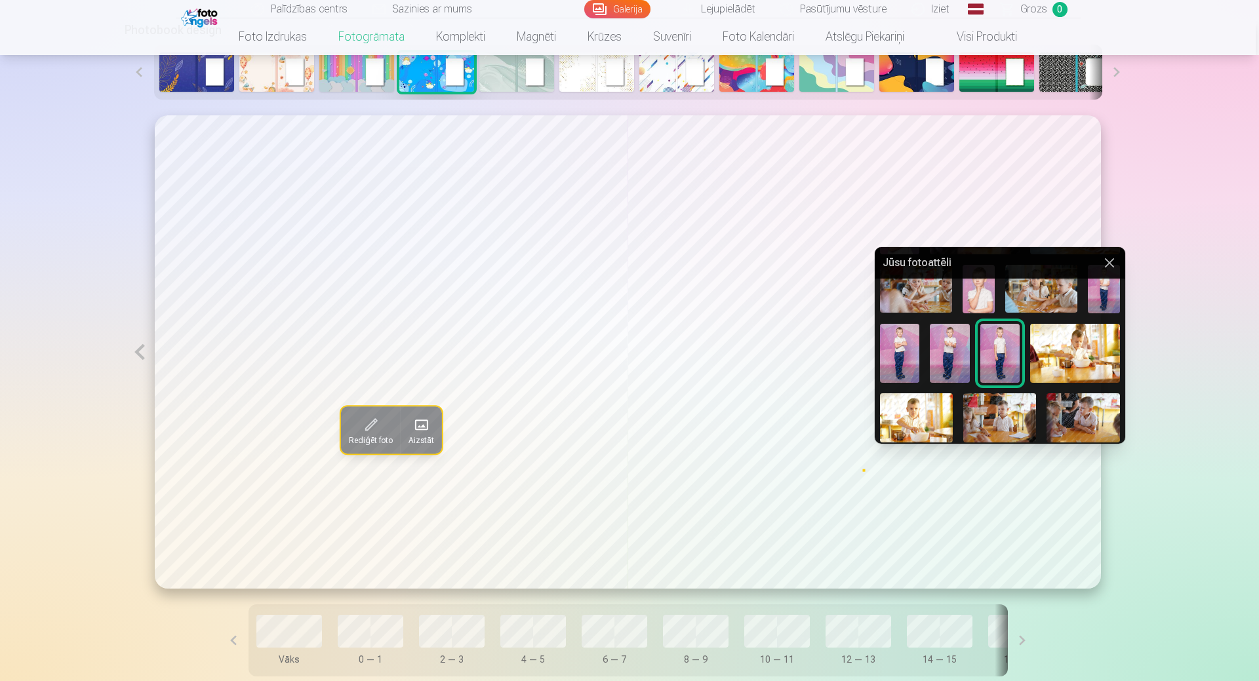
scroll to position [262, 0]
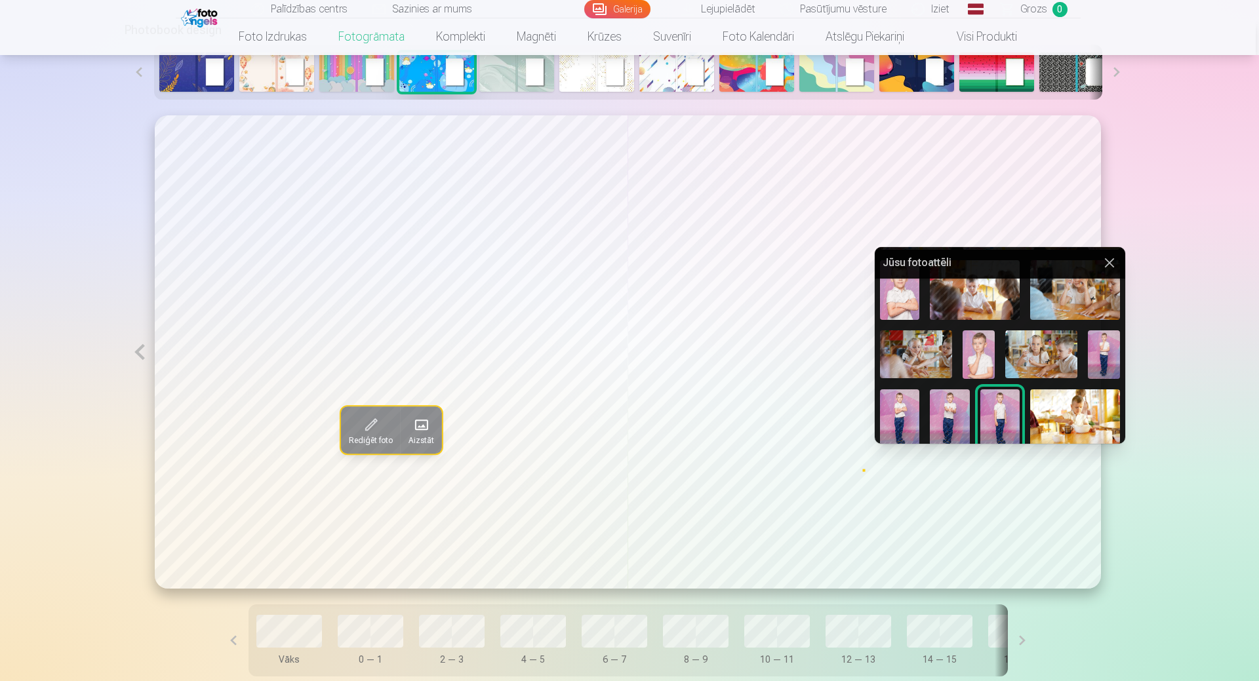
click at [940, 354] on img at bounding box center [916, 354] width 72 height 48
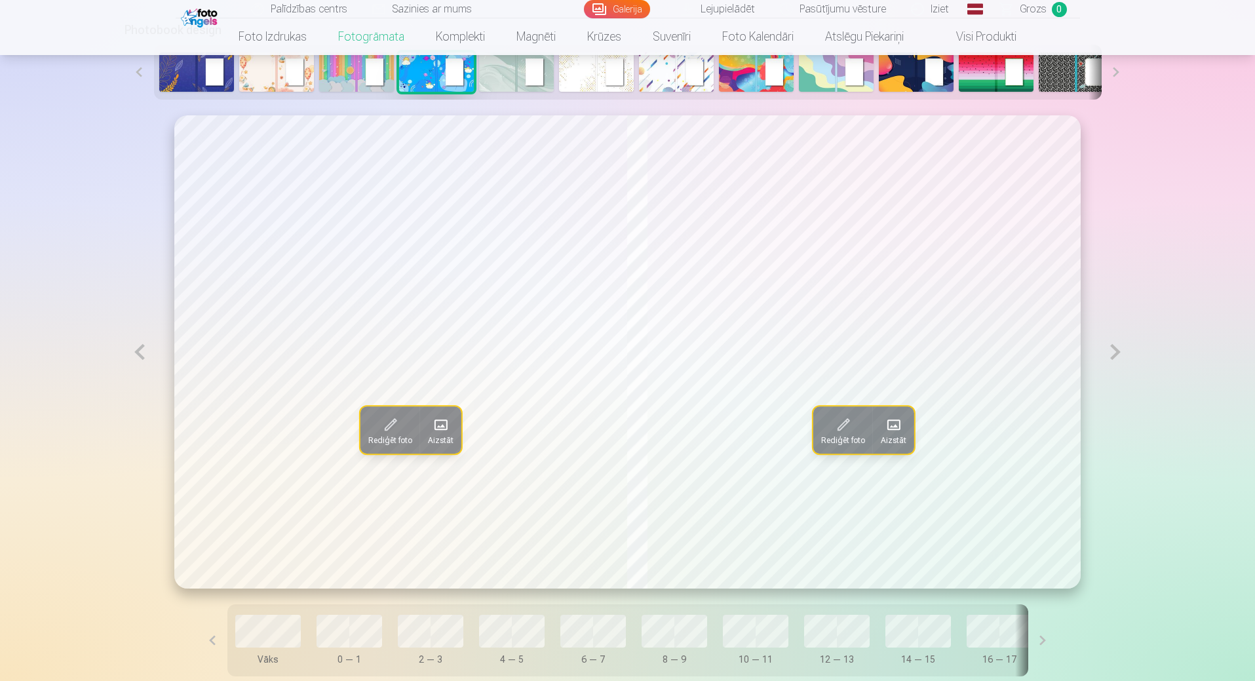
click at [897, 429] on span at bounding box center [894, 424] width 21 height 21
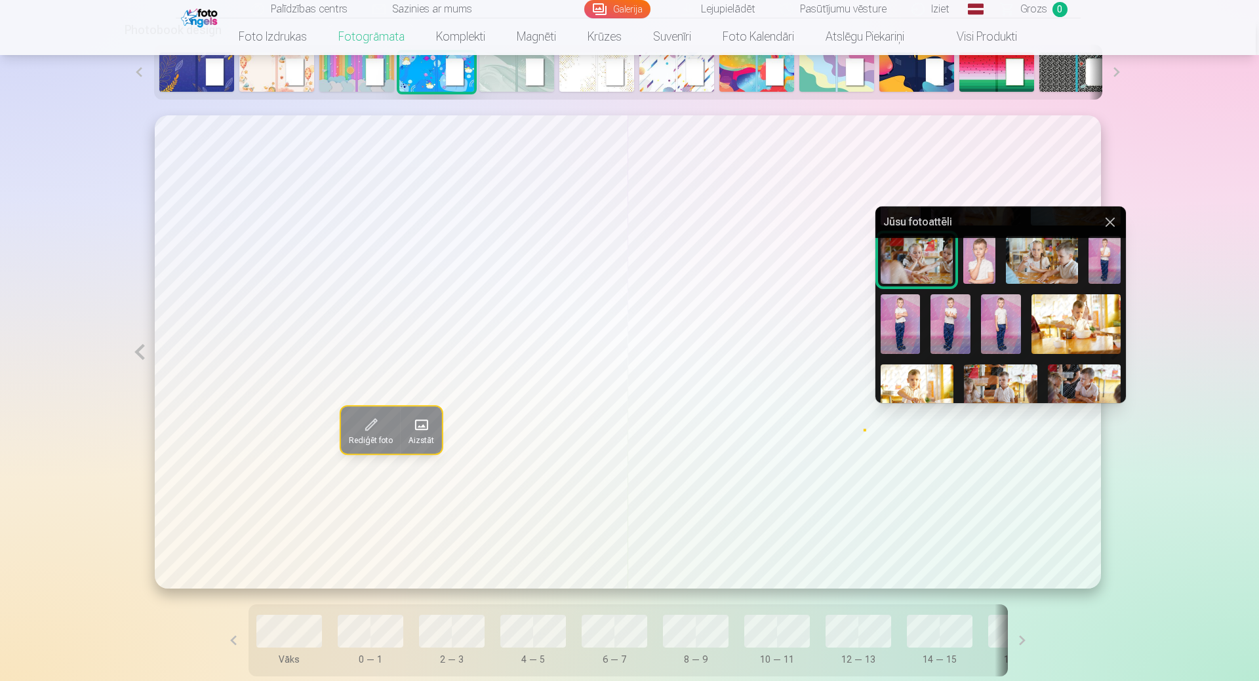
scroll to position [328, 0]
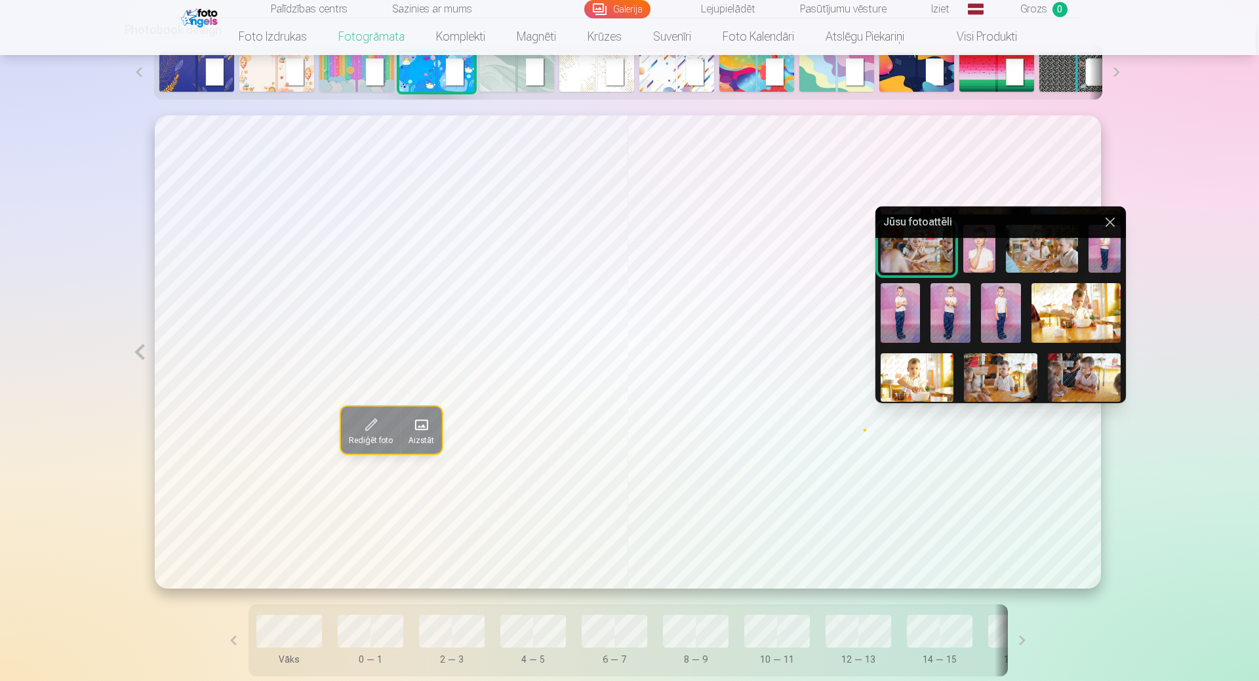
click at [1069, 309] on img at bounding box center [1075, 313] width 89 height 60
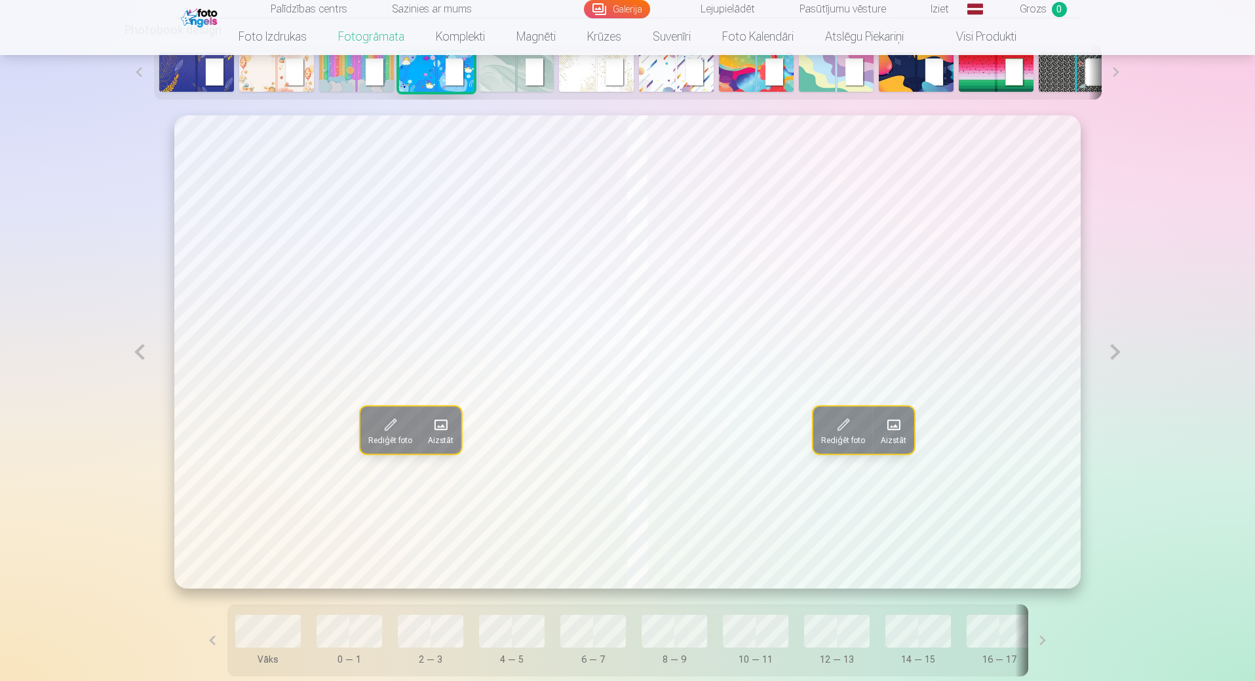
click at [1112, 355] on button at bounding box center [1116, 351] width 30 height 473
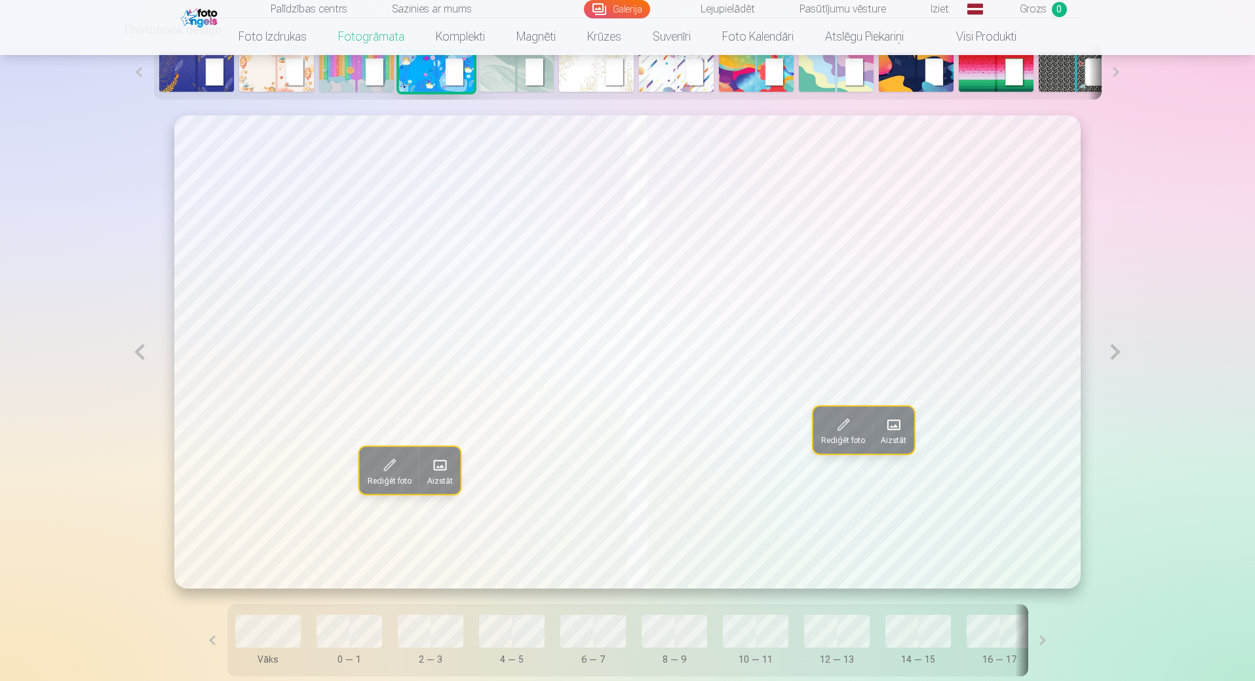
click at [429, 473] on span at bounding box center [439, 465] width 21 height 21
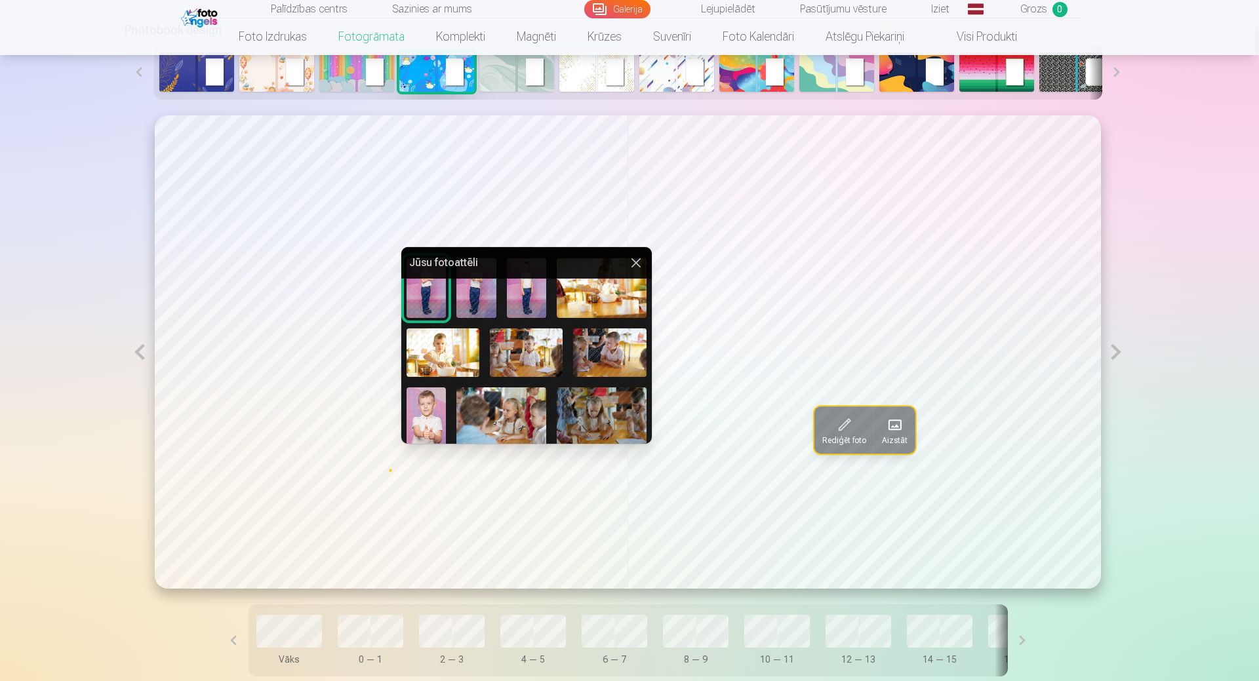
scroll to position [393, 0]
click at [442, 355] on img at bounding box center [442, 352] width 73 height 49
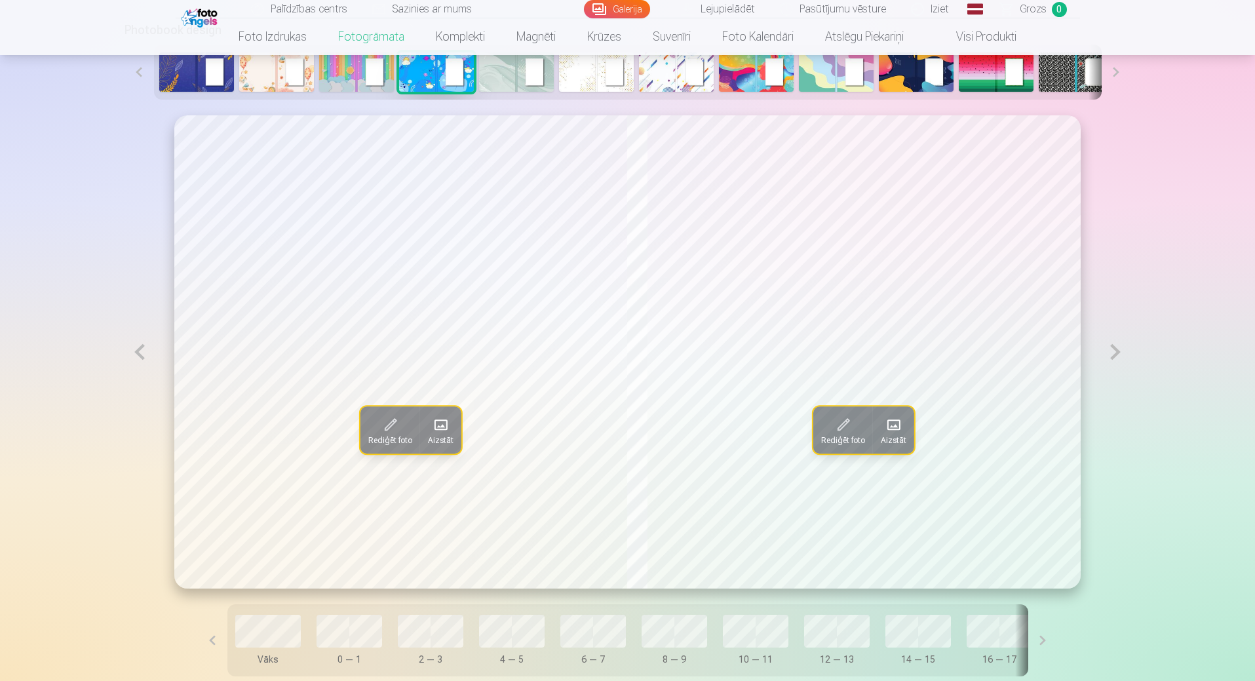
click at [903, 439] on span "Aizstāt" at bounding box center [894, 440] width 26 height 10
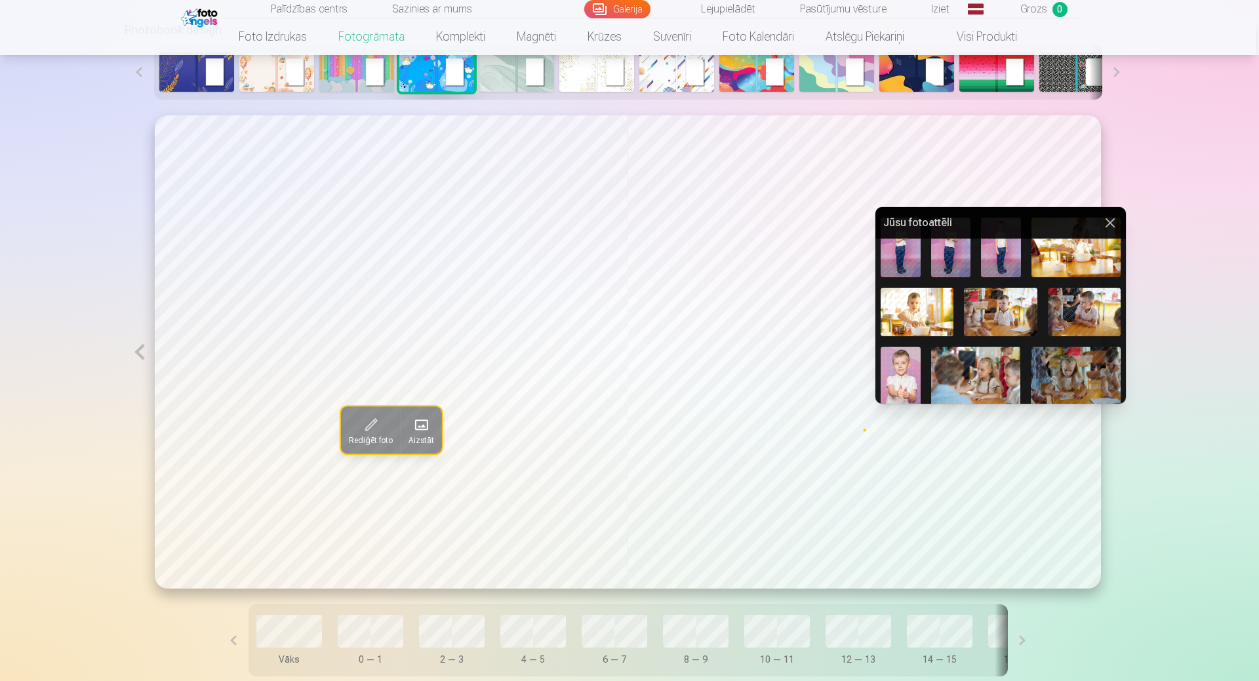
click at [1001, 311] on img at bounding box center [1000, 312] width 73 height 49
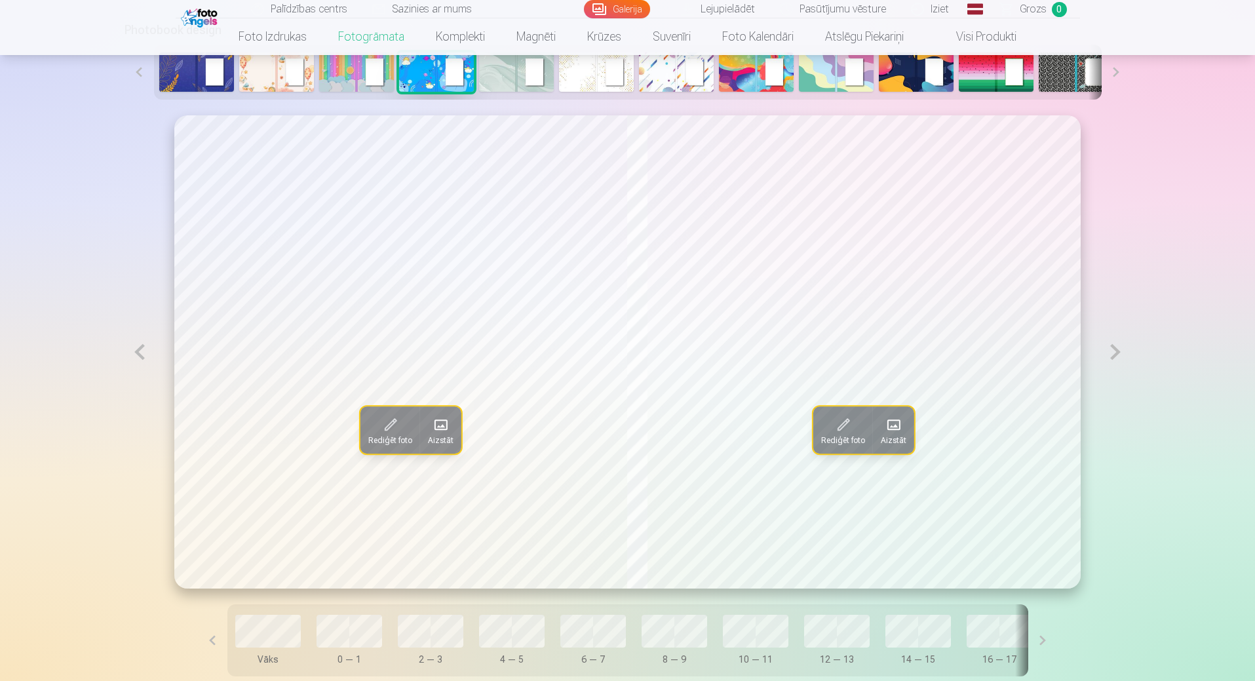
click at [1114, 354] on button at bounding box center [1116, 351] width 30 height 473
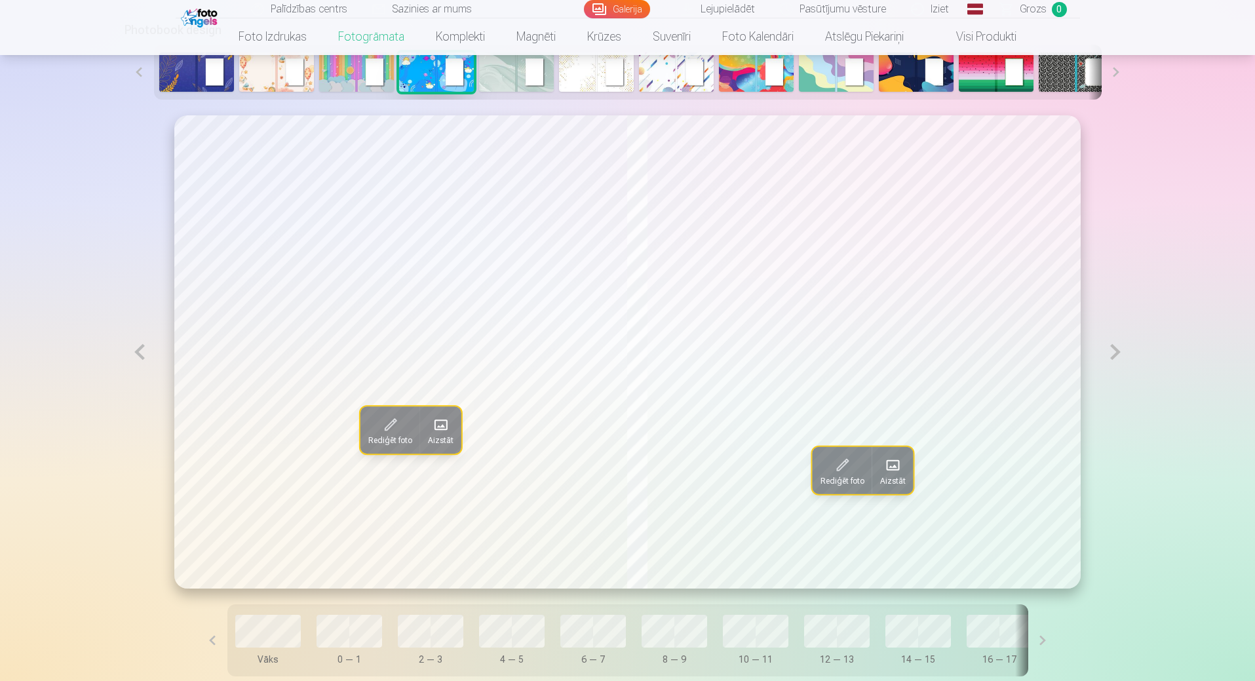
click at [431, 421] on span at bounding box center [441, 424] width 21 height 21
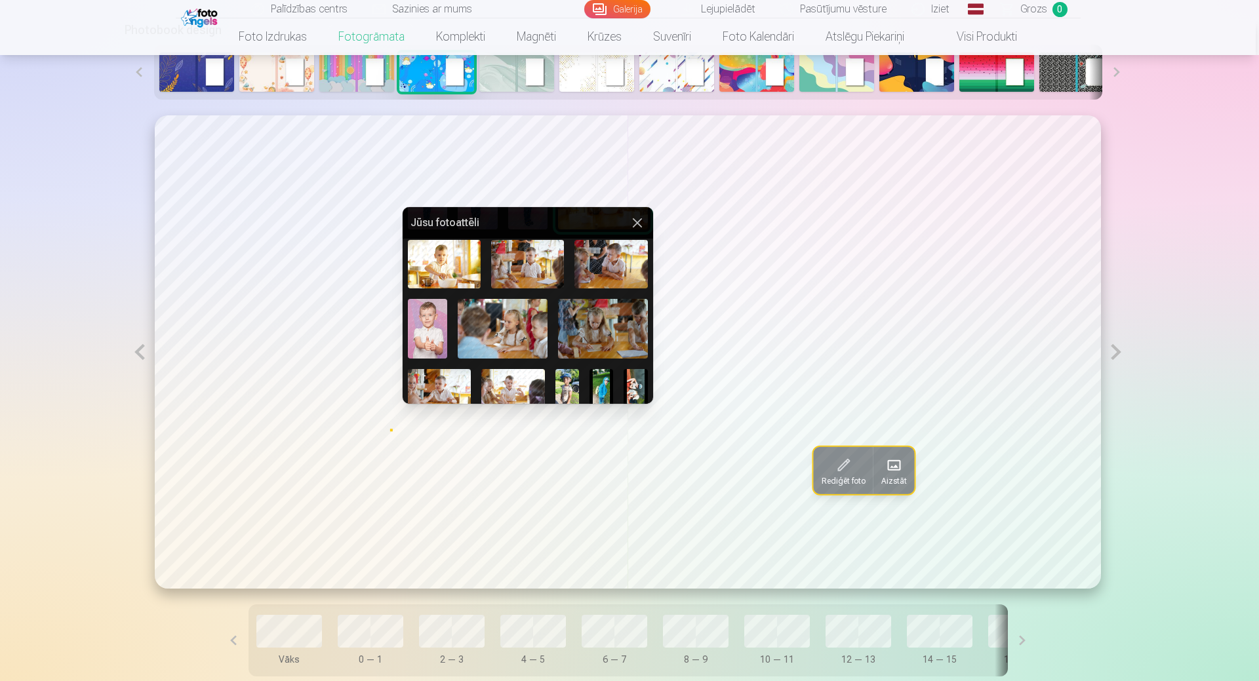
scroll to position [376, 0]
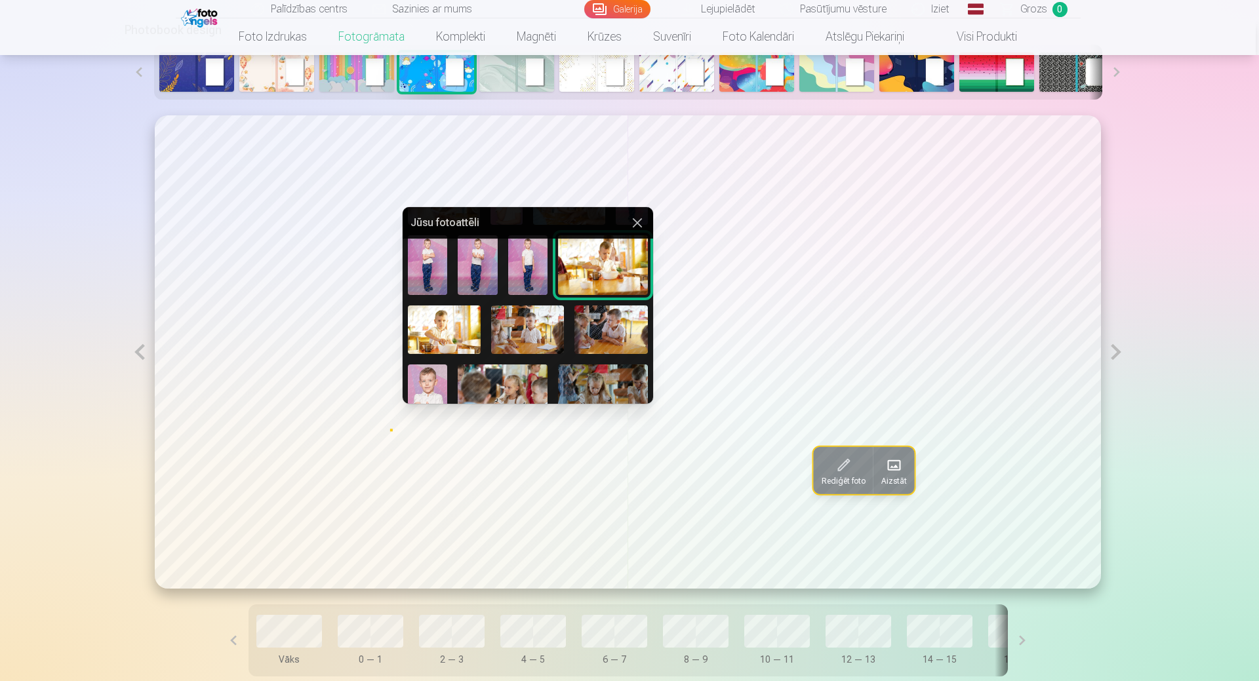
click at [611, 321] on img at bounding box center [610, 329] width 73 height 49
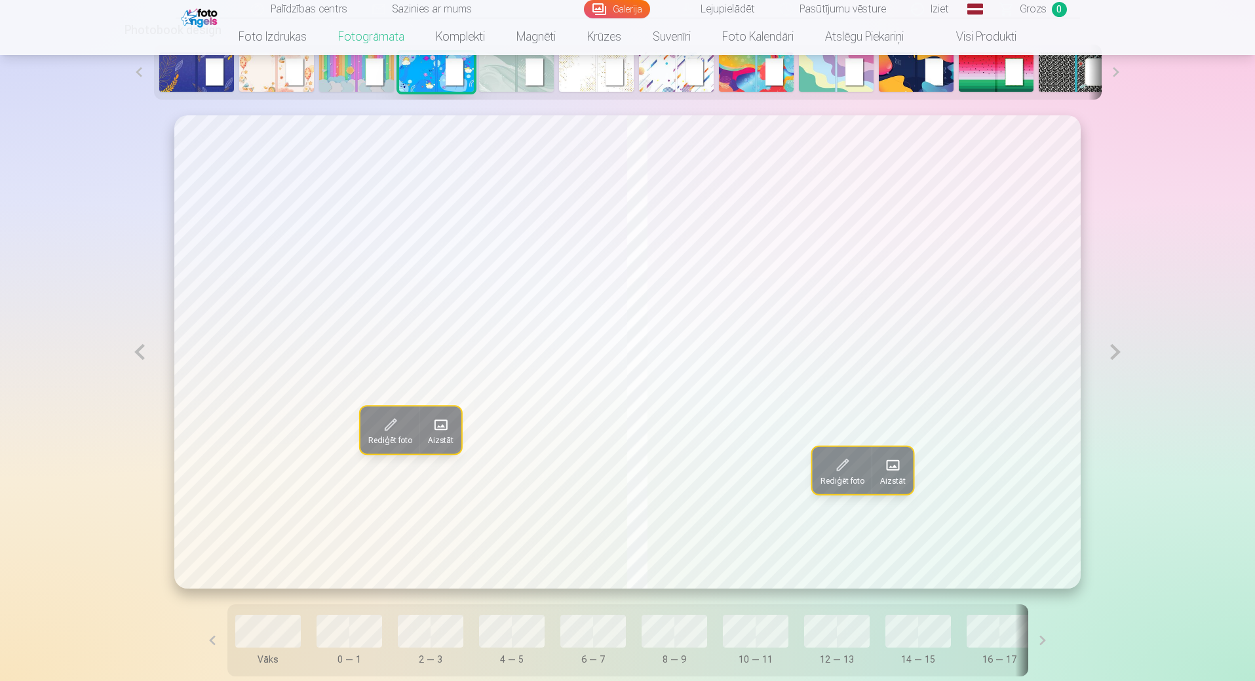
click at [899, 471] on span at bounding box center [893, 465] width 21 height 21
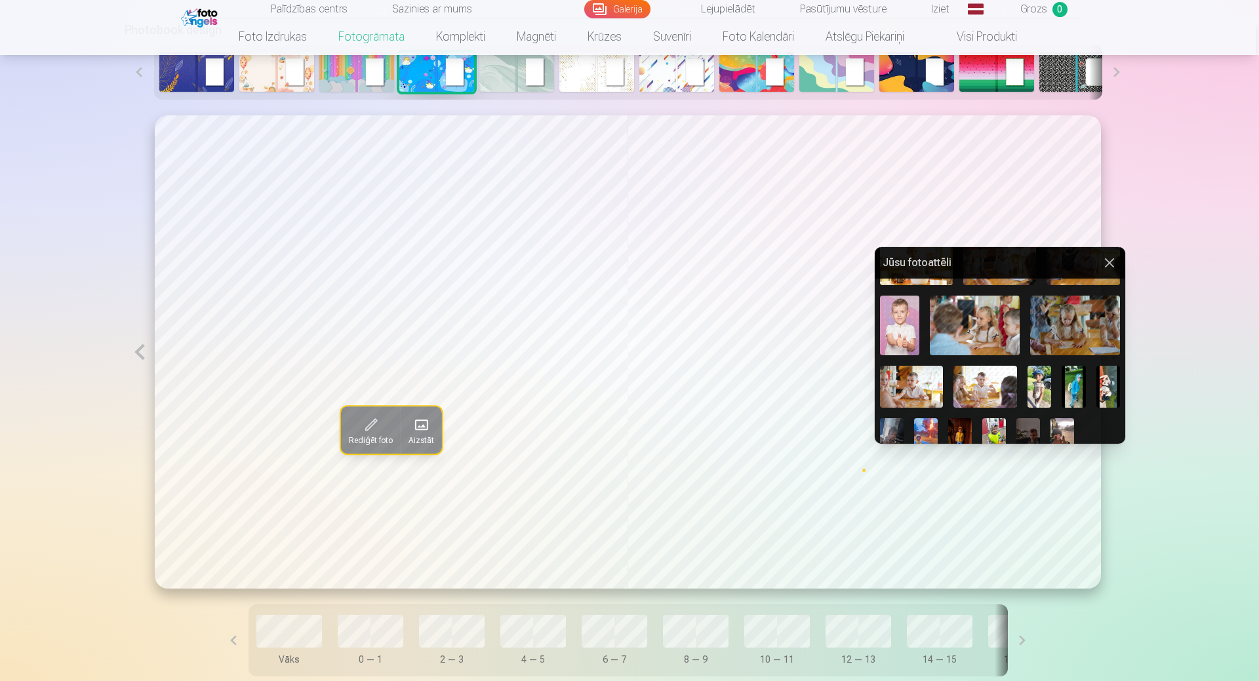
scroll to position [507, 0]
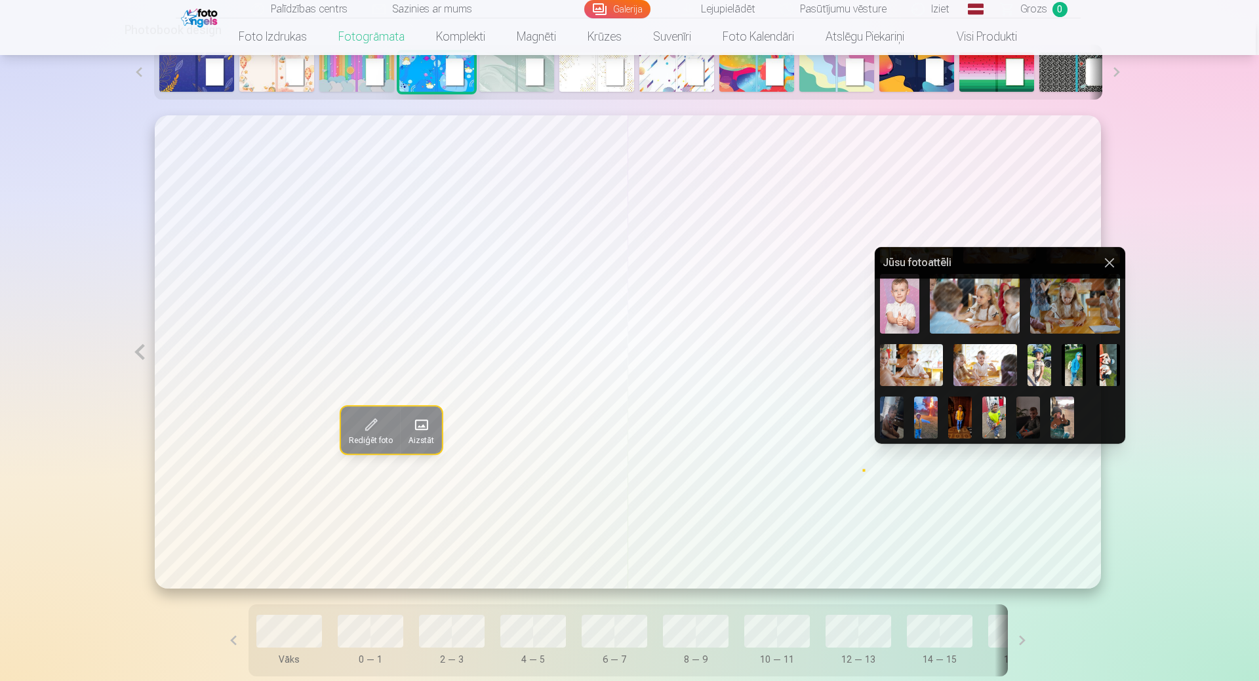
click at [926, 362] on img at bounding box center [912, 365] width 64 height 42
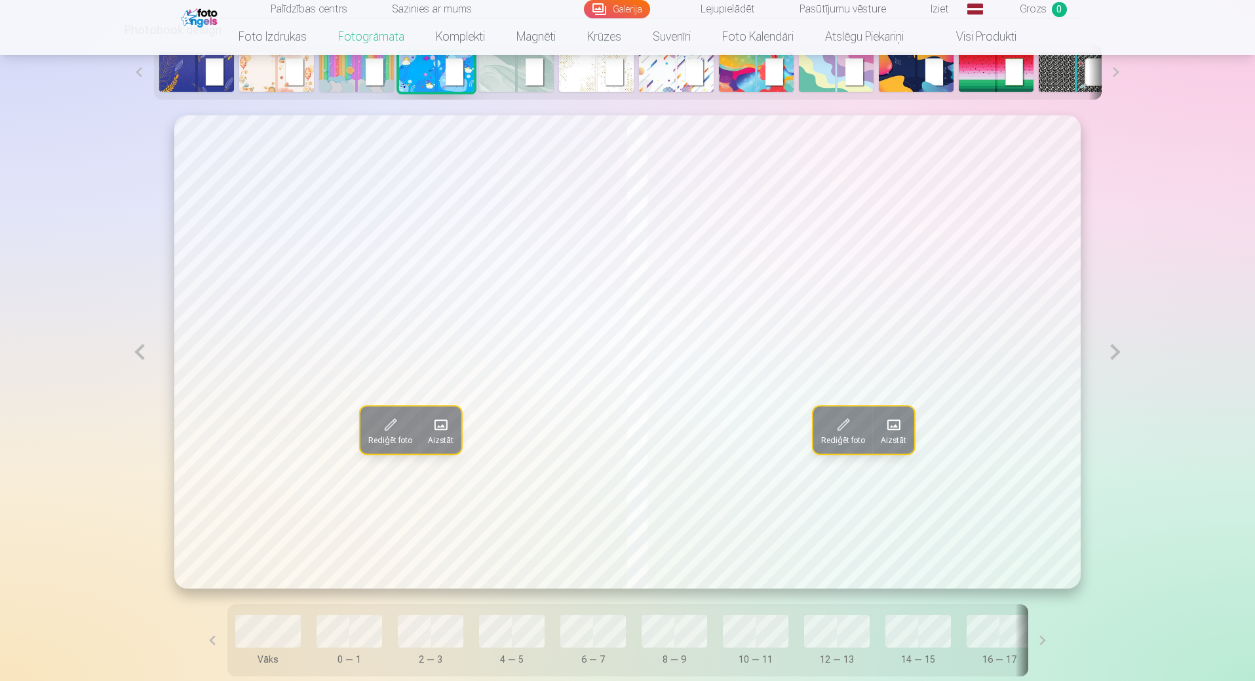
click at [134, 349] on button at bounding box center [140, 351] width 30 height 473
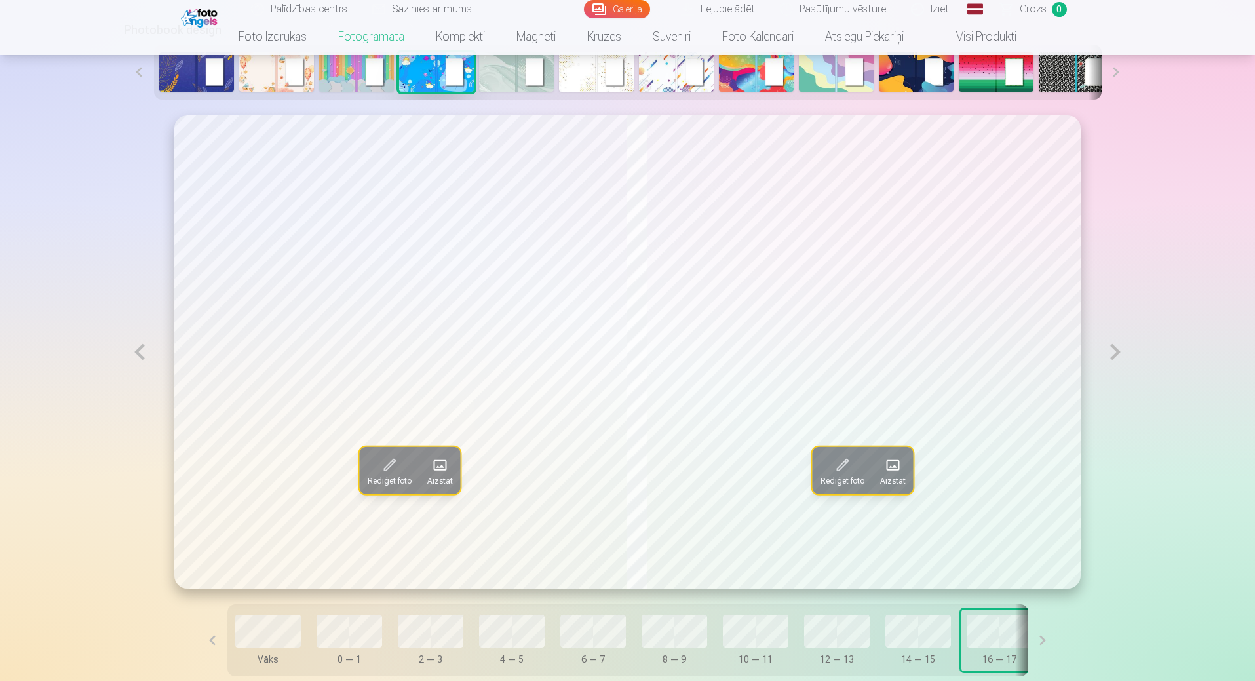
click at [134, 349] on button at bounding box center [140, 351] width 30 height 473
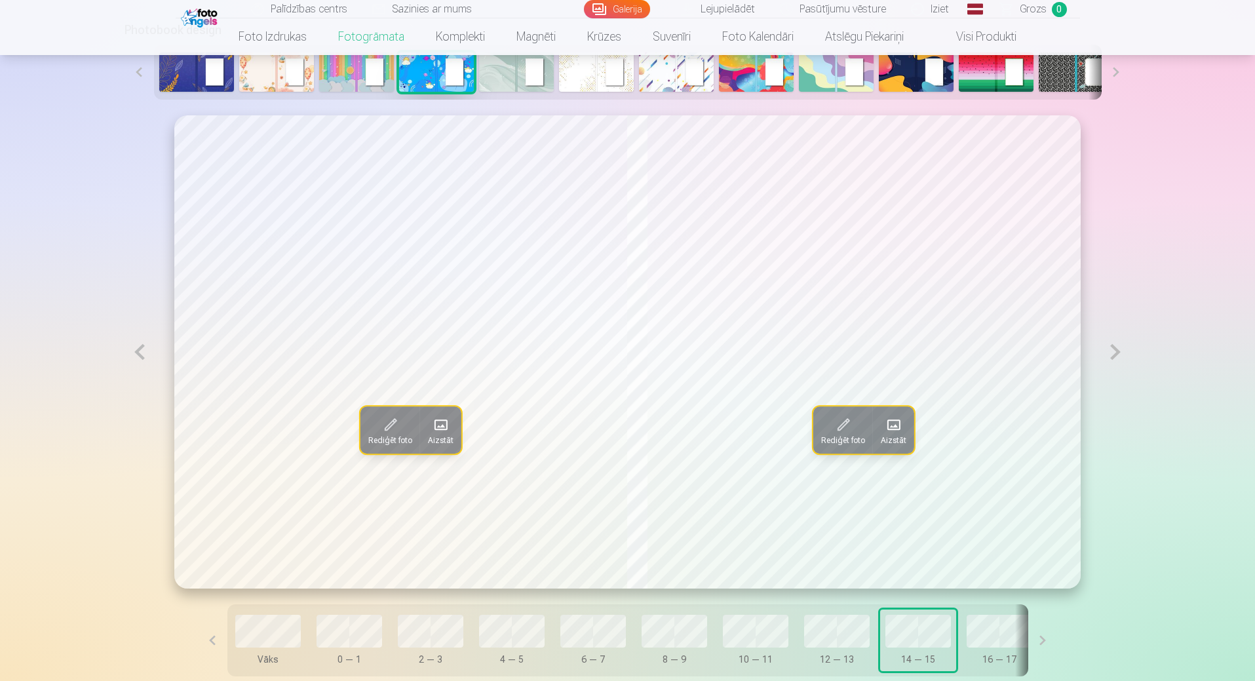
click at [134, 349] on button at bounding box center [140, 351] width 30 height 473
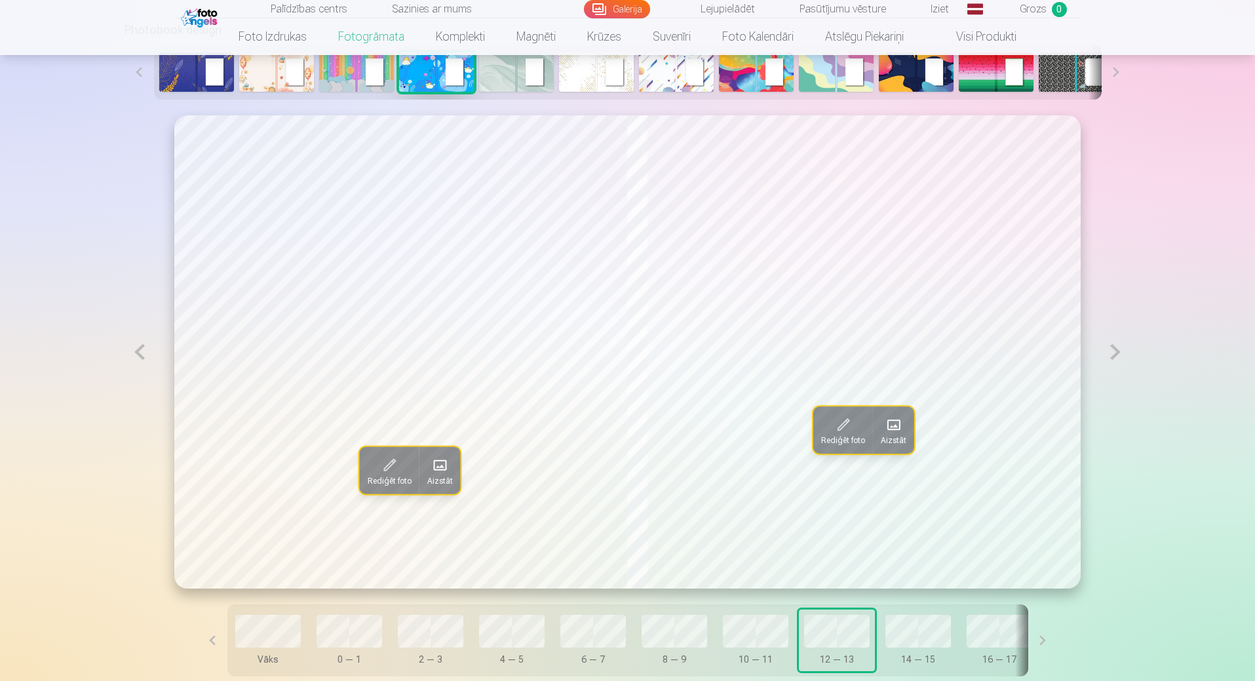
click at [134, 349] on button at bounding box center [140, 351] width 30 height 473
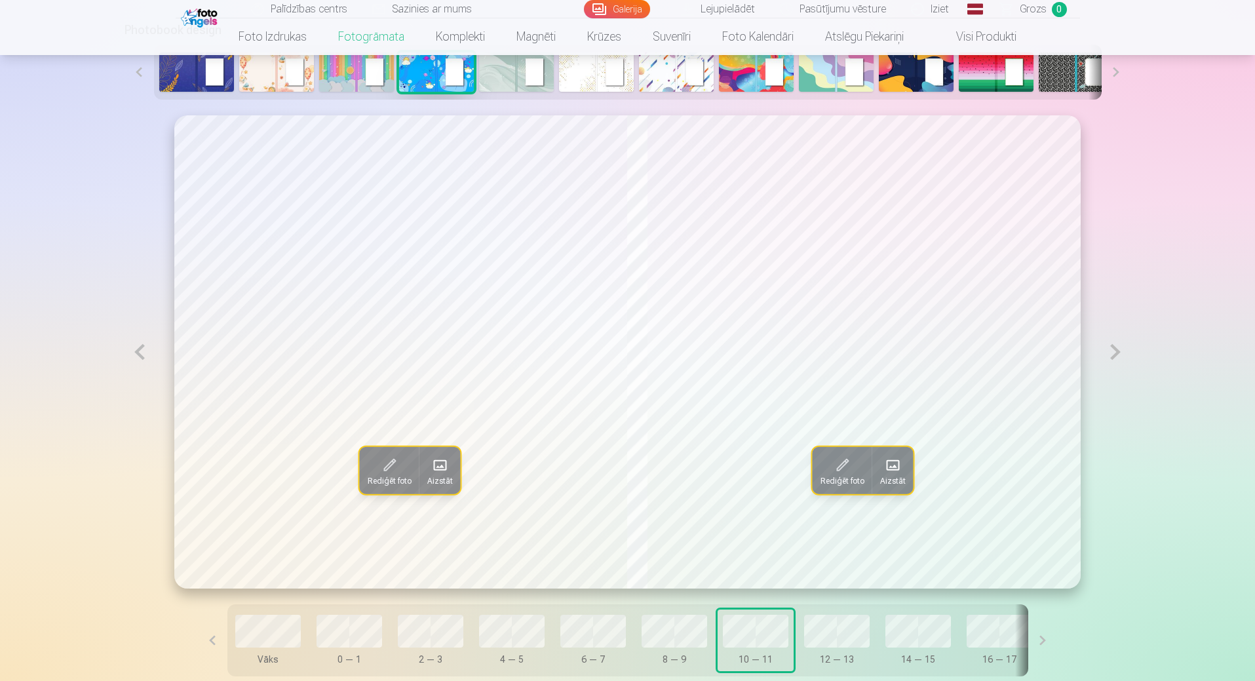
click at [134, 349] on button at bounding box center [140, 351] width 30 height 473
click at [1114, 358] on button at bounding box center [1116, 351] width 30 height 473
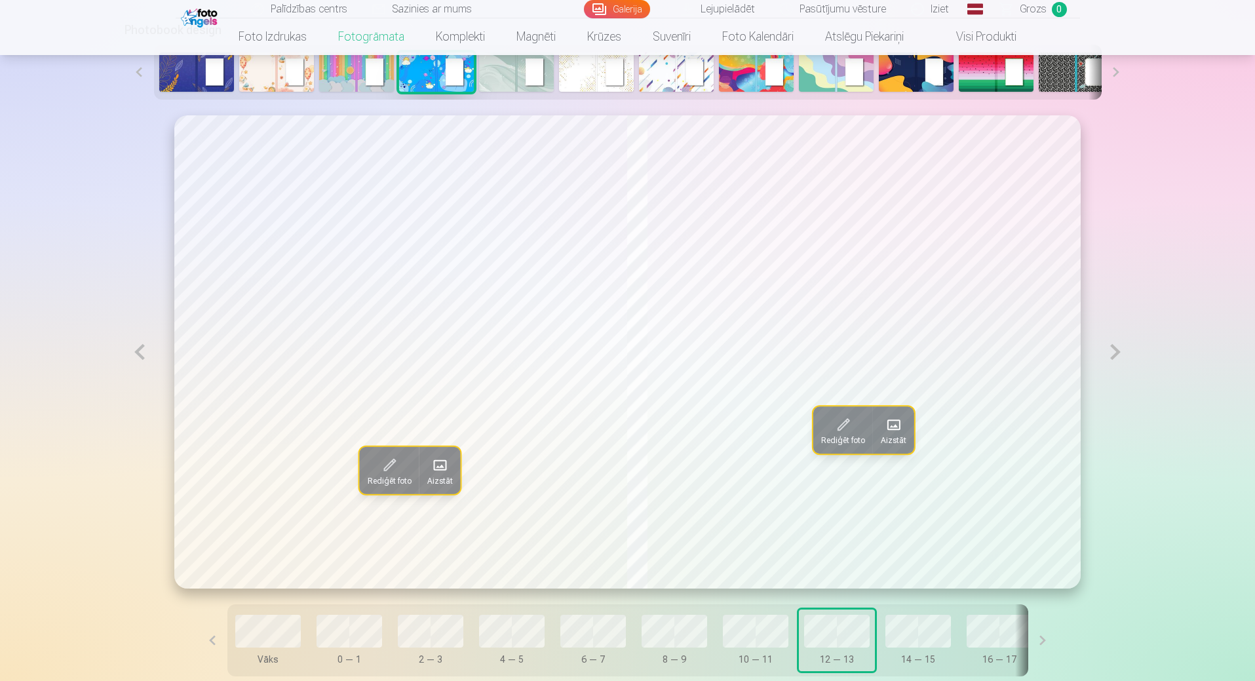
click at [1114, 358] on button at bounding box center [1116, 351] width 30 height 473
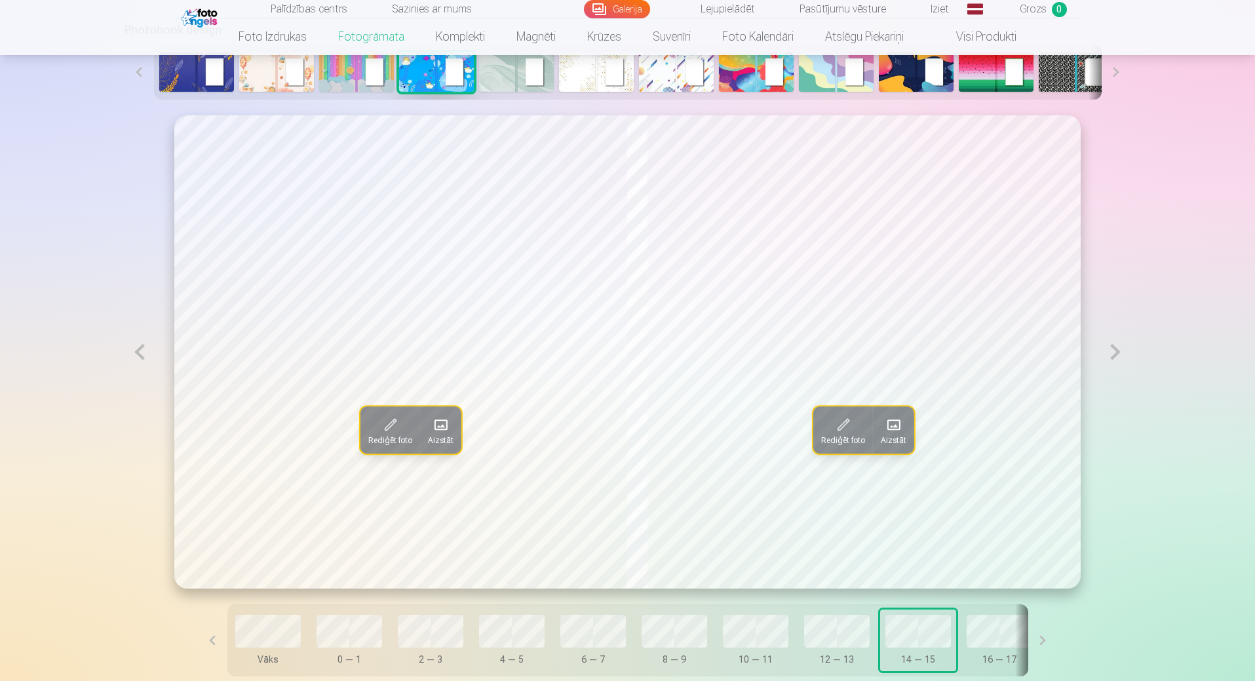
click at [1114, 358] on button at bounding box center [1116, 351] width 30 height 473
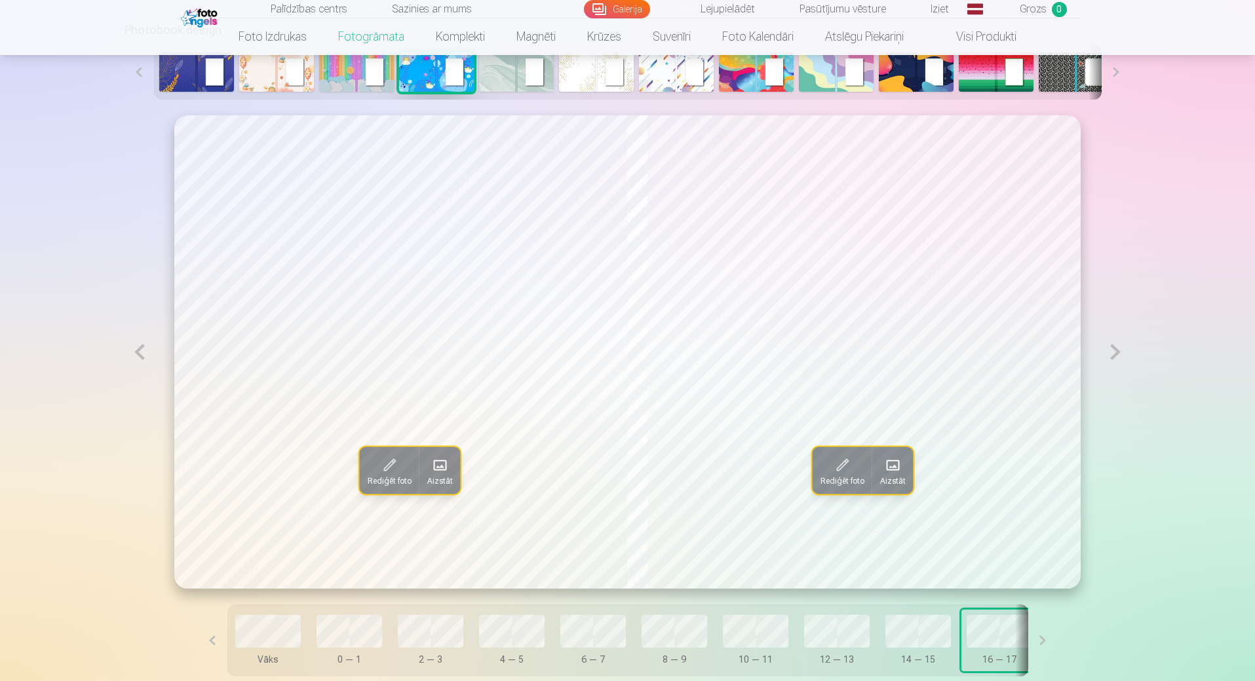
click at [1114, 358] on button at bounding box center [1116, 351] width 30 height 473
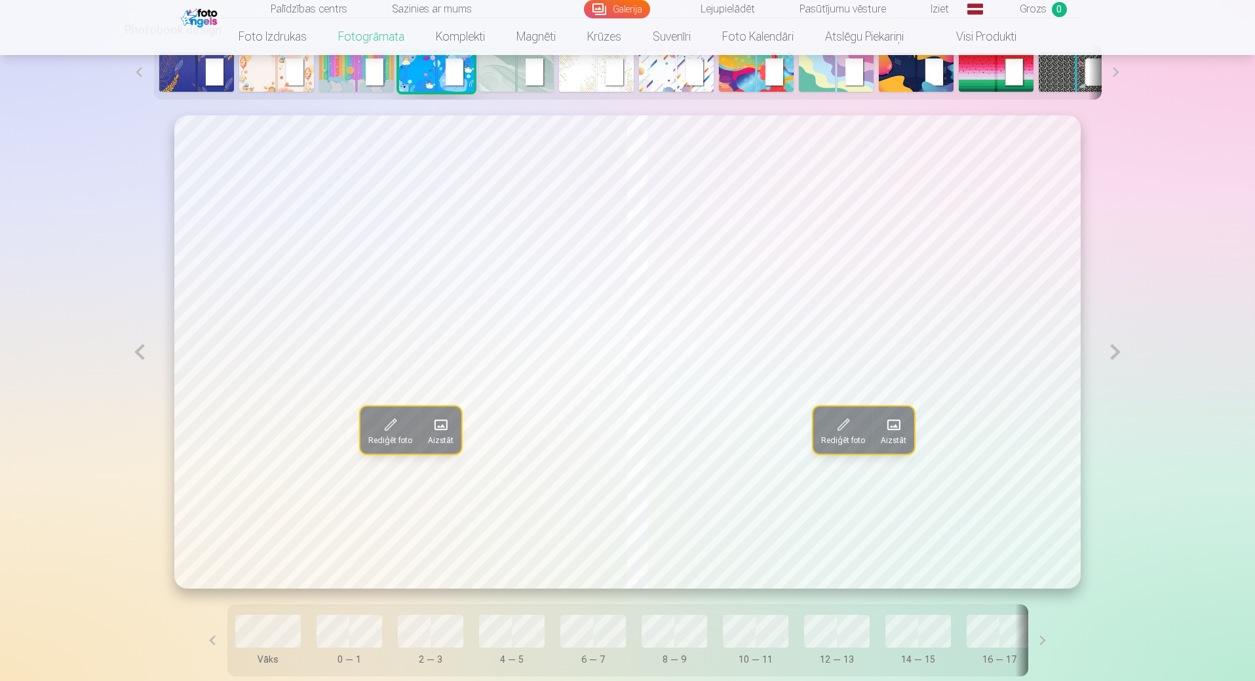
click at [1114, 358] on button at bounding box center [1116, 351] width 30 height 473
click at [140, 354] on button at bounding box center [140, 351] width 30 height 473
click at [1111, 347] on button at bounding box center [1116, 351] width 30 height 473
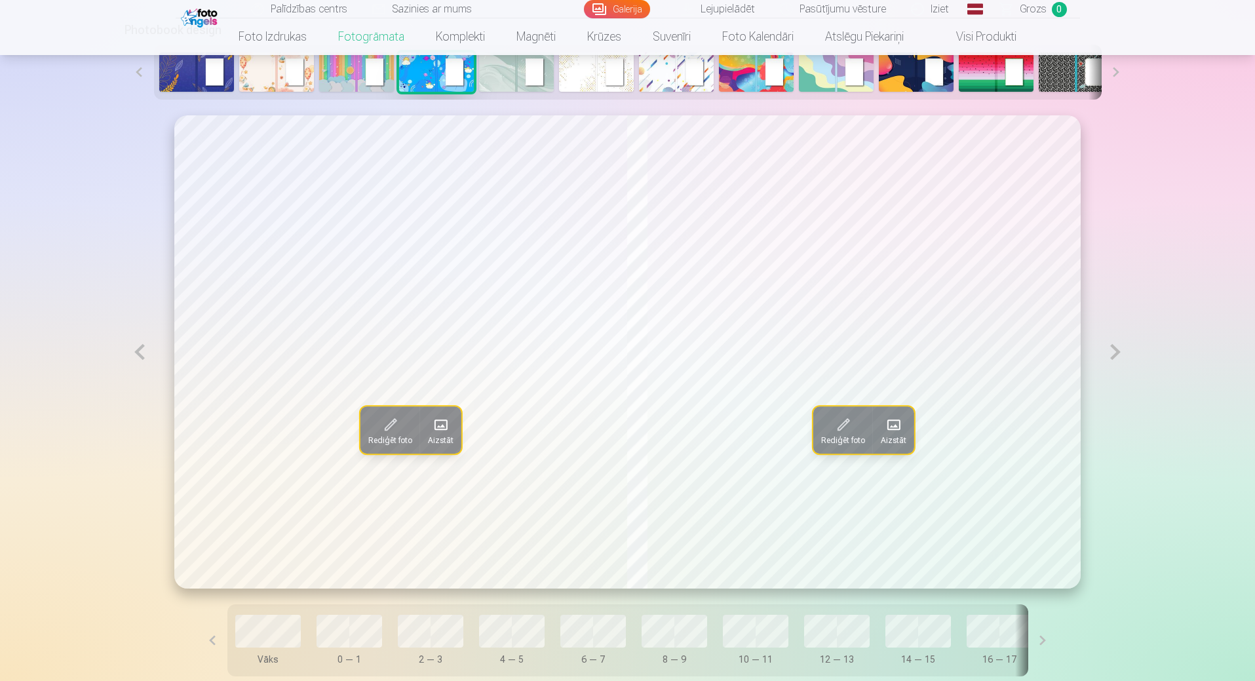
click at [431, 428] on span at bounding box center [441, 424] width 21 height 21
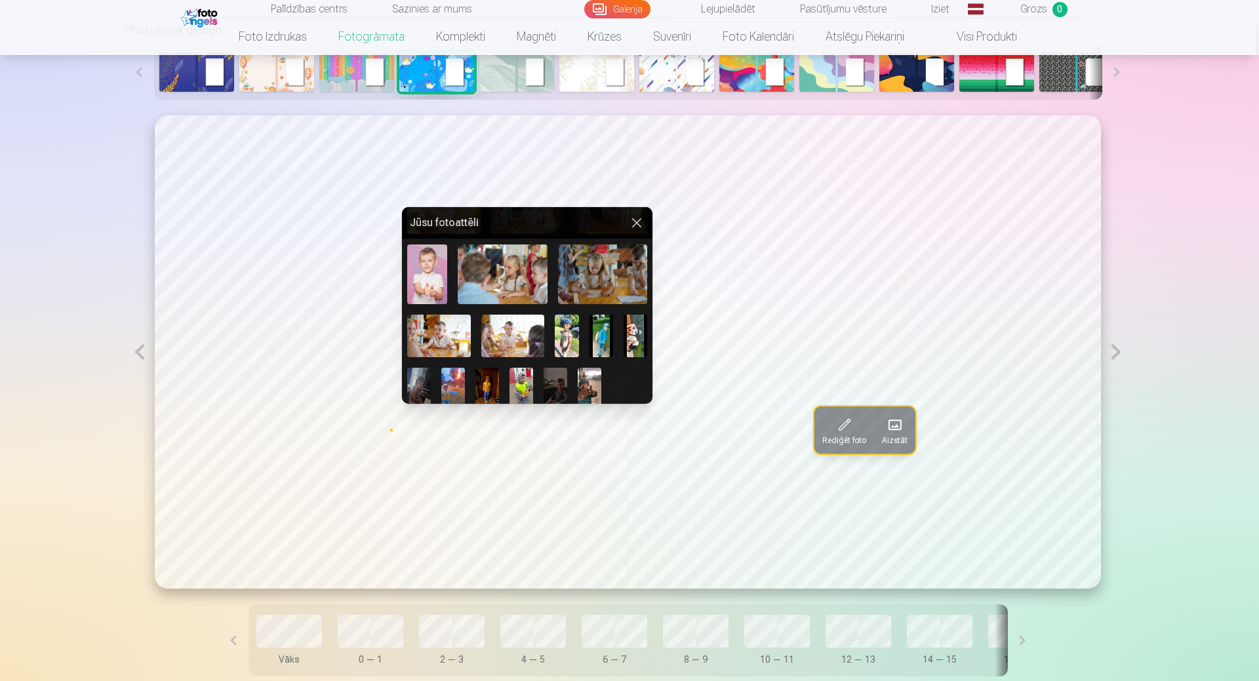
scroll to position [507, 0]
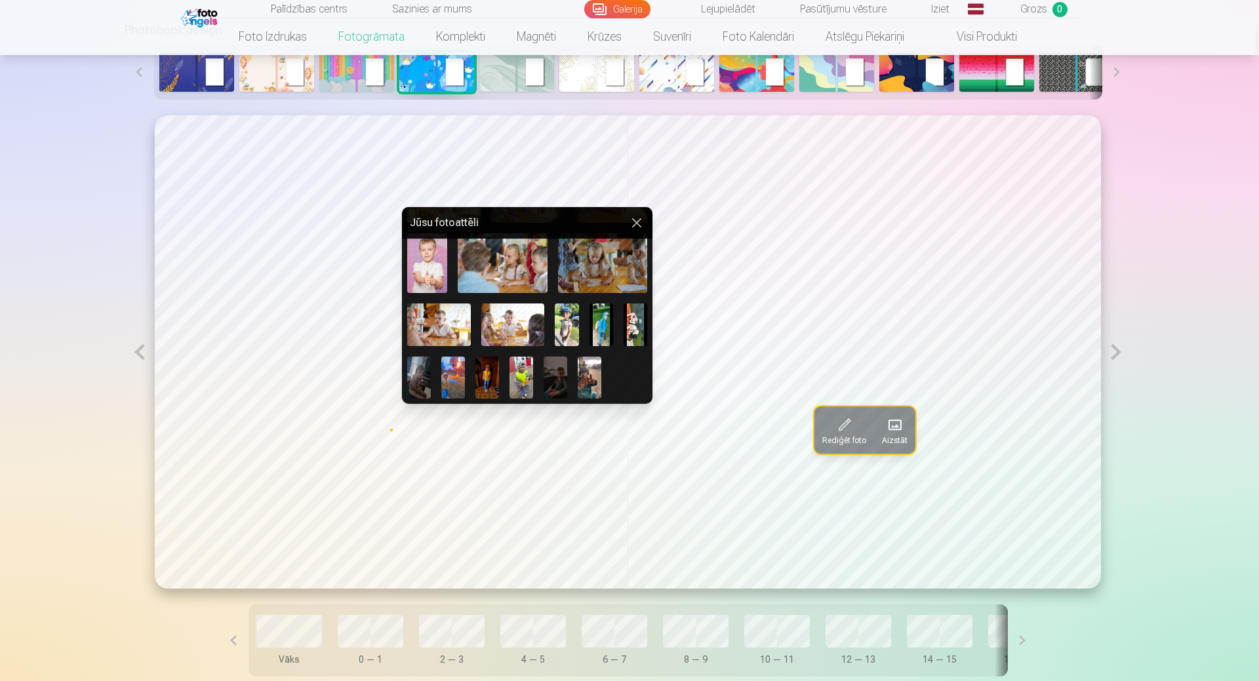
click at [528, 323] on img at bounding box center [513, 325] width 64 height 42
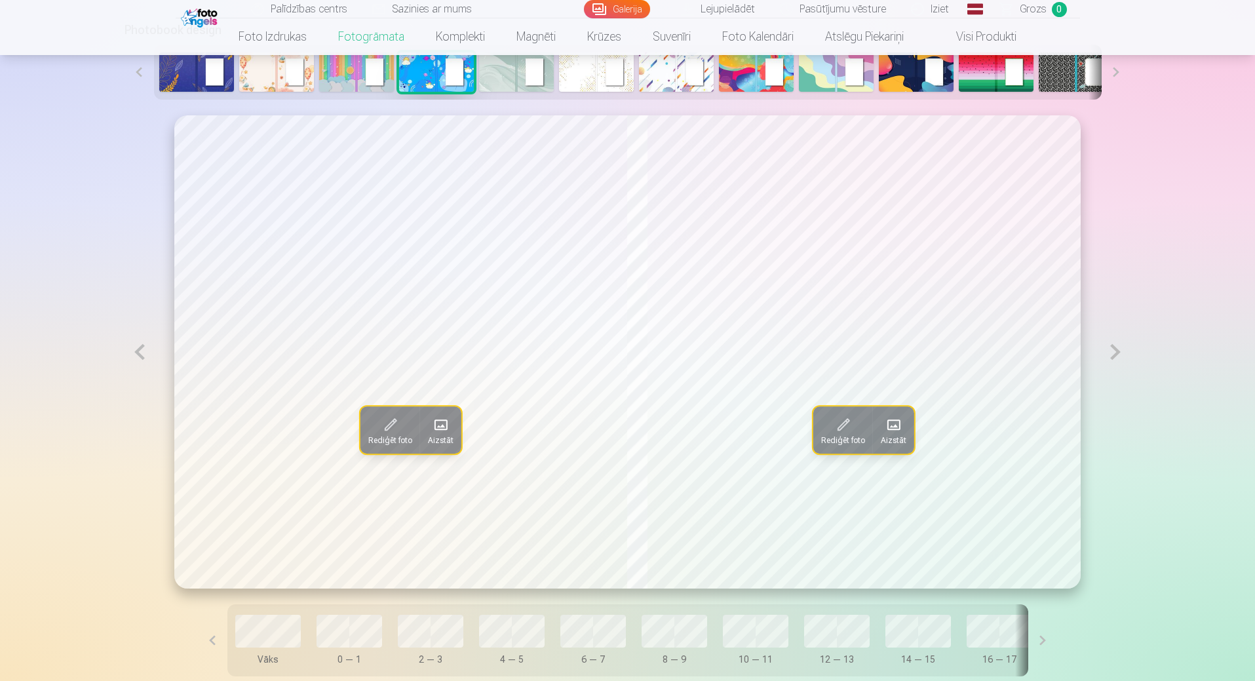
click at [140, 360] on button at bounding box center [140, 351] width 30 height 473
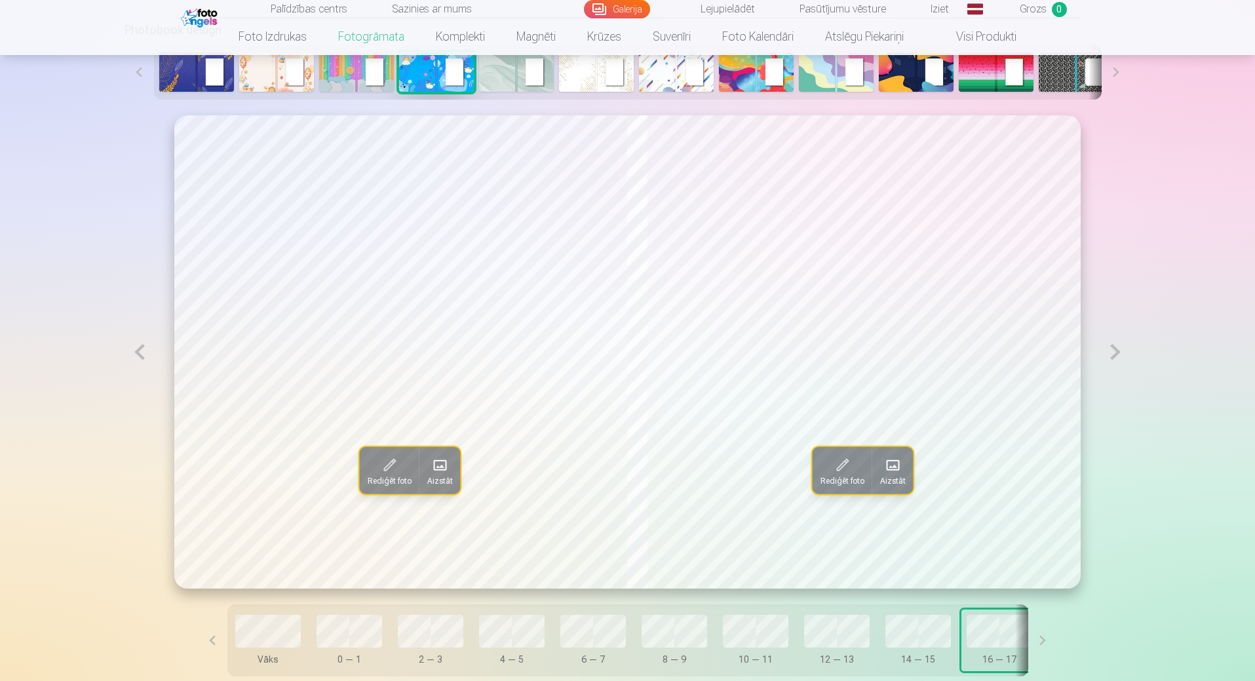
click at [140, 360] on button at bounding box center [140, 351] width 30 height 473
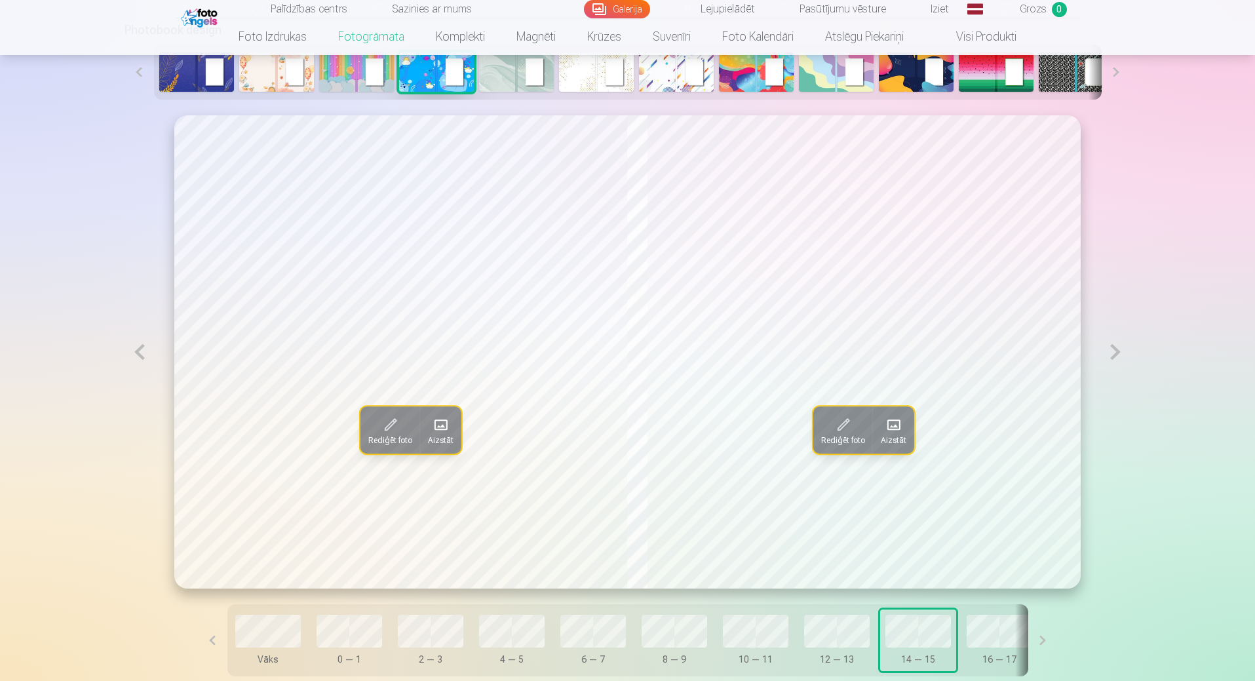
click at [140, 360] on button at bounding box center [140, 351] width 30 height 473
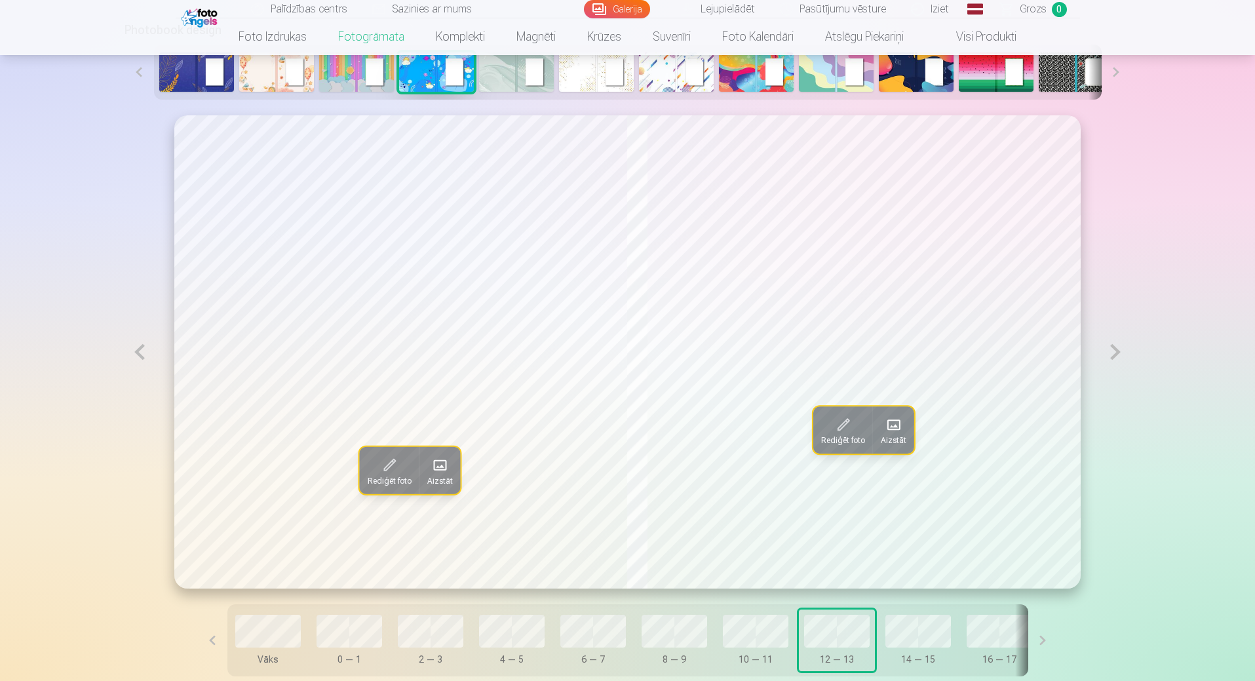
click at [1114, 354] on button at bounding box center [1116, 351] width 30 height 473
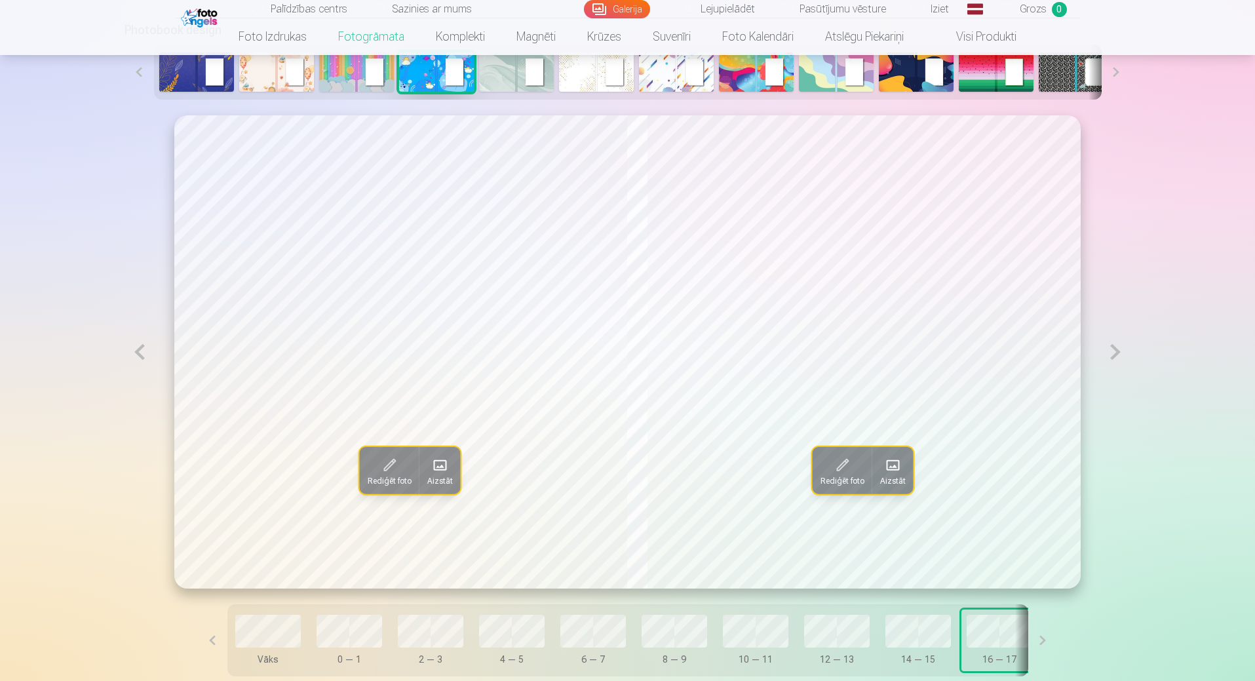
click at [1114, 354] on button at bounding box center [1116, 351] width 30 height 473
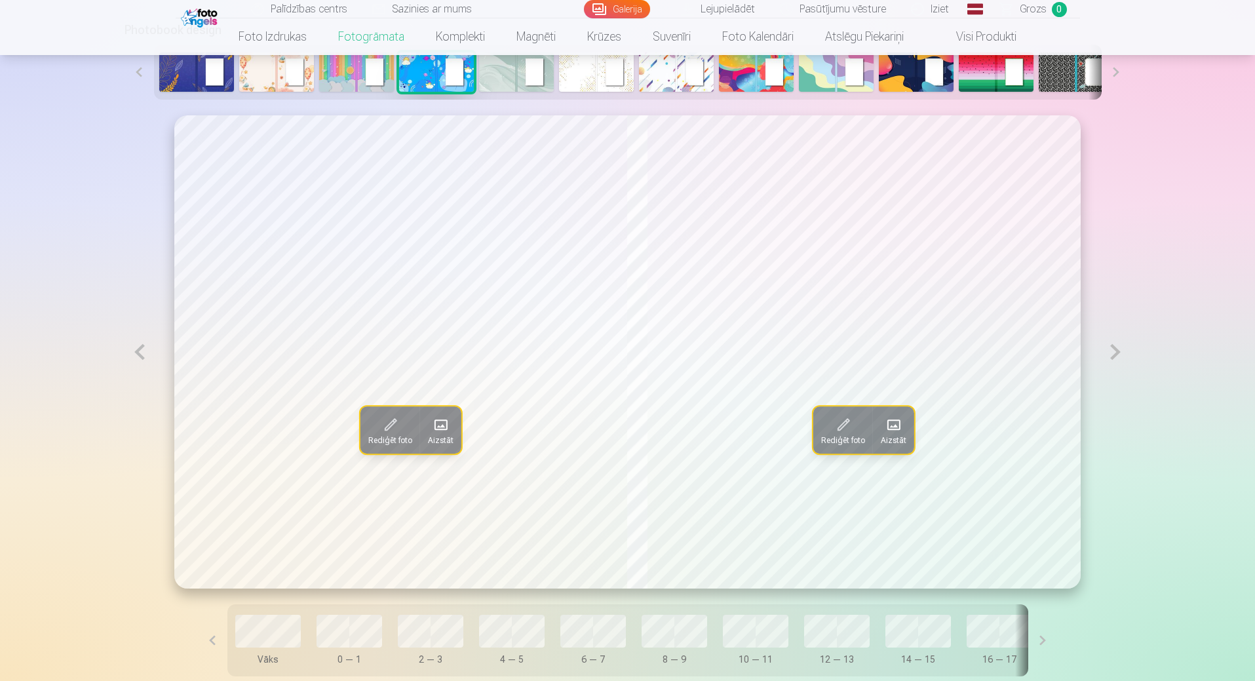
click at [1114, 354] on button at bounding box center [1116, 351] width 30 height 473
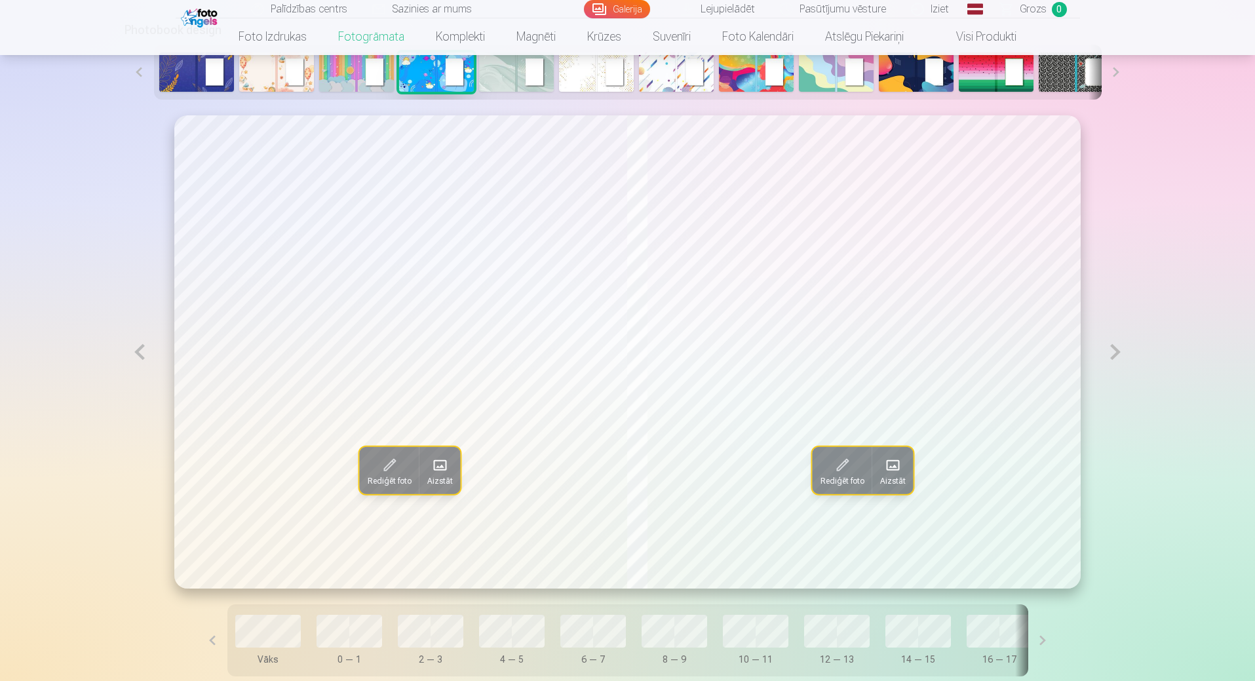
click at [140, 357] on button at bounding box center [140, 351] width 30 height 473
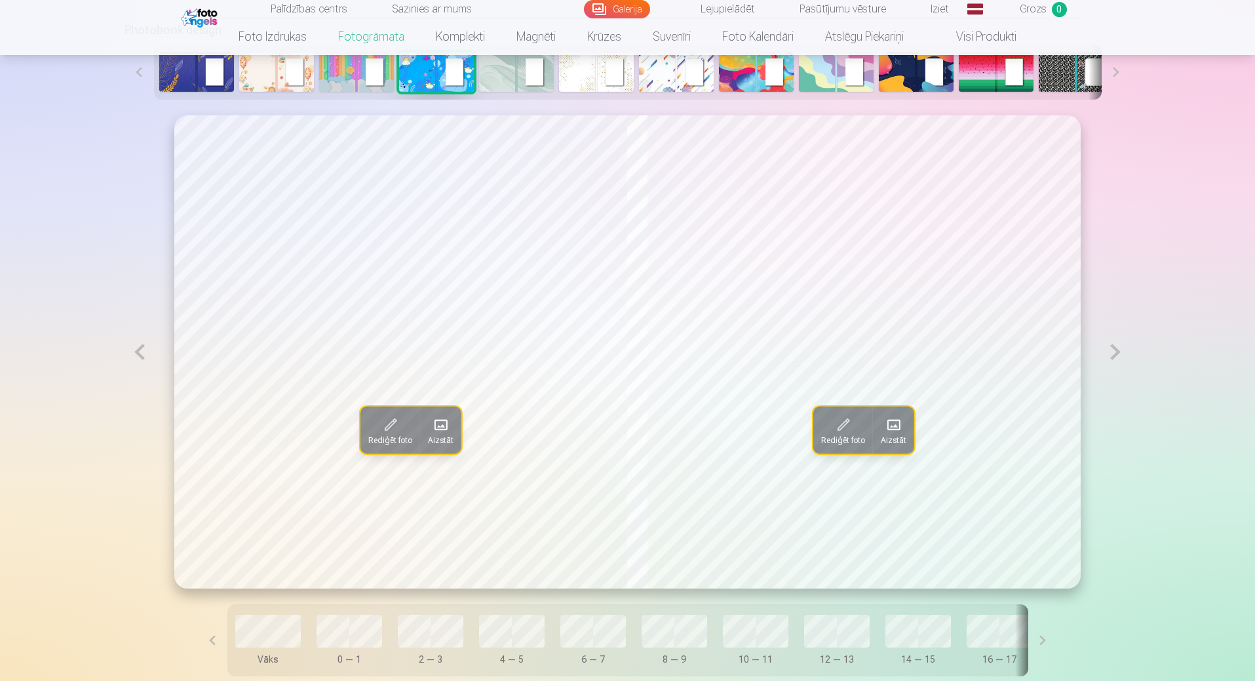
click at [1112, 354] on button at bounding box center [1116, 351] width 30 height 473
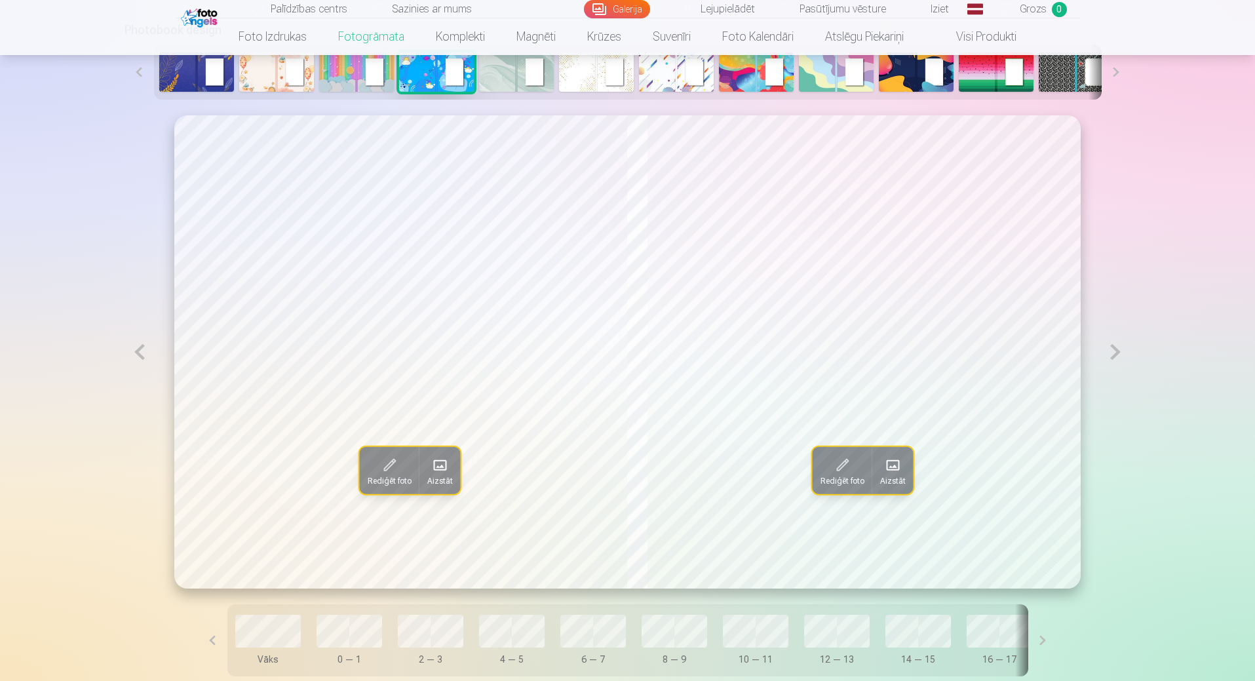
click at [427, 479] on span "Aizstāt" at bounding box center [440, 481] width 26 height 10
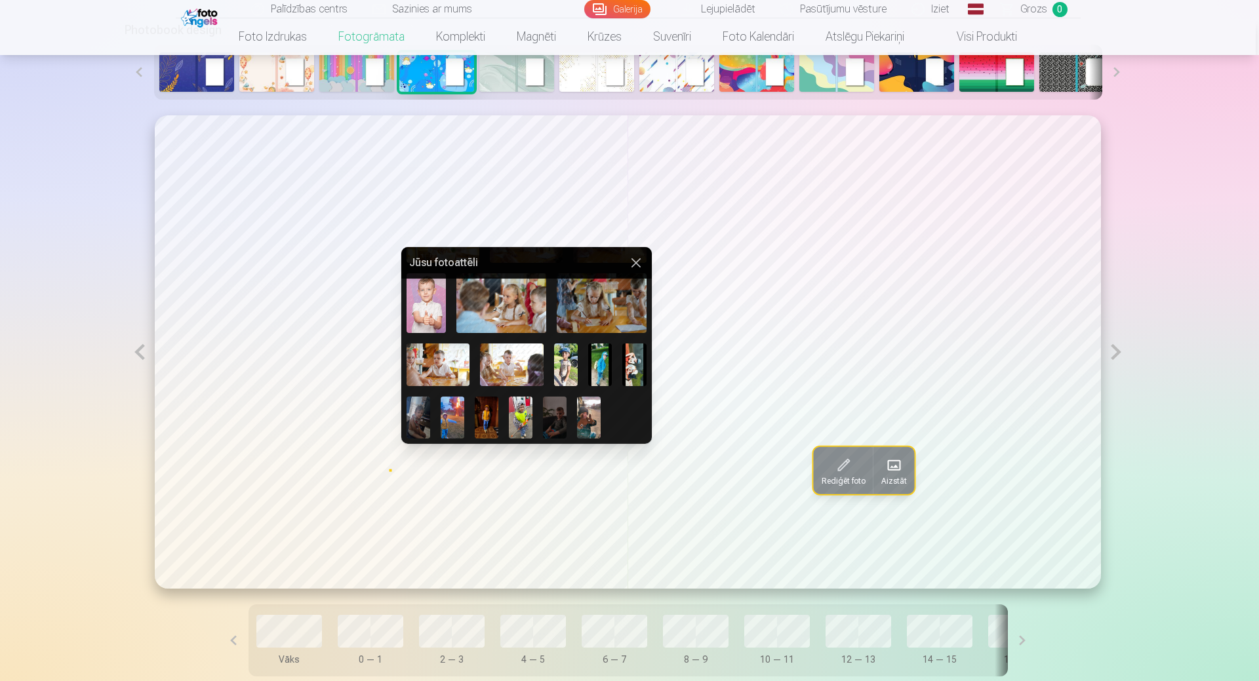
click at [578, 361] on img at bounding box center [566, 365] width 24 height 42
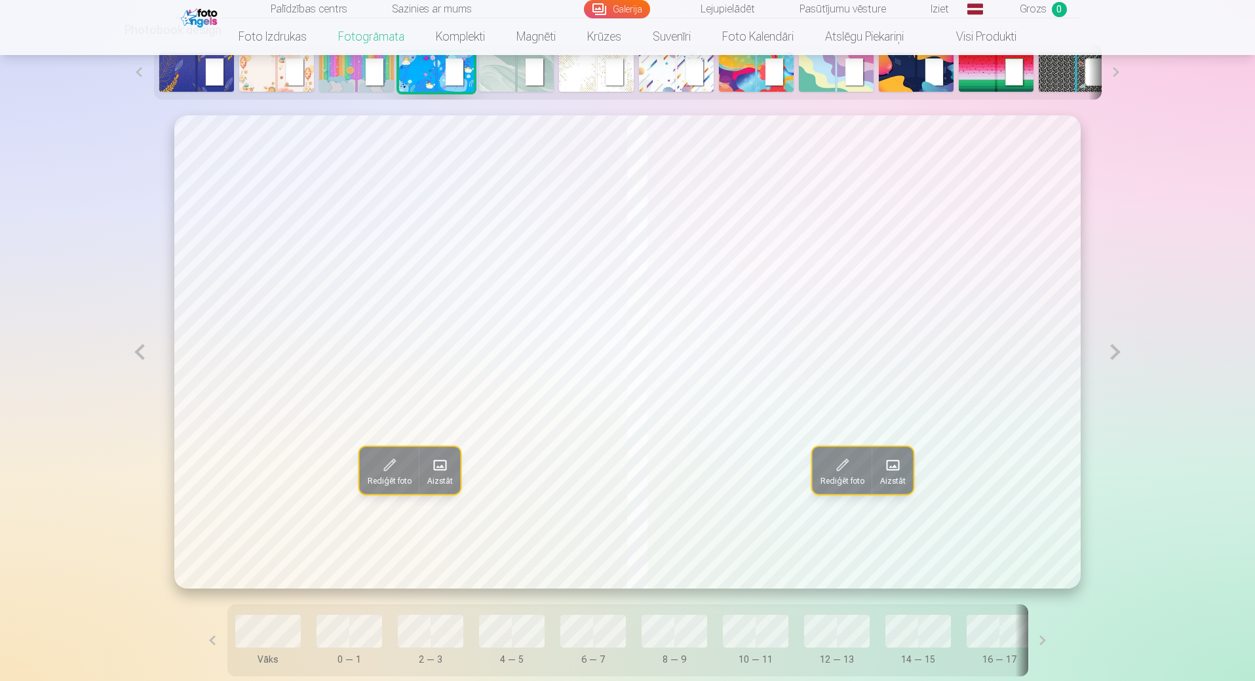
click at [906, 479] on span "Aizstāt" at bounding box center [893, 481] width 26 height 10
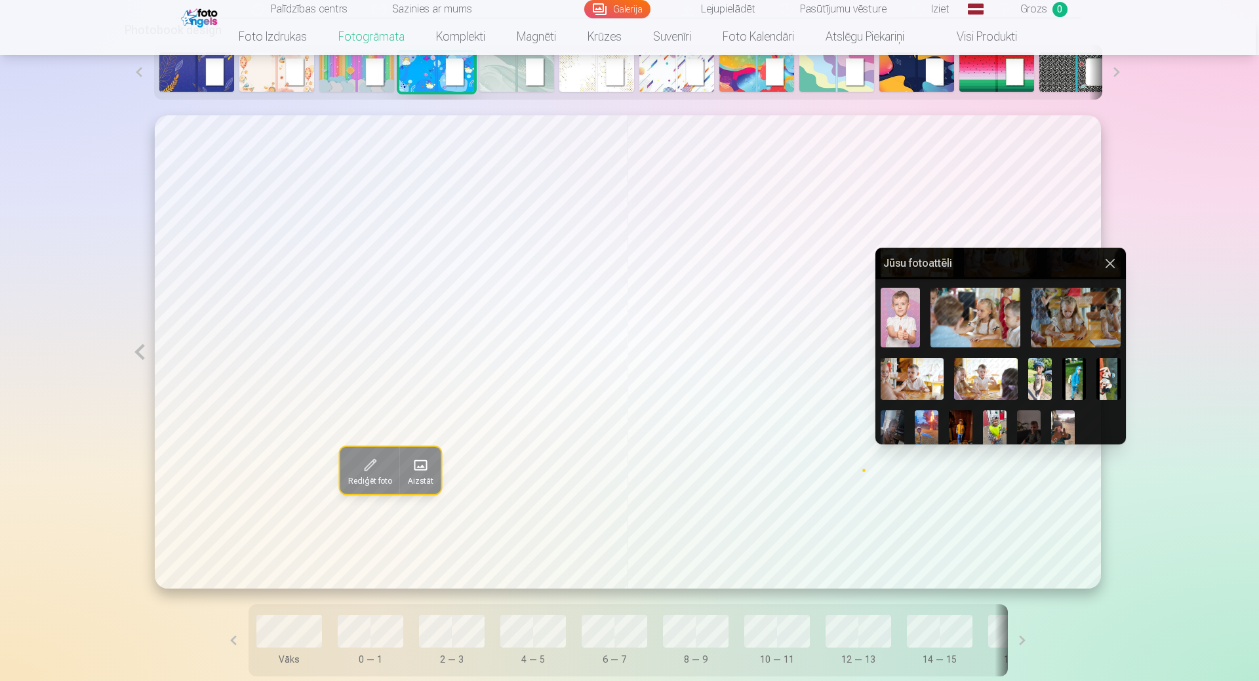
scroll to position [507, 0]
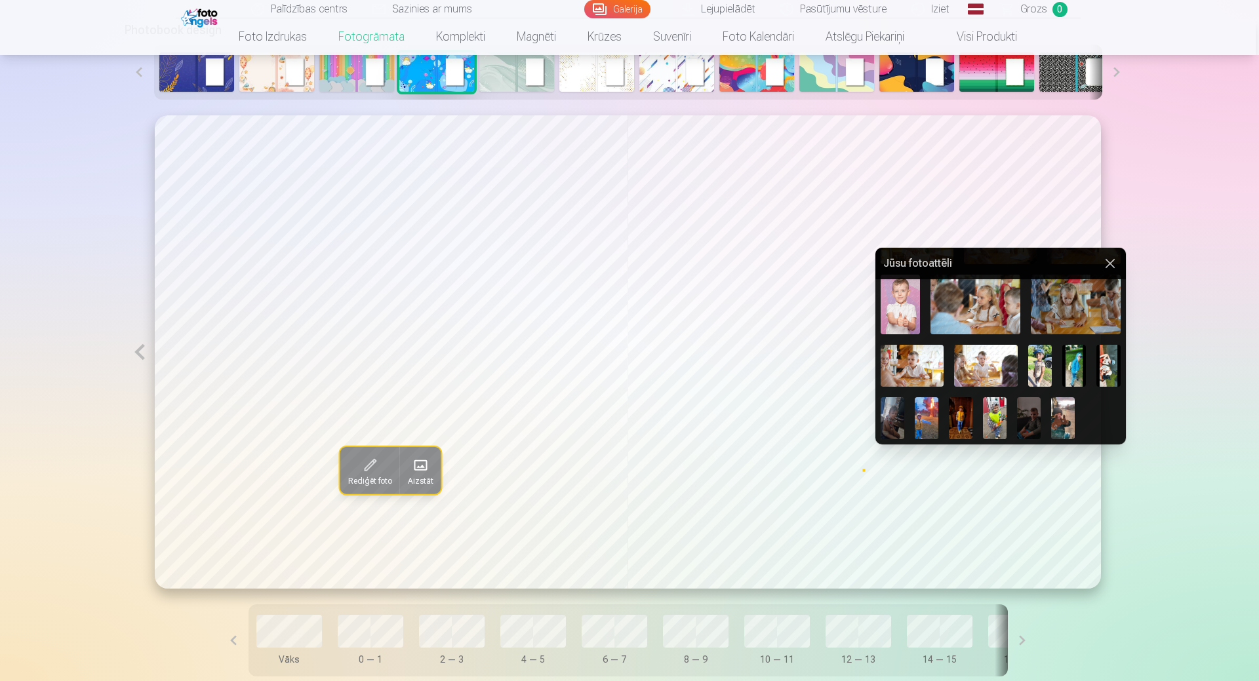
click at [1086, 363] on img at bounding box center [1074, 366] width 24 height 42
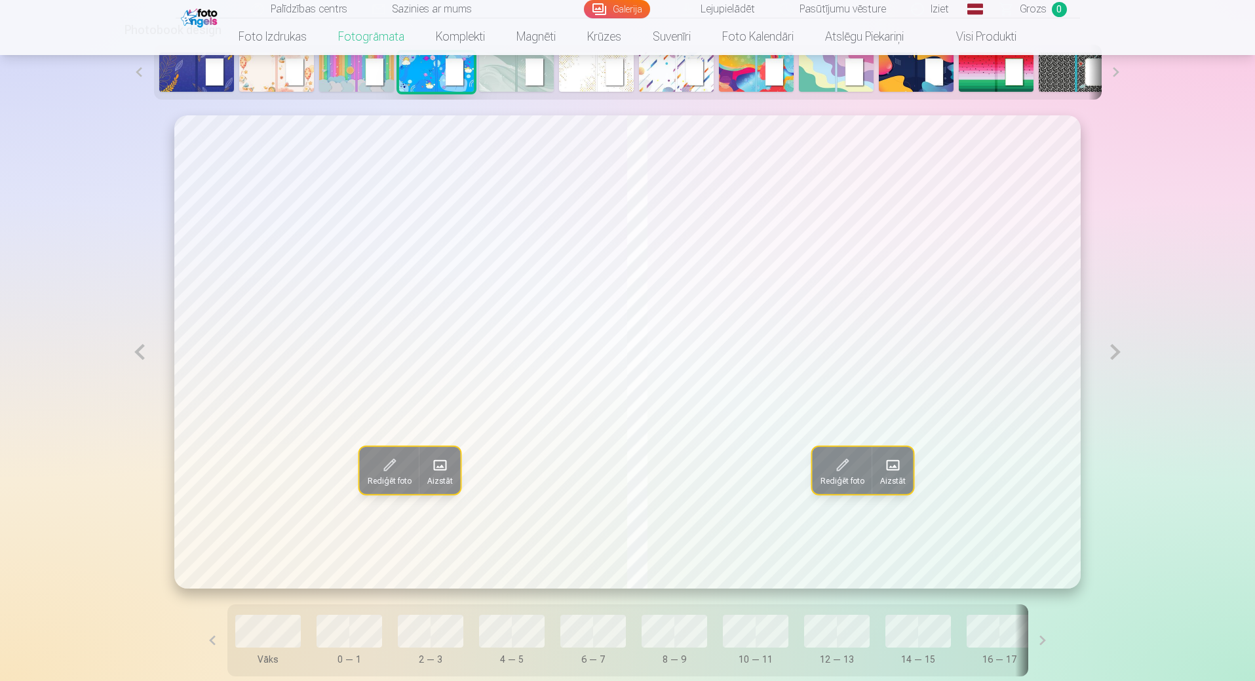
click at [1114, 353] on button at bounding box center [1116, 351] width 30 height 473
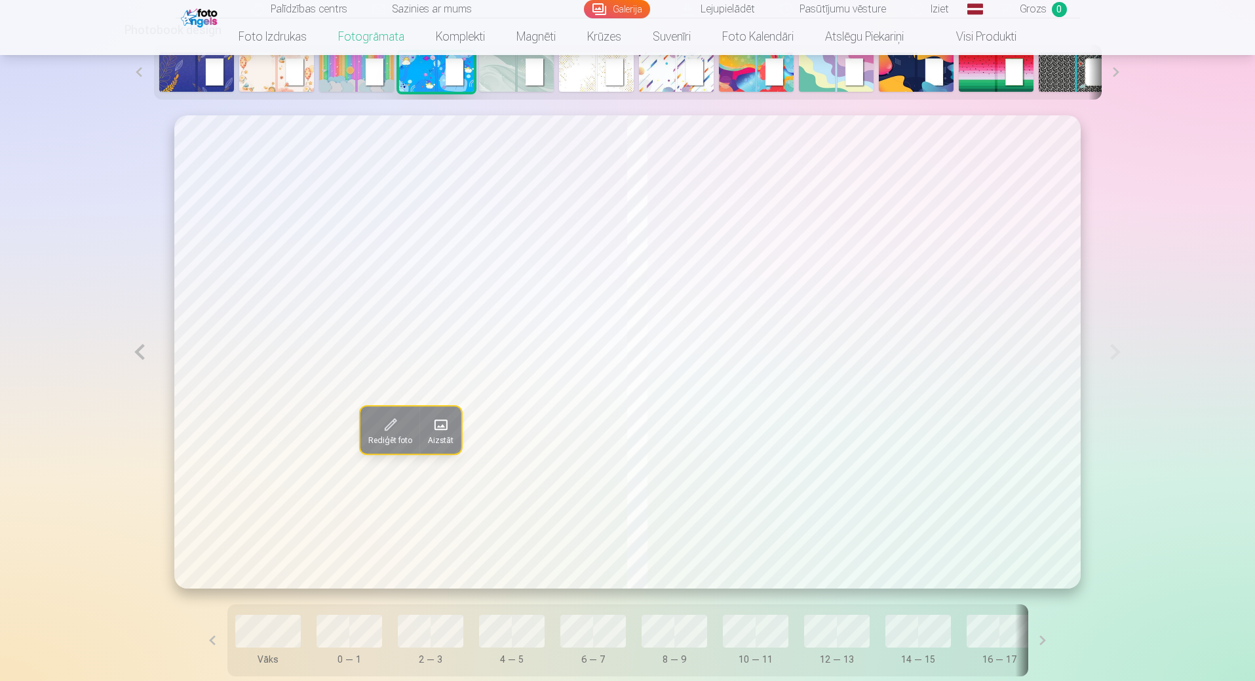
click at [431, 435] on span at bounding box center [441, 424] width 21 height 21
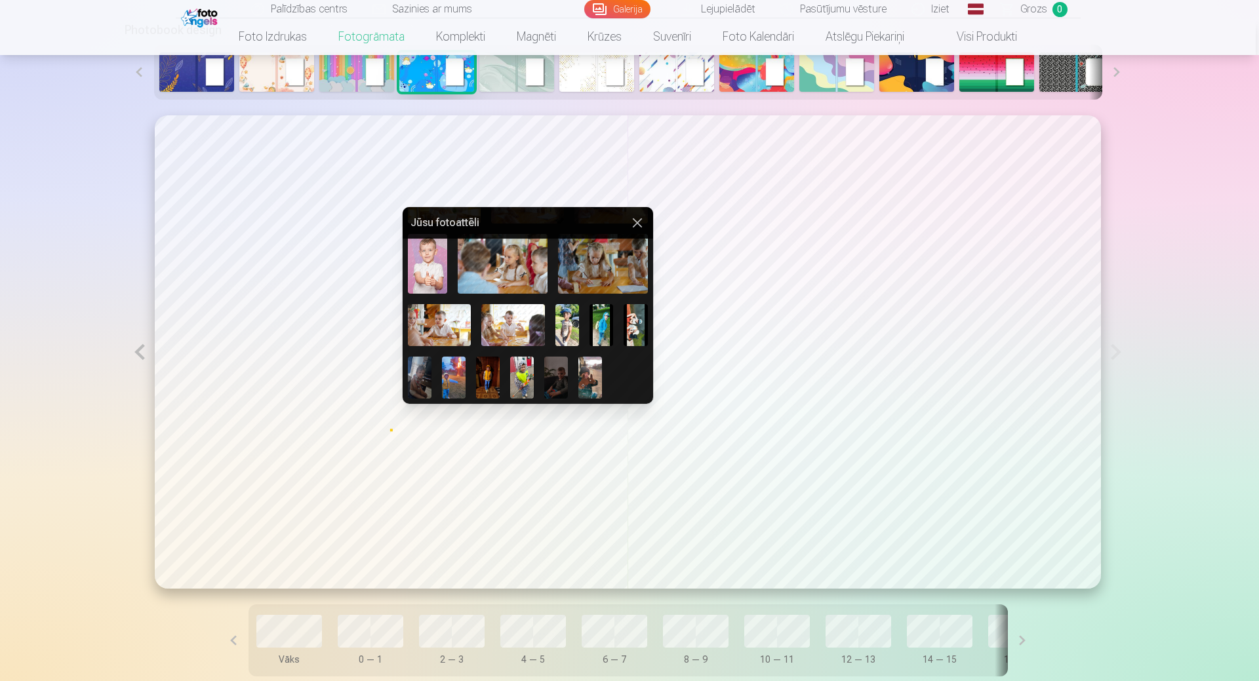
click at [602, 372] on img at bounding box center [590, 378] width 24 height 42
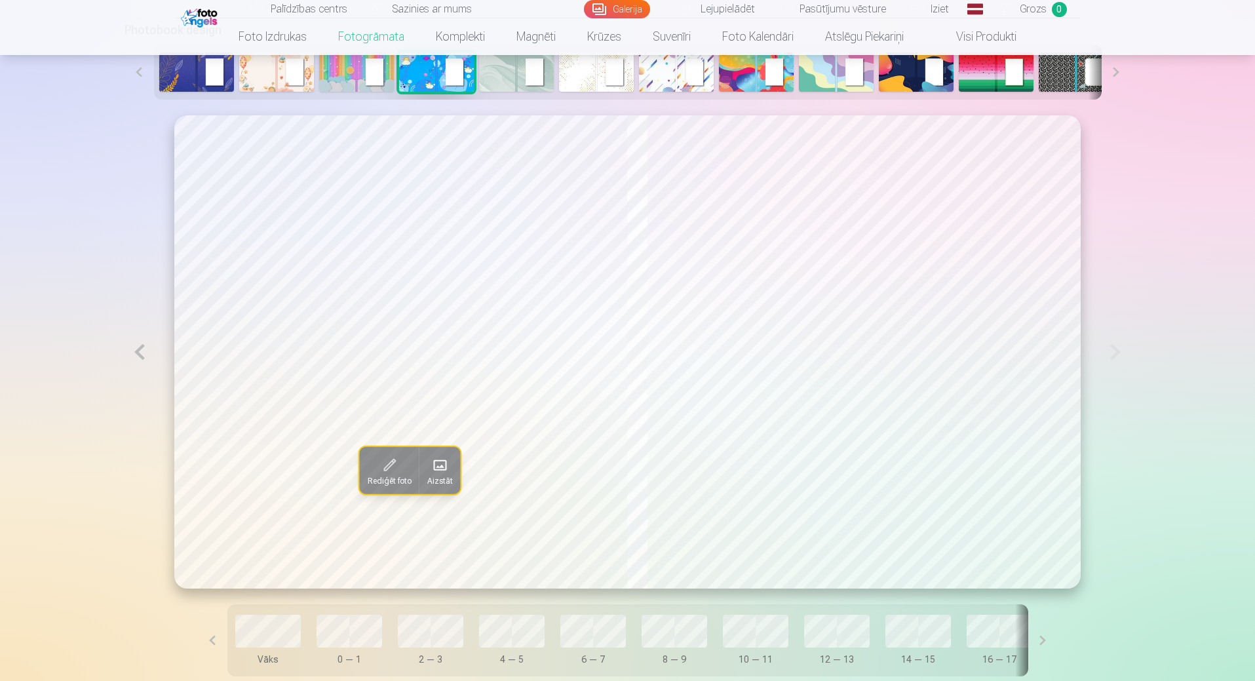
click at [144, 353] on button at bounding box center [140, 351] width 30 height 473
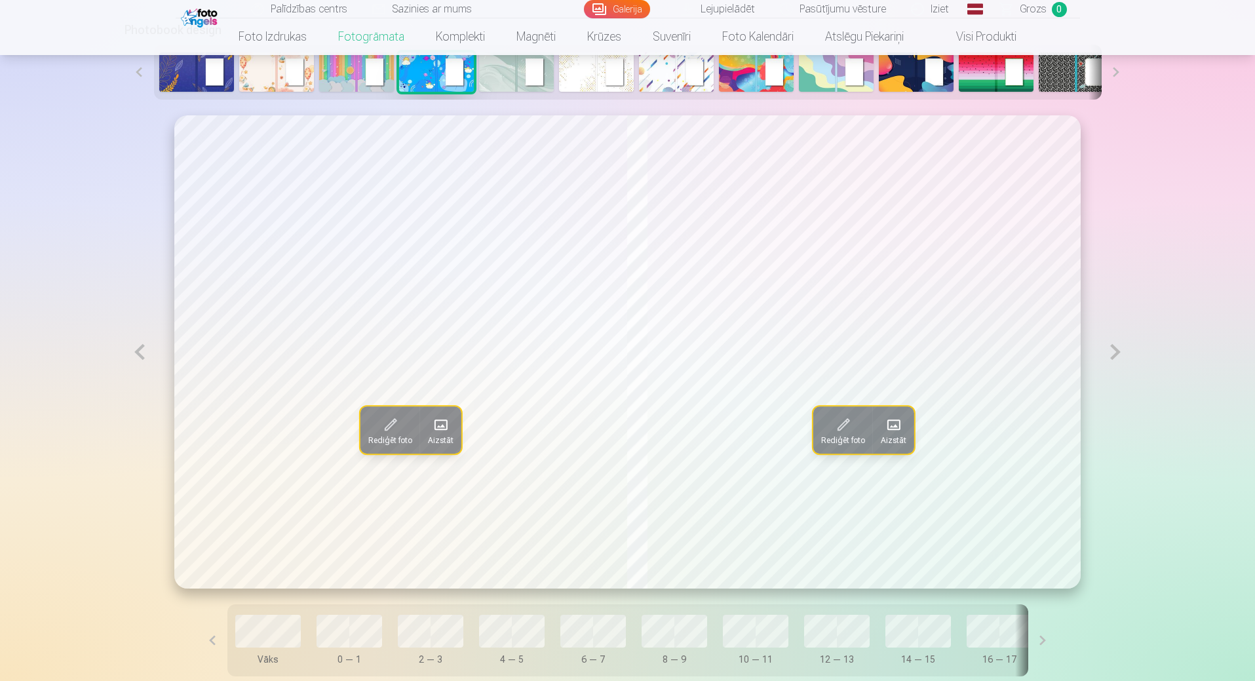
click at [144, 353] on button at bounding box center [140, 351] width 30 height 473
click at [440, 429] on button "Aizstāt" at bounding box center [440, 429] width 41 height 47
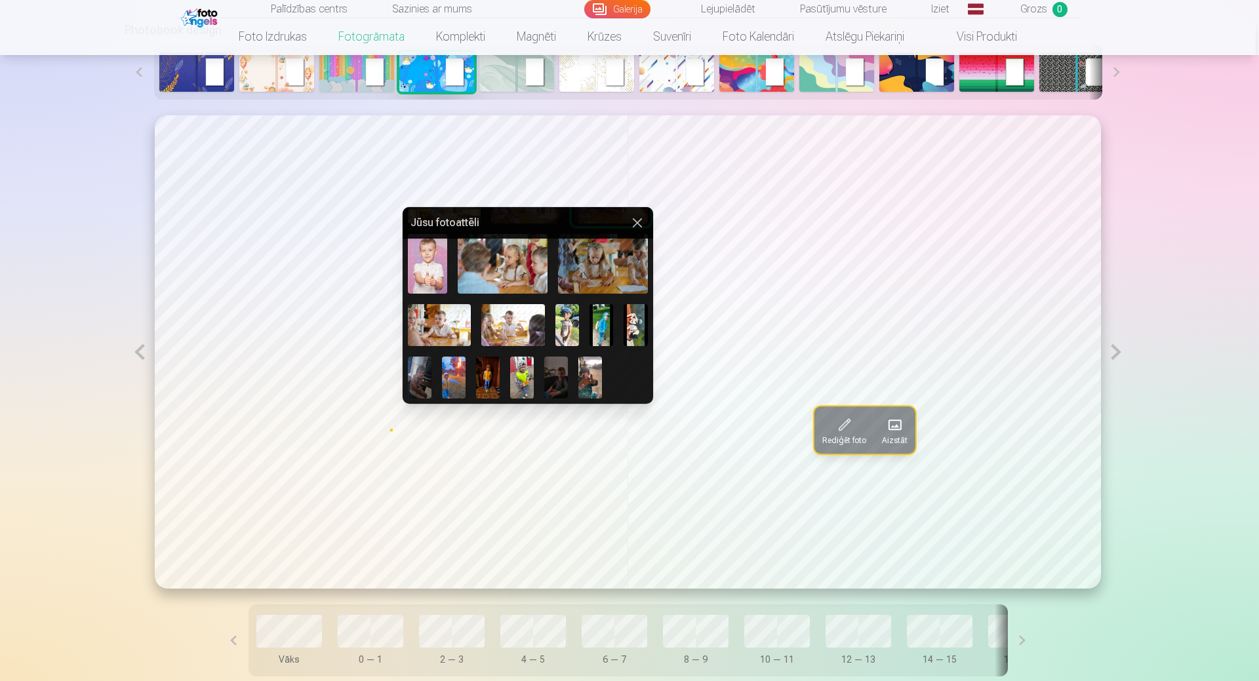
click at [456, 324] on img at bounding box center [440, 325] width 64 height 42
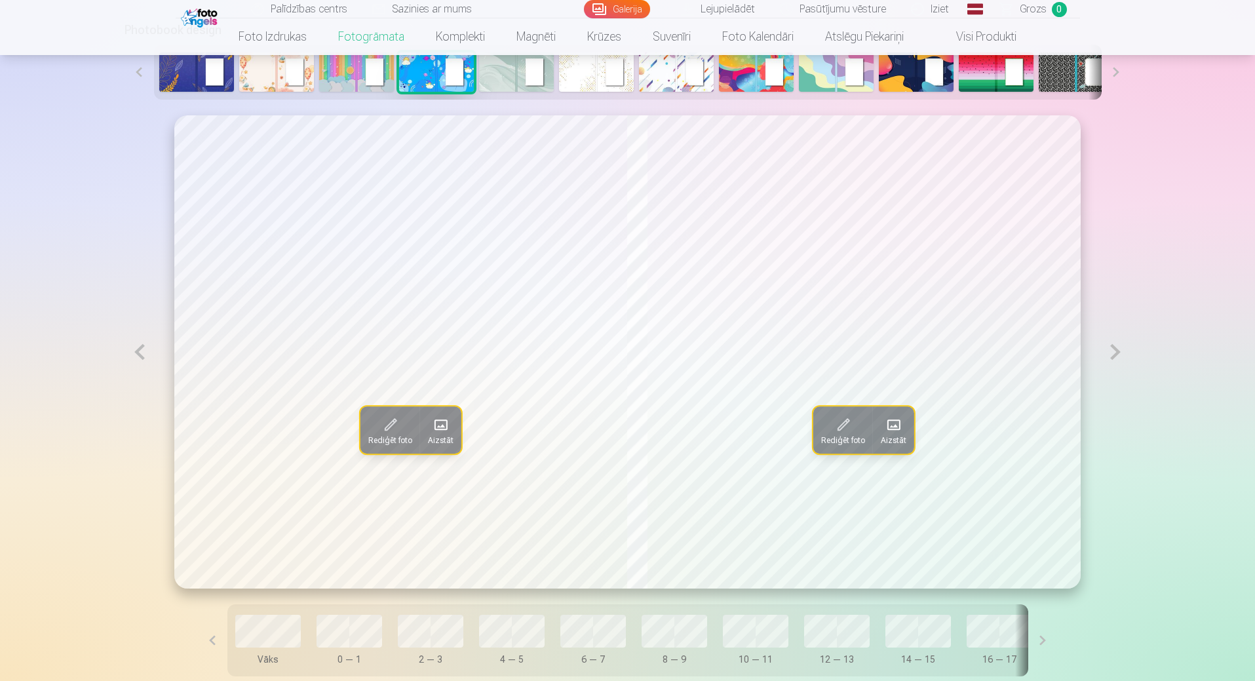
click at [897, 428] on span at bounding box center [894, 424] width 21 height 21
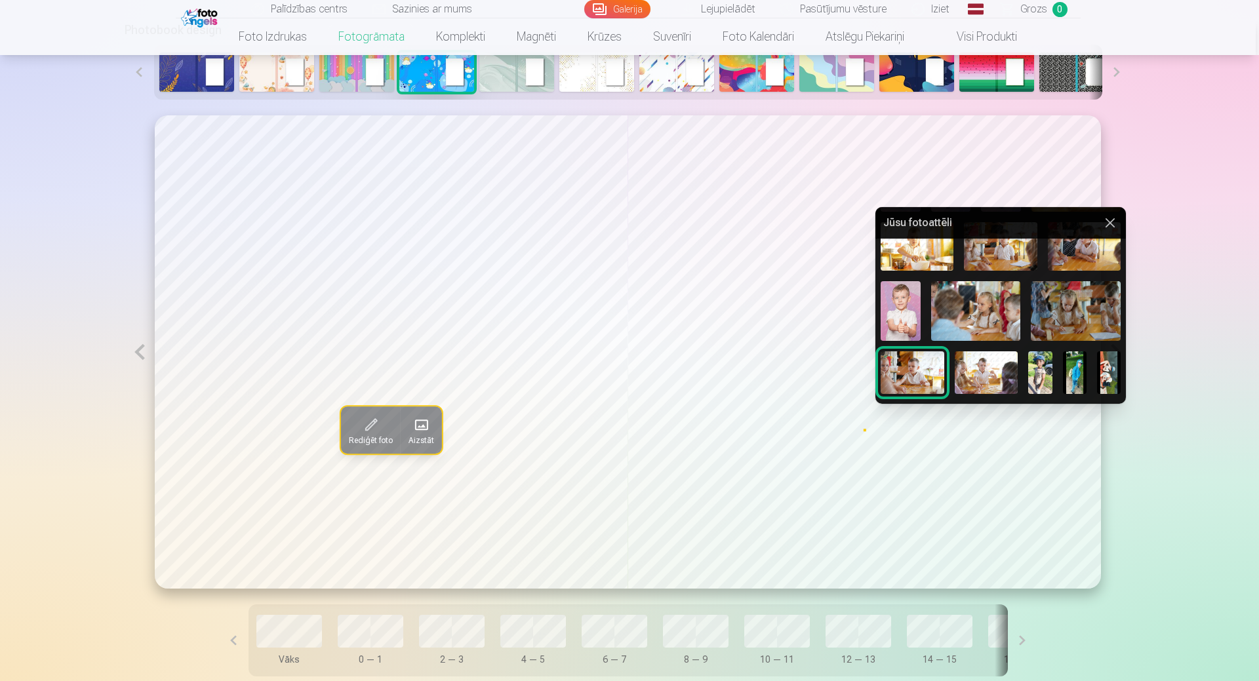
scroll to position [507, 0]
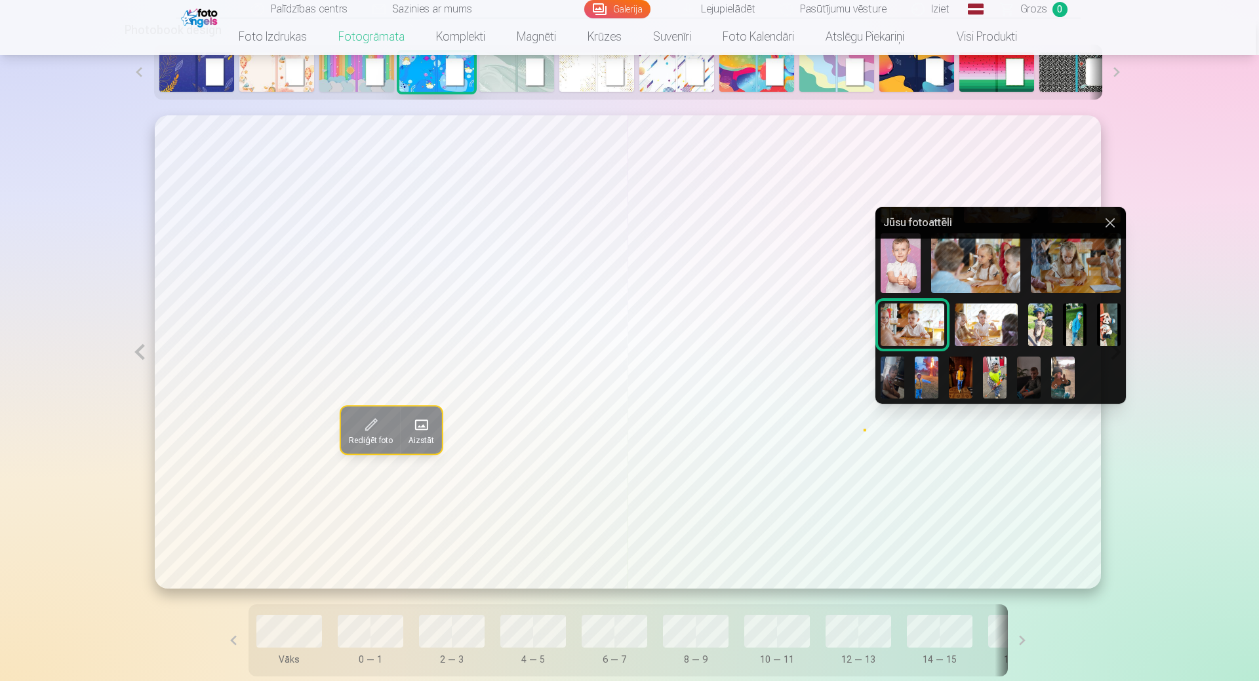
click at [1006, 377] on img at bounding box center [995, 378] width 24 height 42
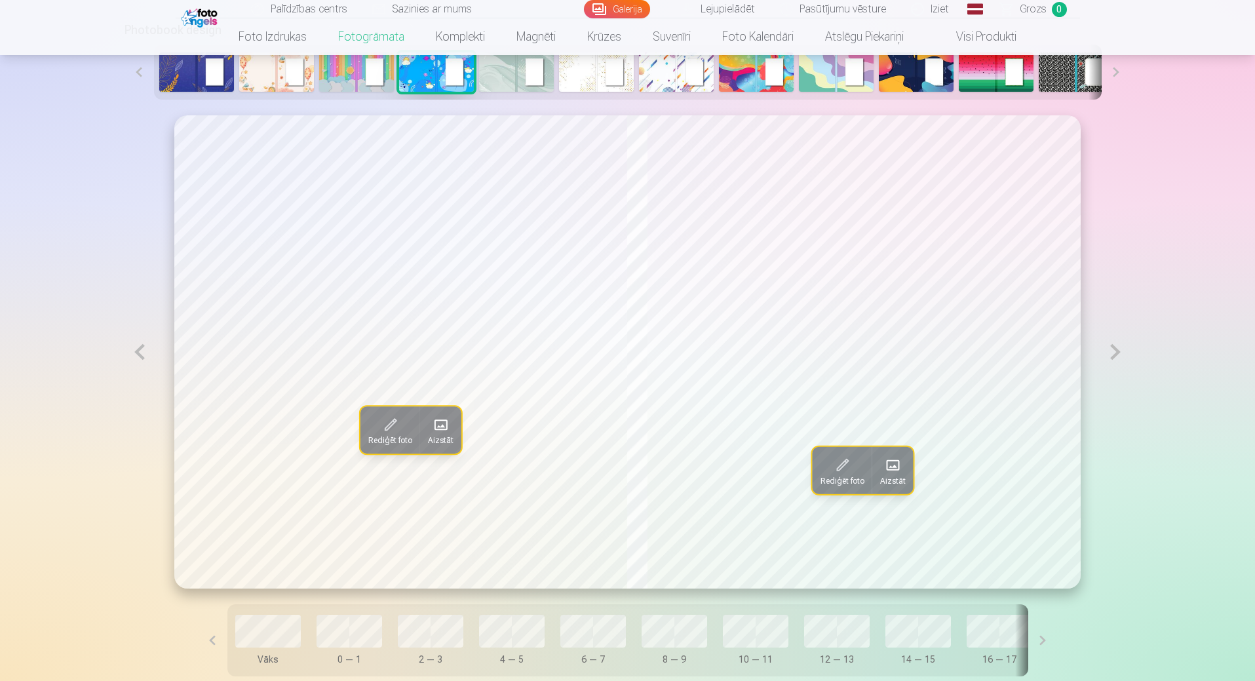
click at [147, 357] on button at bounding box center [140, 351] width 30 height 473
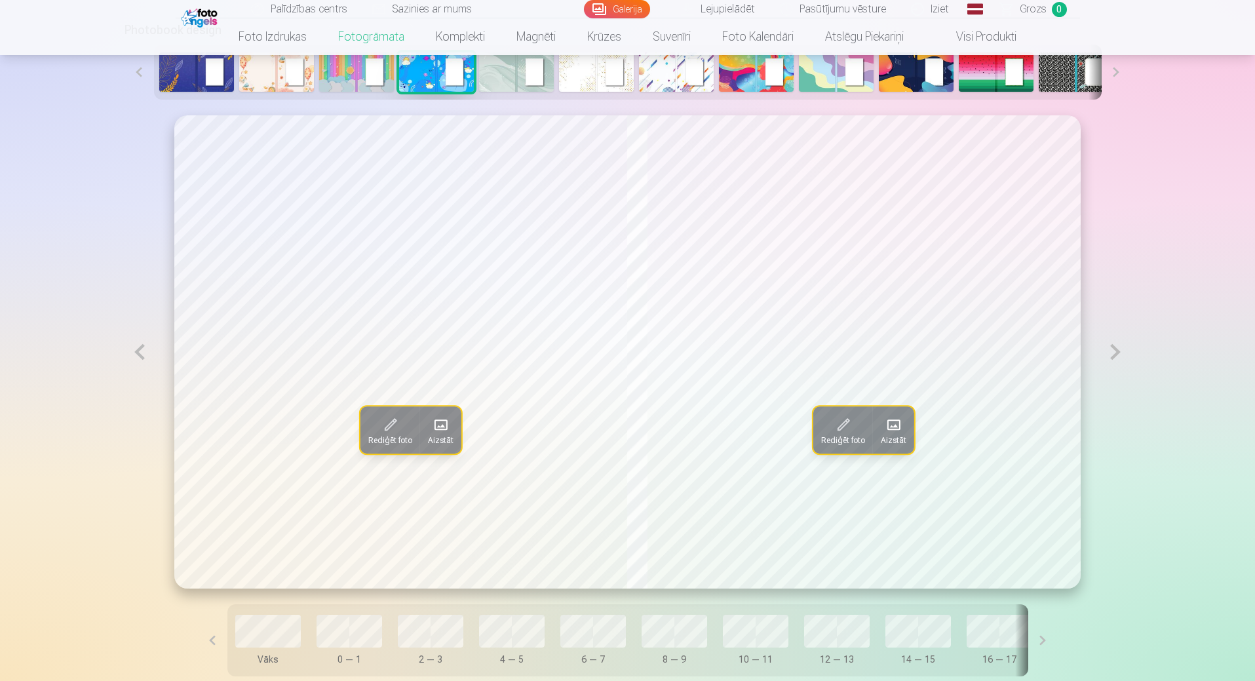
click at [147, 357] on button at bounding box center [140, 351] width 30 height 473
click at [144, 355] on button at bounding box center [140, 351] width 30 height 473
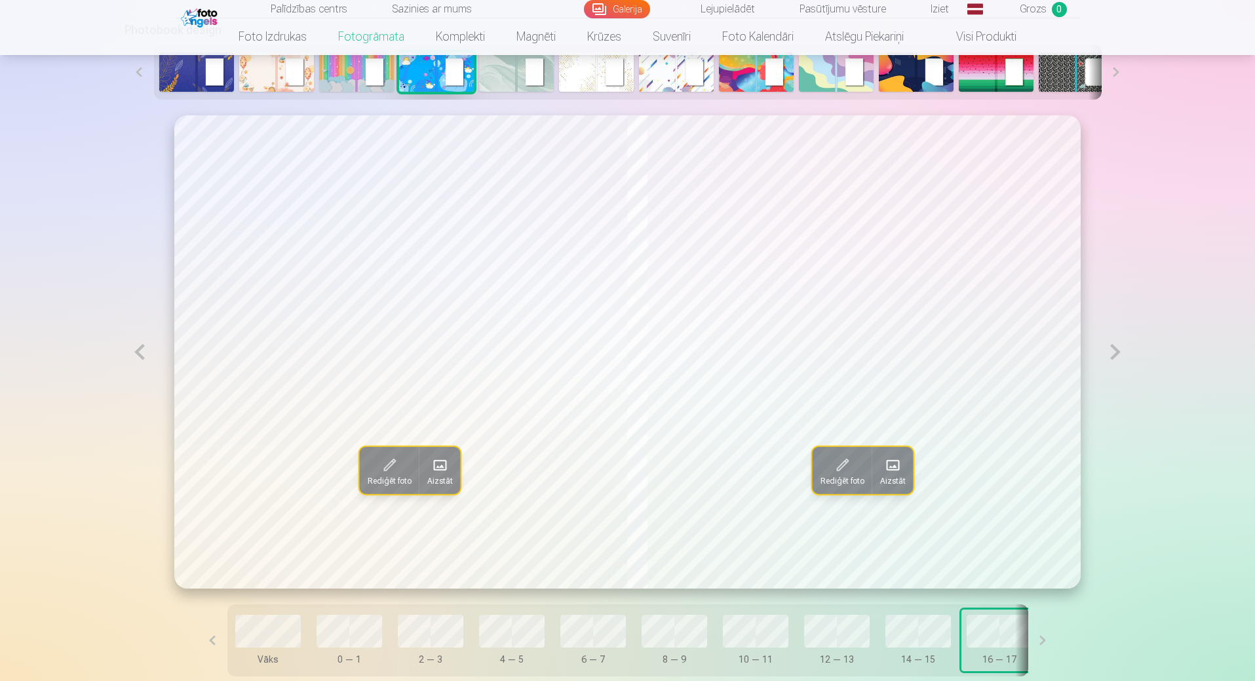
click at [144, 355] on button at bounding box center [140, 351] width 30 height 473
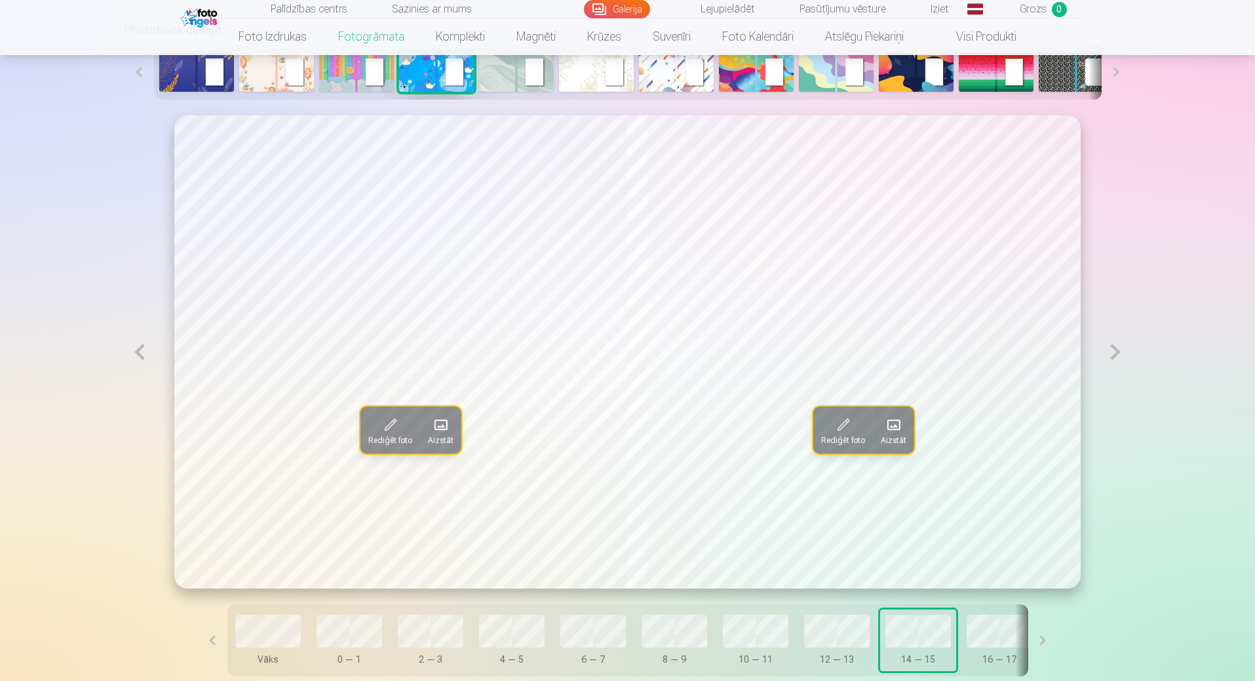
click at [144, 355] on button at bounding box center [140, 351] width 30 height 473
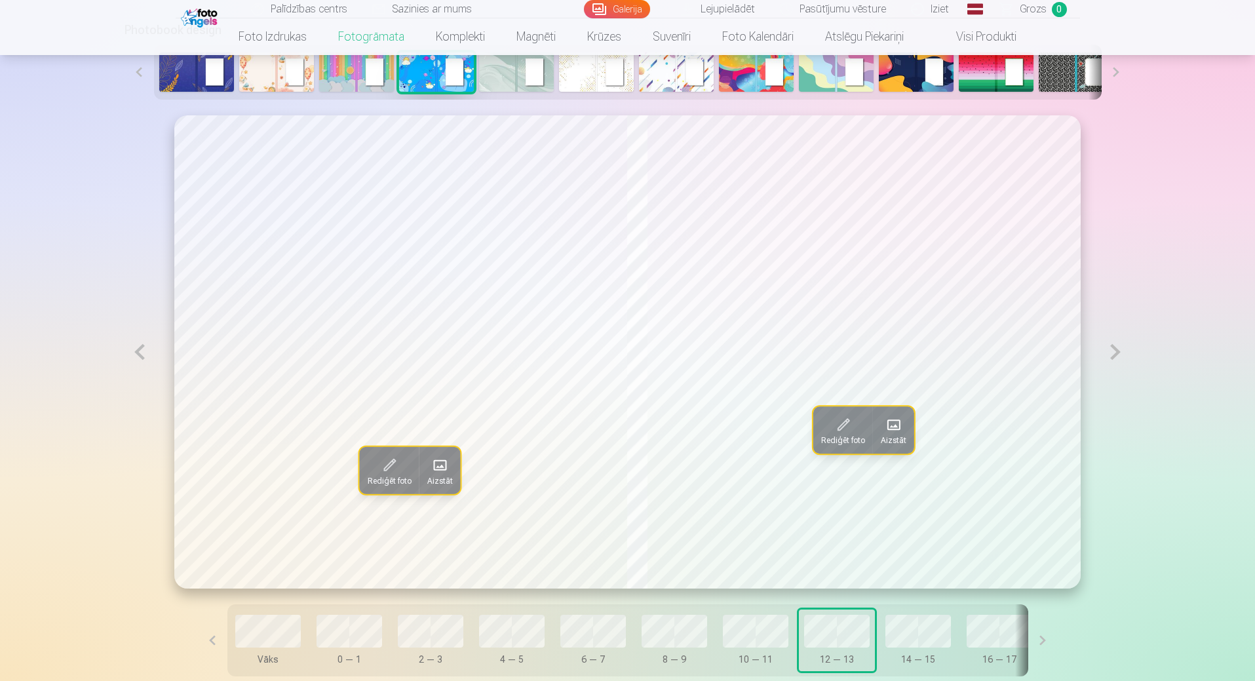
click at [1111, 357] on button at bounding box center [1116, 351] width 30 height 473
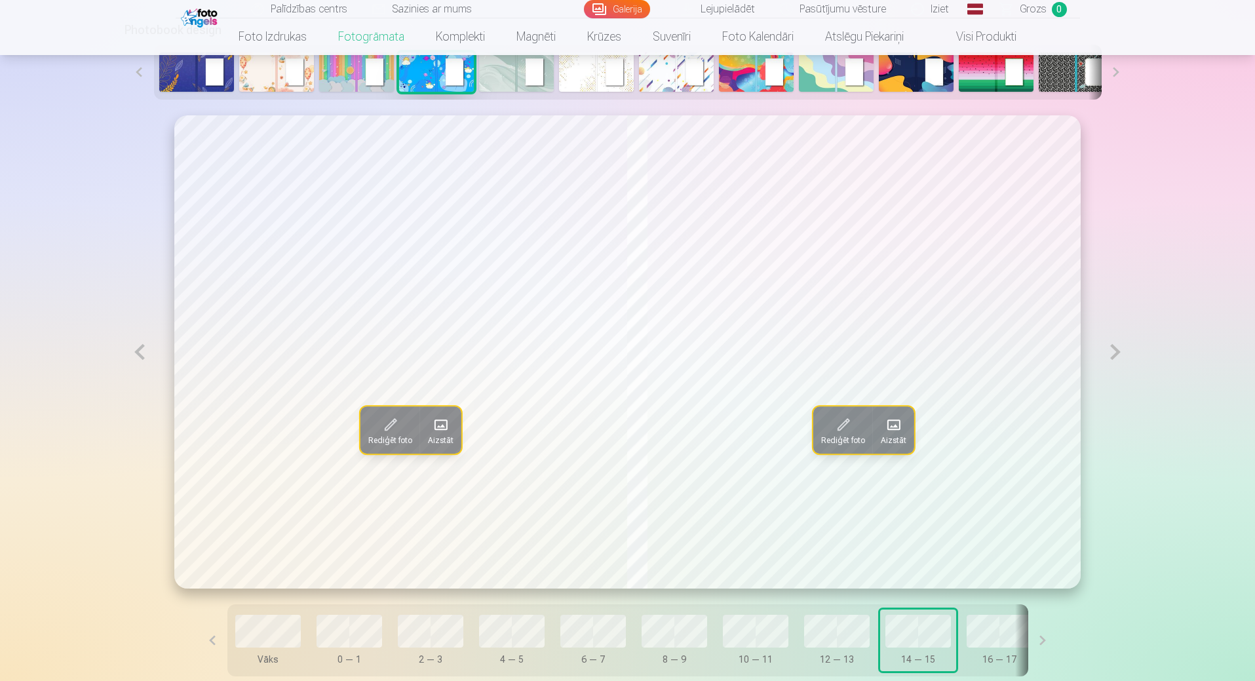
click at [1111, 357] on button at bounding box center [1116, 351] width 30 height 473
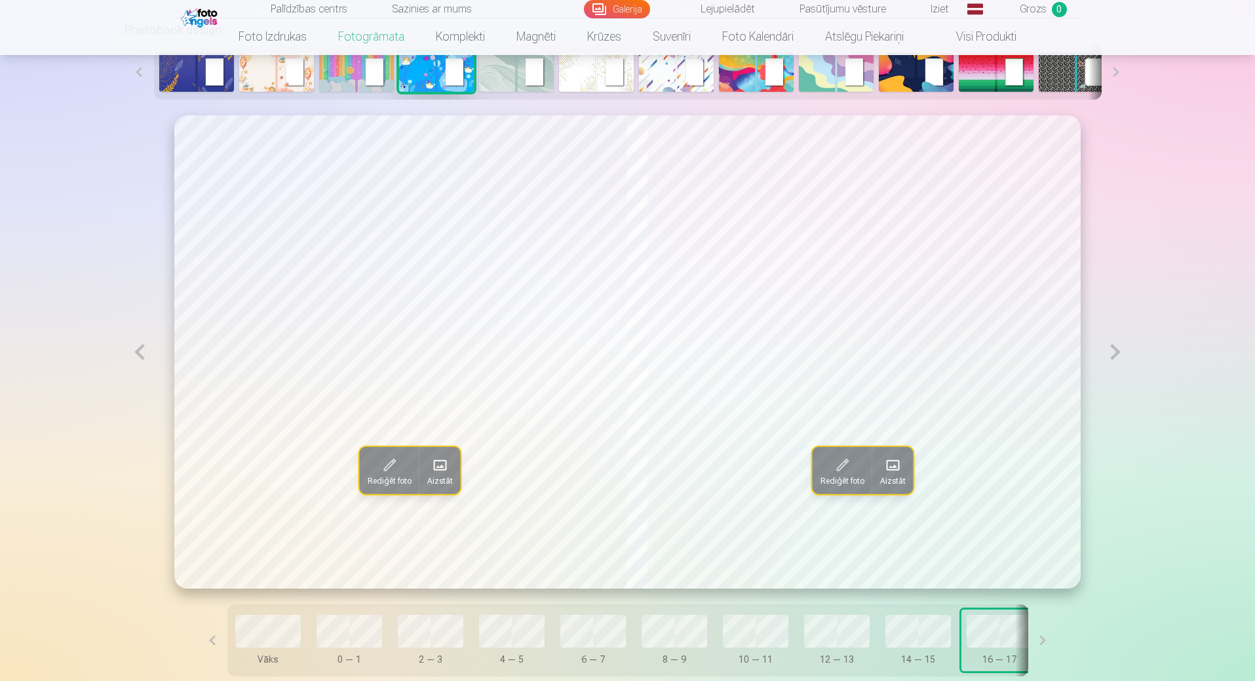
click at [1111, 357] on button at bounding box center [1116, 351] width 30 height 473
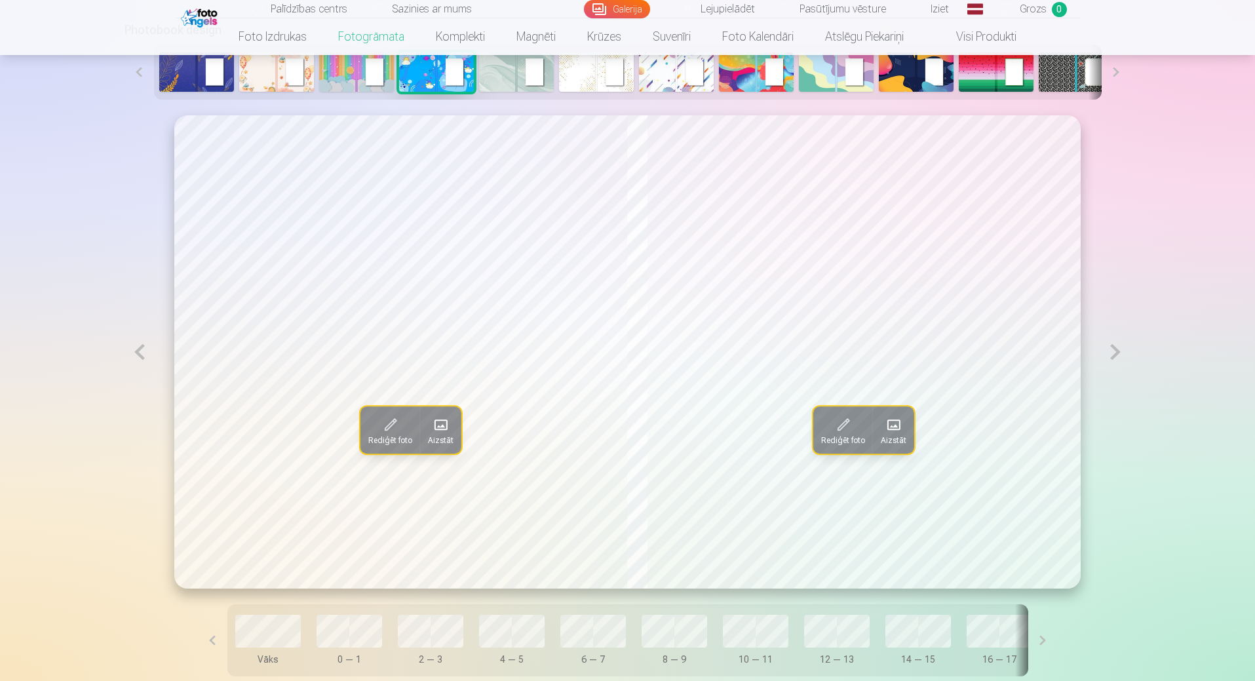
click at [1111, 357] on button at bounding box center [1116, 351] width 30 height 473
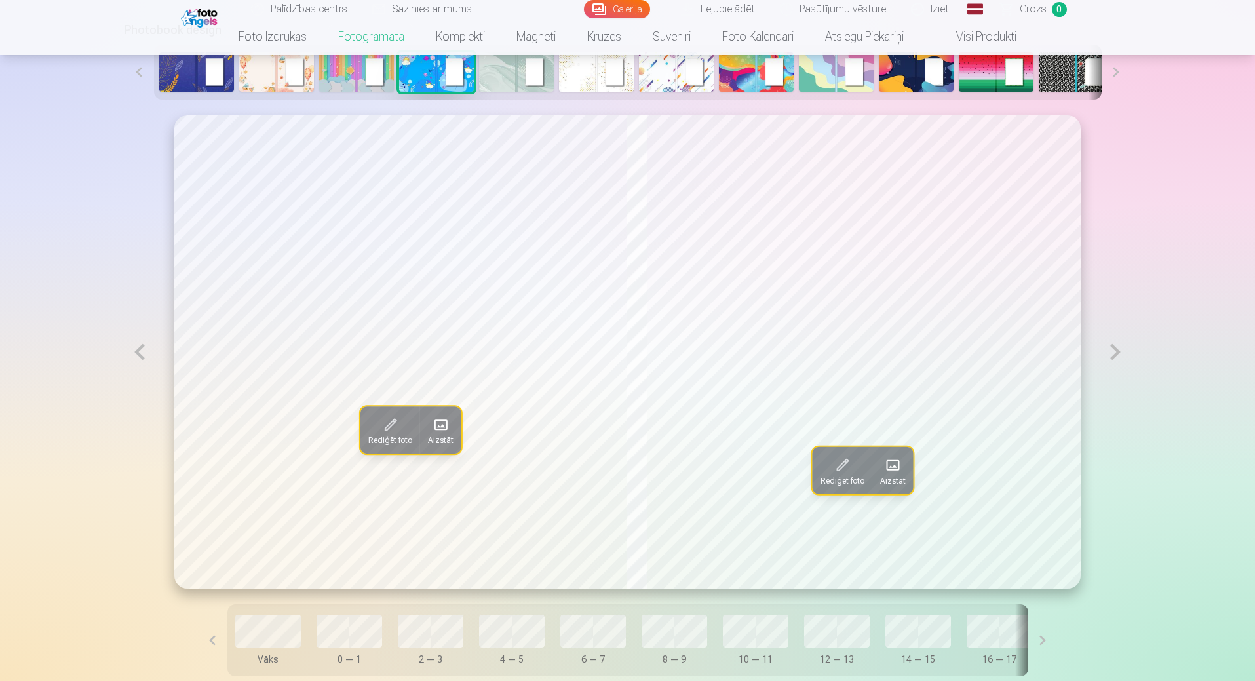
click at [1111, 357] on button at bounding box center [1116, 351] width 30 height 473
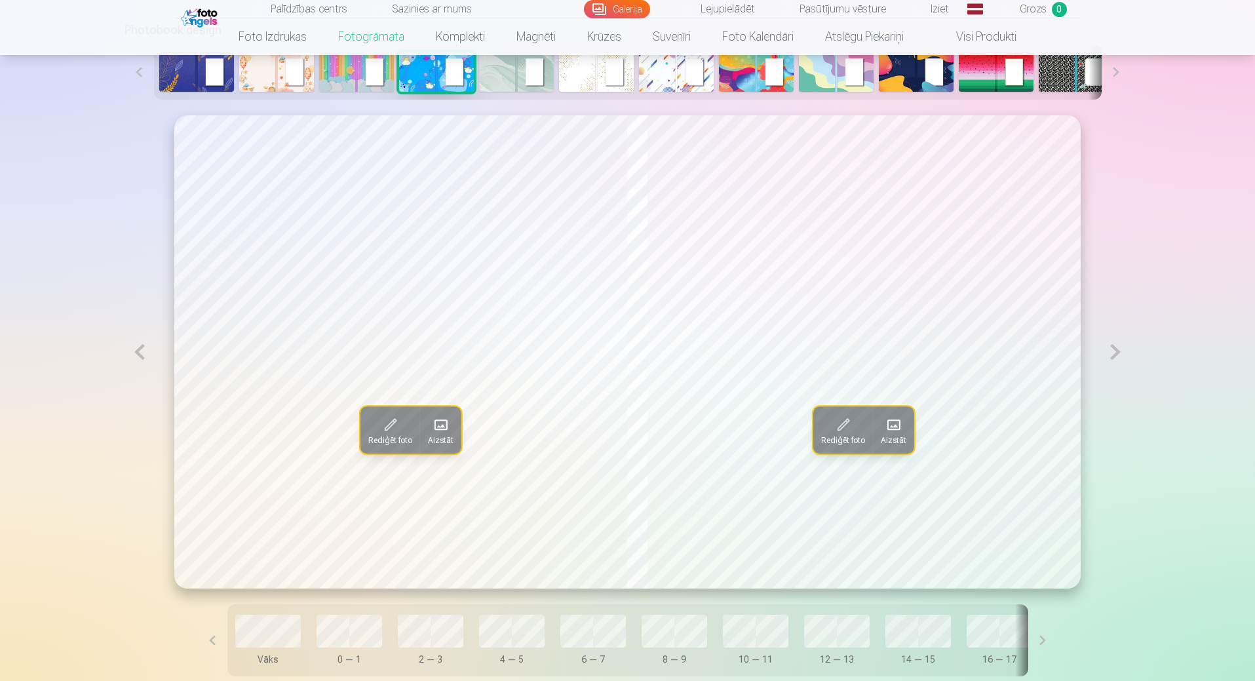
click at [1111, 357] on button at bounding box center [1116, 351] width 30 height 473
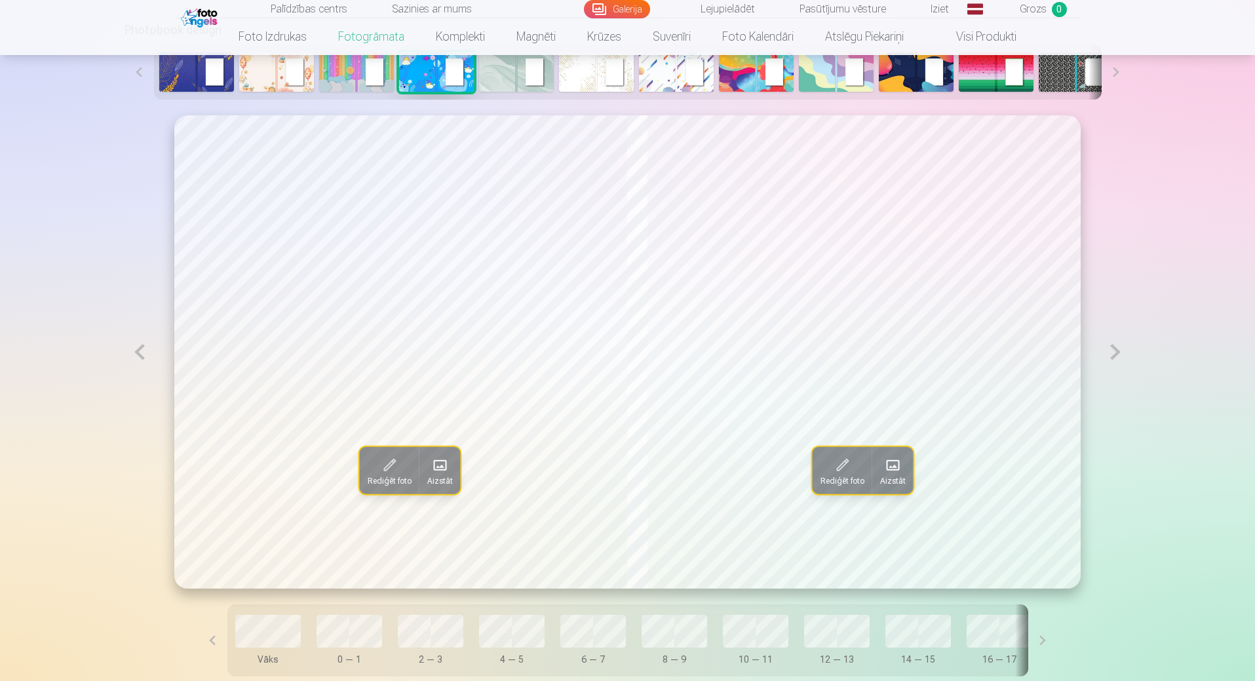
click at [153, 353] on button at bounding box center [140, 351] width 30 height 473
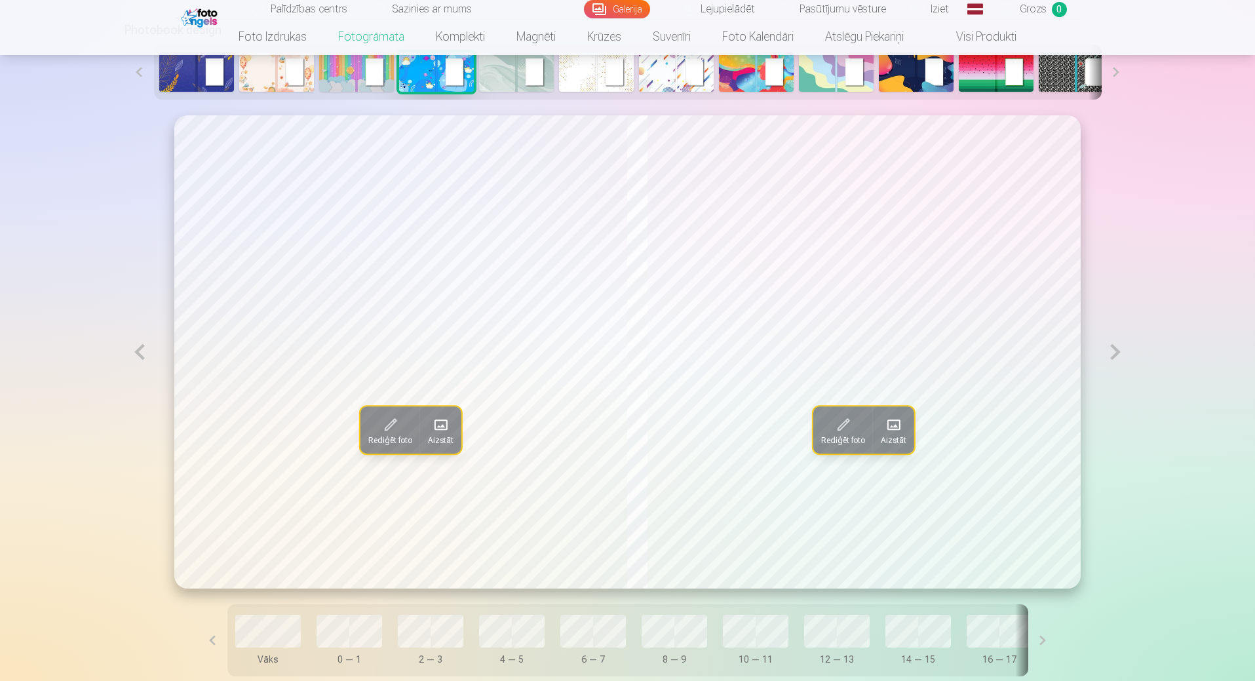
click at [902, 428] on span at bounding box center [894, 424] width 21 height 21
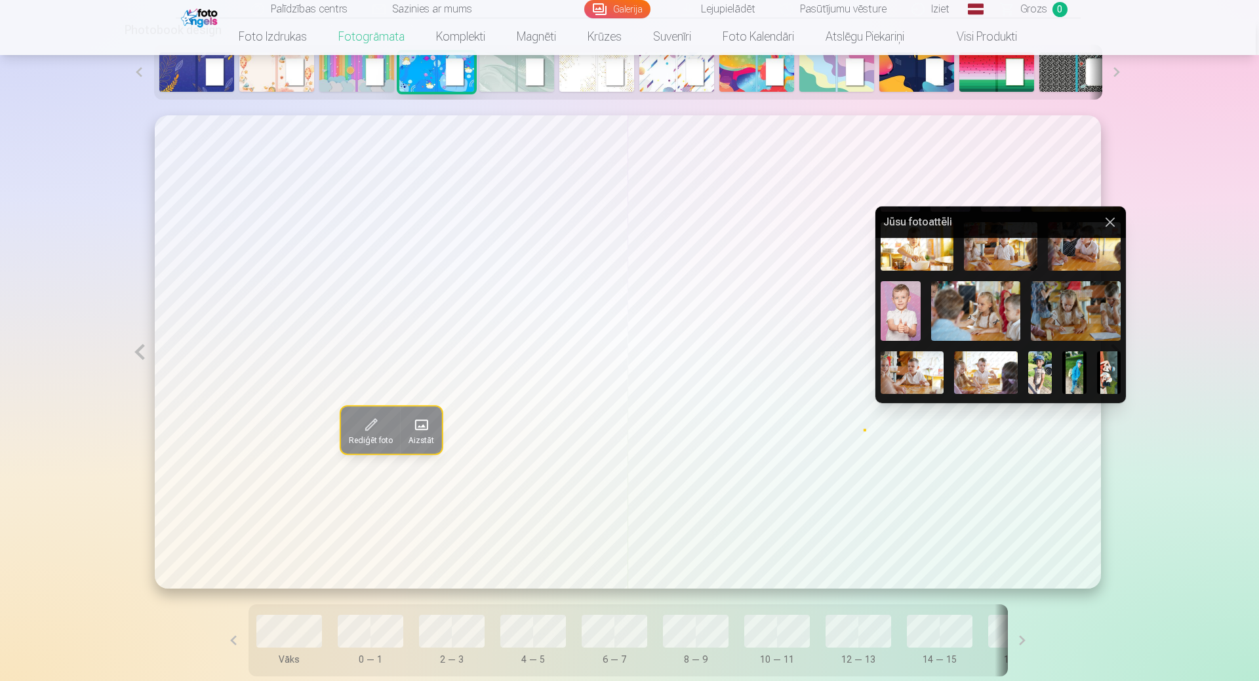
scroll to position [507, 0]
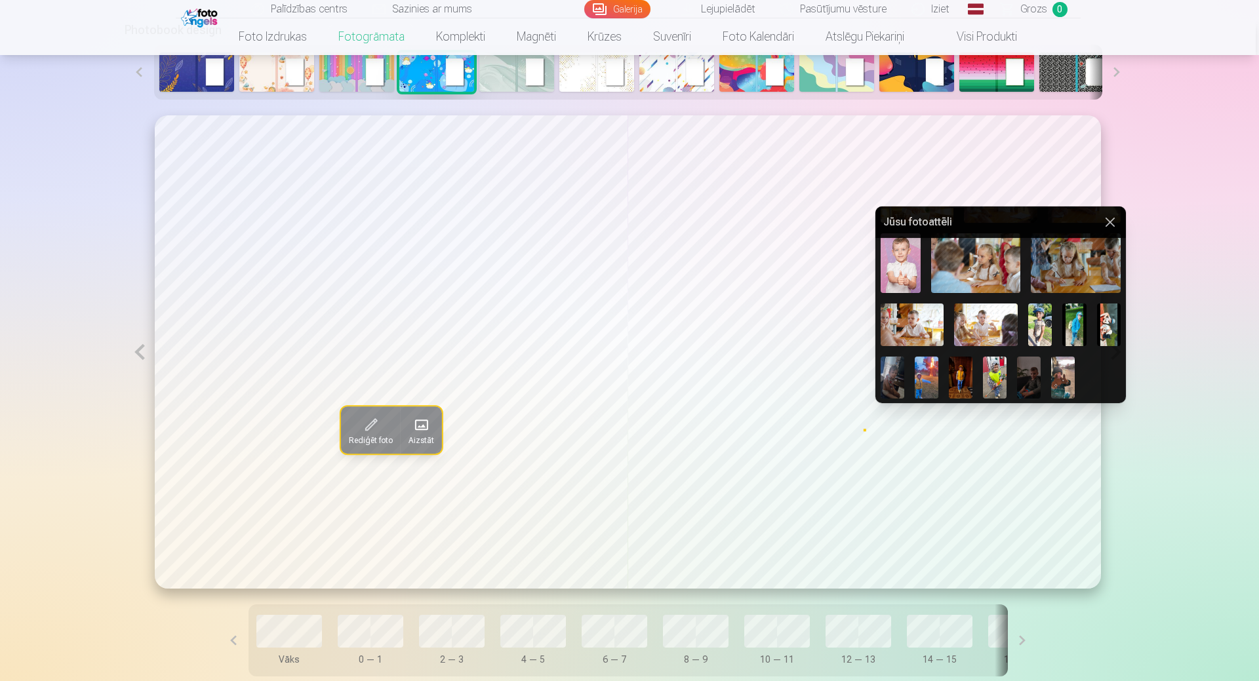
click at [1097, 345] on img at bounding box center [1109, 325] width 24 height 42
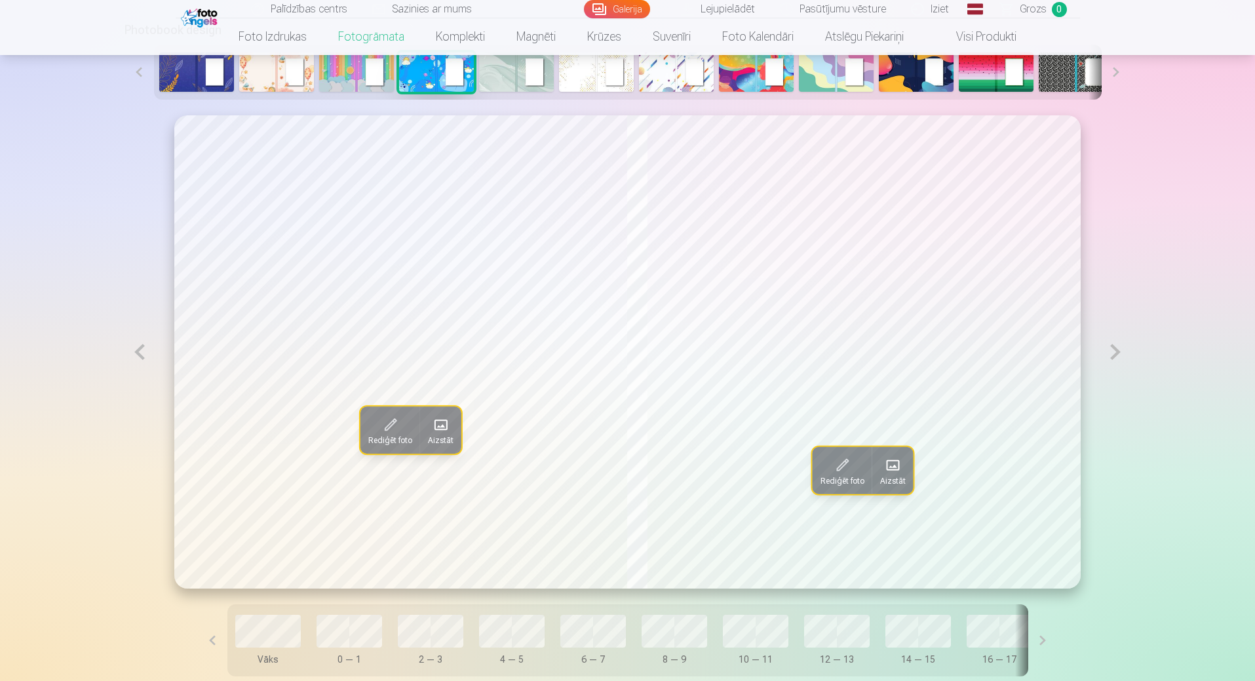
click at [884, 478] on span "Aizstāt" at bounding box center [893, 481] width 26 height 10
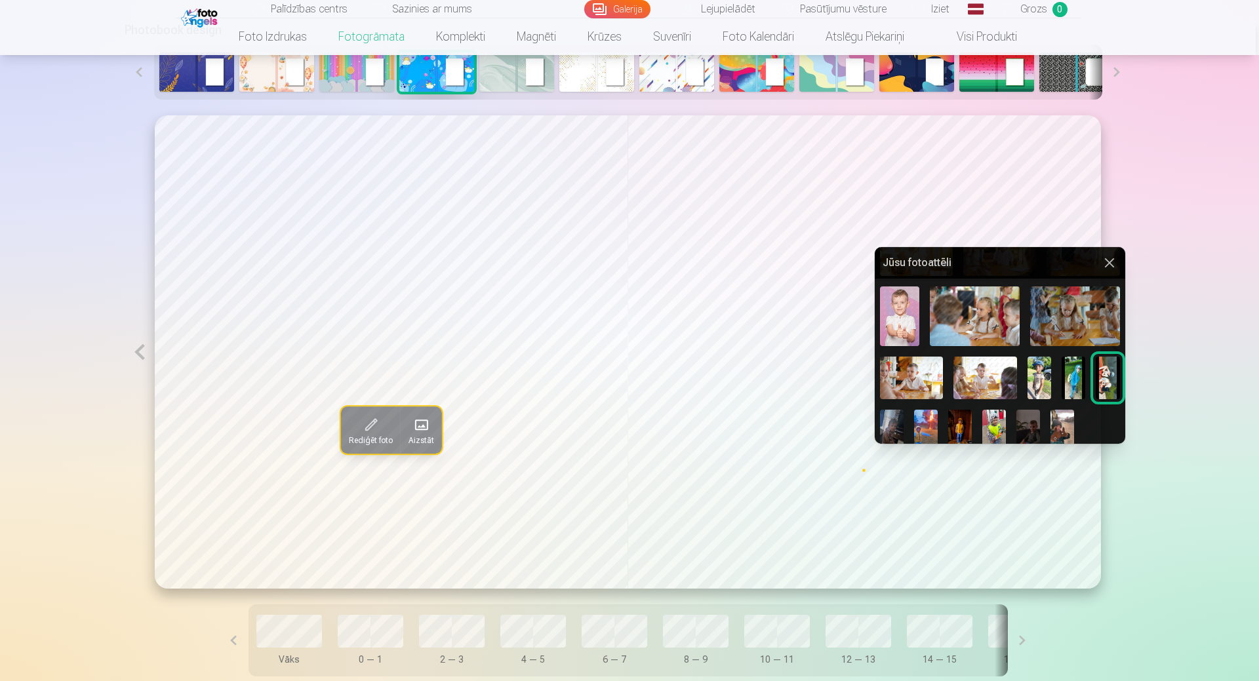
scroll to position [507, 0]
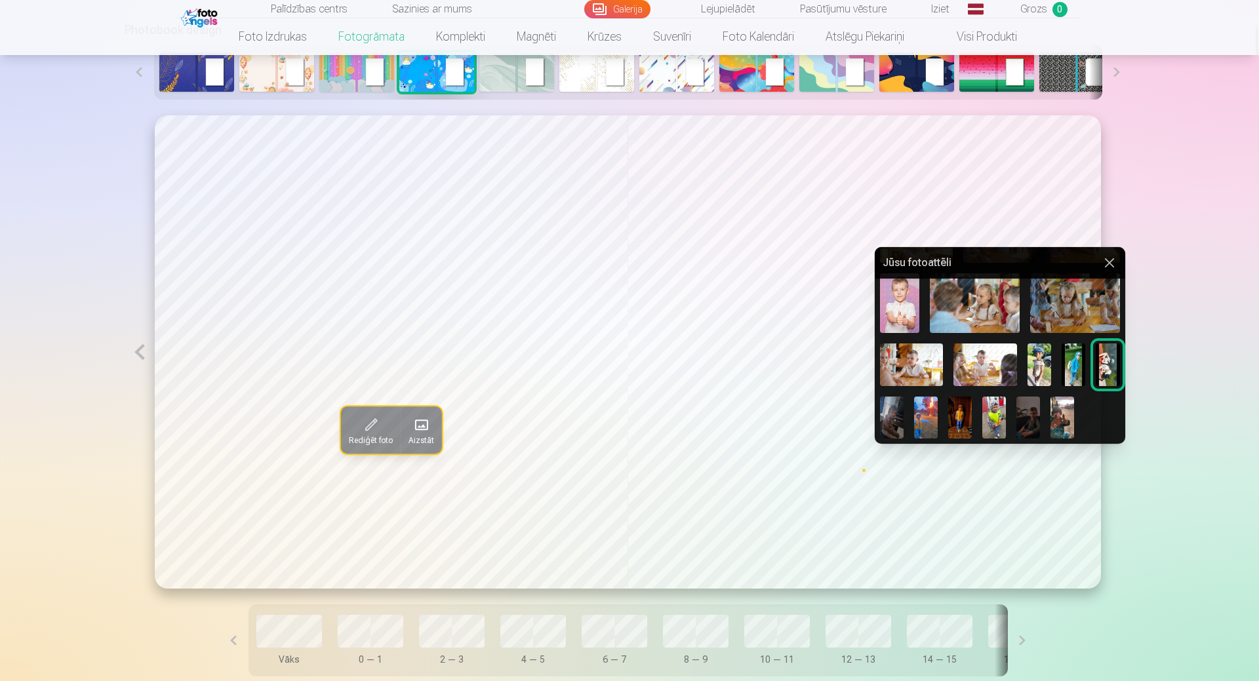
click at [937, 424] on img at bounding box center [926, 418] width 24 height 42
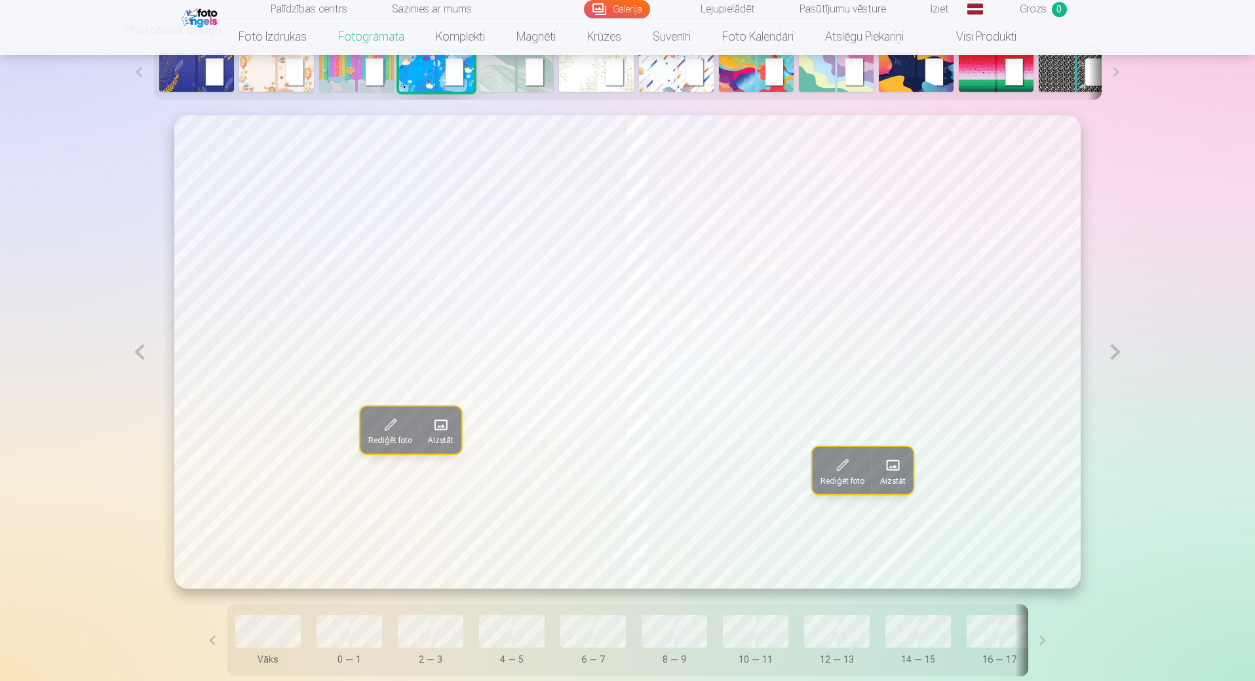
click at [888, 475] on span at bounding box center [893, 465] width 21 height 21
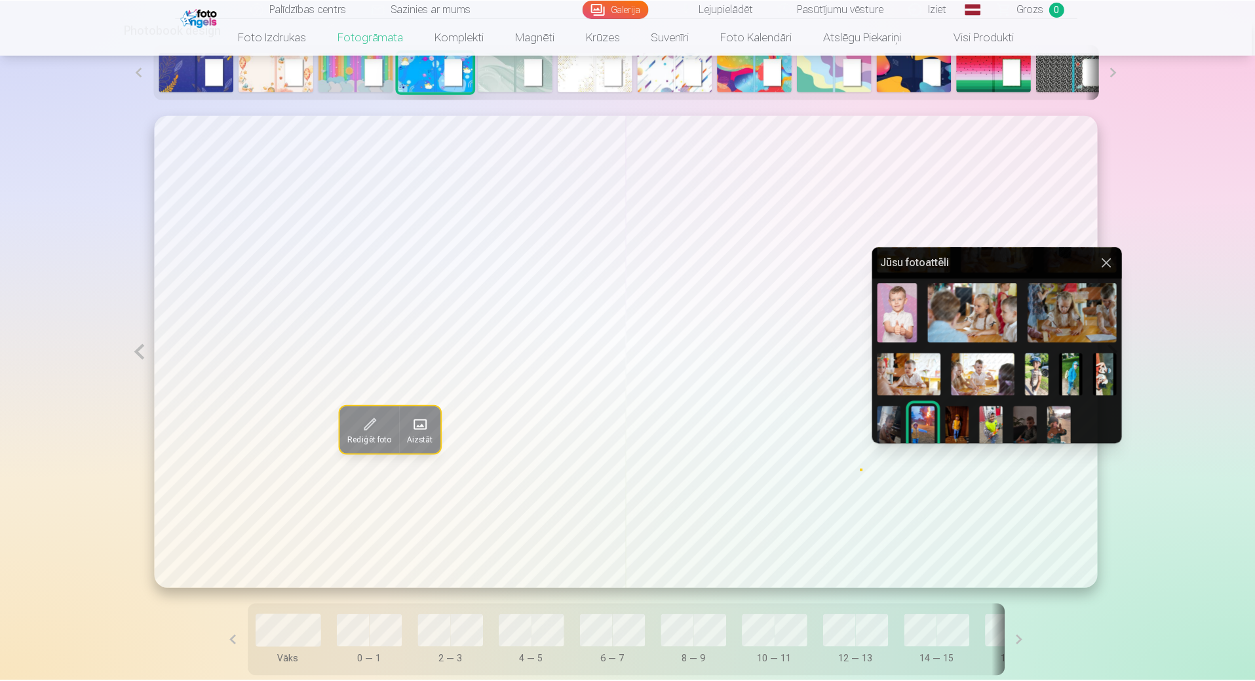
scroll to position [507, 0]
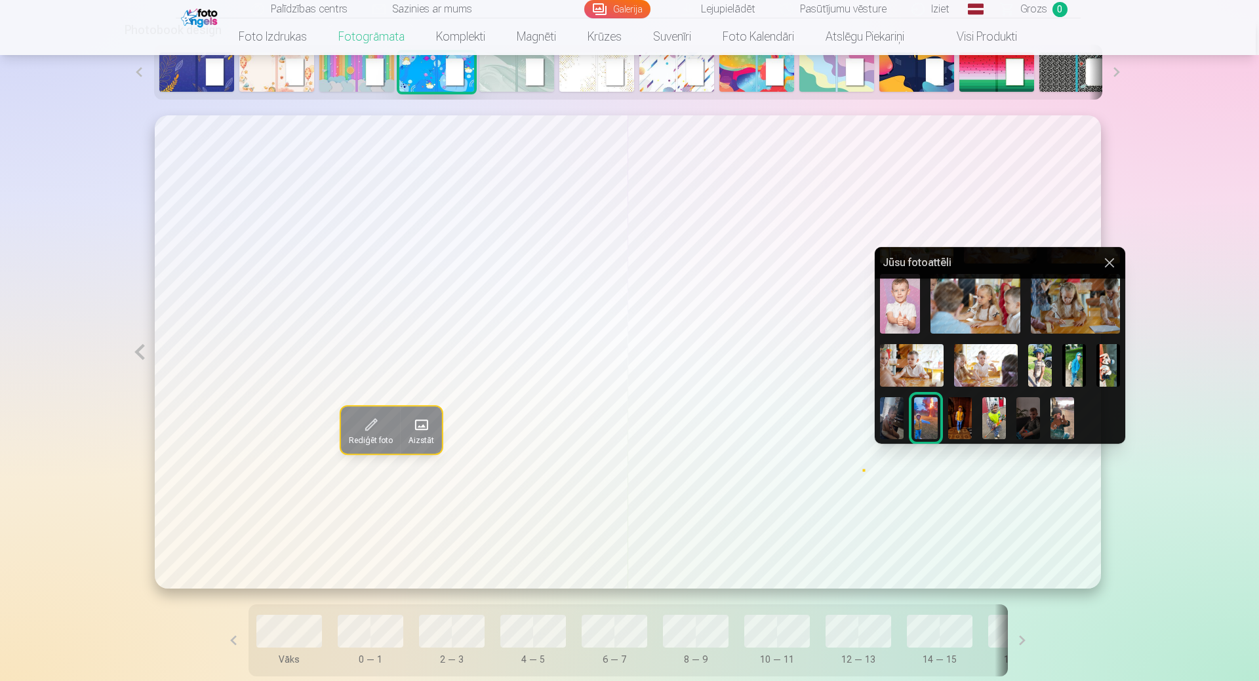
click at [972, 420] on img at bounding box center [960, 418] width 24 height 42
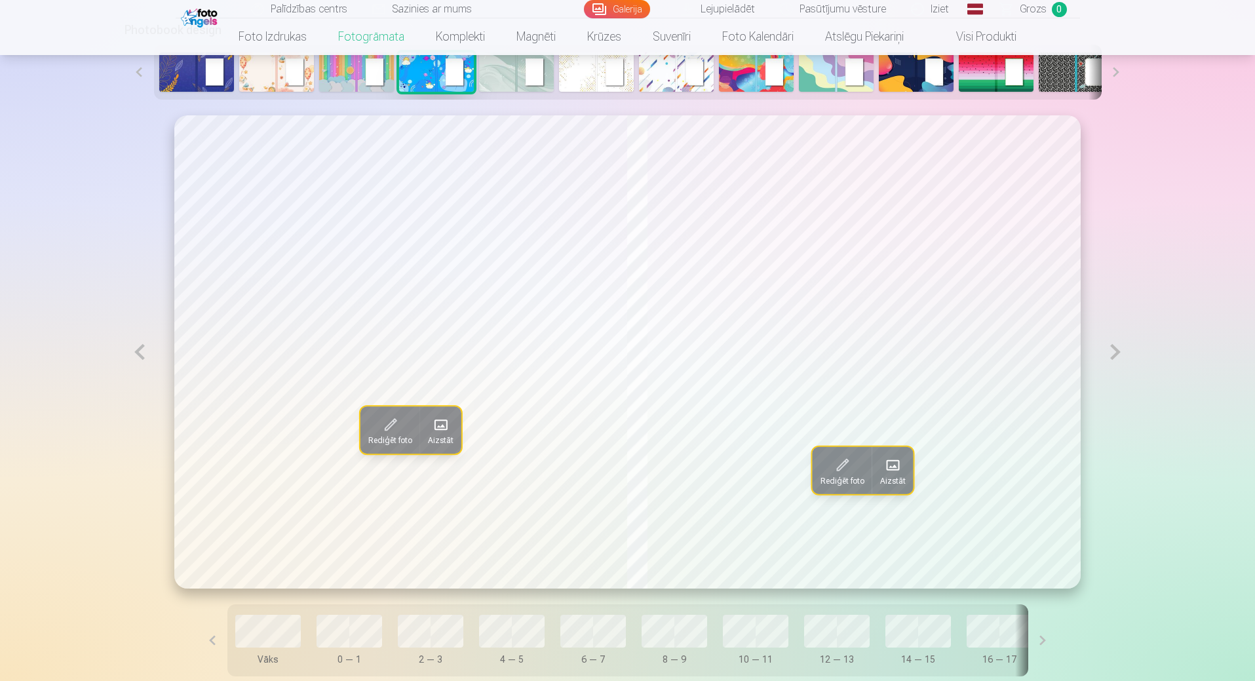
click at [144, 357] on button at bounding box center [140, 351] width 30 height 473
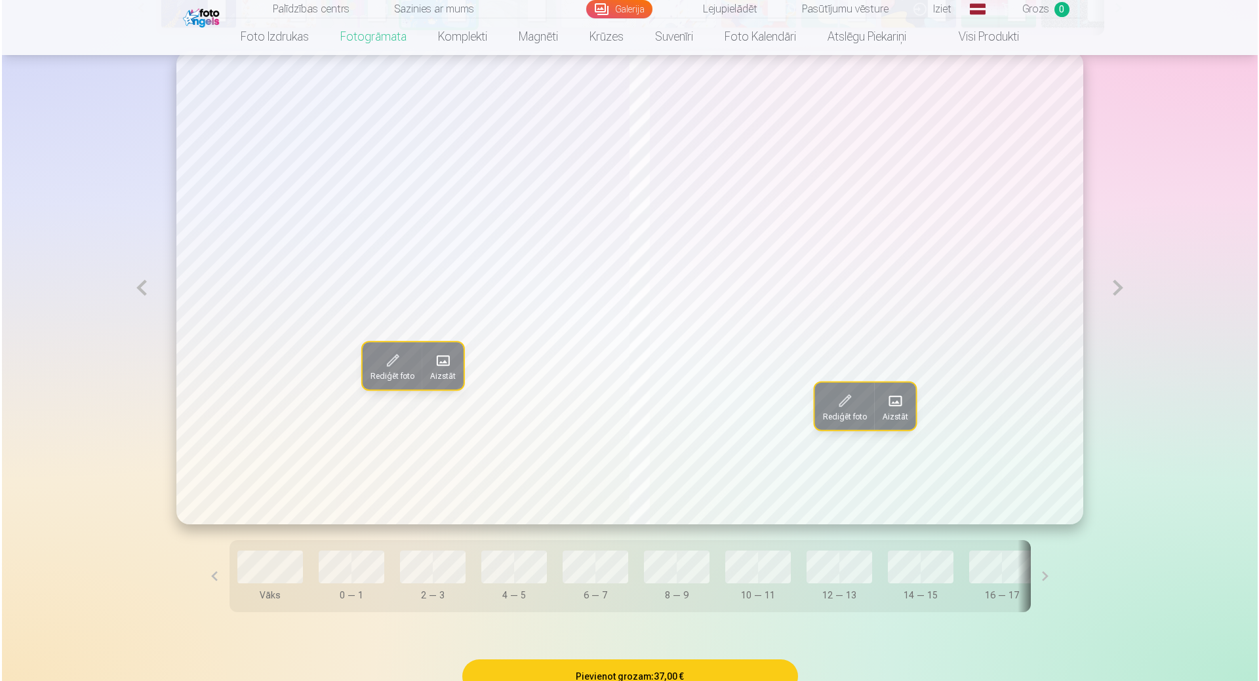
scroll to position [787, 0]
click at [428, 373] on span "Aizstāt" at bounding box center [441, 375] width 26 height 10
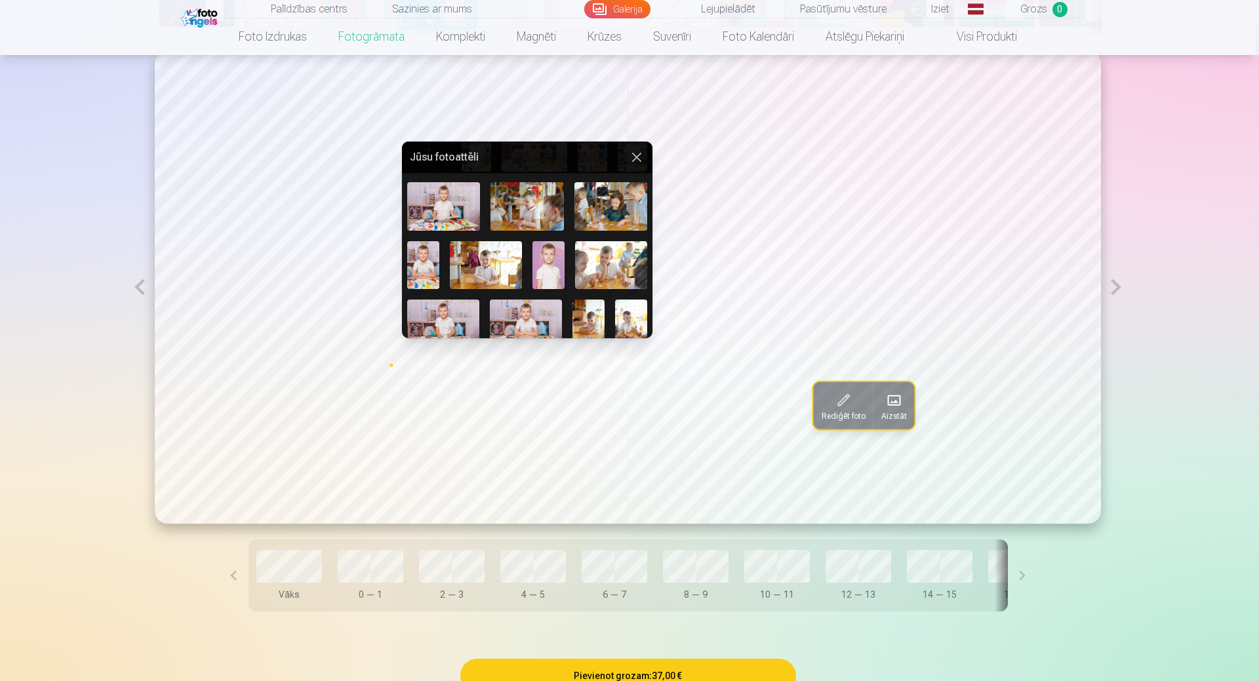
scroll to position [0, 0]
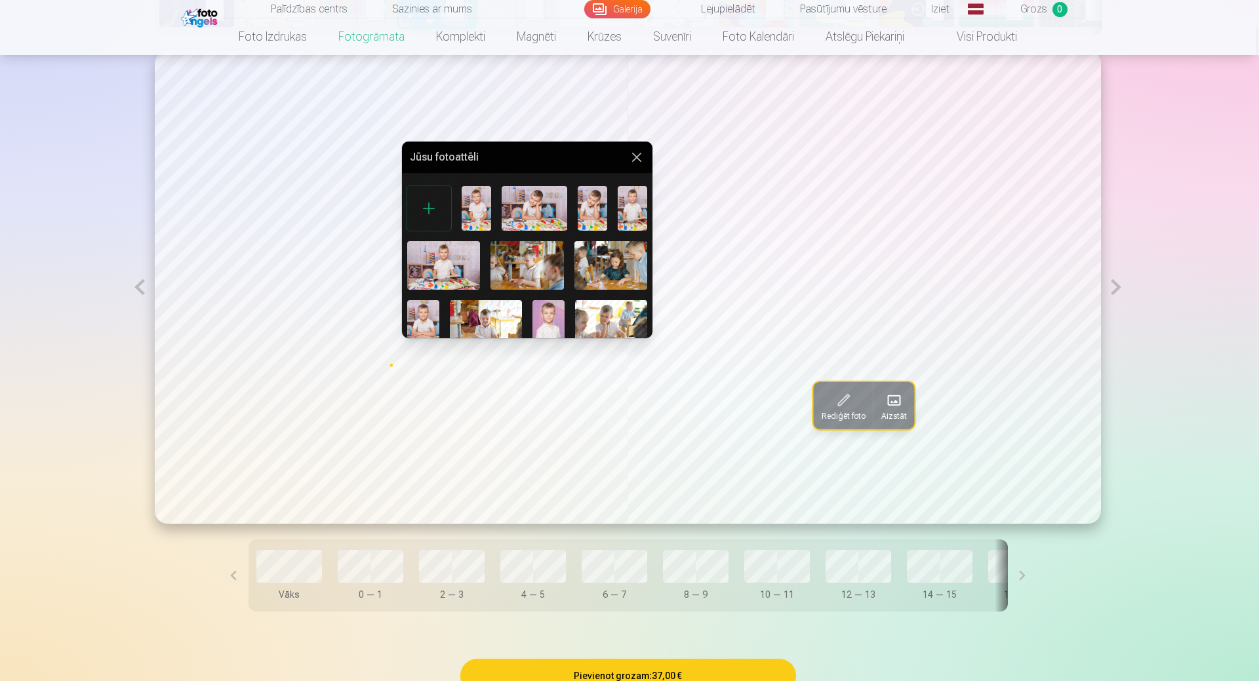
click at [423, 208] on div at bounding box center [429, 208] width 44 height 44
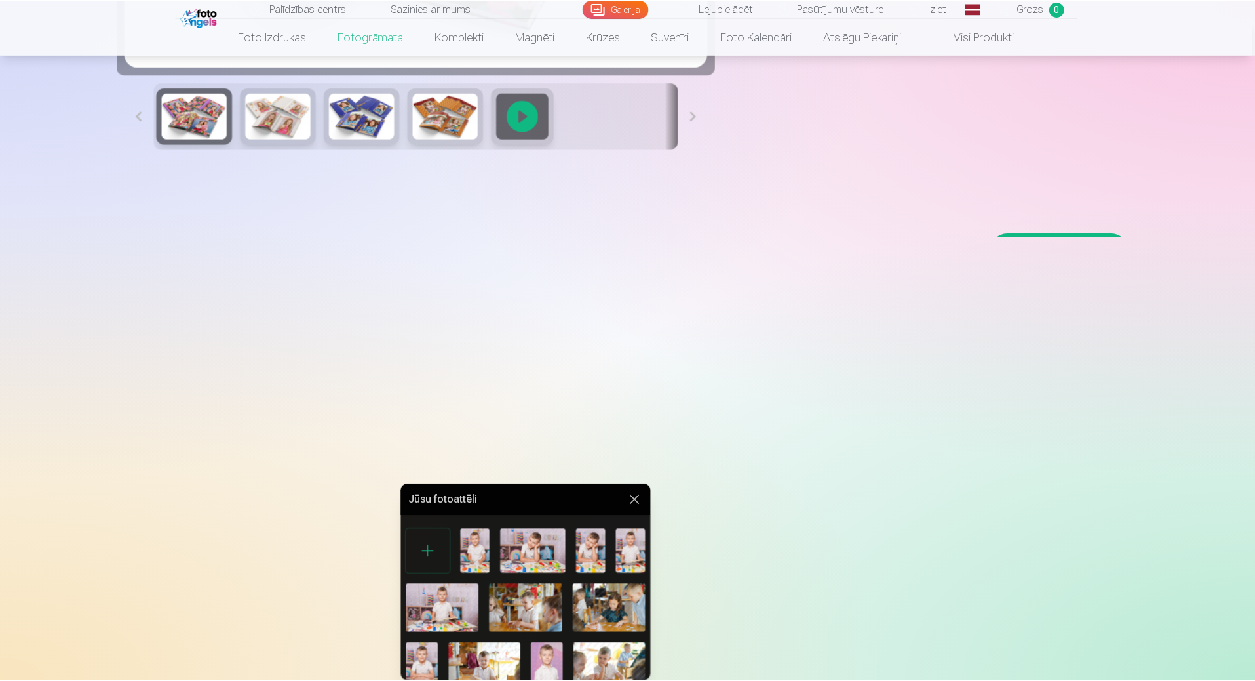
scroll to position [444, 0]
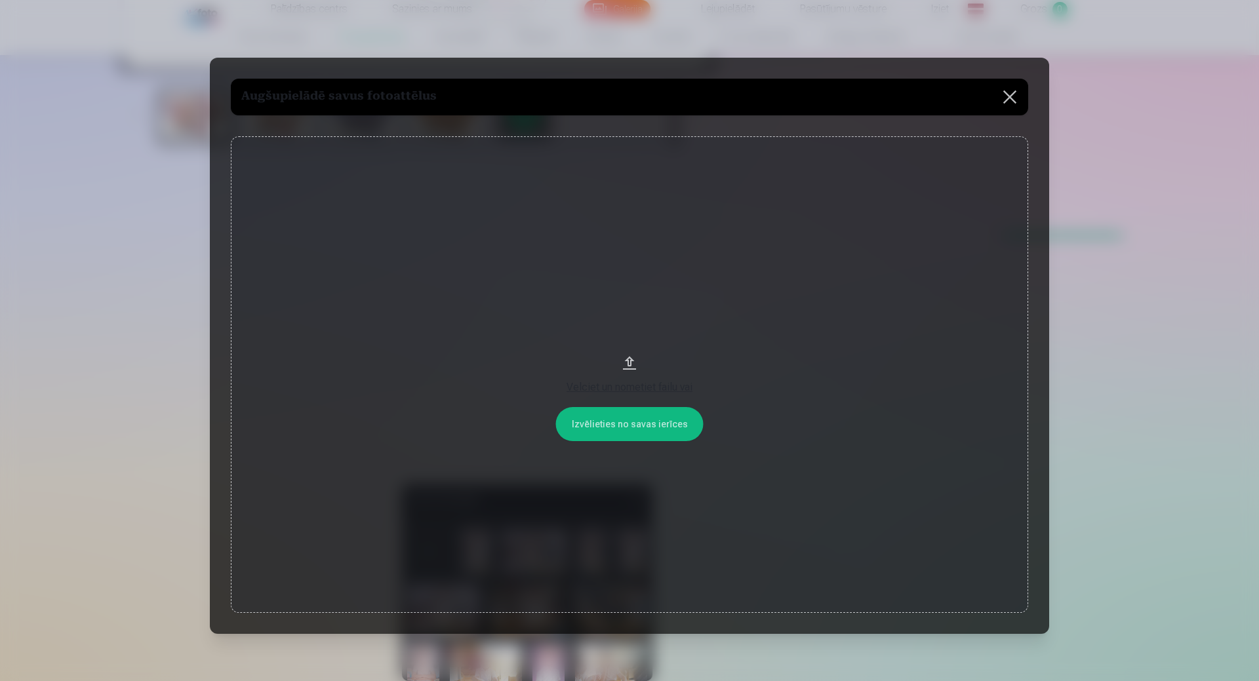
click at [1009, 94] on button at bounding box center [1009, 97] width 37 height 37
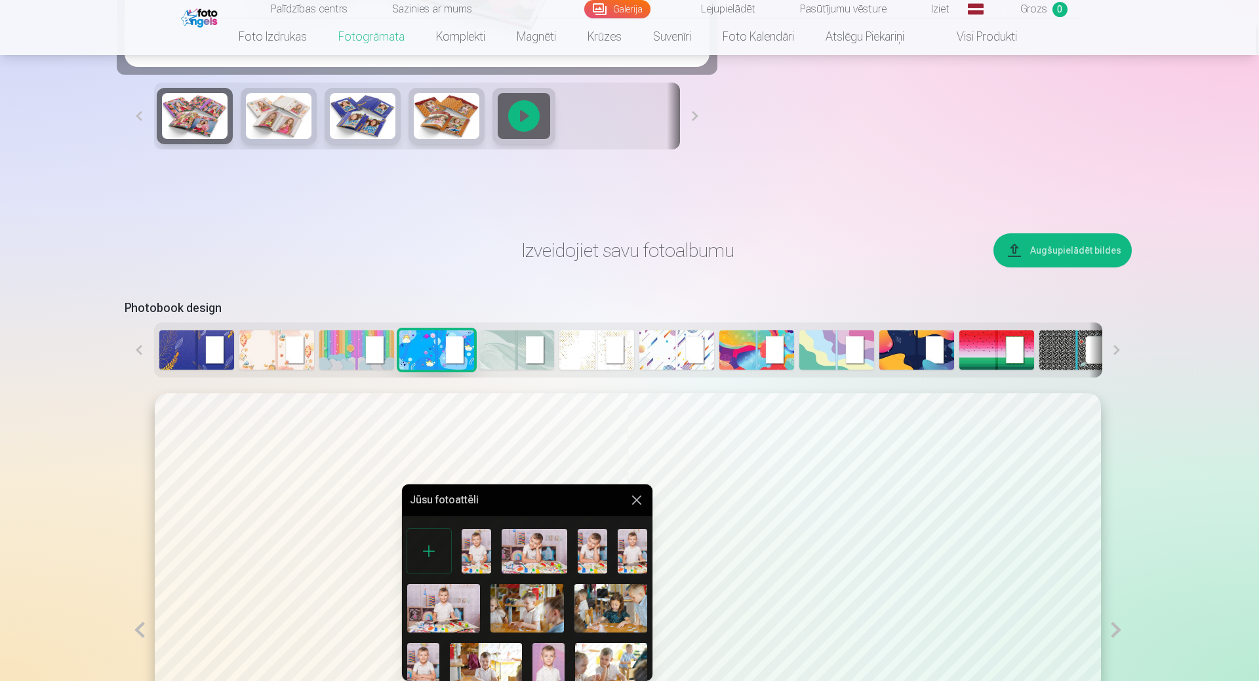
click at [635, 495] on button at bounding box center [637, 500] width 16 height 16
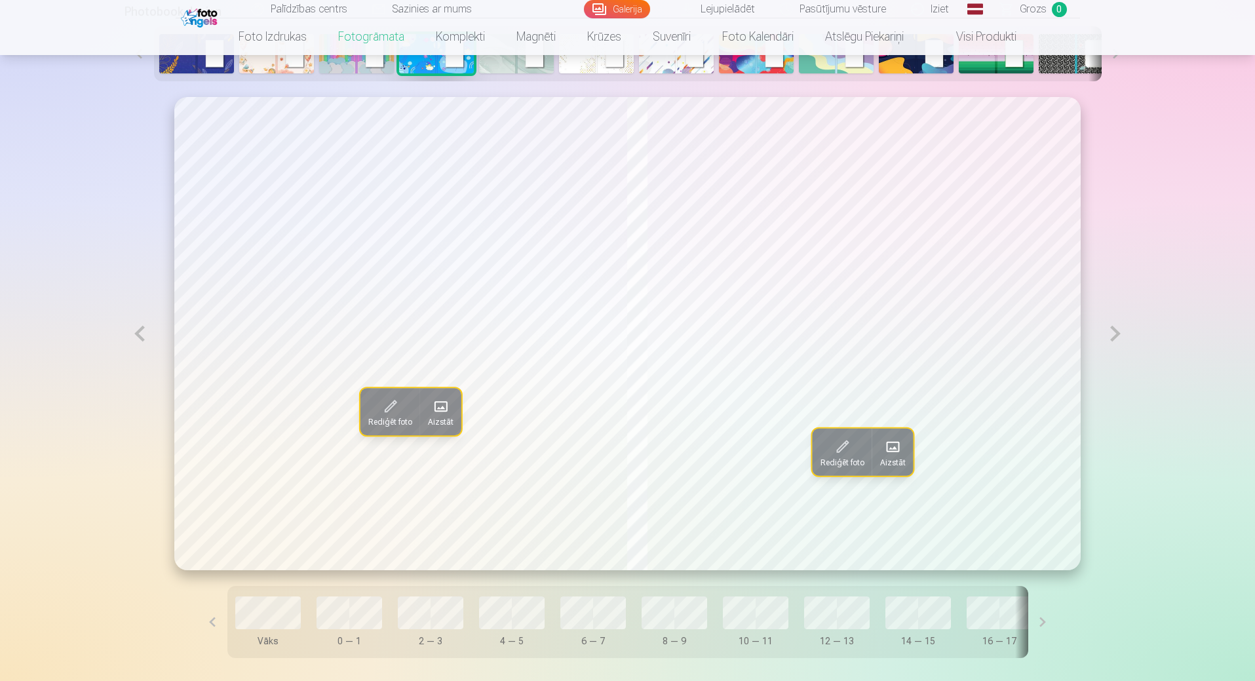
scroll to position [772, 0]
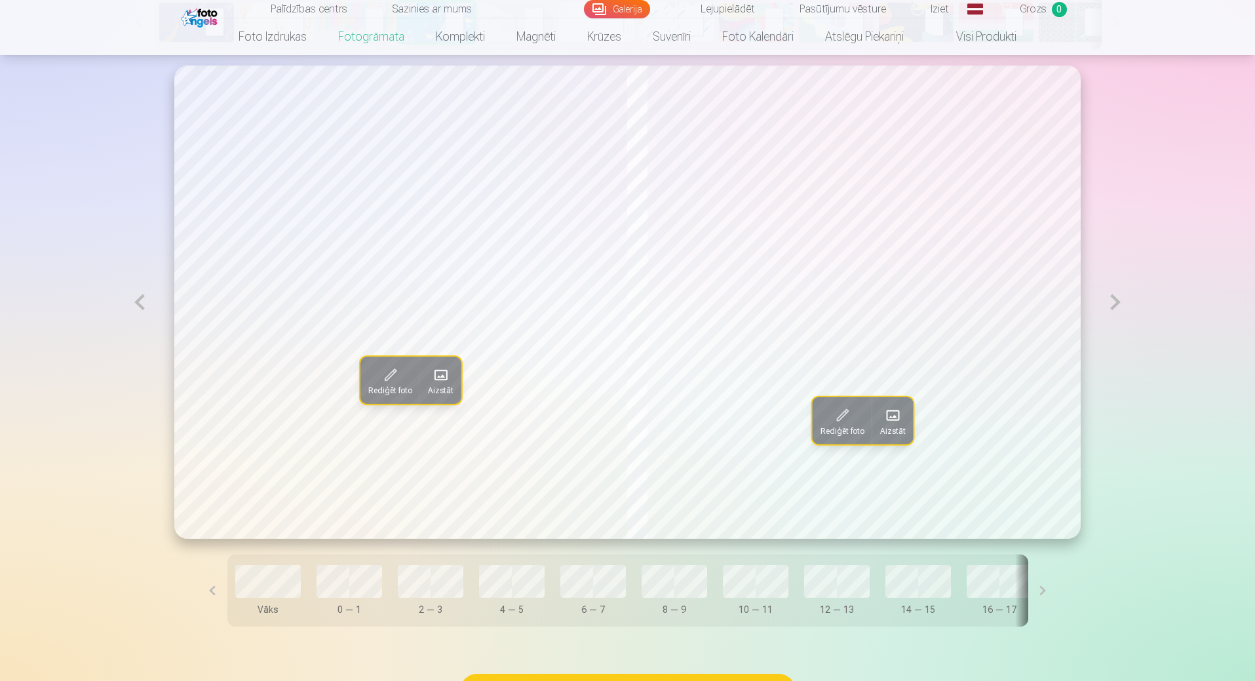
click at [138, 303] on button at bounding box center [140, 302] width 30 height 473
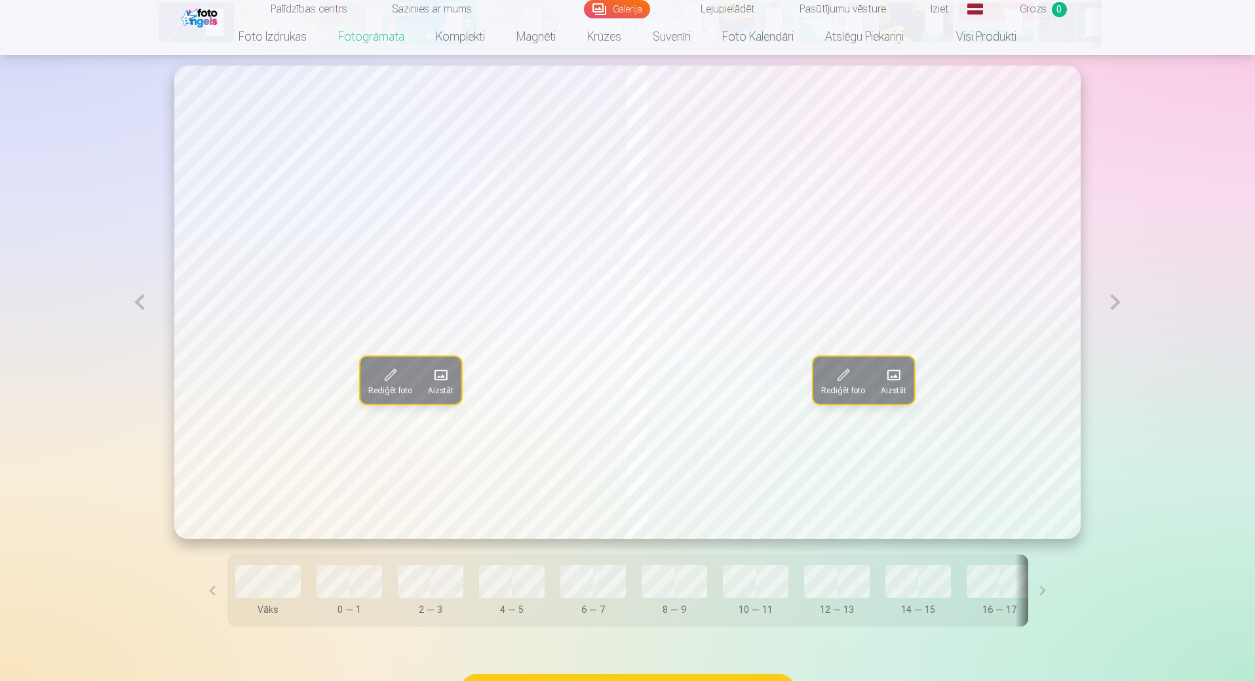
click at [138, 303] on button at bounding box center [140, 302] width 30 height 473
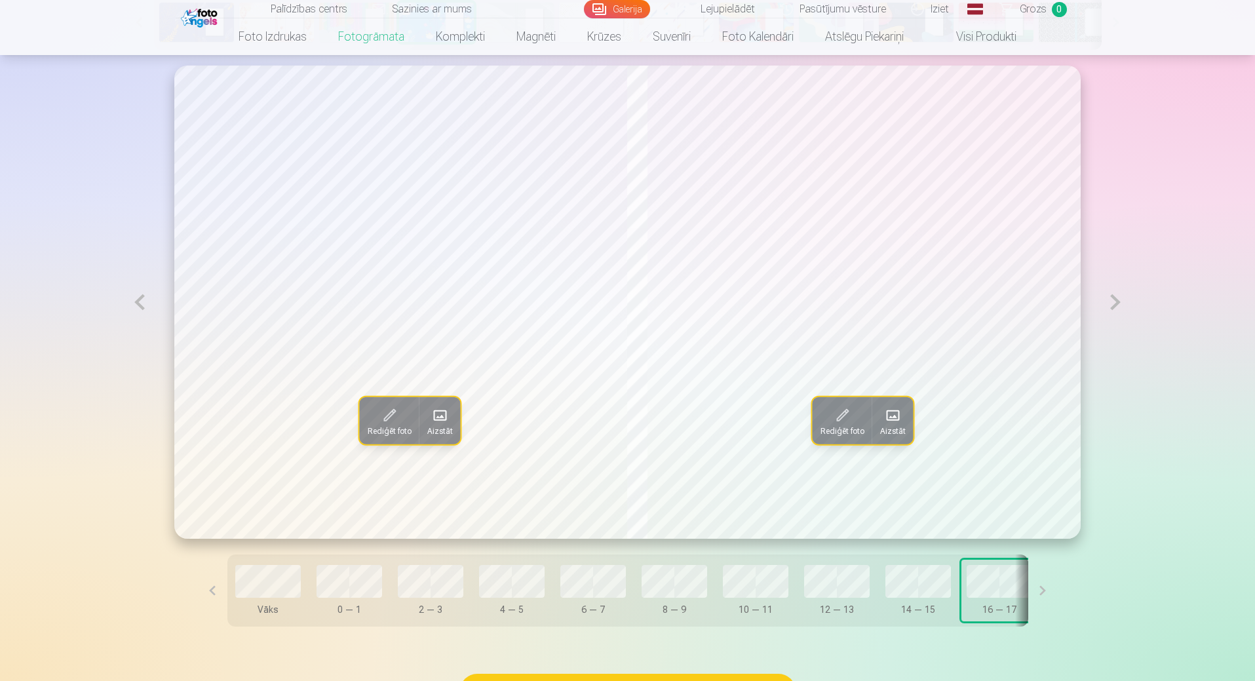
click at [138, 303] on button at bounding box center [140, 302] width 30 height 473
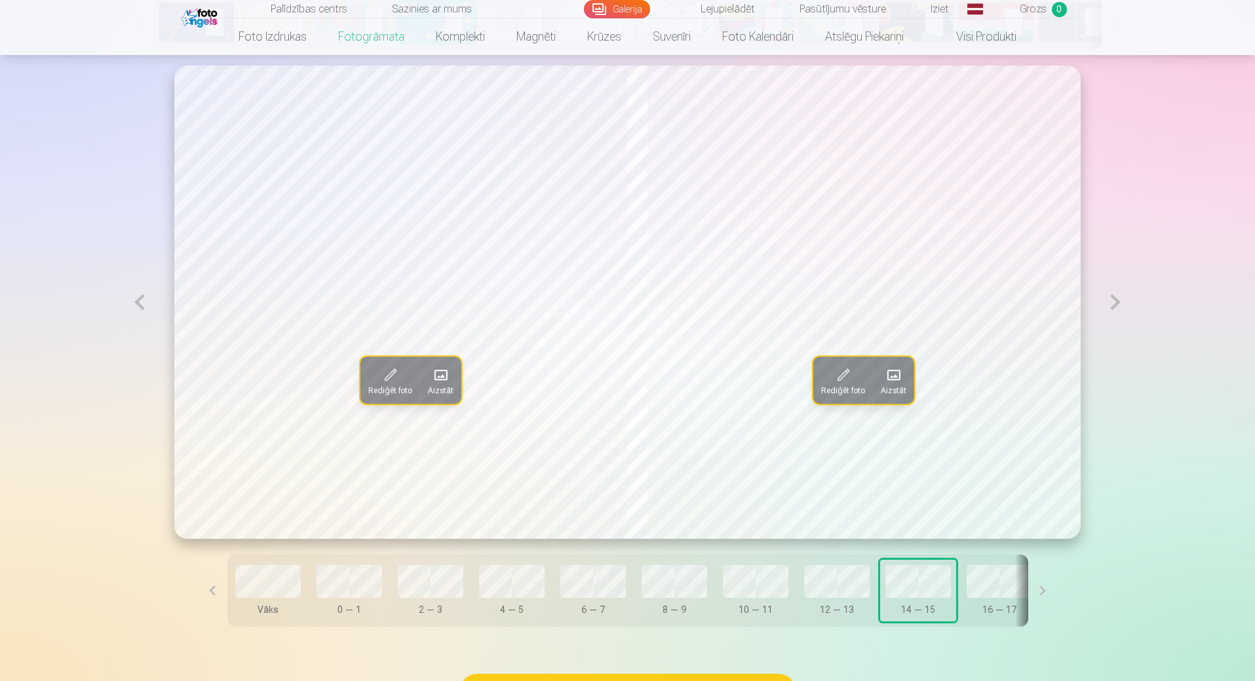
click at [138, 303] on button at bounding box center [140, 302] width 30 height 473
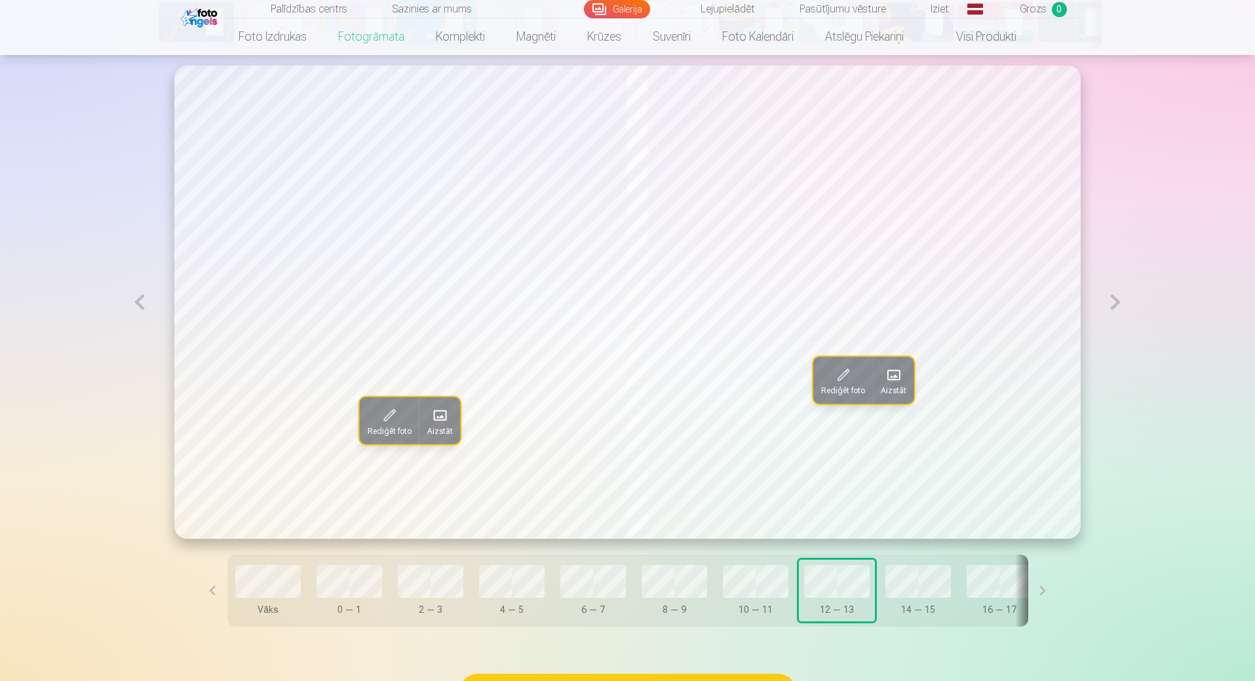
click at [138, 303] on button at bounding box center [140, 302] width 30 height 473
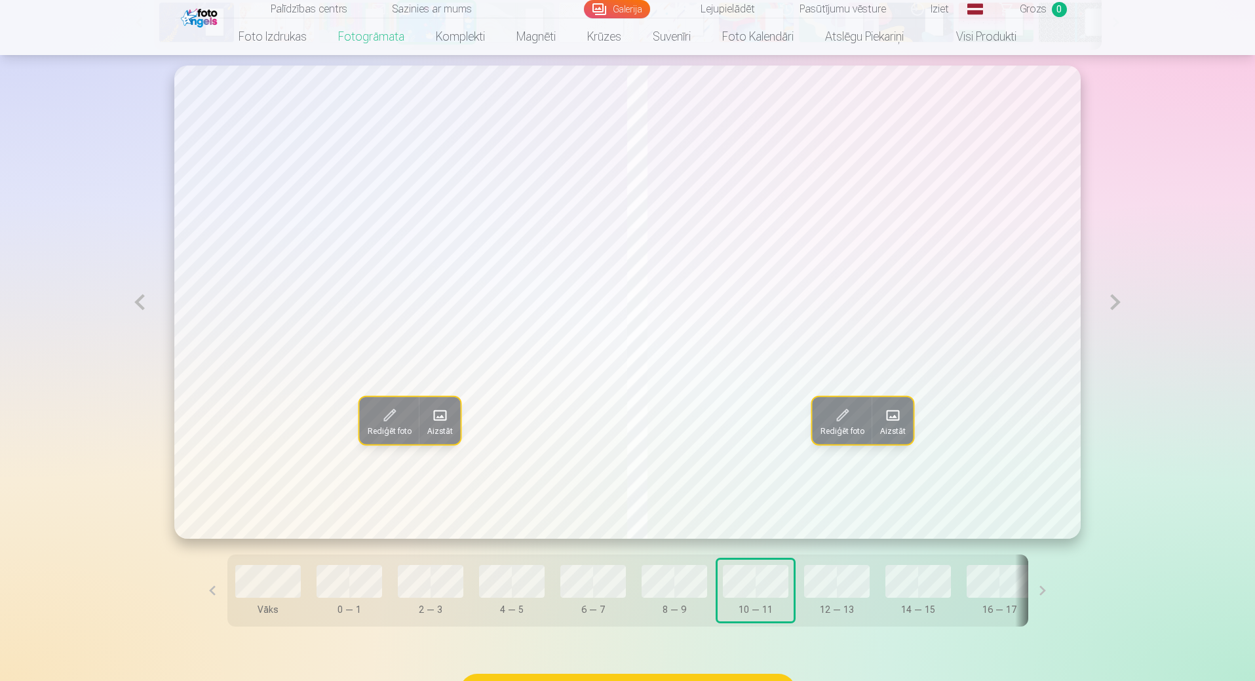
click at [138, 303] on button at bounding box center [140, 302] width 30 height 473
click at [1116, 306] on button at bounding box center [1116, 302] width 30 height 473
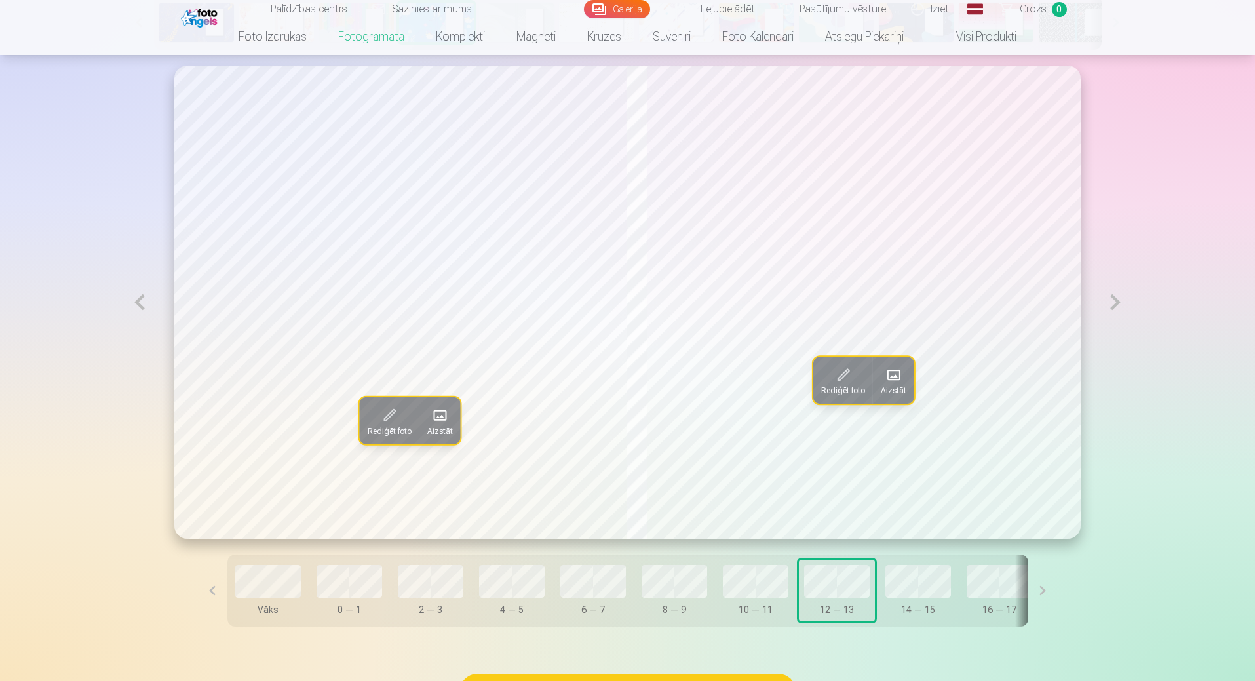
click at [141, 302] on button at bounding box center [140, 302] width 30 height 473
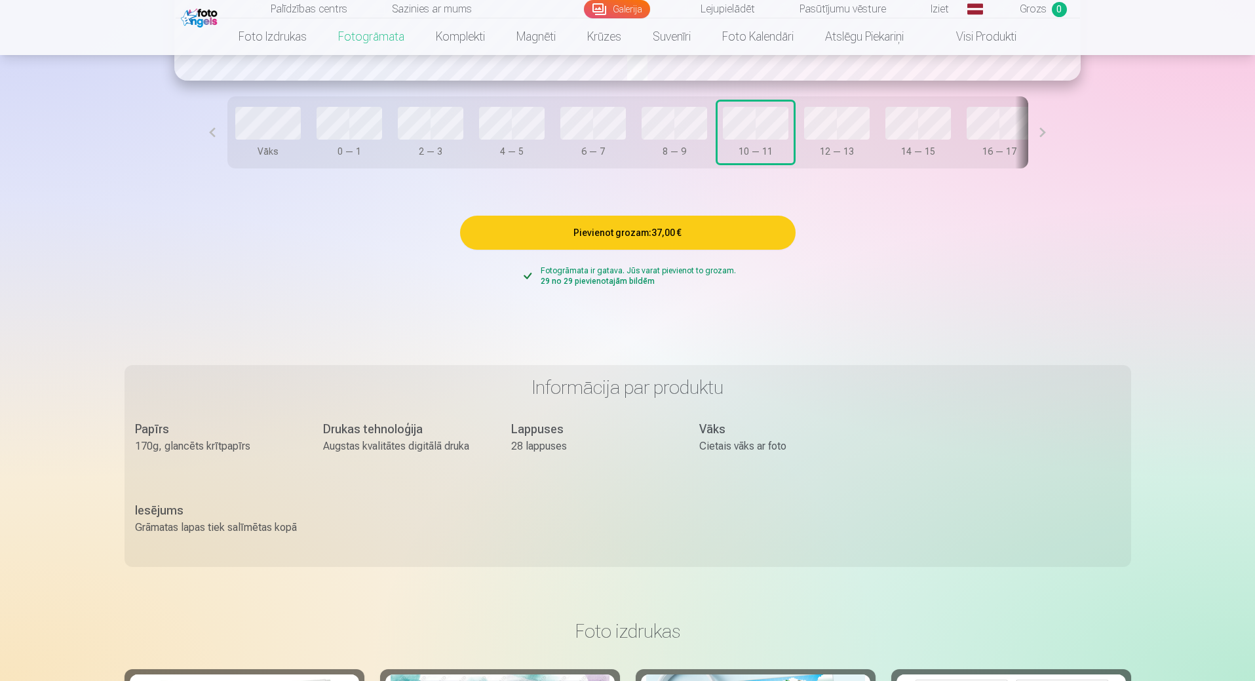
scroll to position [1230, 0]
click at [701, 246] on button "Pievienot grozam : 37,00 €" at bounding box center [628, 232] width 336 height 34
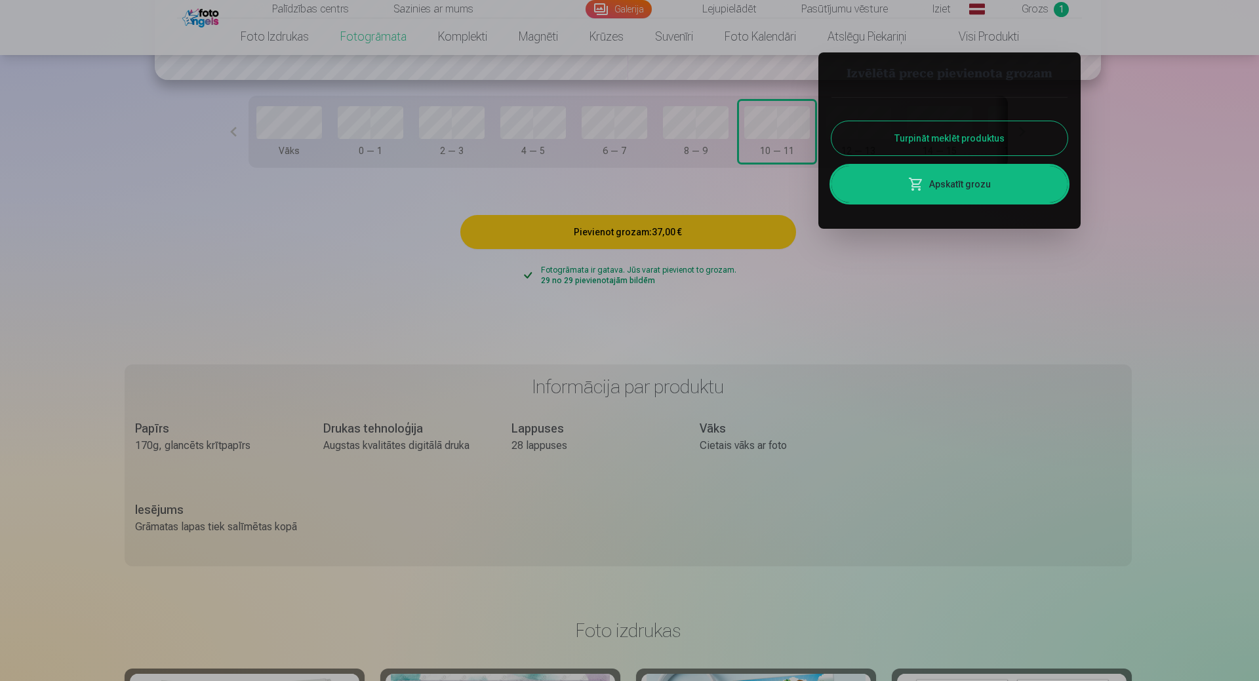
click at [981, 137] on button "Turpināt meklēt produktus" at bounding box center [949, 138] width 236 height 34
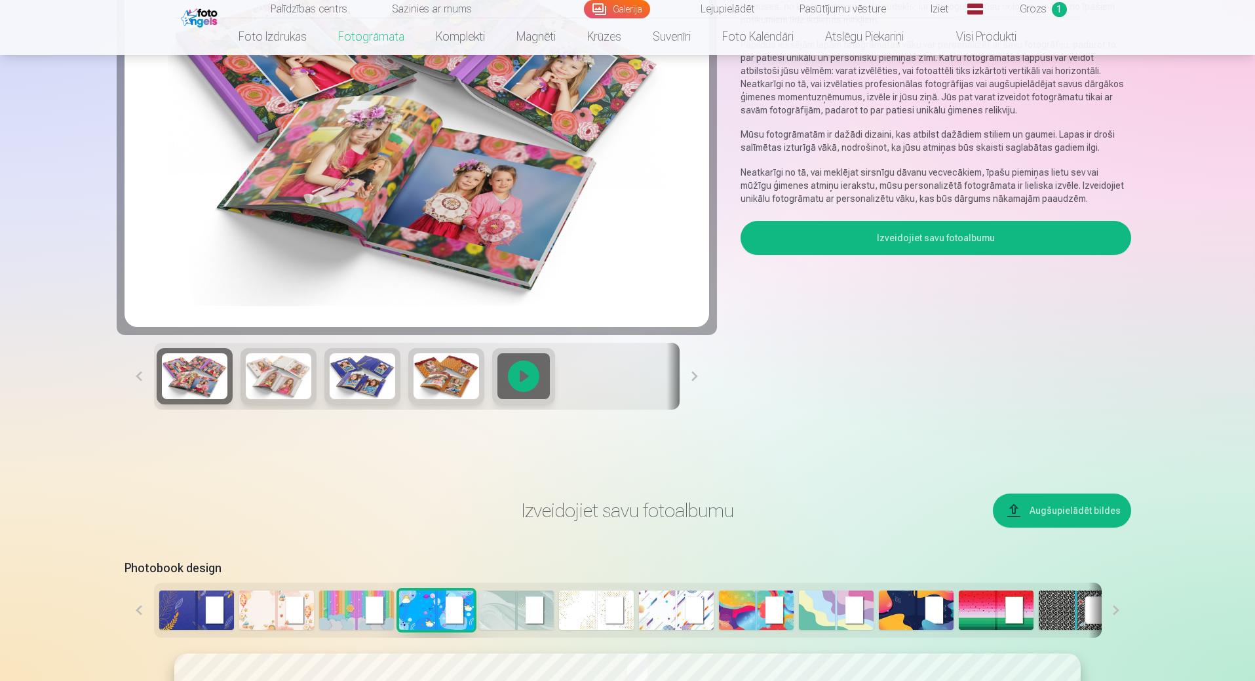
scroll to position [0, 0]
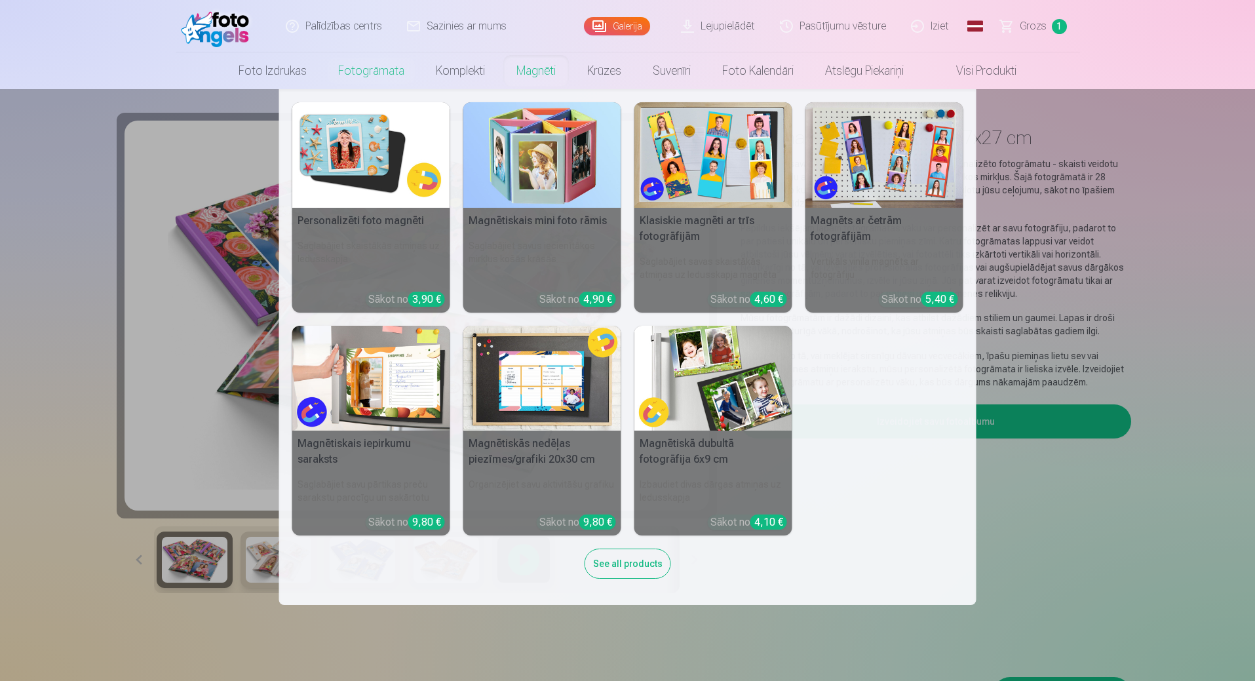
click at [530, 66] on link "Magnēti" at bounding box center [536, 70] width 71 height 37
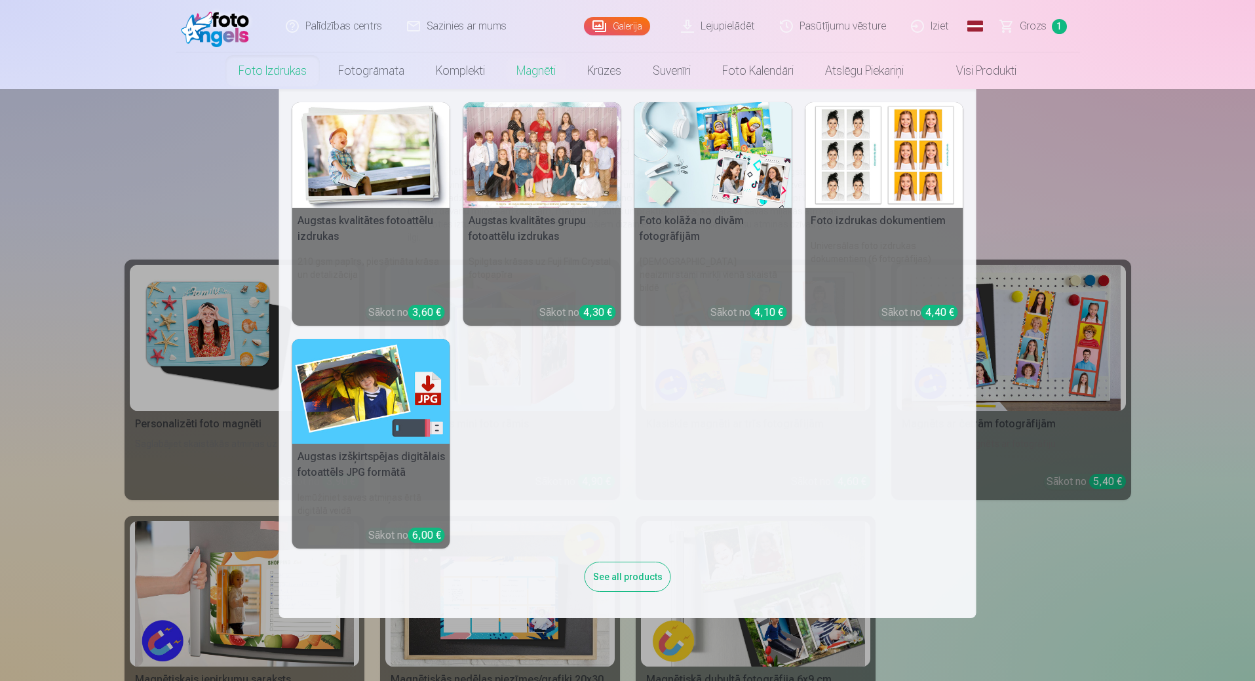
click at [892, 231] on h5 "Foto izdrukas dokumentiem" at bounding box center [885, 221] width 158 height 26
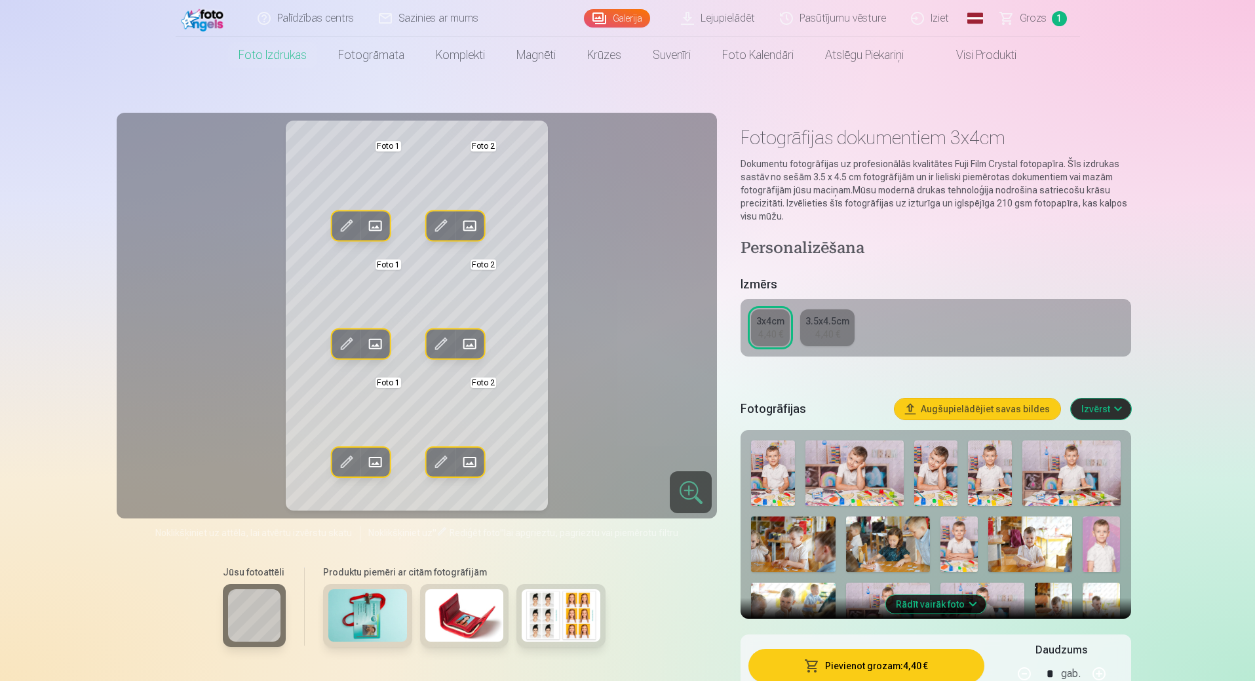
scroll to position [66, 0]
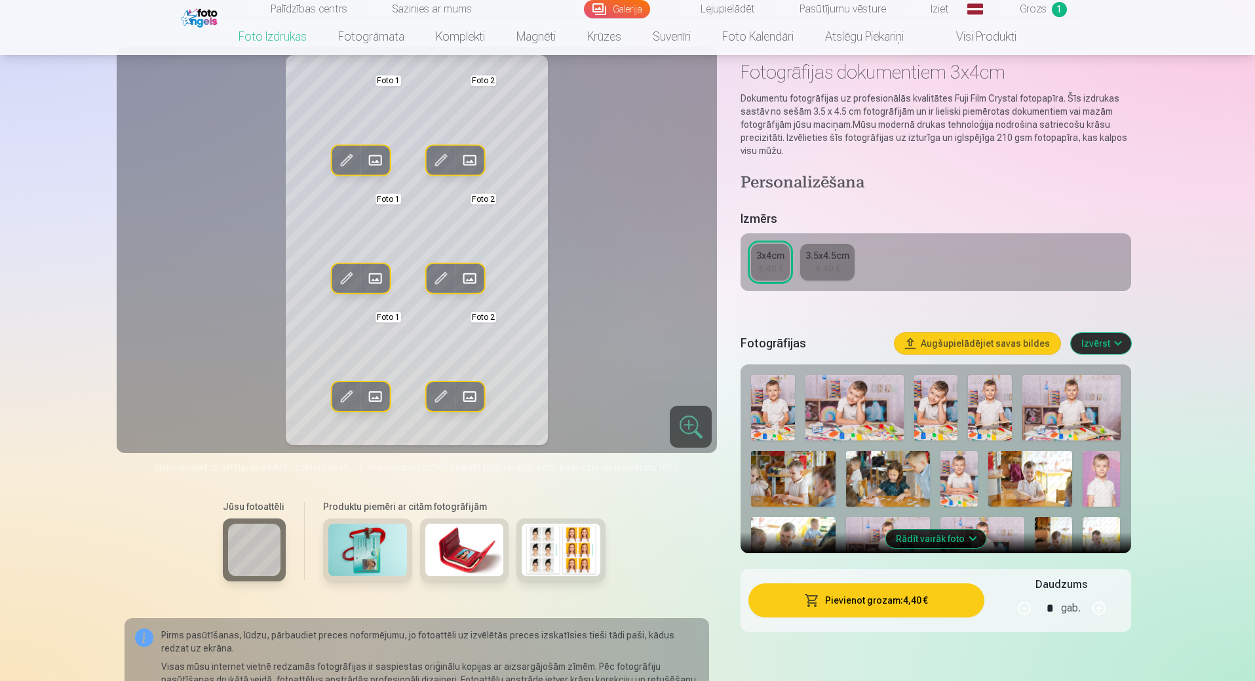
click at [953, 480] on img at bounding box center [959, 479] width 37 height 56
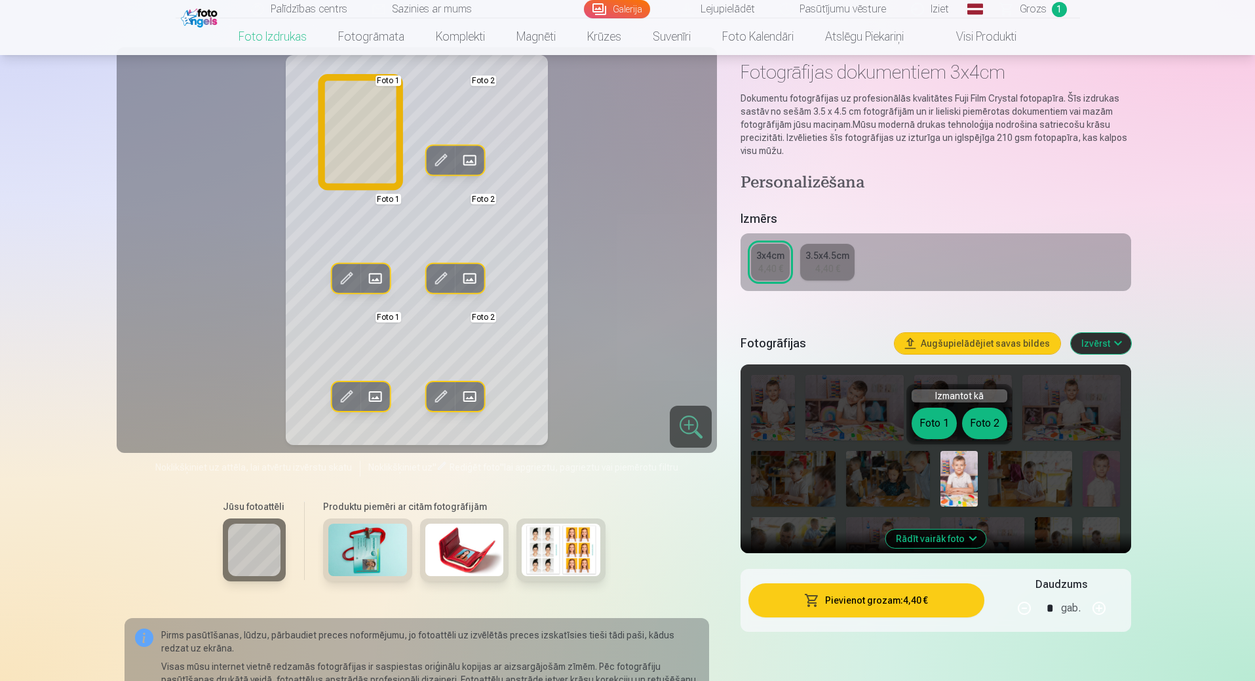
click at [932, 422] on button "Foto 1" at bounding box center [934, 423] width 45 height 31
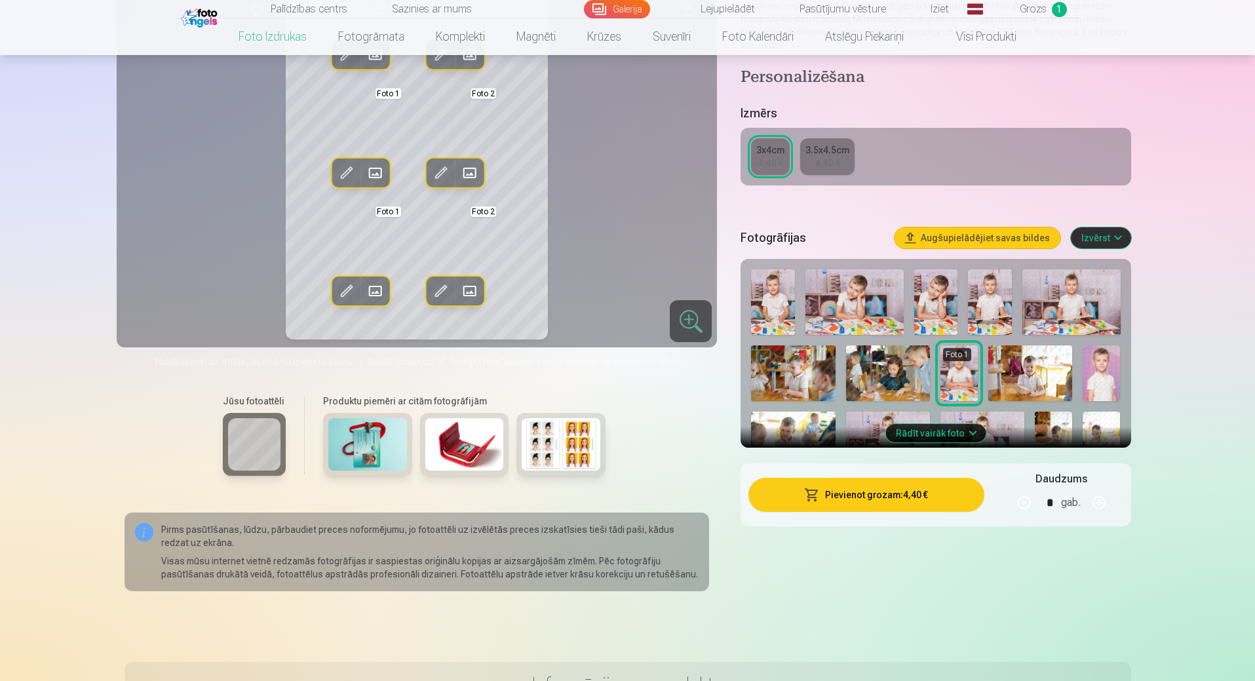
scroll to position [197, 0]
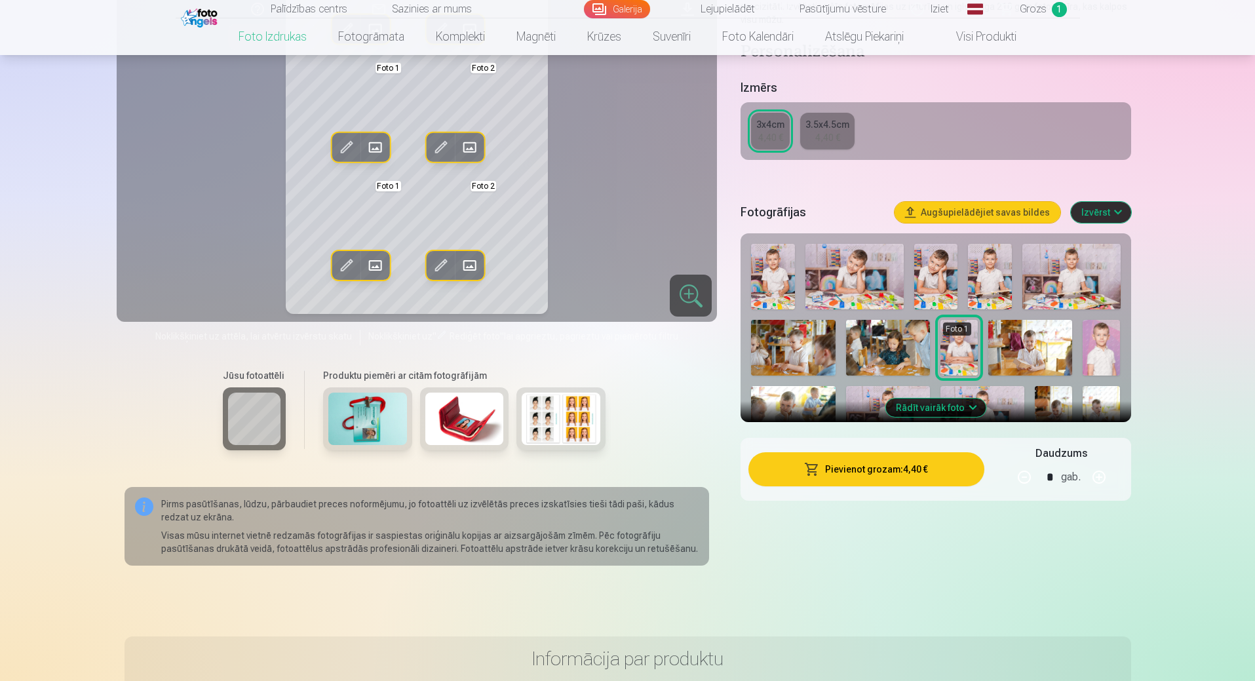
click at [972, 405] on button "Rādīt vairāk foto" at bounding box center [936, 408] width 100 height 18
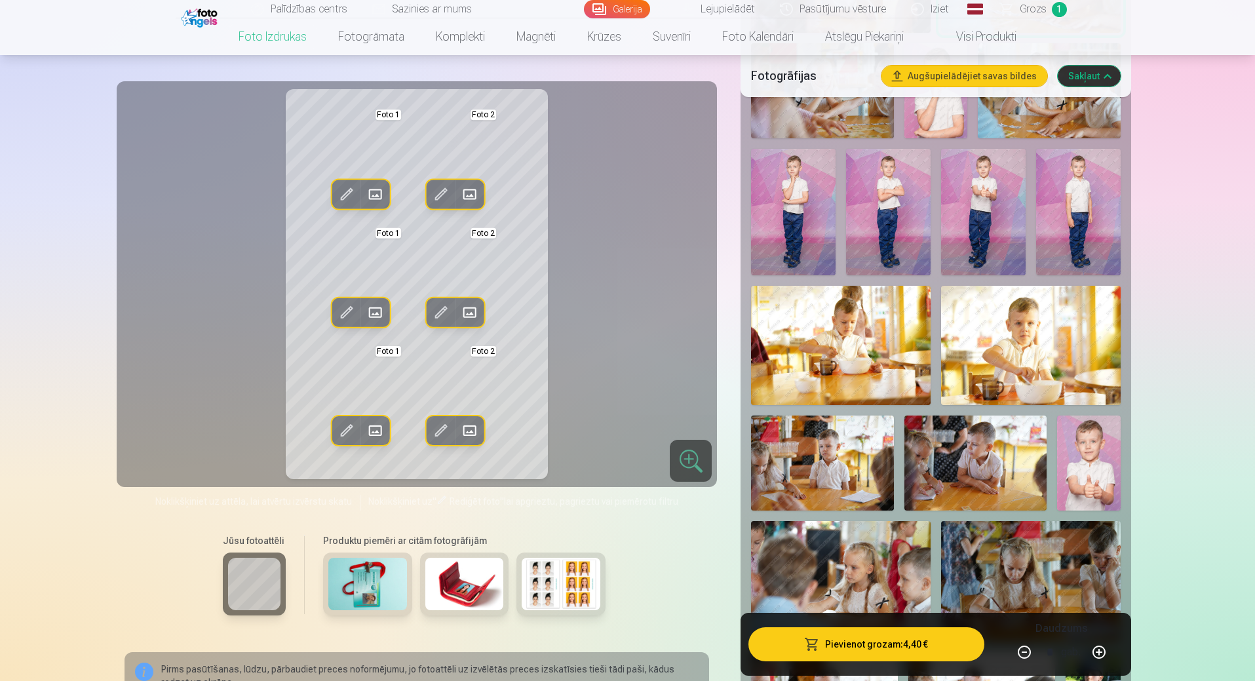
scroll to position [1114, 0]
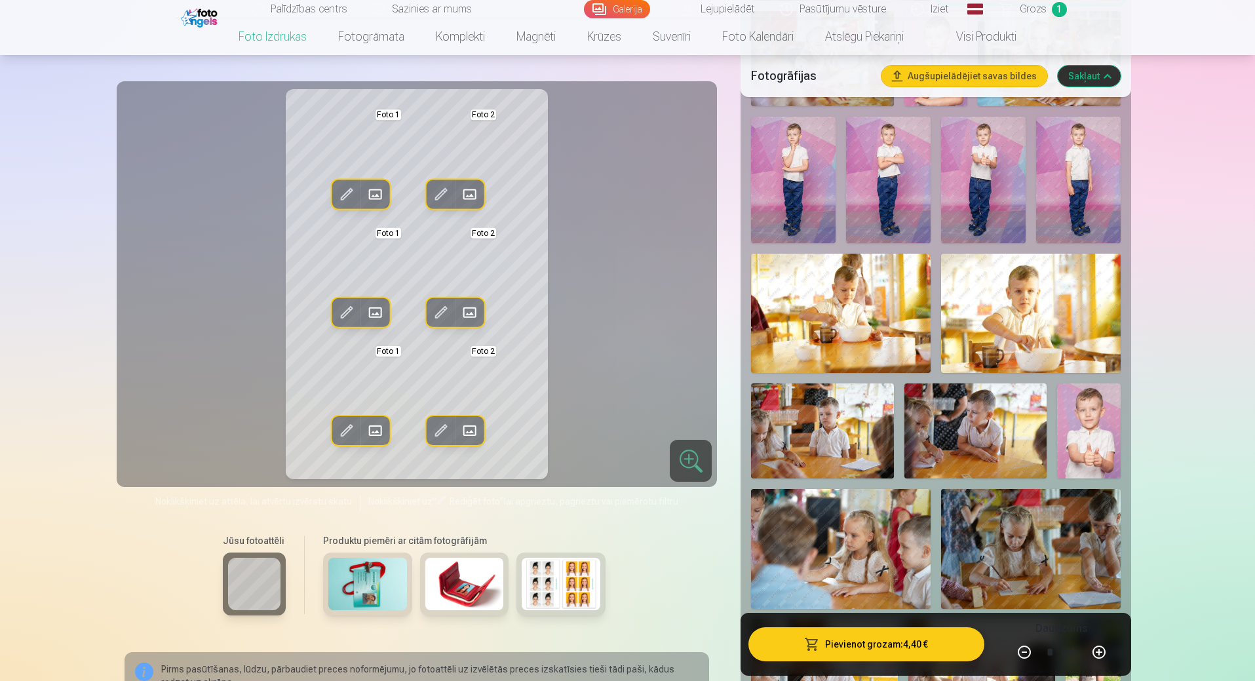
click at [1088, 453] on img at bounding box center [1089, 430] width 64 height 95
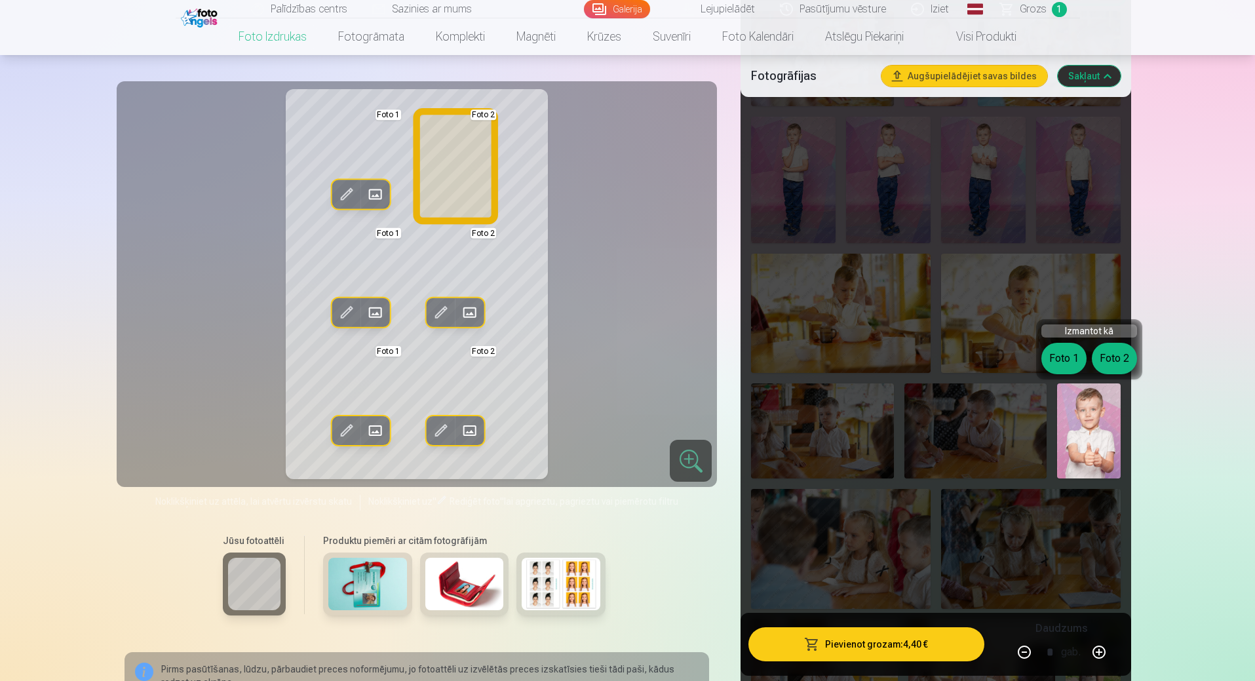
click at [1119, 361] on button "Foto 2" at bounding box center [1114, 358] width 45 height 31
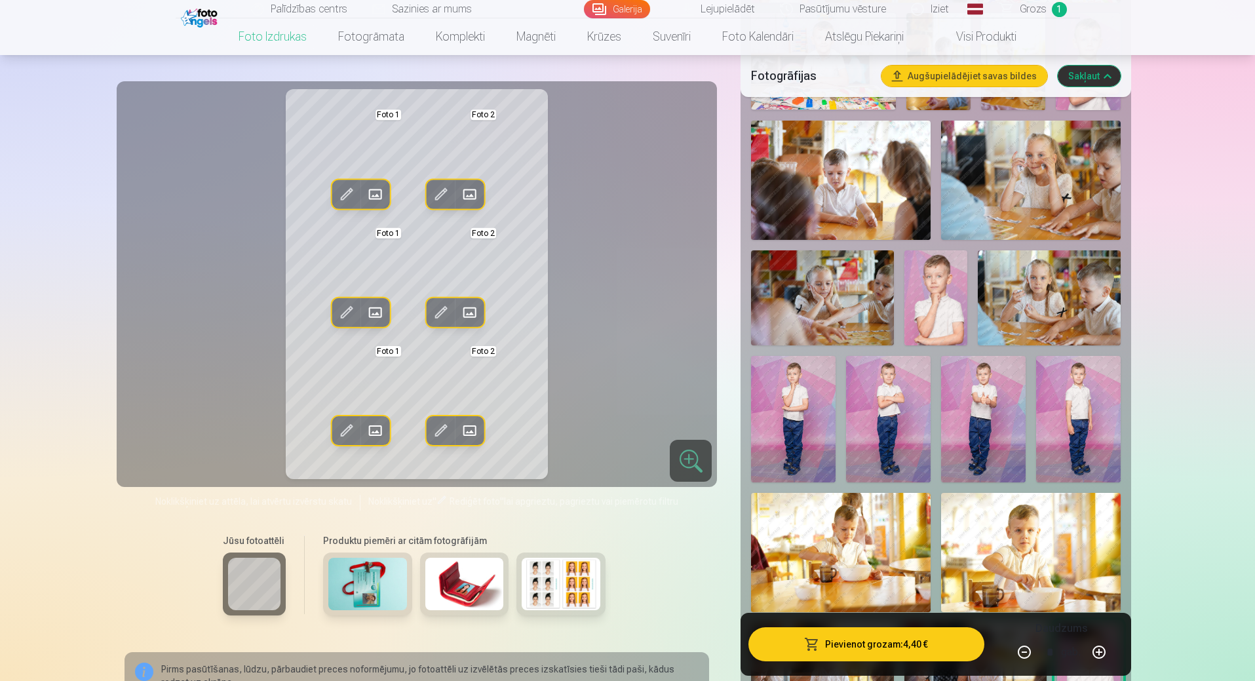
scroll to position [852, 0]
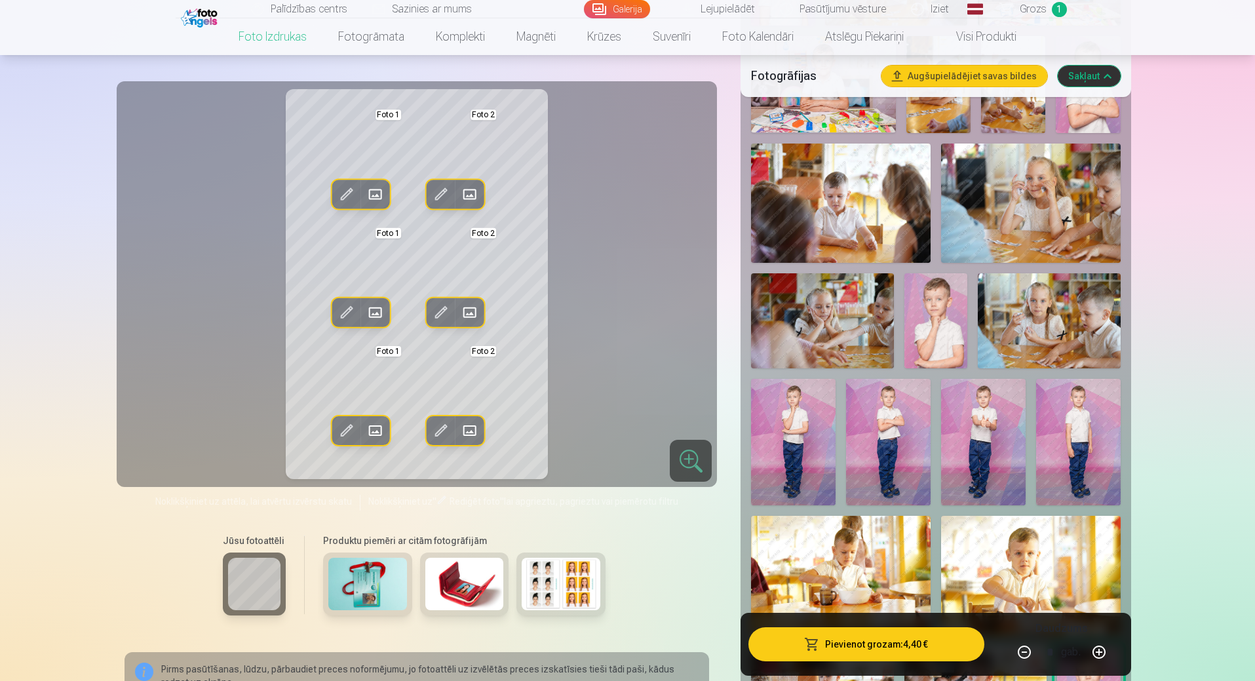
click at [698, 456] on div at bounding box center [691, 461] width 42 height 42
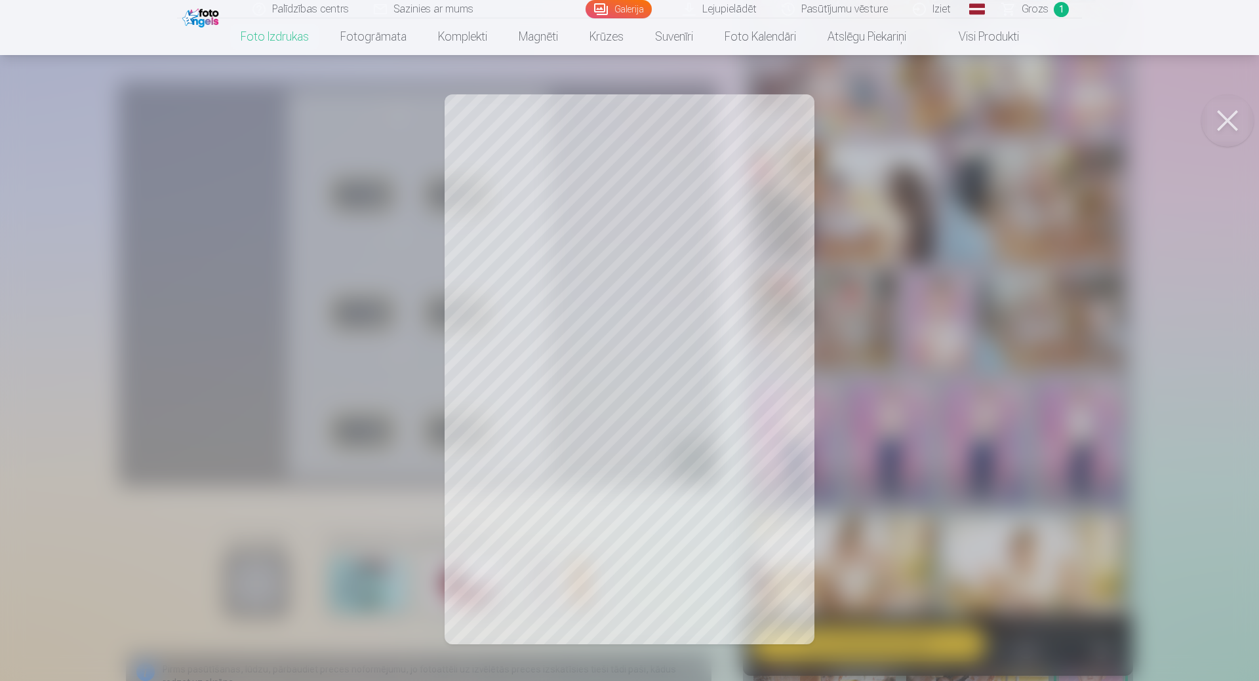
click at [1232, 122] on button at bounding box center [1227, 120] width 52 height 52
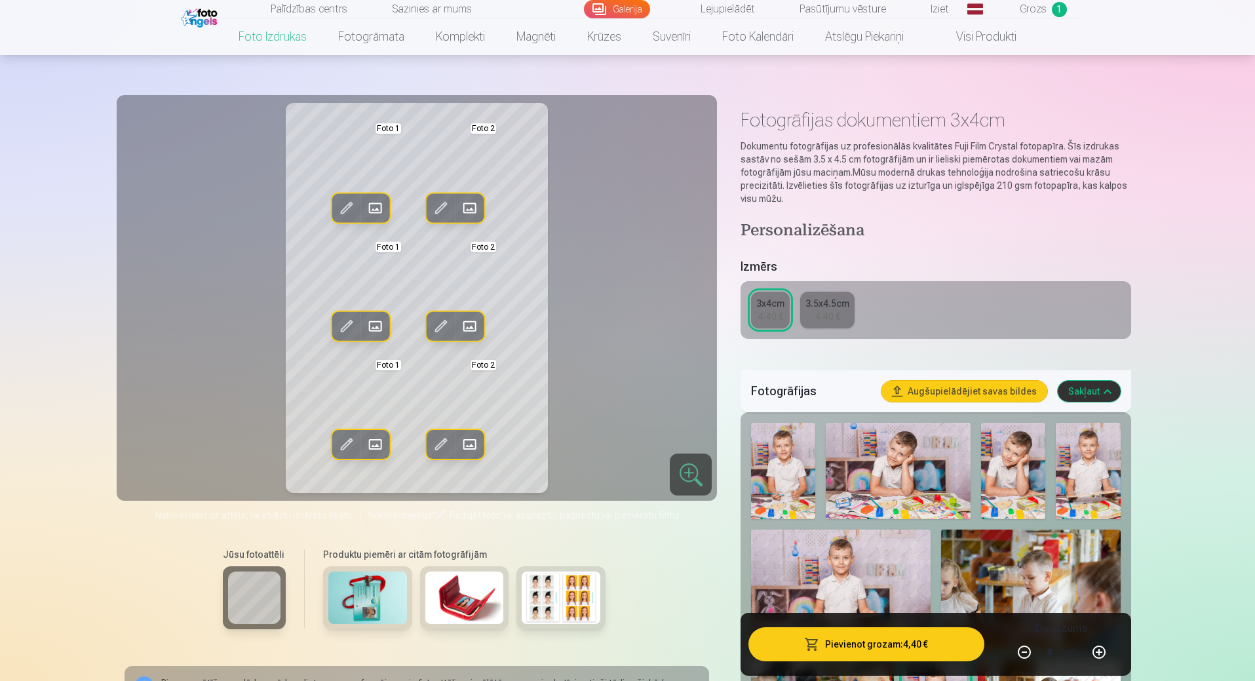
scroll to position [0, 0]
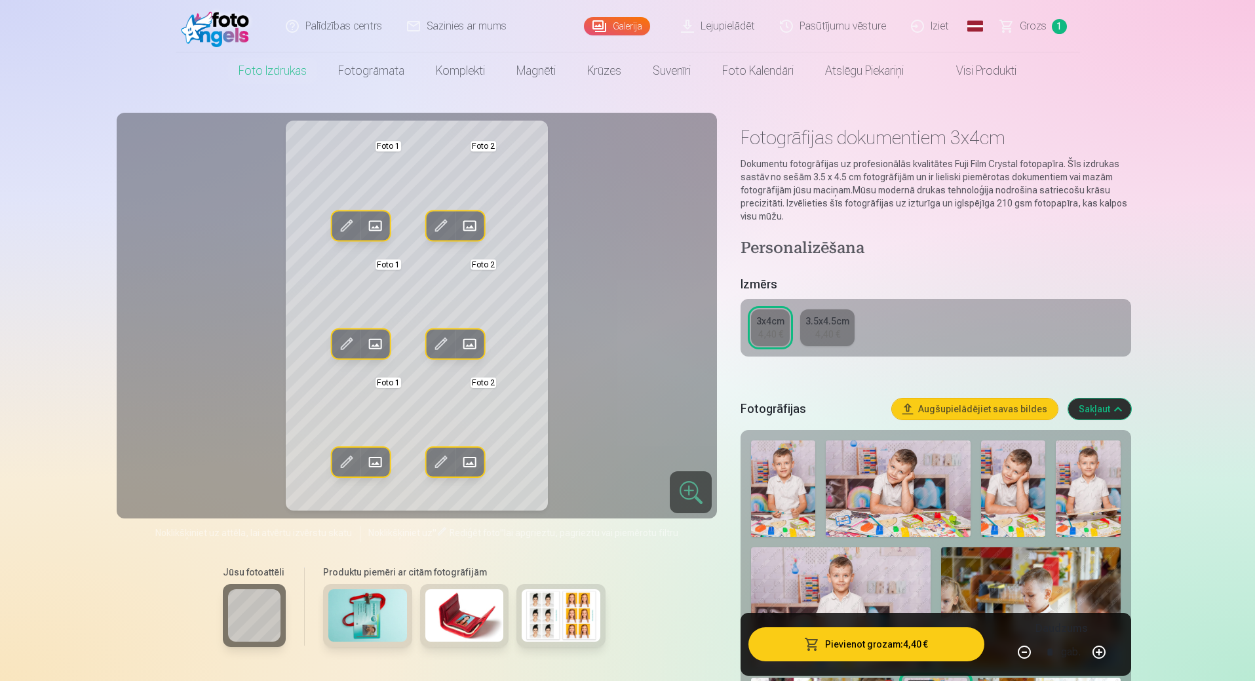
click at [1094, 409] on button "Sakļaut" at bounding box center [1100, 409] width 63 height 21
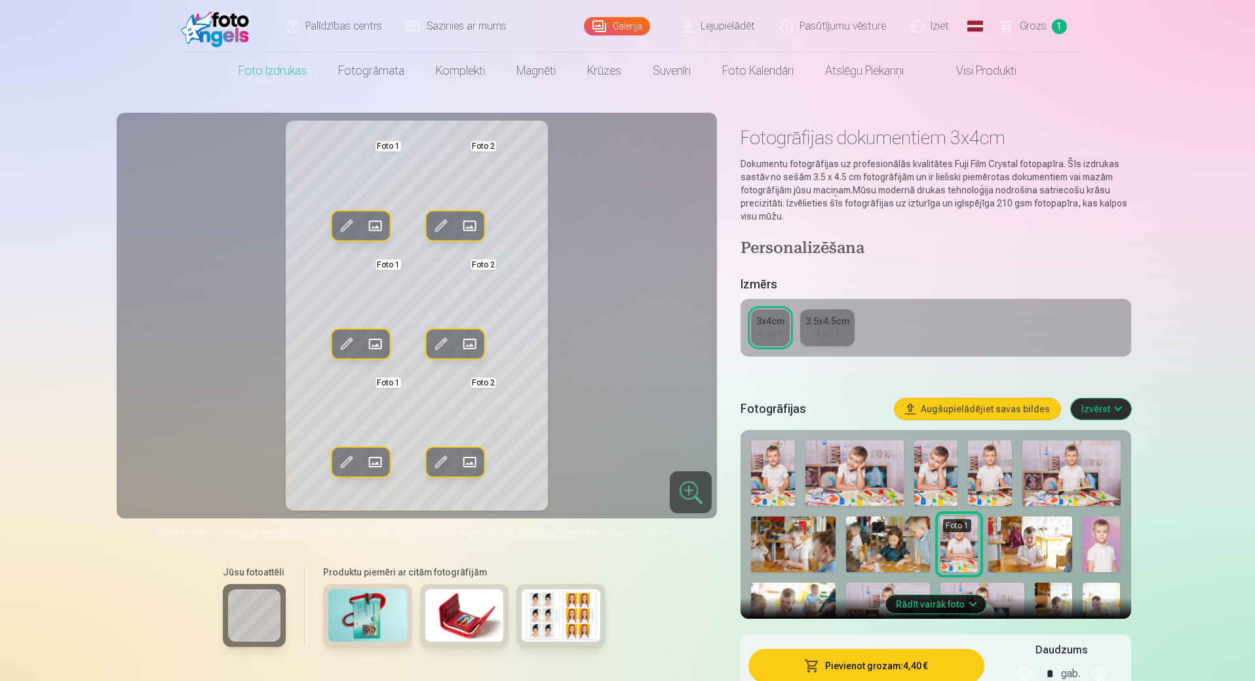
click at [827, 325] on div "3.5x4.5cm" at bounding box center [828, 321] width 44 height 13
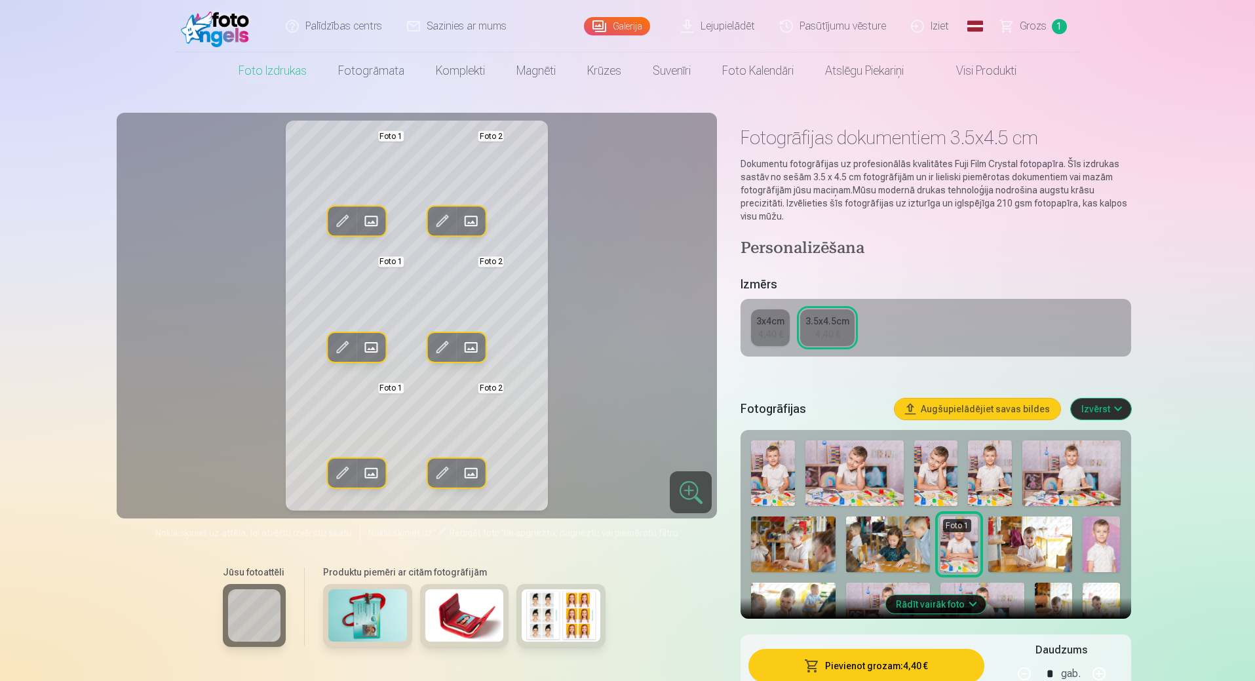
click at [789, 325] on div "3x4cm 4,40 € 3.5x4.5cm 4,40 €" at bounding box center [936, 328] width 390 height 58
click at [774, 333] on div "4,40 €" at bounding box center [770, 334] width 25 height 13
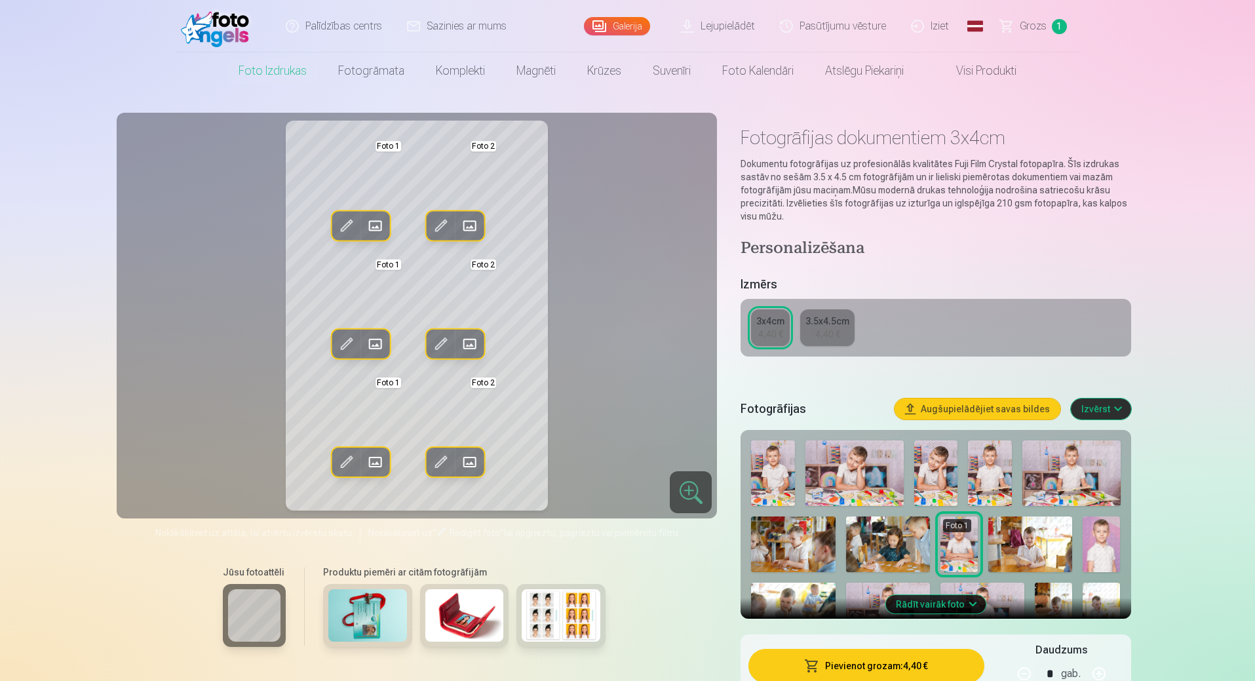
click at [836, 331] on div "4,40 €" at bounding box center [827, 334] width 25 height 13
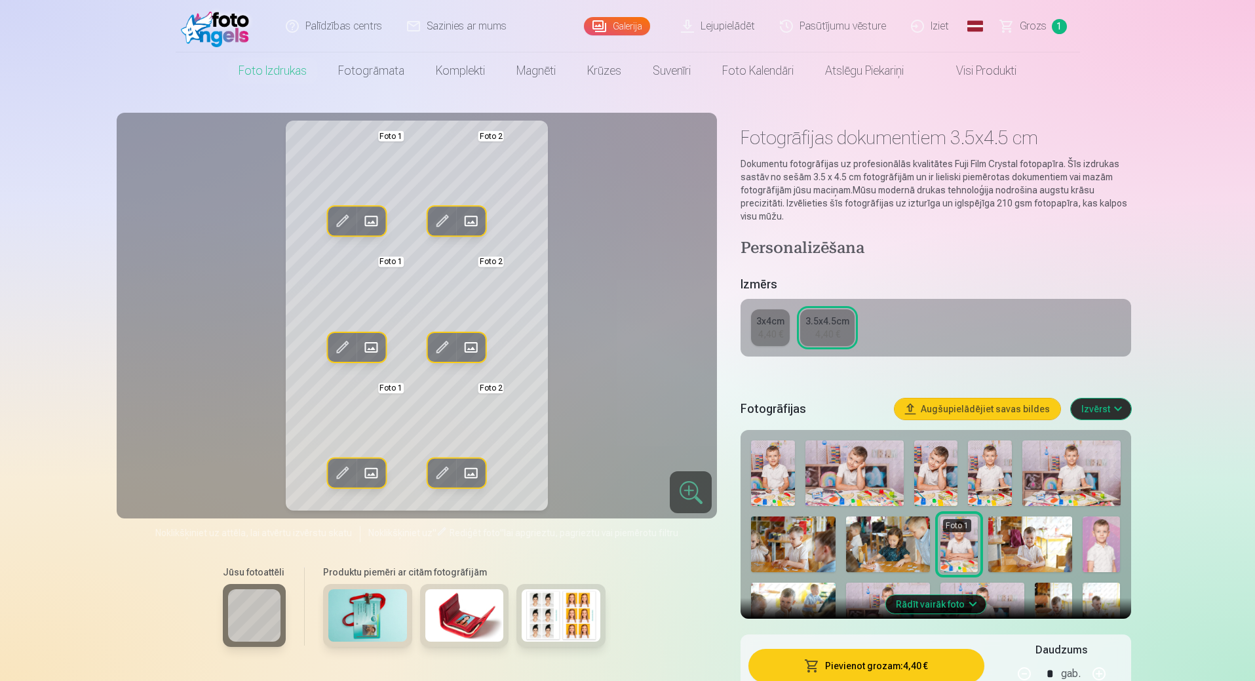
click at [866, 664] on button "Pievienot grozam : 4,40 €" at bounding box center [866, 666] width 235 height 34
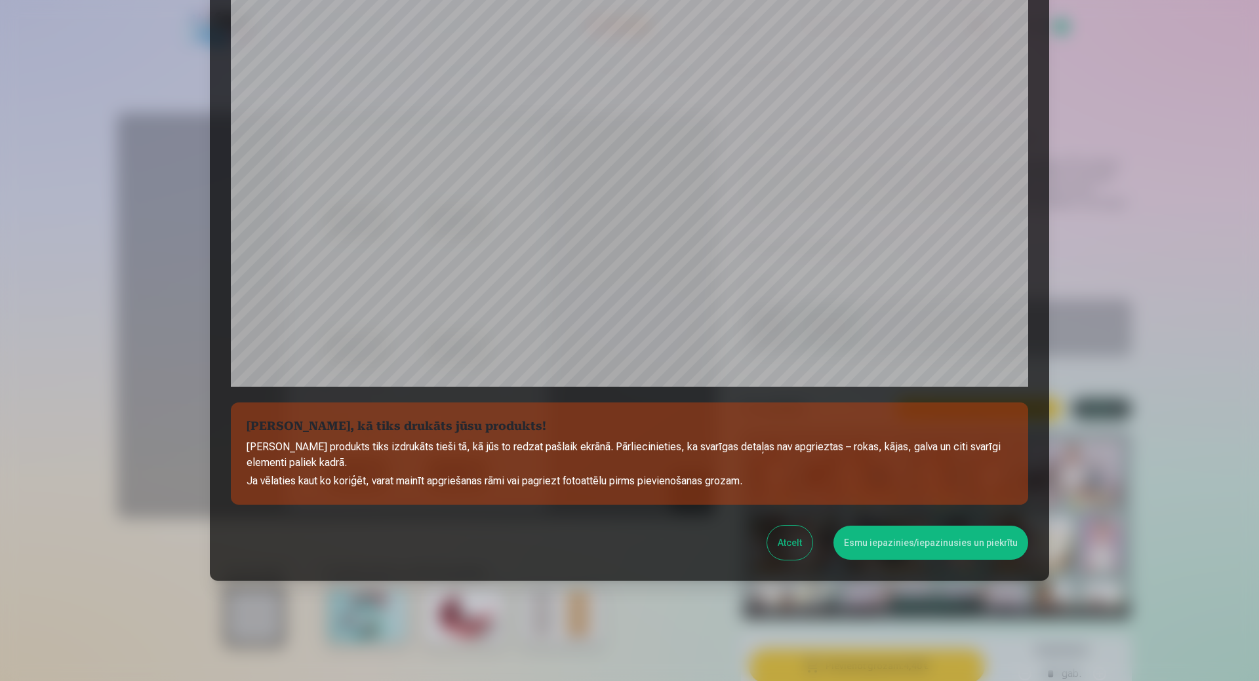
scroll to position [263, 0]
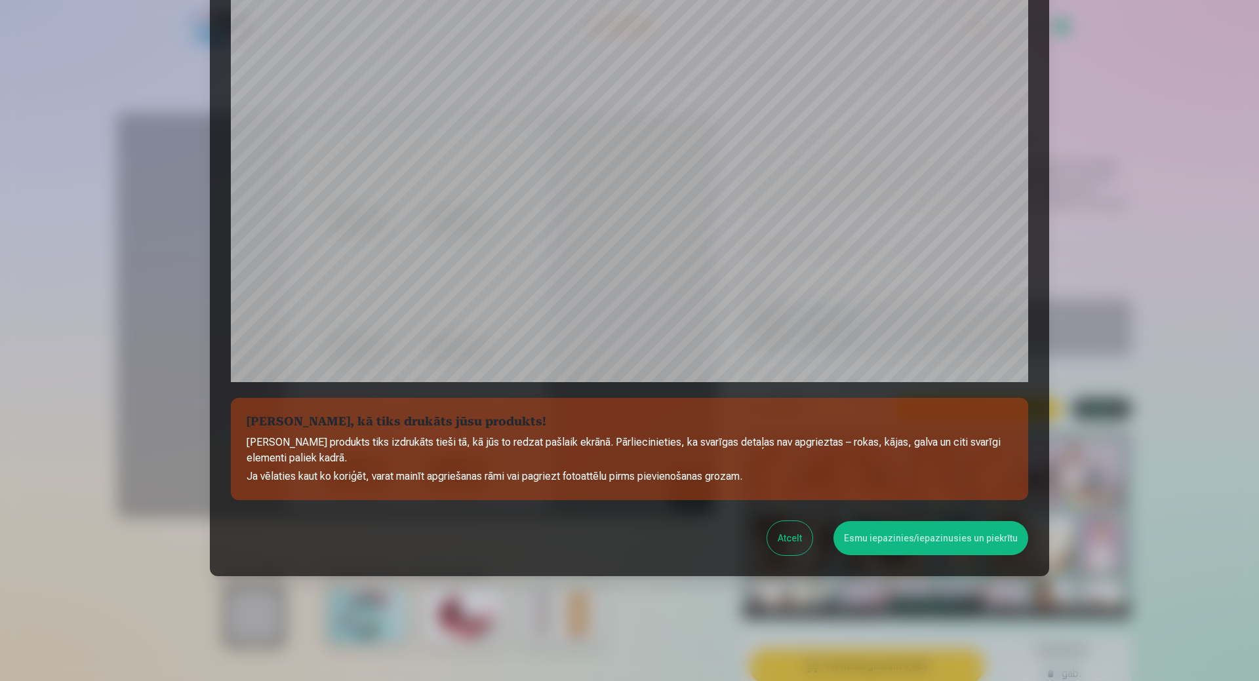
click at [792, 532] on button "Atcelt" at bounding box center [789, 538] width 45 height 34
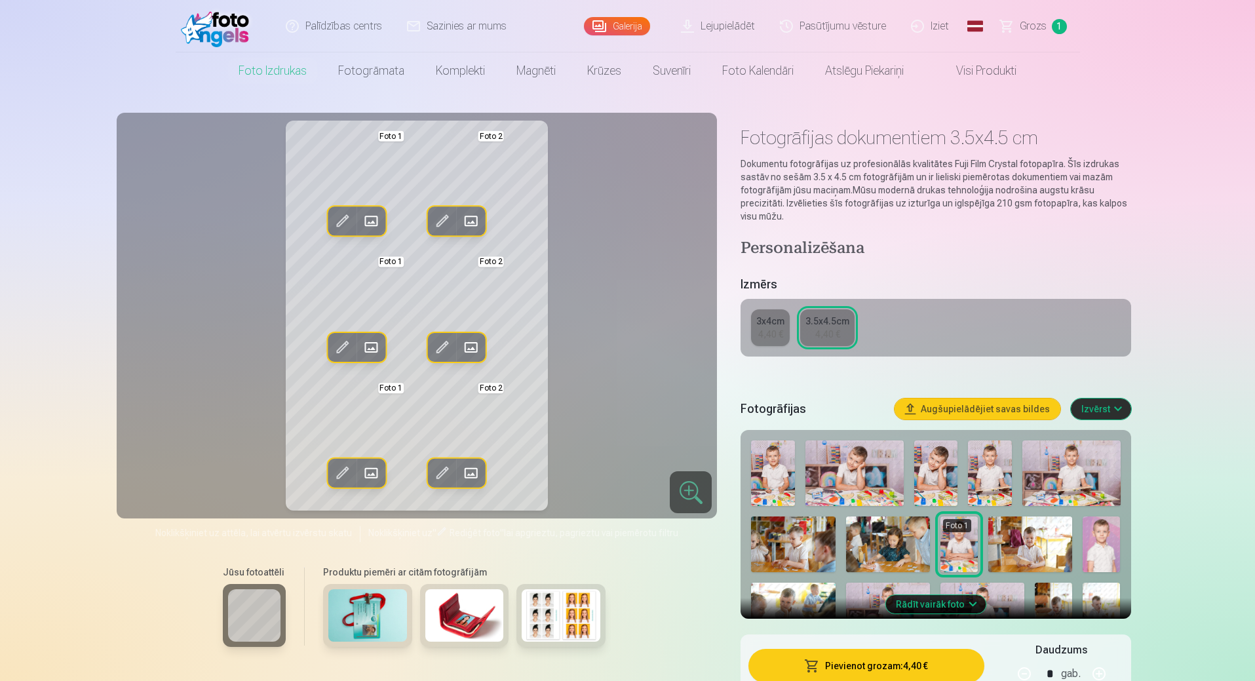
click at [447, 474] on span at bounding box center [442, 472] width 21 height 21
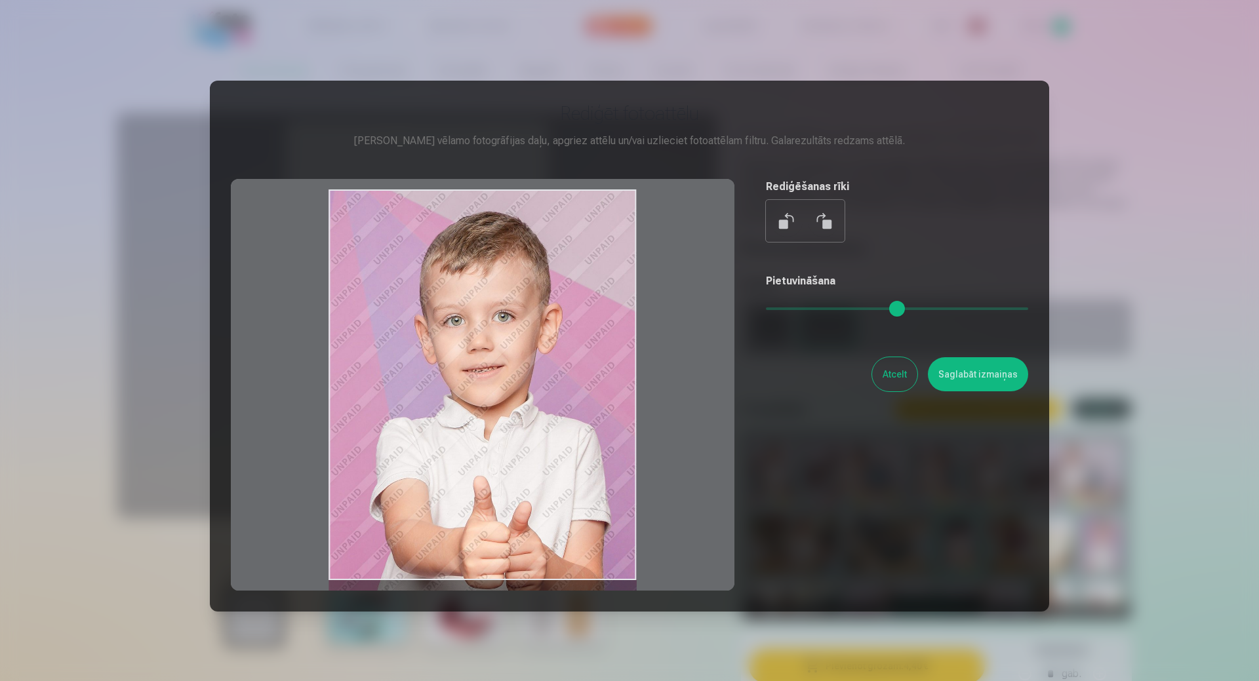
drag, startPoint x: 556, startPoint y: 357, endPoint x: 556, endPoint y: 382, distance: 24.3
click at [556, 382] on div at bounding box center [482, 385] width 503 height 412
drag, startPoint x: 602, startPoint y: 221, endPoint x: 601, endPoint y: 246, distance: 25.6
click at [601, 246] on div at bounding box center [482, 385] width 503 height 412
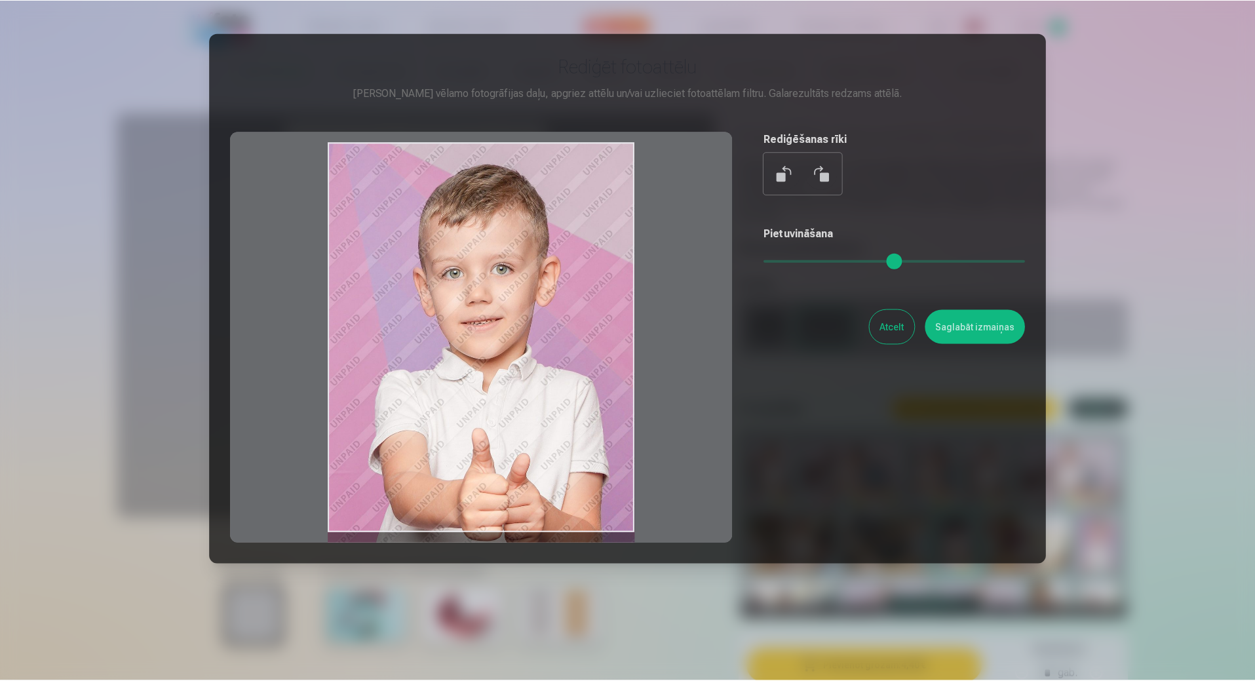
scroll to position [66, 0]
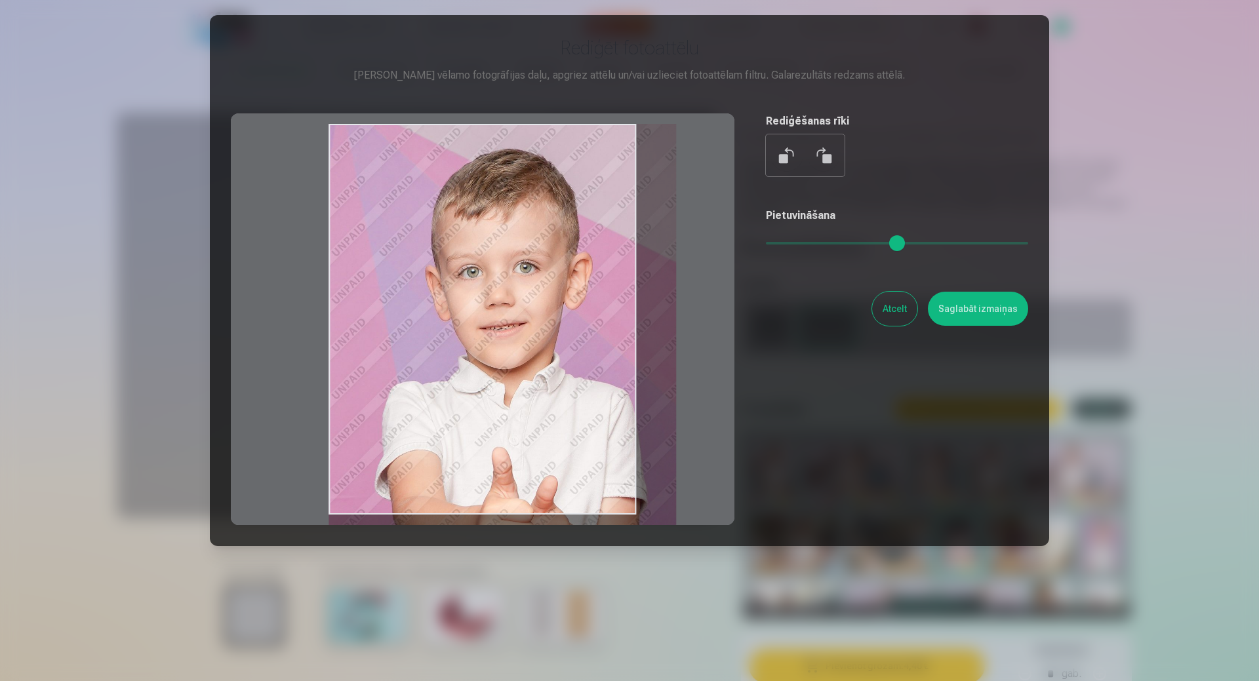
type input "*"
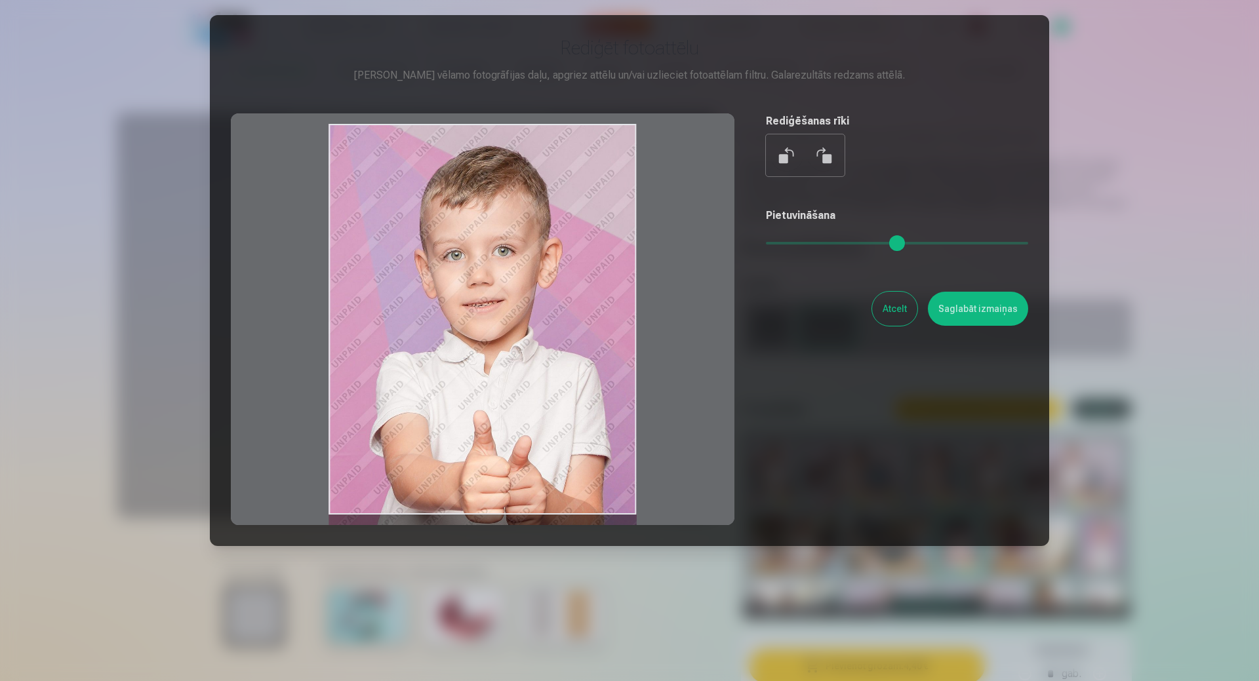
drag, startPoint x: 774, startPoint y: 238, endPoint x: 733, endPoint y: 243, distance: 40.9
click at [766, 243] on input "range" at bounding box center [897, 243] width 262 height 3
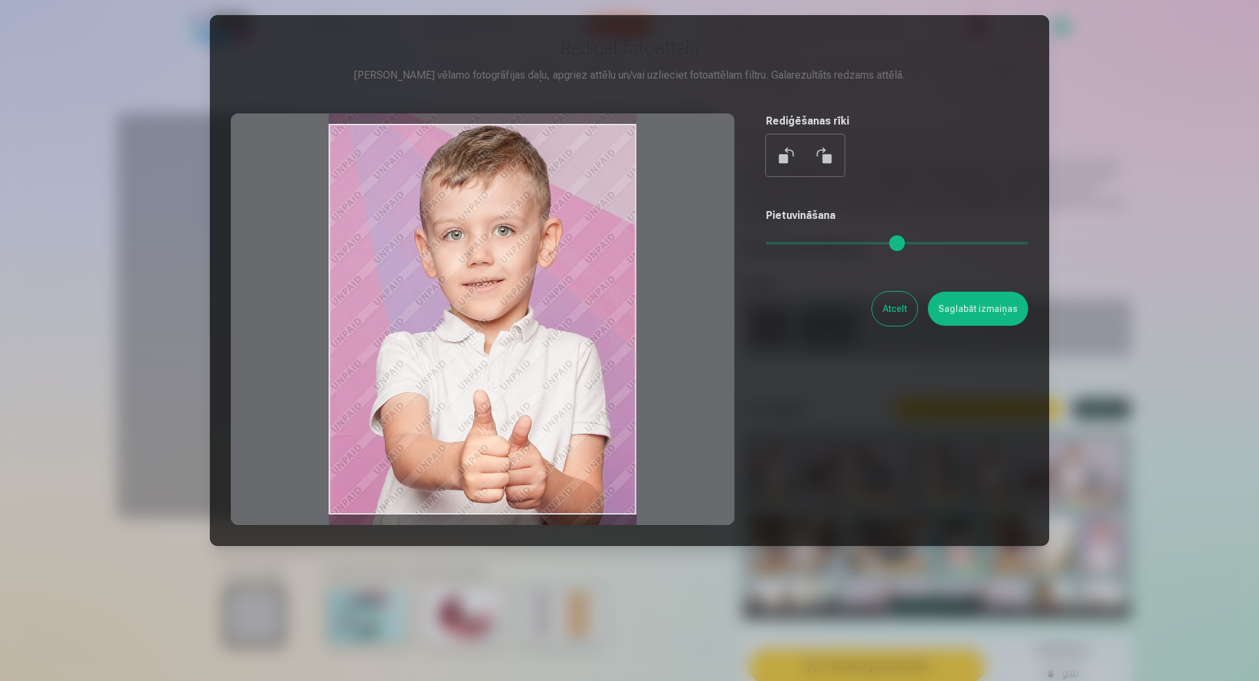
drag, startPoint x: 480, startPoint y: 518, endPoint x: 484, endPoint y: 498, distance: 20.8
click at [484, 498] on div at bounding box center [482, 319] width 503 height 412
click at [971, 311] on button "Saglabāt izmaiņas" at bounding box center [978, 309] width 100 height 34
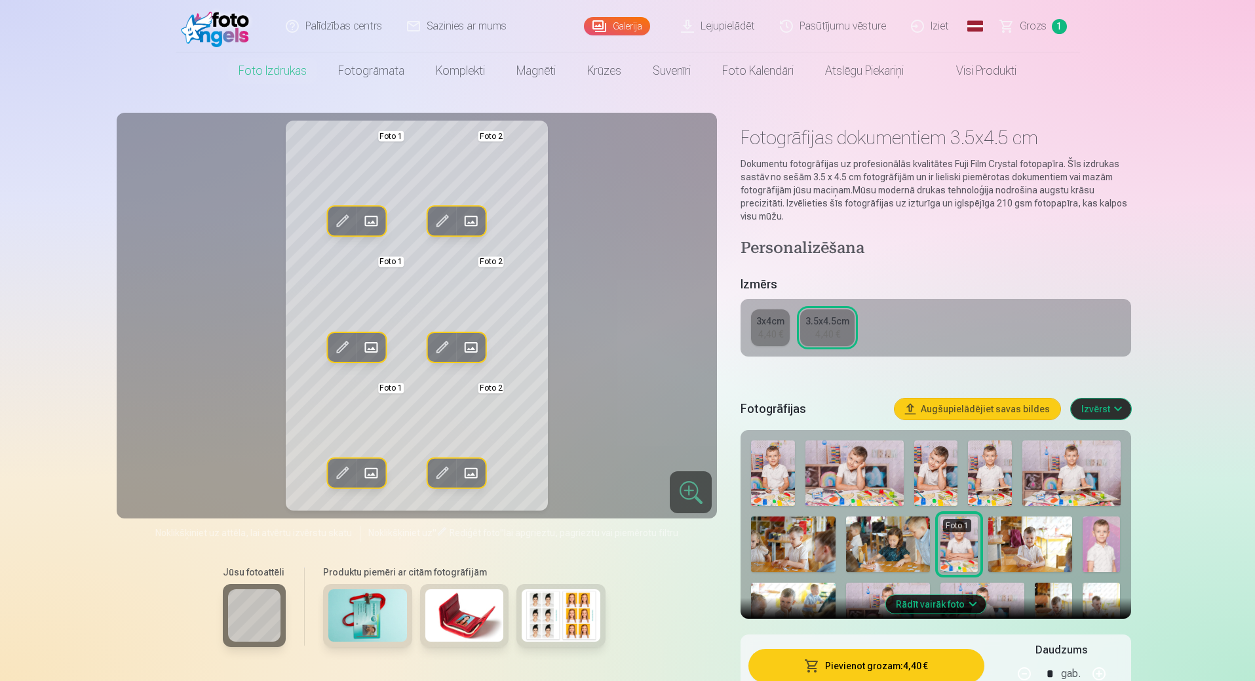
click at [444, 349] on span at bounding box center [442, 347] width 21 height 21
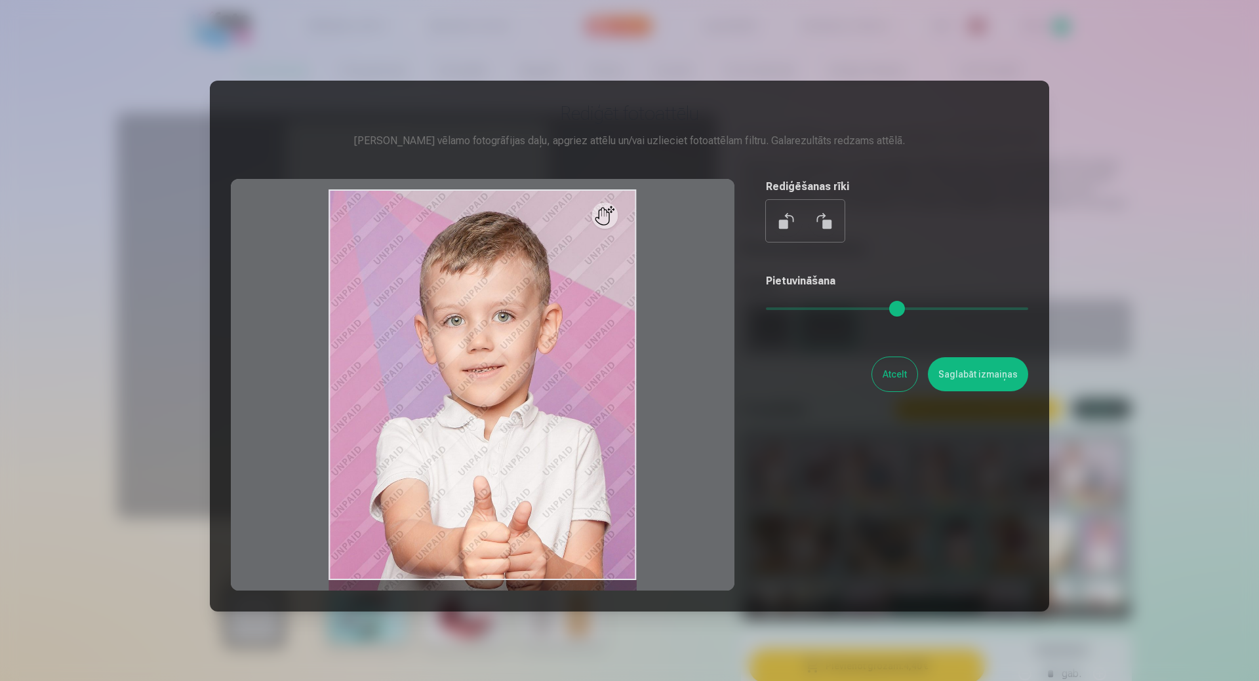
click at [618, 222] on div at bounding box center [482, 385] width 503 height 412
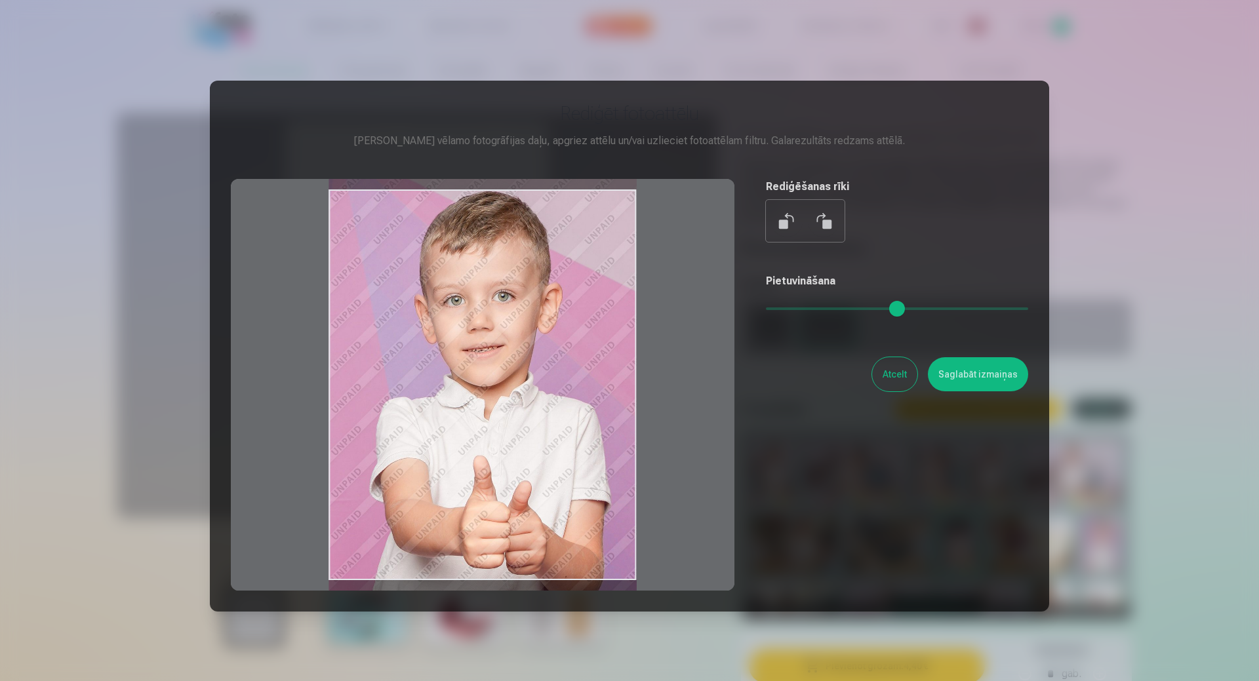
drag, startPoint x: 593, startPoint y: 308, endPoint x: 594, endPoint y: 288, distance: 20.3
click at [594, 288] on div at bounding box center [482, 385] width 503 height 412
click at [891, 374] on button "Atcelt" at bounding box center [894, 374] width 45 height 34
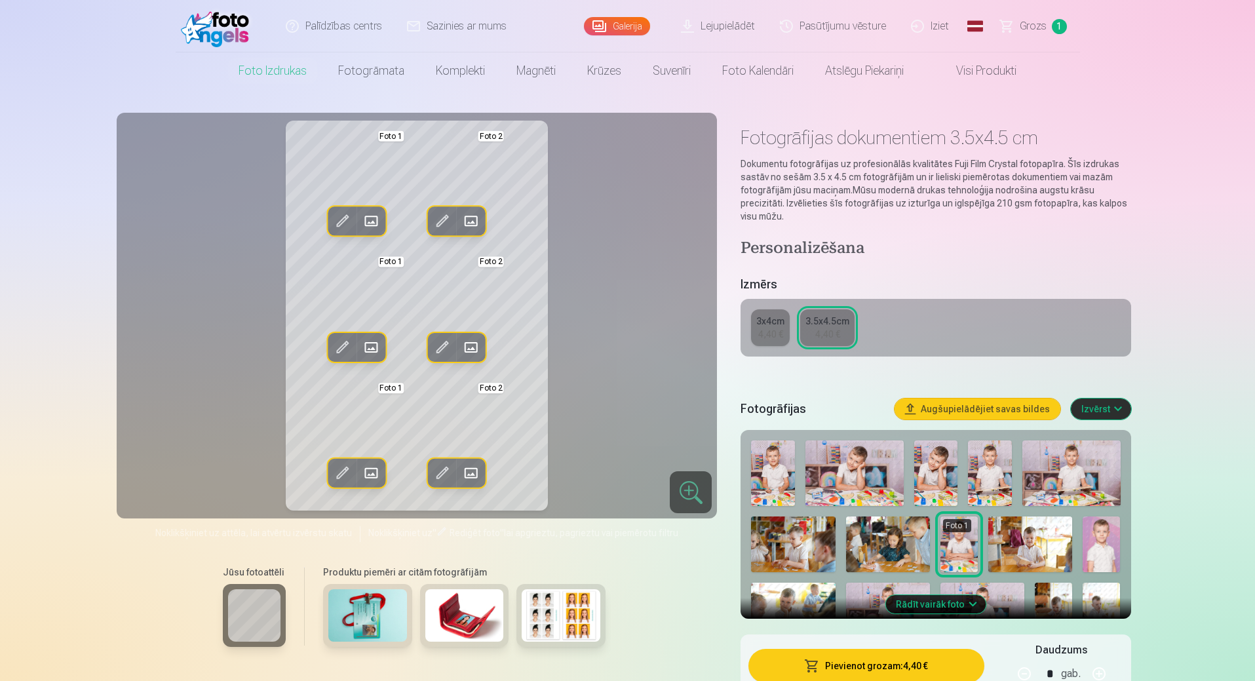
click at [444, 221] on span at bounding box center [442, 221] width 21 height 21
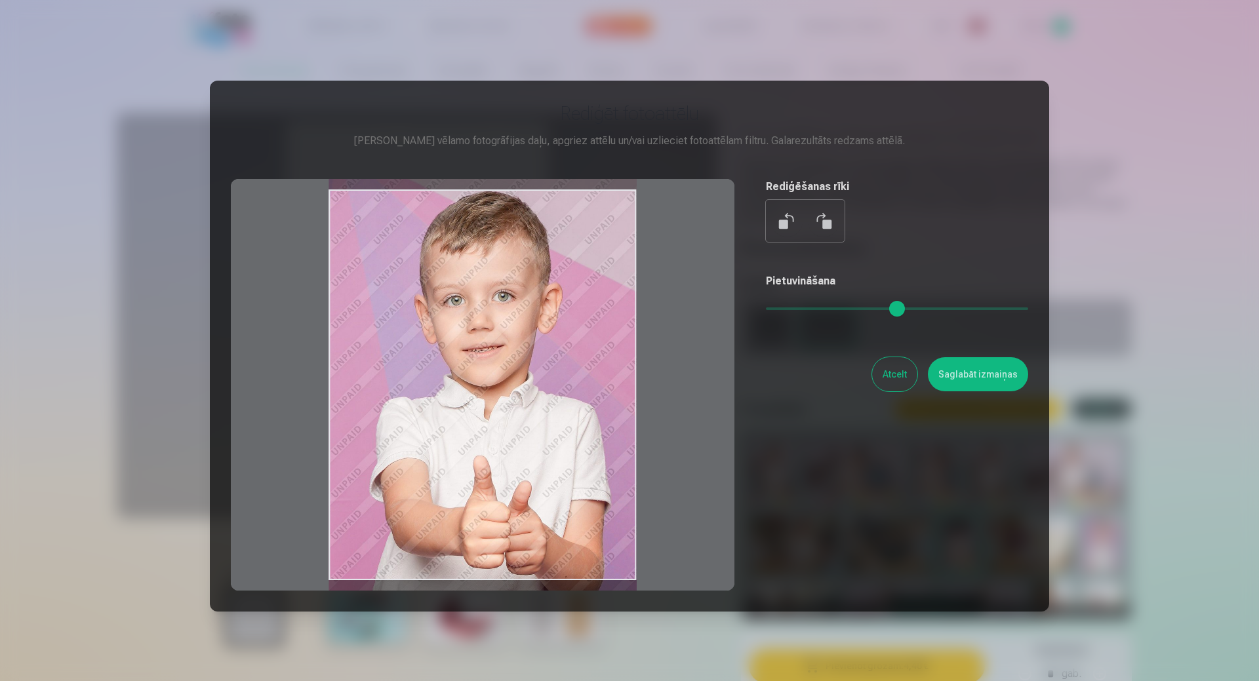
drag, startPoint x: 614, startPoint y: 222, endPoint x: 617, endPoint y: 201, distance: 20.5
click at [617, 201] on div at bounding box center [482, 385] width 503 height 412
click at [953, 371] on button "Saglabāt izmaiņas" at bounding box center [978, 374] width 100 height 34
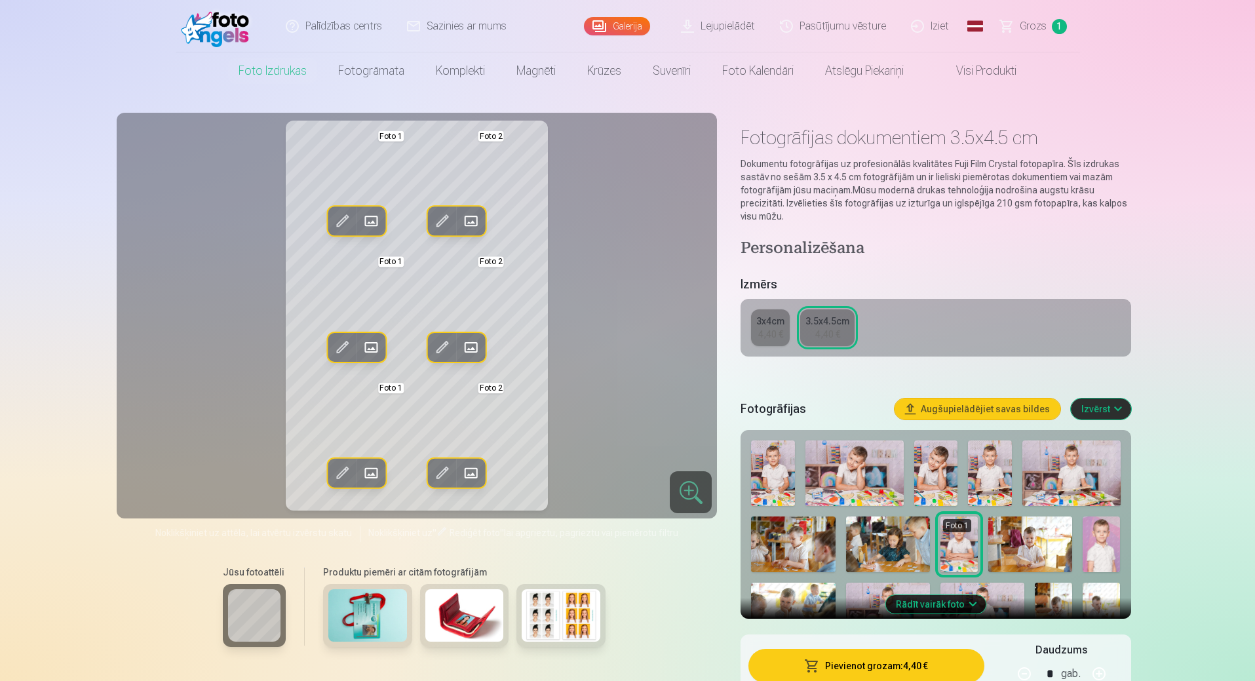
click at [442, 350] on span at bounding box center [442, 347] width 21 height 21
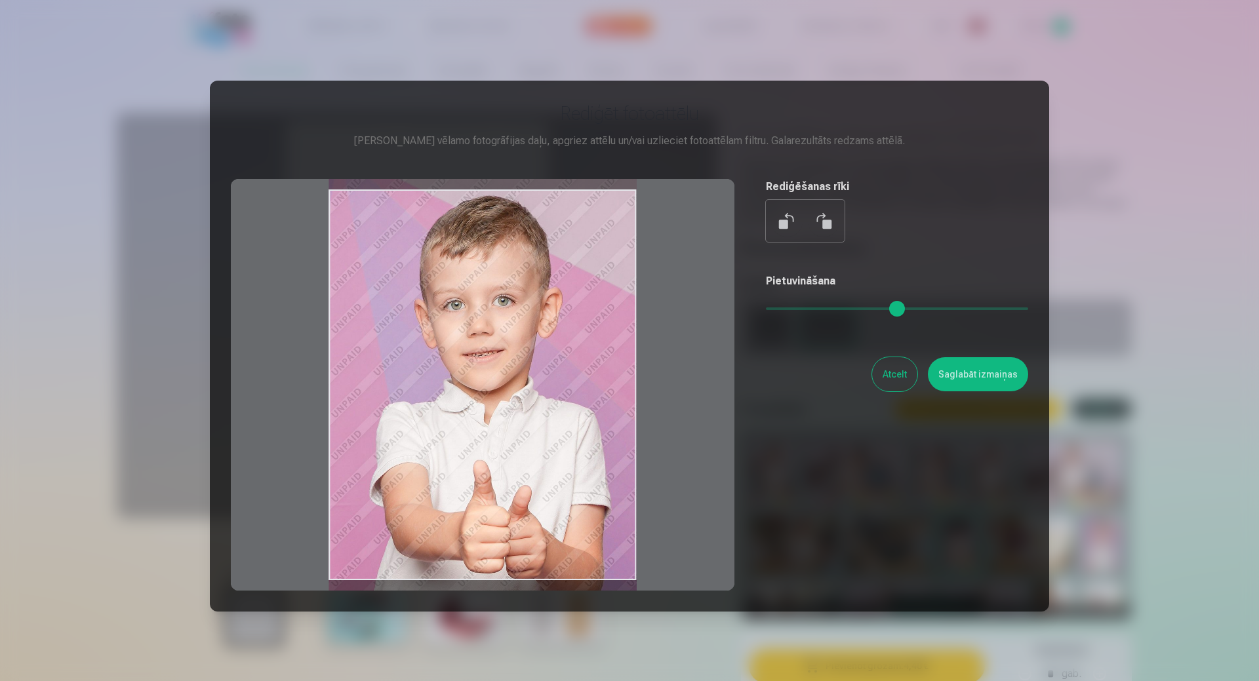
drag, startPoint x: 555, startPoint y: 336, endPoint x: 558, endPoint y: 328, distance: 8.5
click at [558, 328] on div at bounding box center [482, 385] width 503 height 412
click at [956, 368] on button "Saglabāt izmaiņas" at bounding box center [978, 374] width 100 height 34
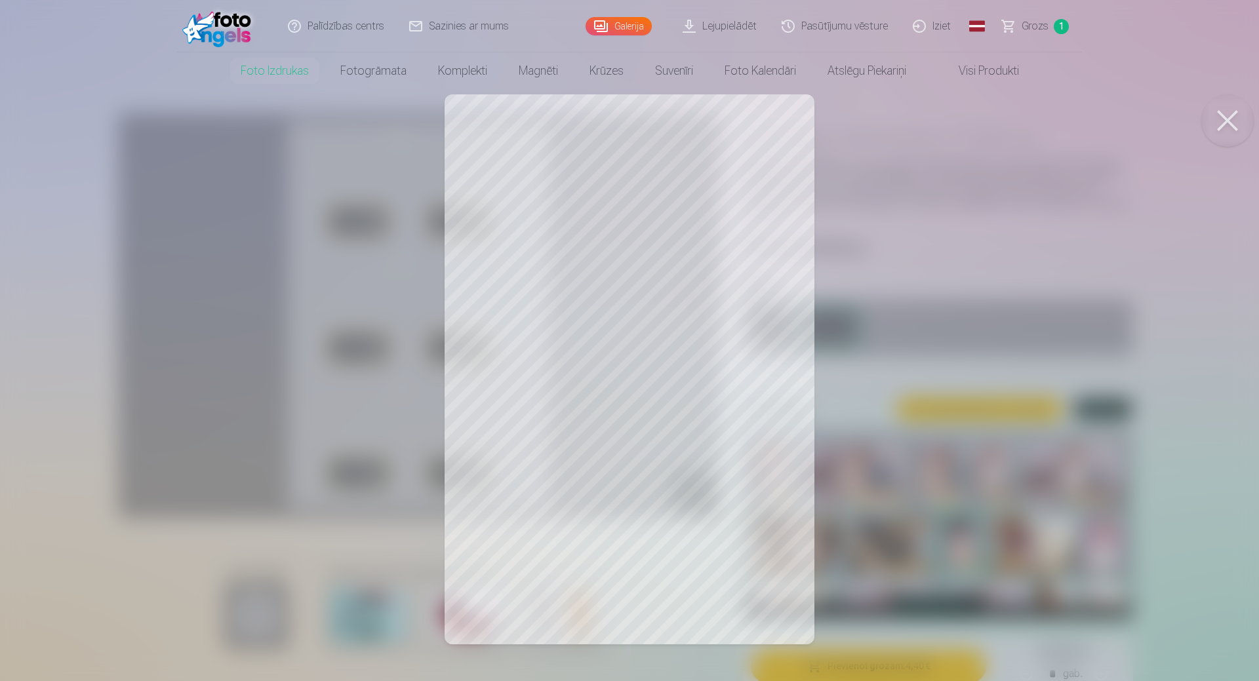
click at [1231, 119] on button at bounding box center [1227, 120] width 52 height 52
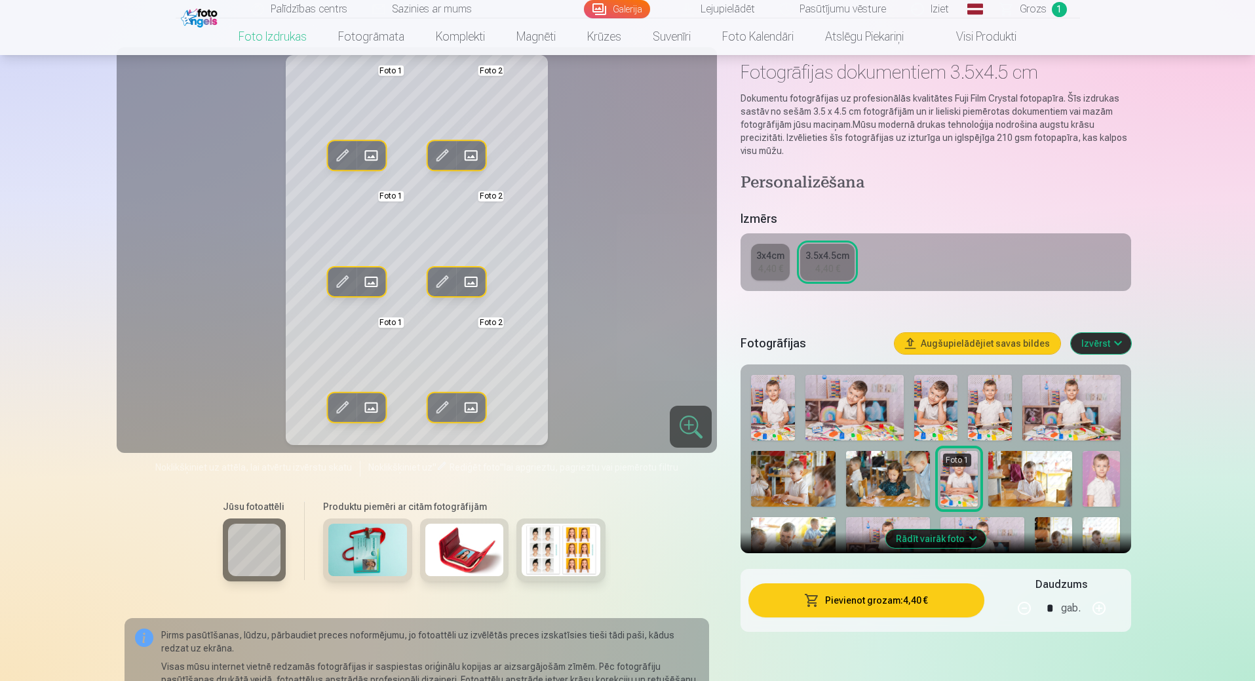
click at [886, 600] on button "Pievienot grozam : 4,40 €" at bounding box center [866, 600] width 235 height 34
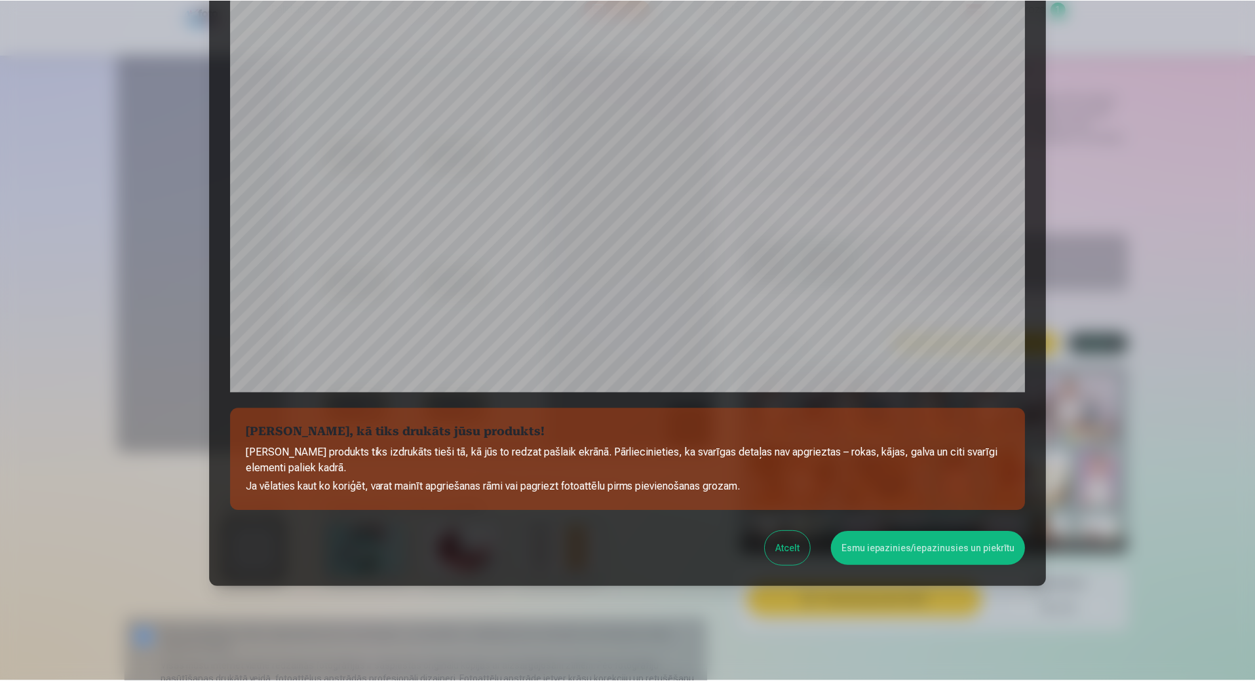
scroll to position [263, 0]
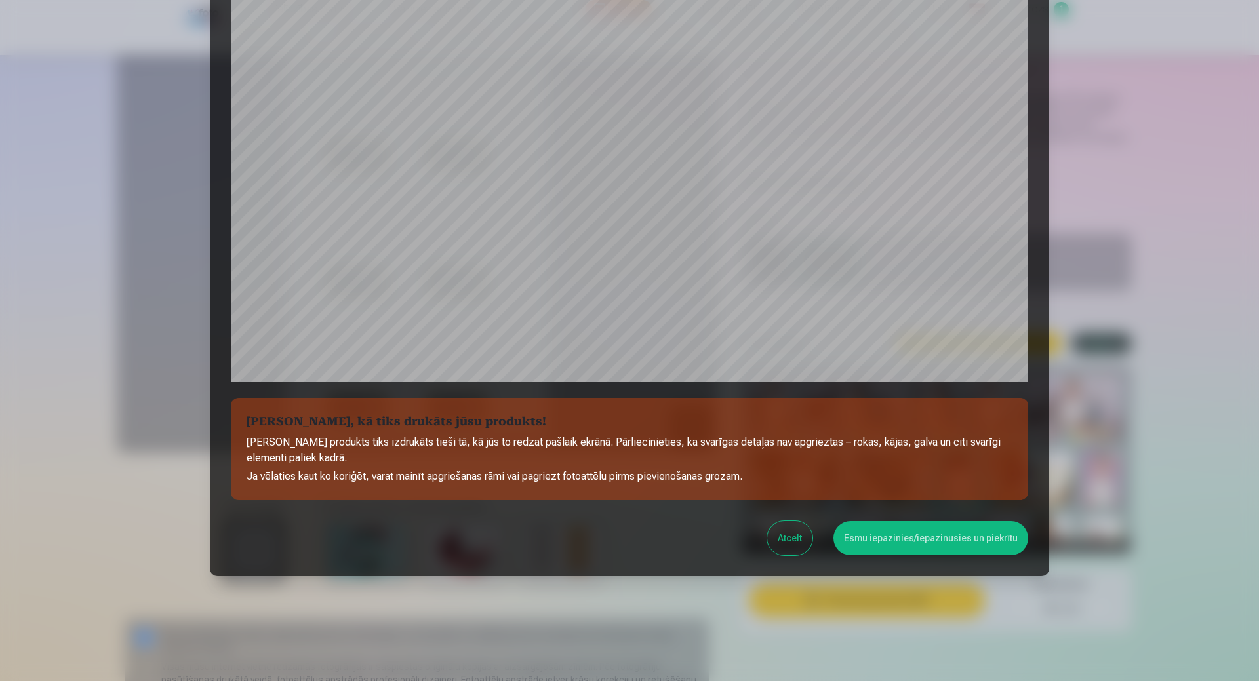
click at [895, 532] on button "Esmu iepazinies/iepazinusies un piekrītu" at bounding box center [930, 538] width 195 height 34
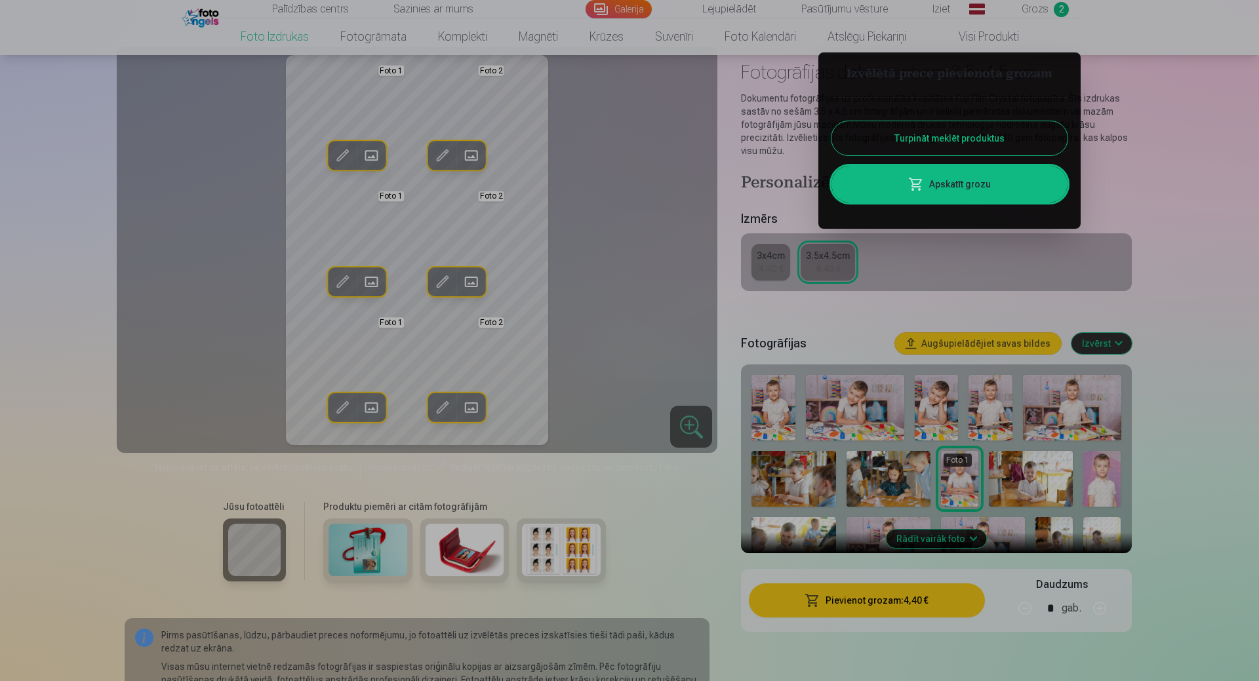
click at [957, 130] on button "Turpināt meklēt produktus" at bounding box center [949, 138] width 236 height 34
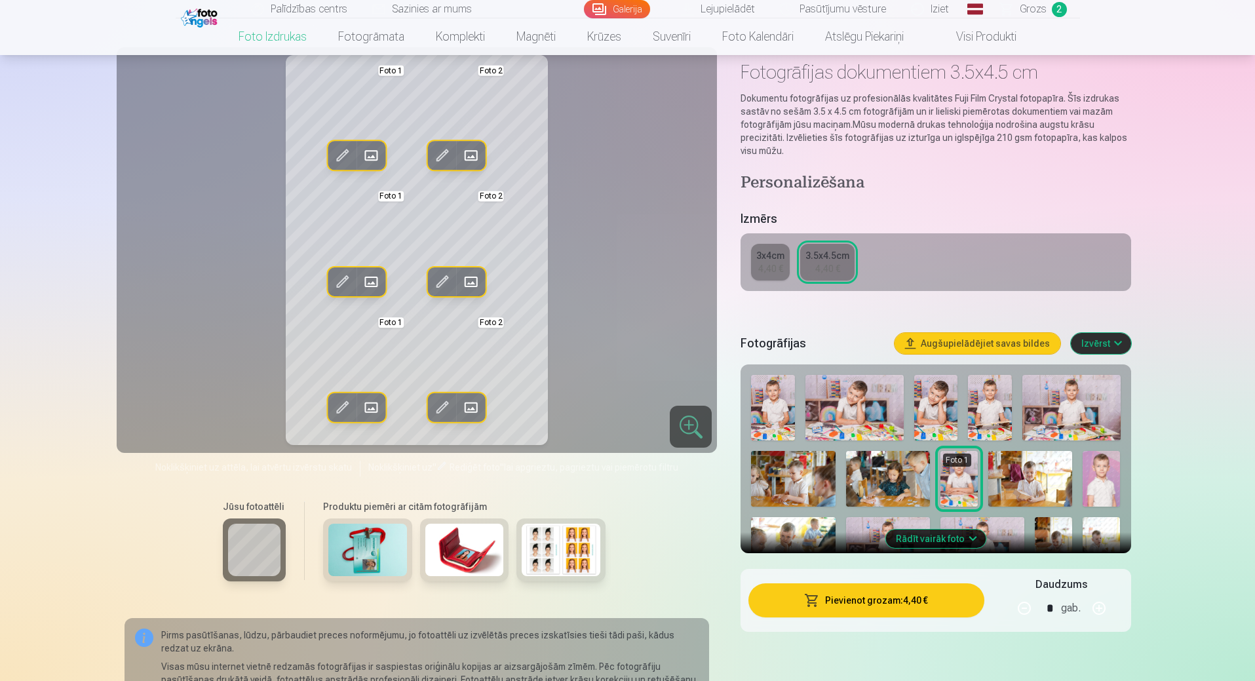
click at [1037, 14] on span "Grozs" at bounding box center [1033, 9] width 27 height 16
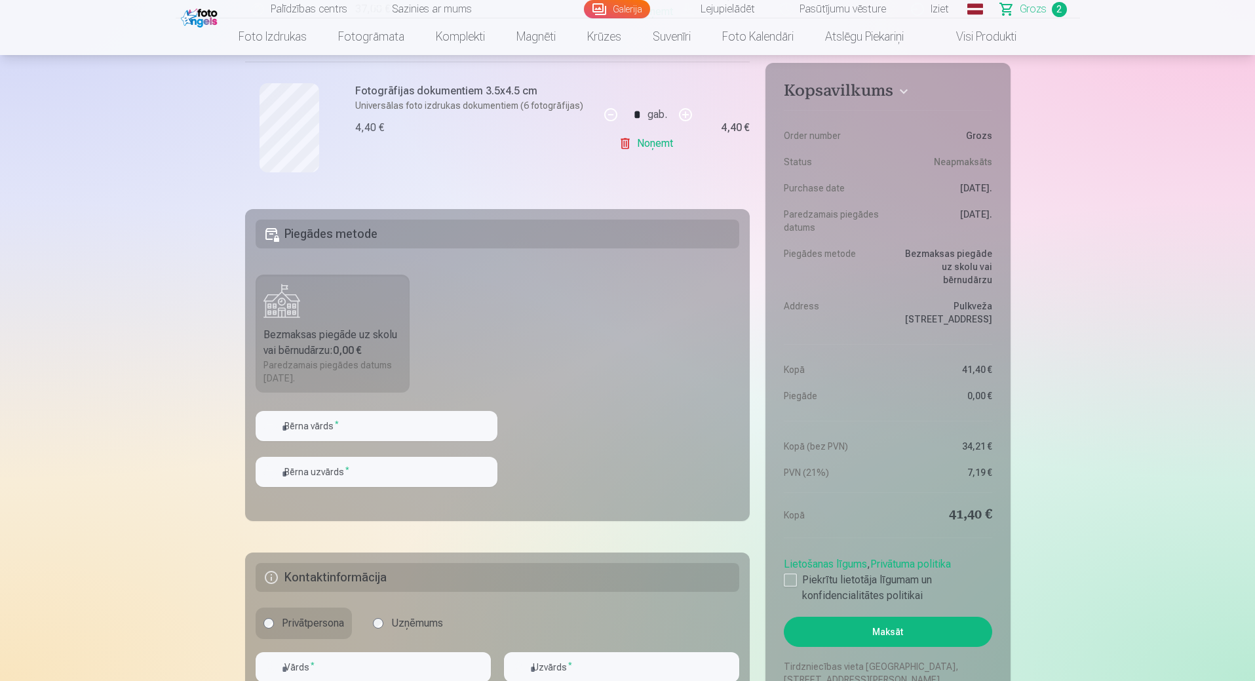
scroll to position [393, 0]
click at [791, 574] on div at bounding box center [790, 580] width 13 height 13
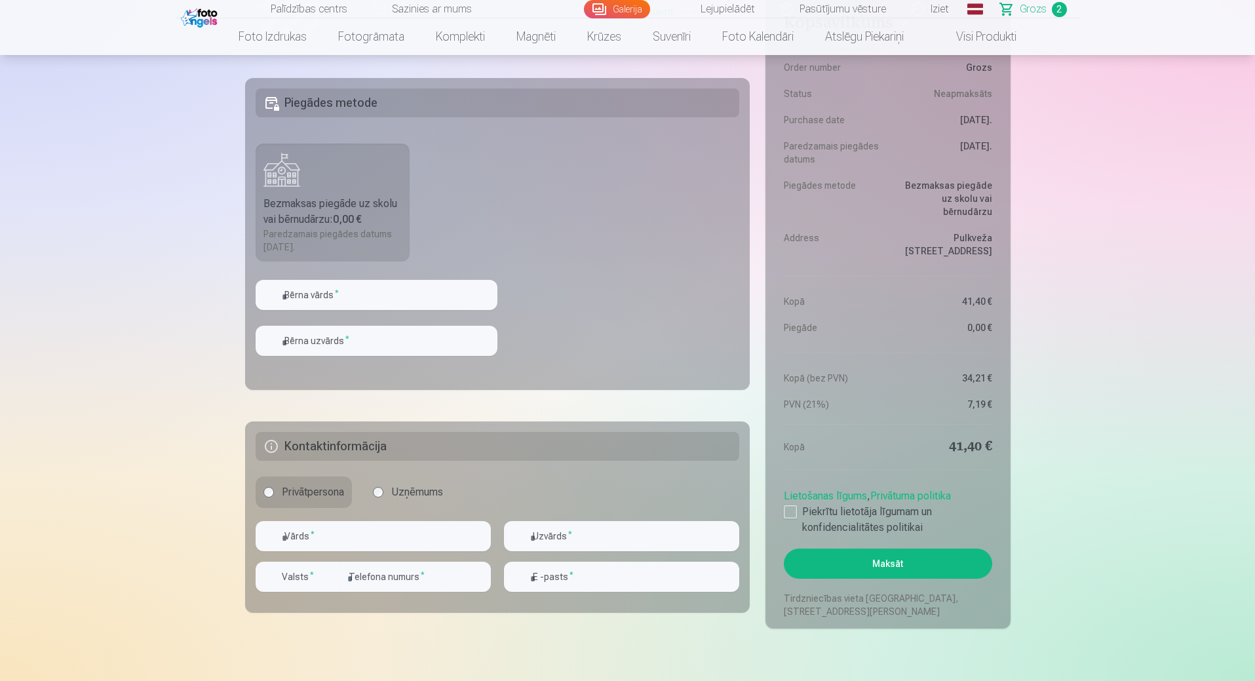
scroll to position [524, 0]
click at [387, 292] on input "text" at bounding box center [377, 294] width 242 height 30
click at [428, 286] on input "text" at bounding box center [377, 294] width 242 height 30
type input "*"
type input "*****"
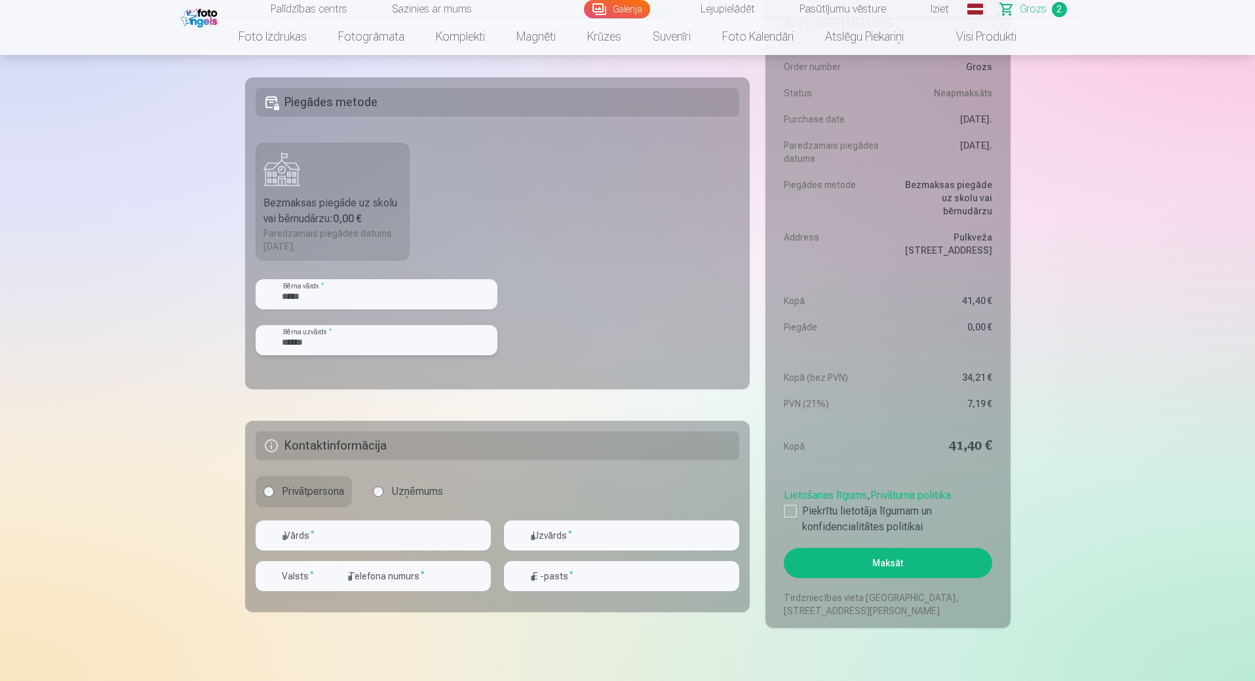
type input "******"
click at [646, 348] on fieldset "Piegādes metode Bezmaksas piegāde uz skolu vai bērnudārzu : 0,00 € Paredzamais …" at bounding box center [497, 233] width 505 height 312
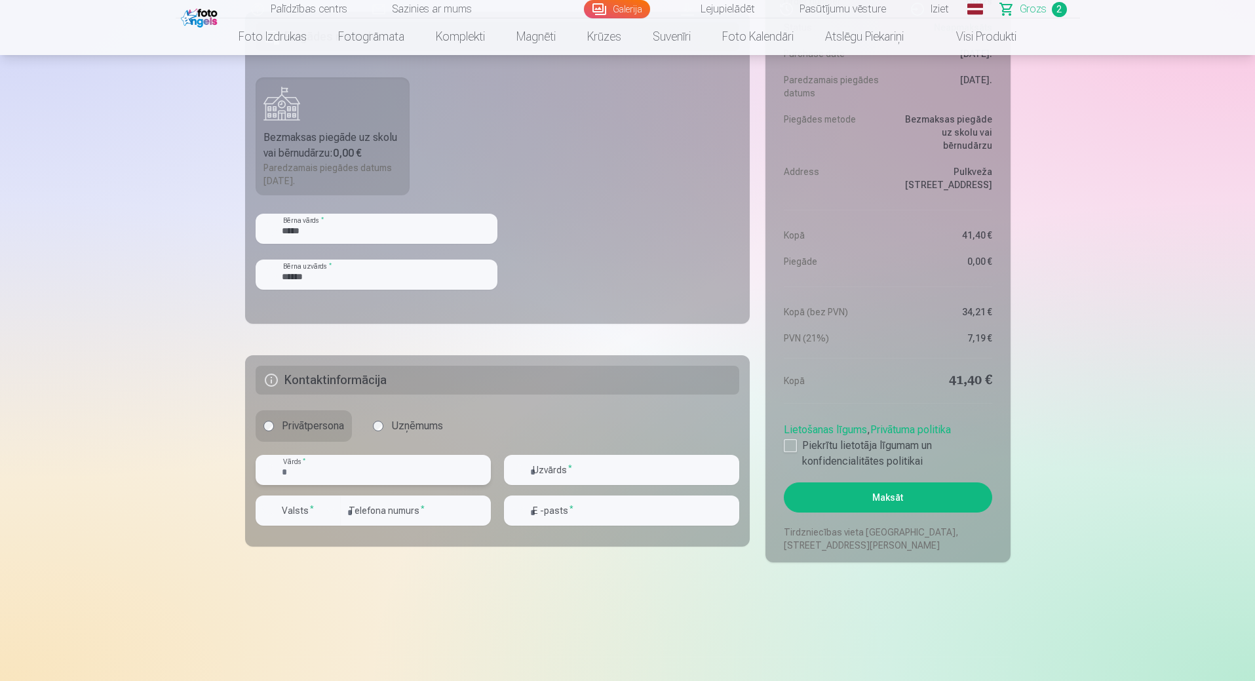
click at [336, 472] on input "text" at bounding box center [373, 470] width 235 height 30
type input "**********"
type input "******"
type input "********"
type input "**********"
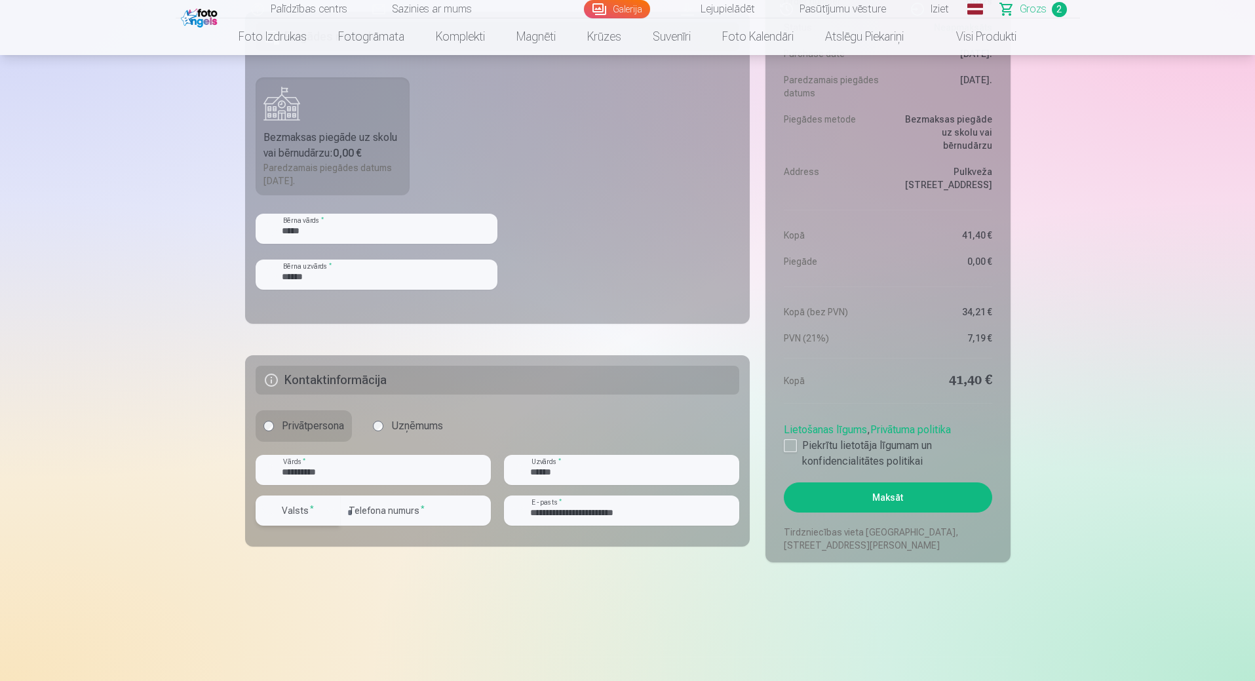
click at [328, 508] on div "button" at bounding box center [331, 511] width 16 height 16
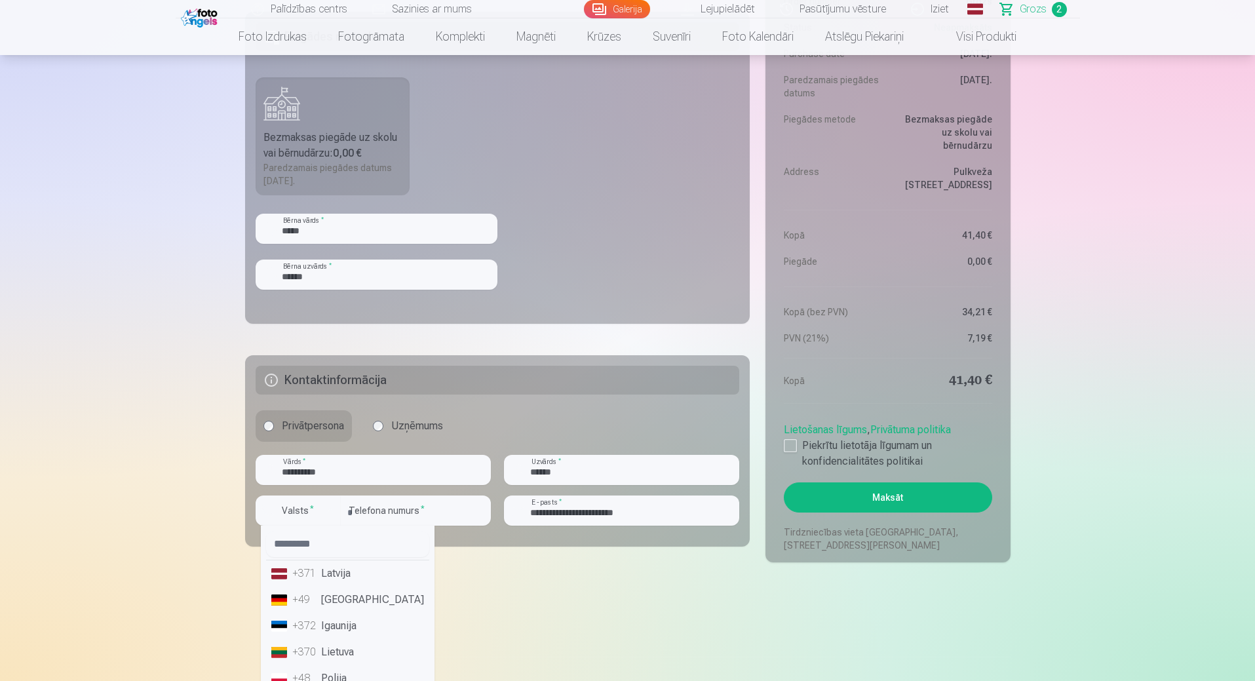
click at [344, 571] on li "+371 Latvija" at bounding box center [347, 573] width 163 height 26
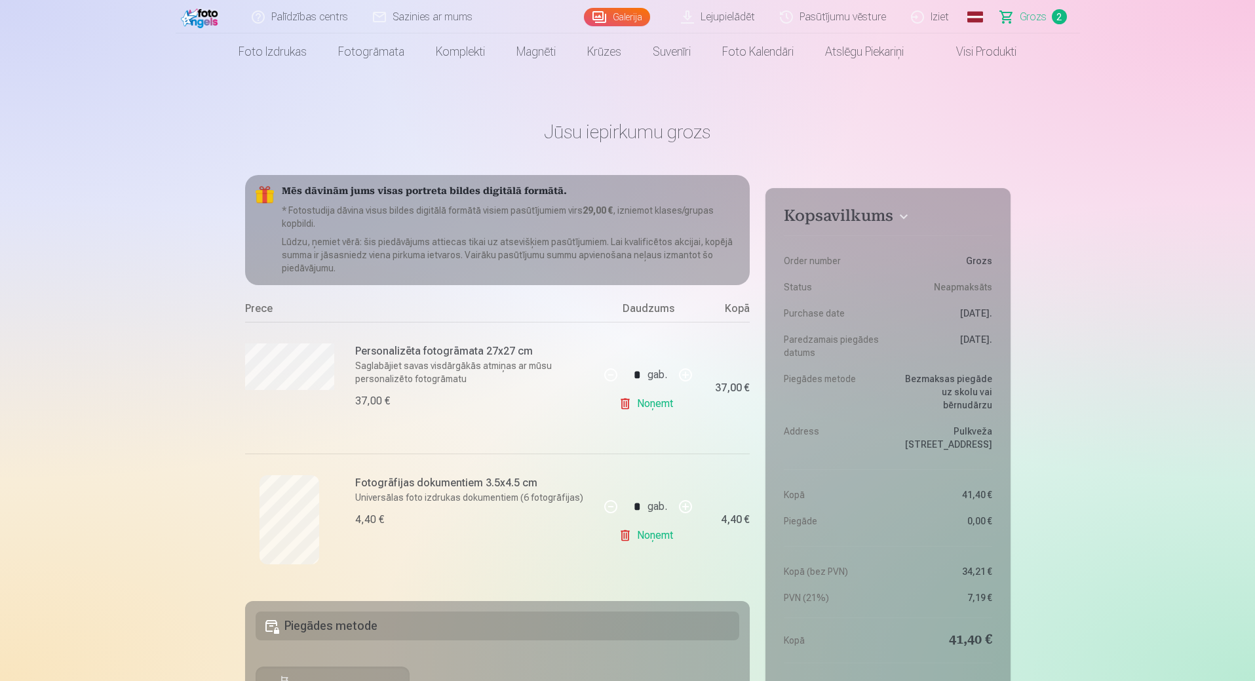
scroll to position [0, 0]
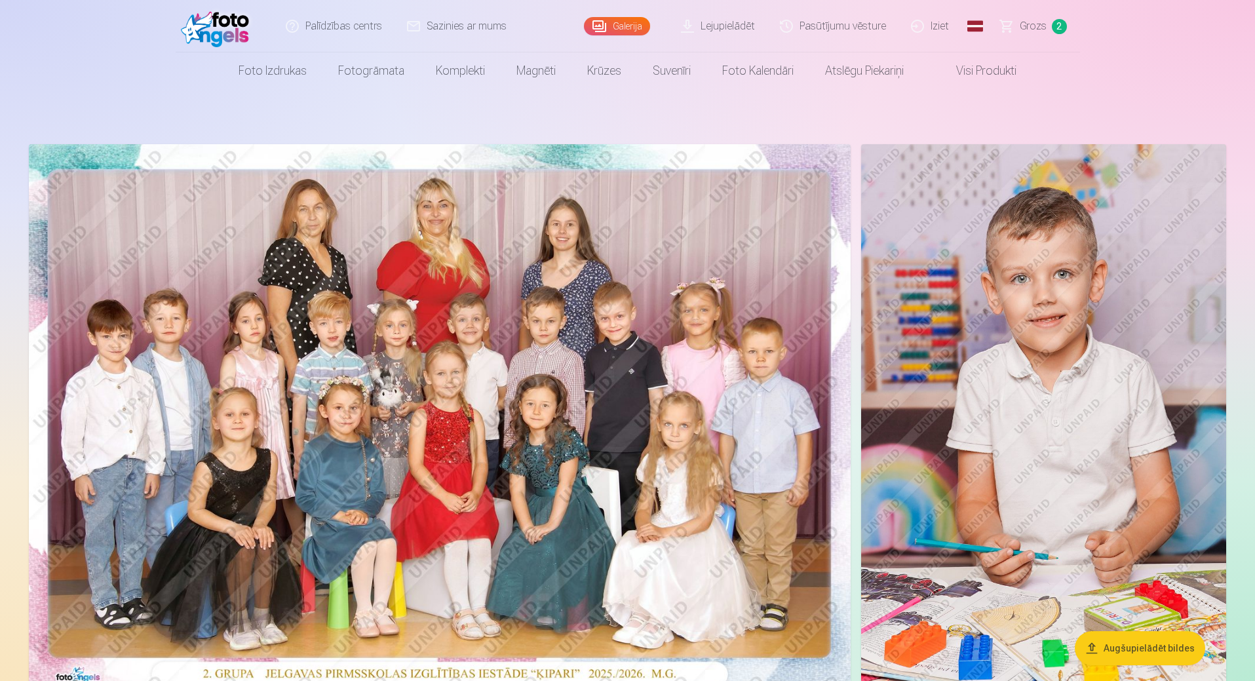
click at [941, 27] on link "Iziet" at bounding box center [930, 26] width 63 height 52
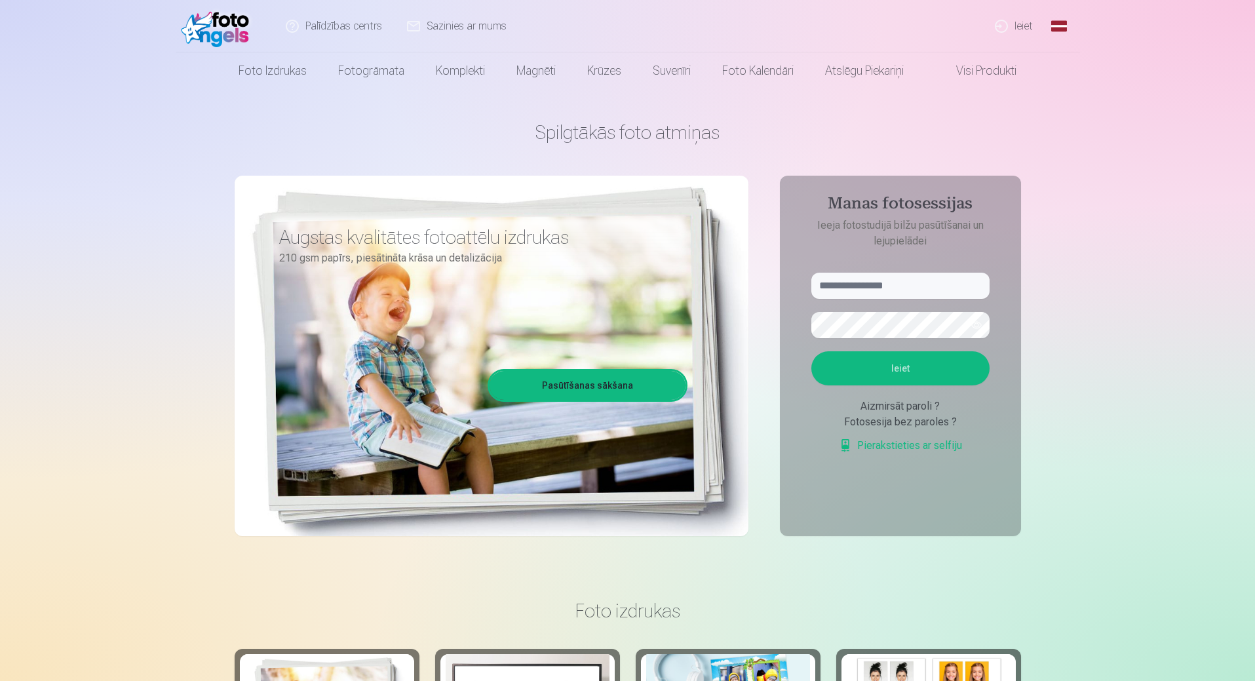
click at [1017, 19] on link "Ieiet" at bounding box center [1014, 26] width 63 height 52
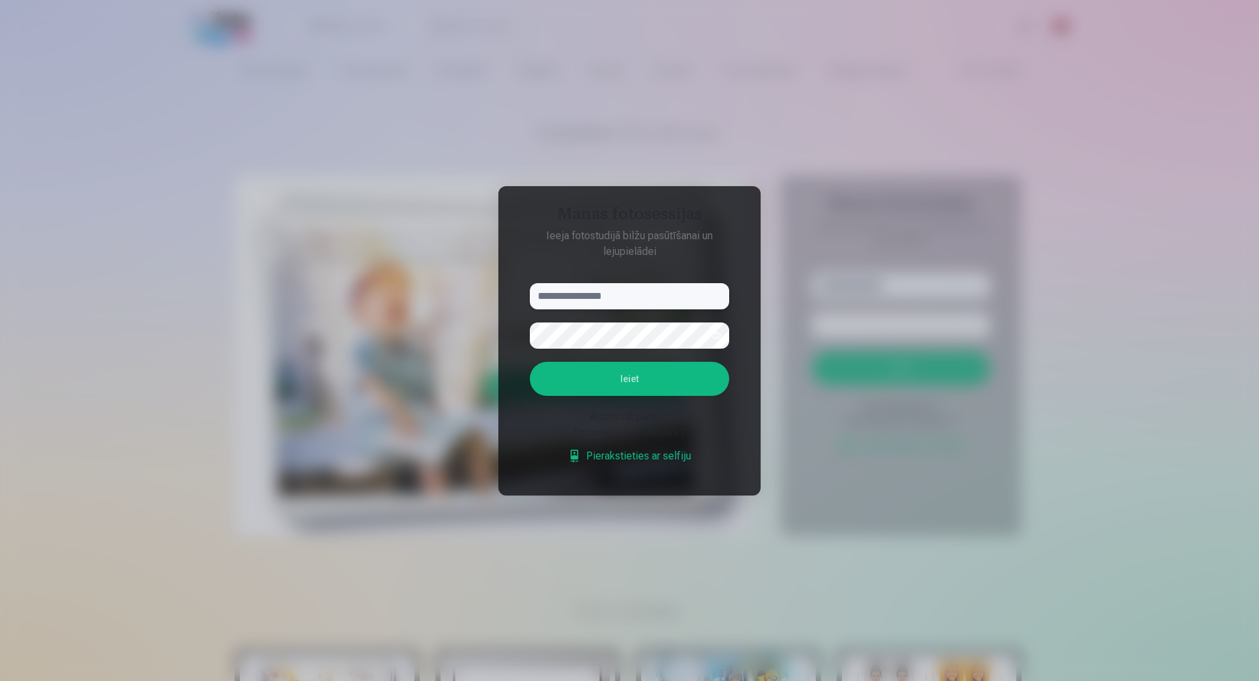
type input "**********"
click at [530, 362] on button "Ieiet" at bounding box center [629, 379] width 199 height 34
